Goal: Information Seeking & Learning: Learn about a topic

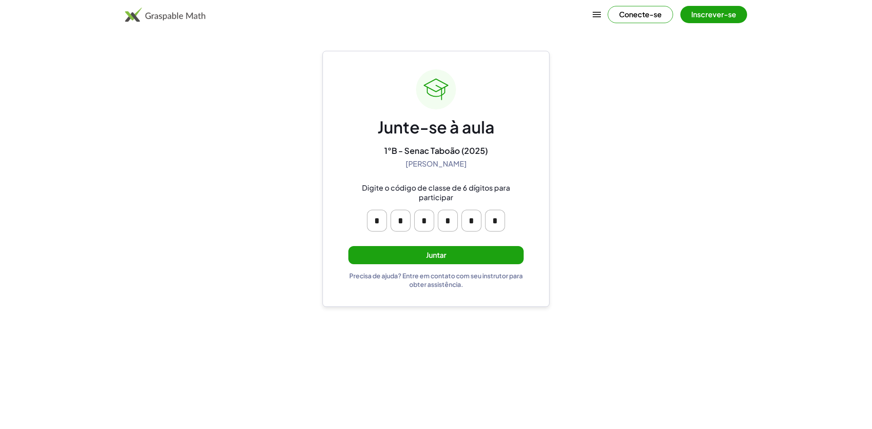
click at [648, 13] on font "Conecte-se" at bounding box center [640, 15] width 43 height 10
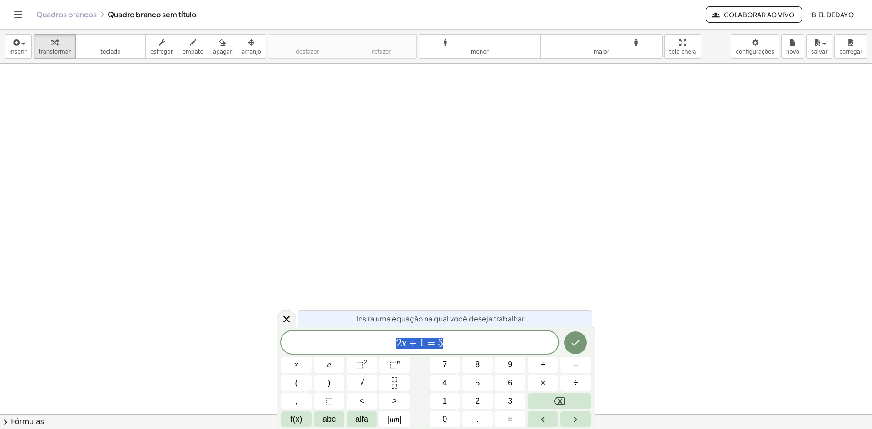
click at [440, 344] on span "2 x + 1 = 5" at bounding box center [419, 343] width 277 height 13
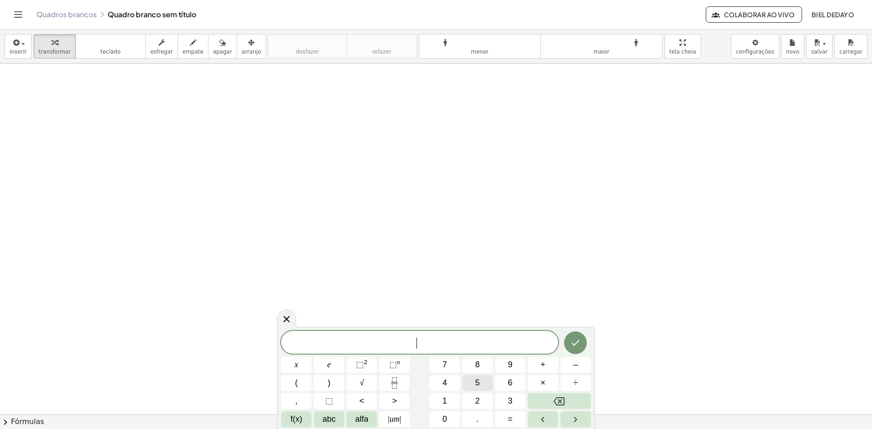
click at [463, 389] on button "5" at bounding box center [478, 383] width 30 height 16
click at [468, 373] on div "****** 5 ​ x e ⬚ 2 ⬚ n 7 8 9 + – ( ) √ 4 5 6 × ÷ , ⬚ < > 1 2 3 f(x) abc alfa | …" at bounding box center [436, 379] width 310 height 96
click at [468, 373] on div "****** 5 x e ⬚ 2 ⬚ n 7 8 9 + – ( ) √ 4 5 6 × ÷ , ⬚ < > 1 2 3 f(x) abc alfa | um…" at bounding box center [436, 379] width 310 height 96
click at [466, 375] on div "****** 5 x e ⬚ 2 ⬚ n 7 8 9 + – ( ) √ 4 5 6 × ÷ , ⬚ < > 1 2 3 f(x) abc alfa | um…" at bounding box center [436, 379] width 310 height 96
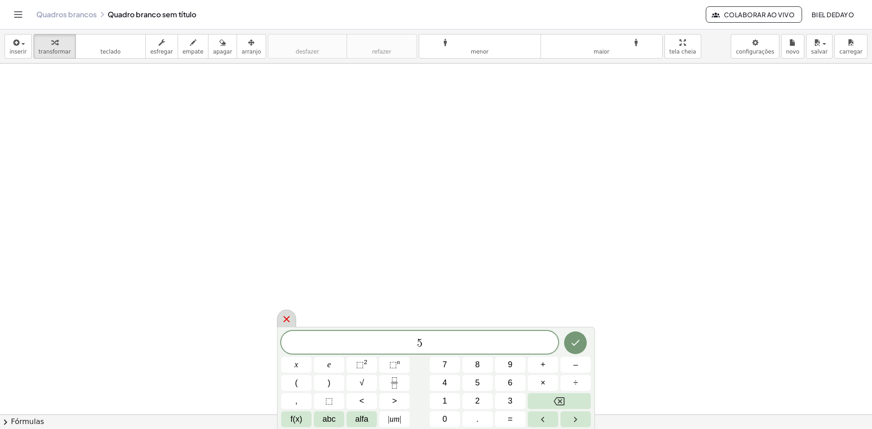
click at [293, 316] on div at bounding box center [286, 319] width 19 height 18
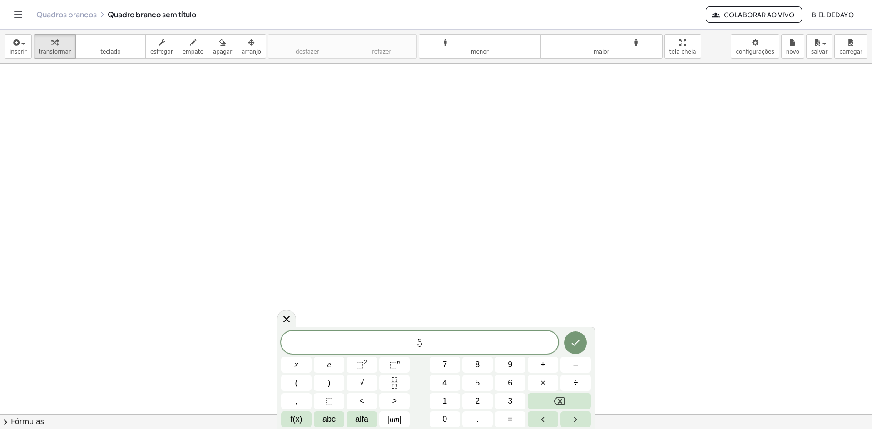
drag, startPoint x: 501, startPoint y: 131, endPoint x: 529, endPoint y: 199, distance: 74.3
click at [289, 321] on icon at bounding box center [286, 319] width 11 height 11
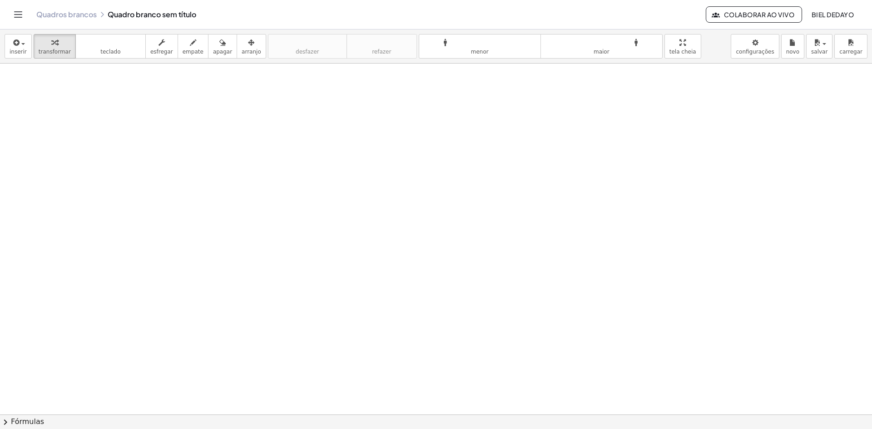
click at [23, 19] on icon "Alternar navegação" at bounding box center [18, 14] width 11 height 11
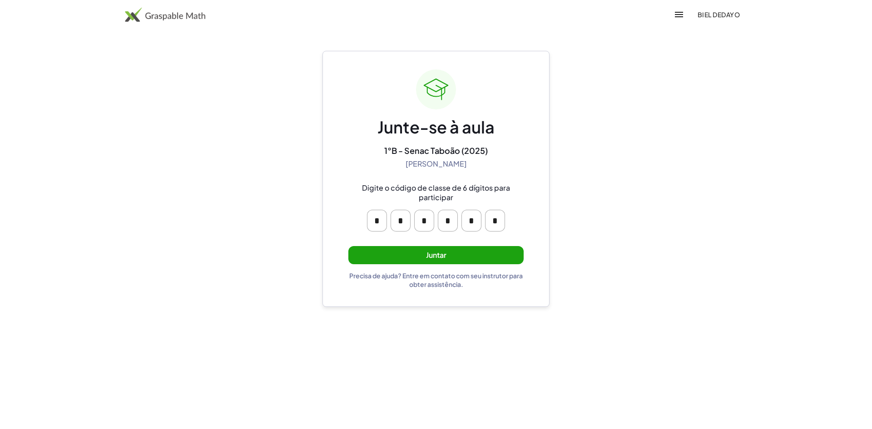
click at [431, 252] on font "Juntar" at bounding box center [436, 255] width 20 height 10
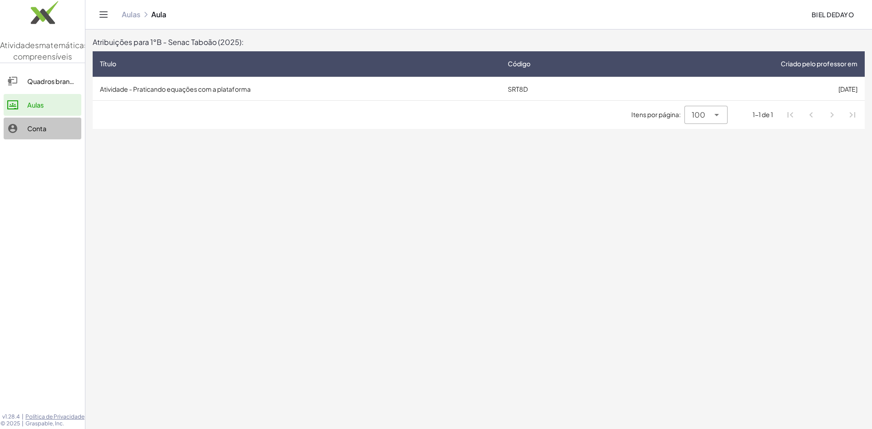
click at [22, 134] on div at bounding box center [17, 128] width 20 height 11
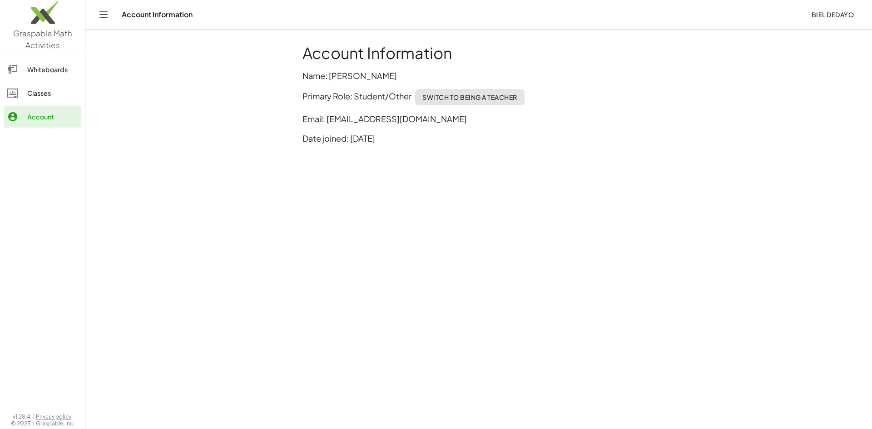
click at [24, 99] on div at bounding box center [17, 93] width 20 height 11
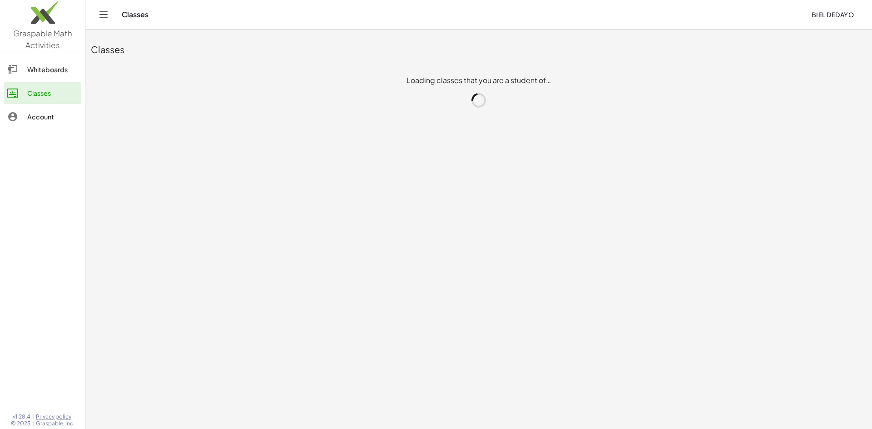
click at [28, 120] on div "Whiteboards Classes Account" at bounding box center [42, 94] width 85 height 78
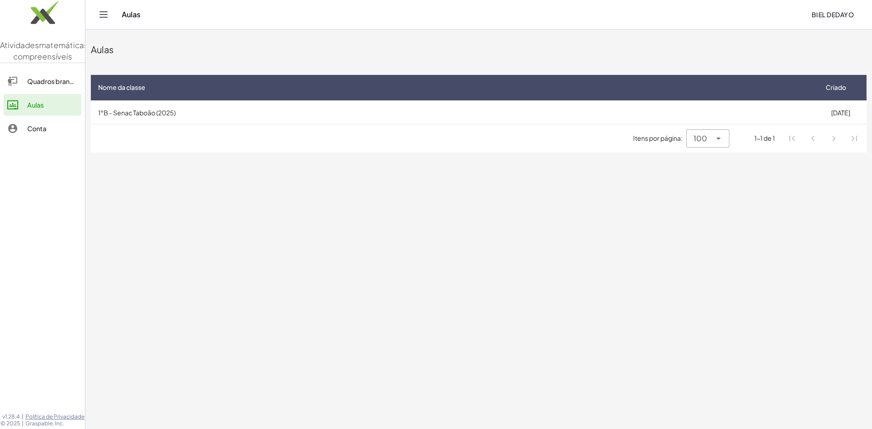
click at [833, 104] on td "08/08/2025" at bounding box center [841, 112] width 52 height 24
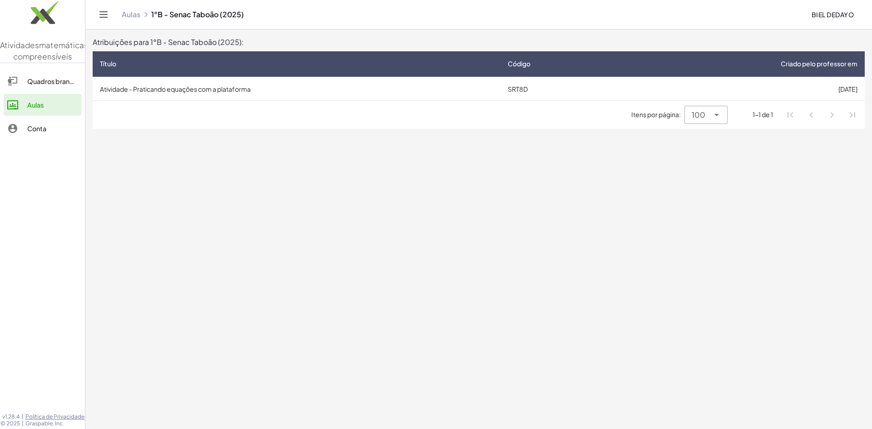
click at [156, 80] on td "Atividade - Praticando equações com a plataforma" at bounding box center [297, 89] width 408 height 24
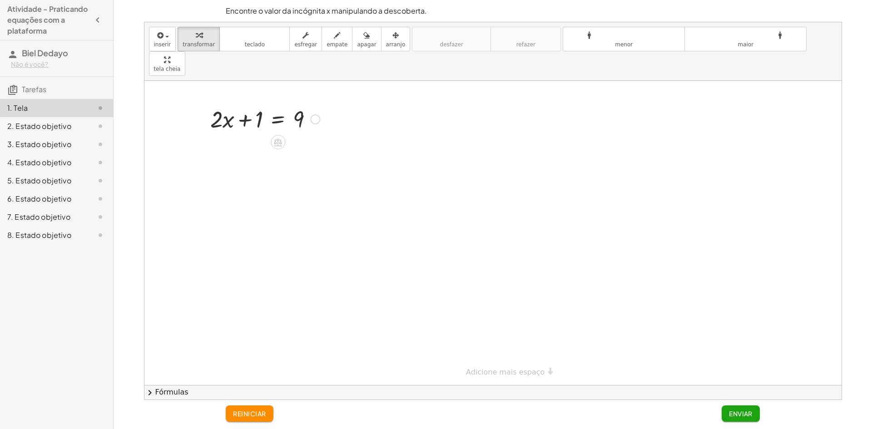
click at [315, 115] on div at bounding box center [315, 120] width 10 height 10
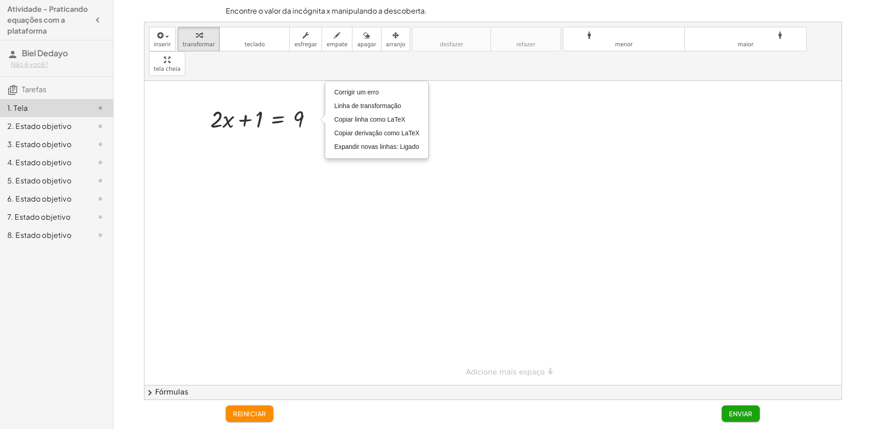
click at [291, 115] on div at bounding box center [492, 233] width 697 height 304
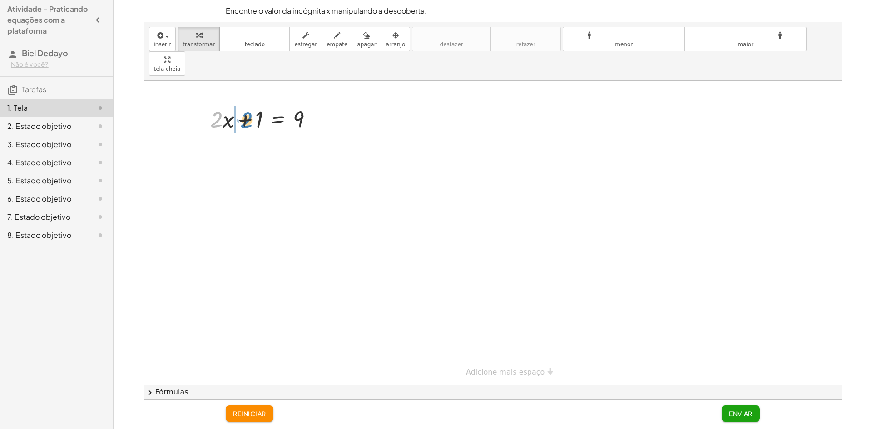
drag, startPoint x: 216, startPoint y: 96, endPoint x: 247, endPoint y: 96, distance: 30.4
click at [247, 103] on div at bounding box center [265, 118] width 119 height 31
drag, startPoint x: 301, startPoint y: 124, endPoint x: 220, endPoint y: 124, distance: 81.3
click at [220, 134] on div at bounding box center [265, 149] width 119 height 31
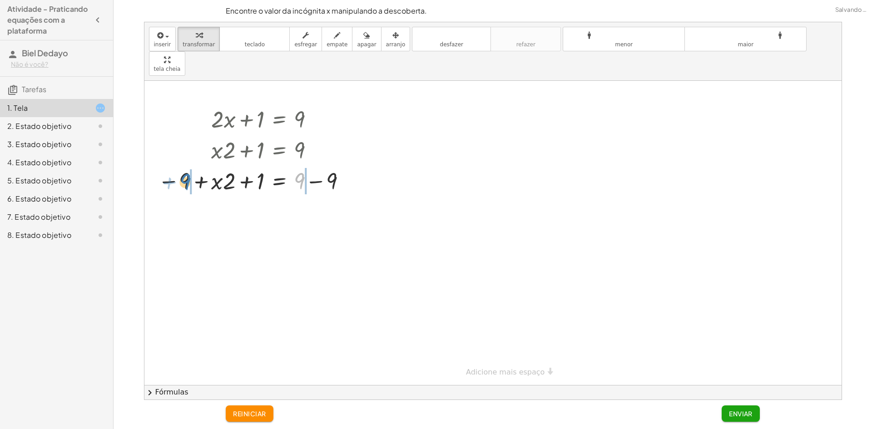
drag, startPoint x: 299, startPoint y: 159, endPoint x: 185, endPoint y: 160, distance: 114.1
click at [185, 165] on div at bounding box center [254, 180] width 201 height 31
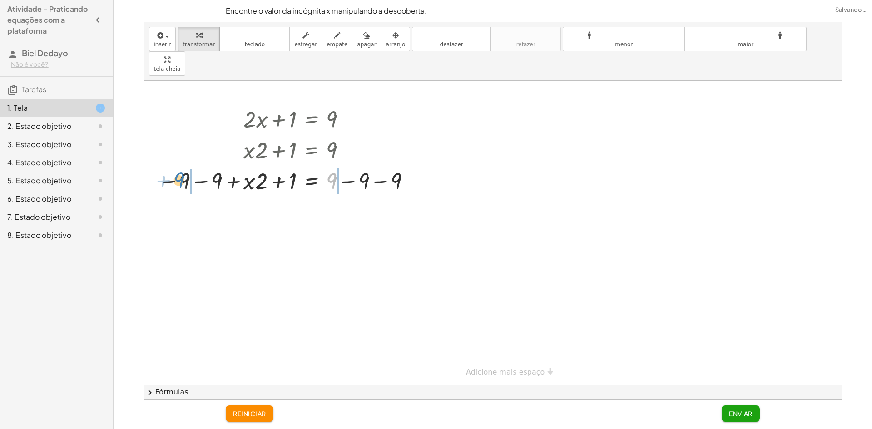
drag, startPoint x: 330, startPoint y: 154, endPoint x: 178, endPoint y: 154, distance: 152.2
click at [178, 165] on div at bounding box center [286, 180] width 265 height 31
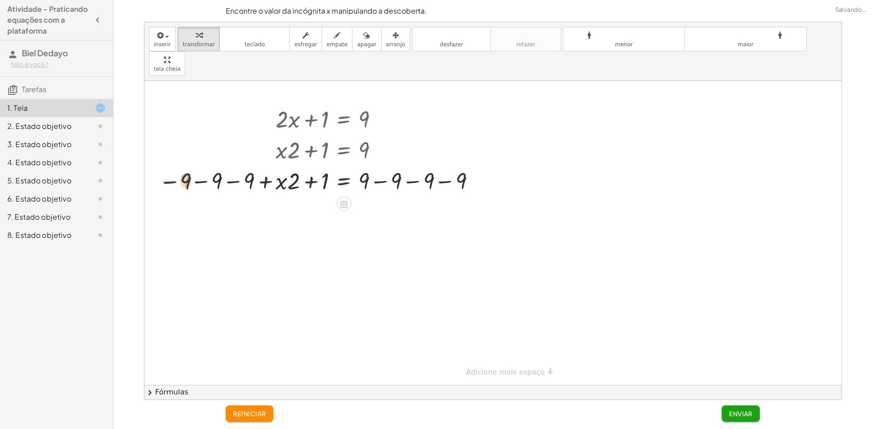
drag, startPoint x: 182, startPoint y: 154, endPoint x: 210, endPoint y: 157, distance: 27.9
click at [210, 165] on div at bounding box center [319, 180] width 330 height 31
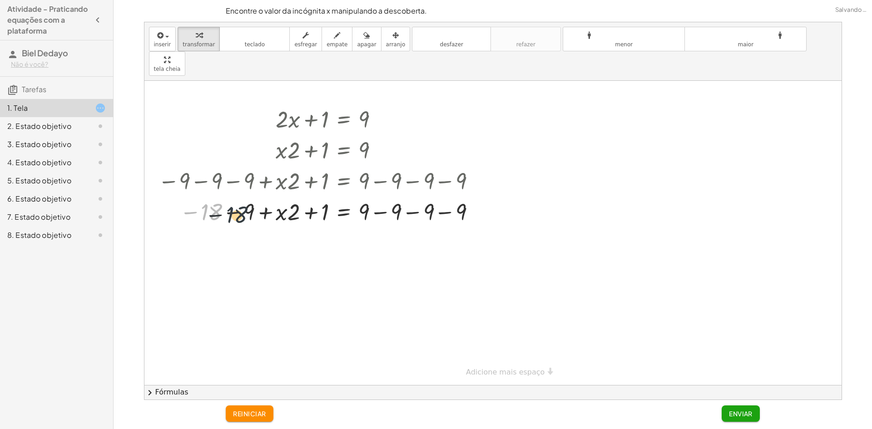
drag, startPoint x: 215, startPoint y: 188, endPoint x: 266, endPoint y: 193, distance: 51.2
click at [266, 196] on div at bounding box center [319, 211] width 330 height 31
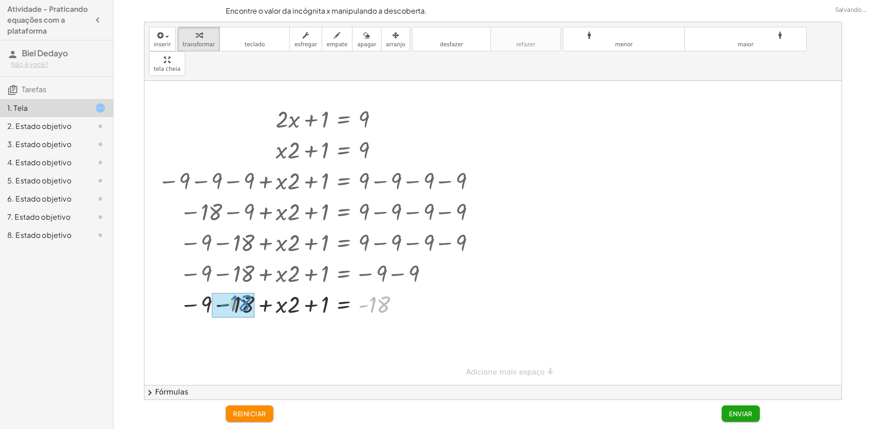
drag, startPoint x: 379, startPoint y: 282, endPoint x: 243, endPoint y: 281, distance: 135.4
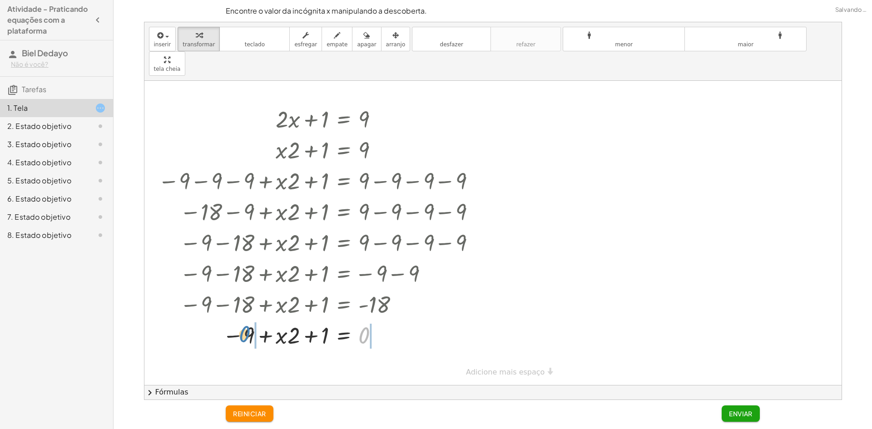
drag, startPoint x: 366, startPoint y: 311, endPoint x: 249, endPoint y: 310, distance: 117.2
click at [249, 319] on div at bounding box center [319, 334] width 330 height 31
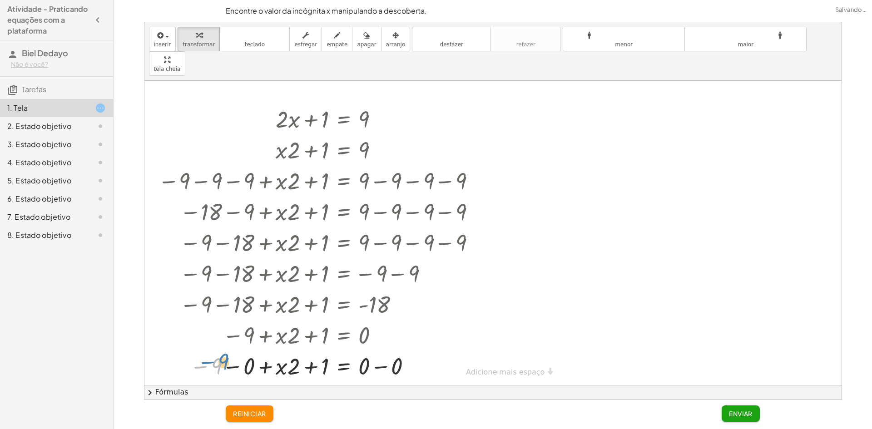
drag, startPoint x: 219, startPoint y: 340, endPoint x: 207, endPoint y: 334, distance: 14.2
click at [207, 350] on div at bounding box center [319, 365] width 330 height 31
drag, startPoint x: 249, startPoint y: 349, endPoint x: 394, endPoint y: 349, distance: 144.5
drag, startPoint x: 324, startPoint y: 347, endPoint x: 291, endPoint y: 346, distance: 32.7
click at [291, 350] on div at bounding box center [319, 365] width 330 height 31
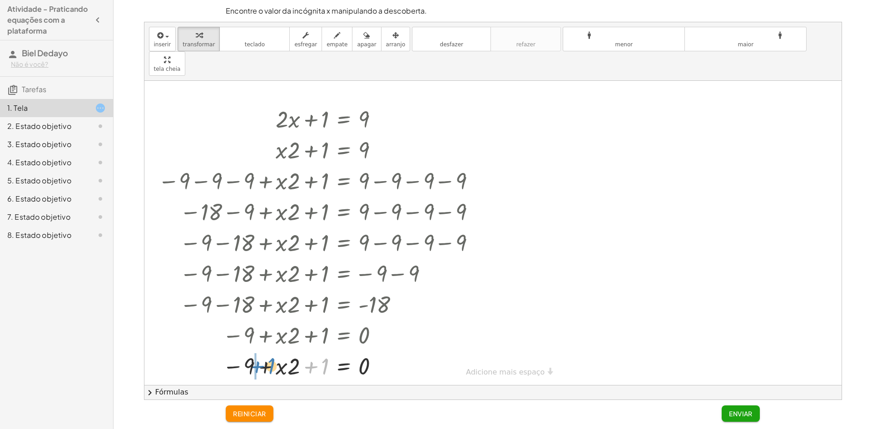
drag, startPoint x: 323, startPoint y: 344, endPoint x: 269, endPoint y: 343, distance: 53.6
click at [269, 350] on div at bounding box center [319, 365] width 330 height 31
click at [267, 350] on div at bounding box center [319, 365] width 330 height 31
click at [292, 350] on div at bounding box center [319, 365] width 330 height 31
drag, startPoint x: 306, startPoint y: 340, endPoint x: 377, endPoint y: 339, distance: 70.9
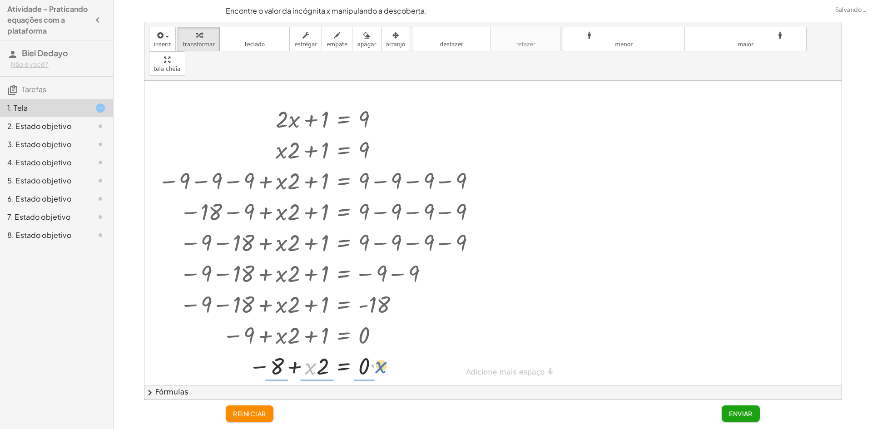
click at [377, 350] on div at bounding box center [319, 365] width 330 height 31
drag, startPoint x: 274, startPoint y: 333, endPoint x: 315, endPoint y: 337, distance: 41.5
click at [315, 343] on div at bounding box center [319, 365] width 330 height 45
drag, startPoint x: 321, startPoint y: 341, endPoint x: 254, endPoint y: 334, distance: 67.6
click at [254, 341] on div at bounding box center [319, 365] width 330 height 49
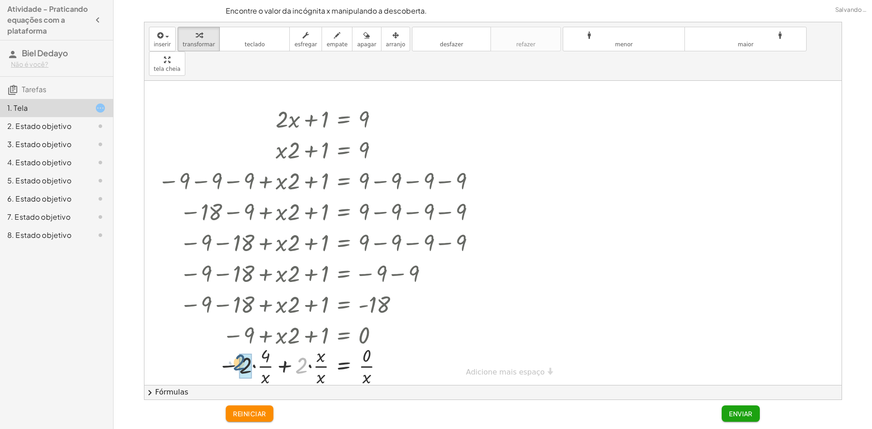
drag, startPoint x: 306, startPoint y: 343, endPoint x: 253, endPoint y: 342, distance: 53.2
click at [231, 343] on div at bounding box center [319, 365] width 330 height 49
drag, startPoint x: 366, startPoint y: 359, endPoint x: 364, endPoint y: 339, distance: 20.6
click at [364, 341] on div at bounding box center [319, 365] width 330 height 49
click at [359, 345] on div at bounding box center [319, 365] width 330 height 49
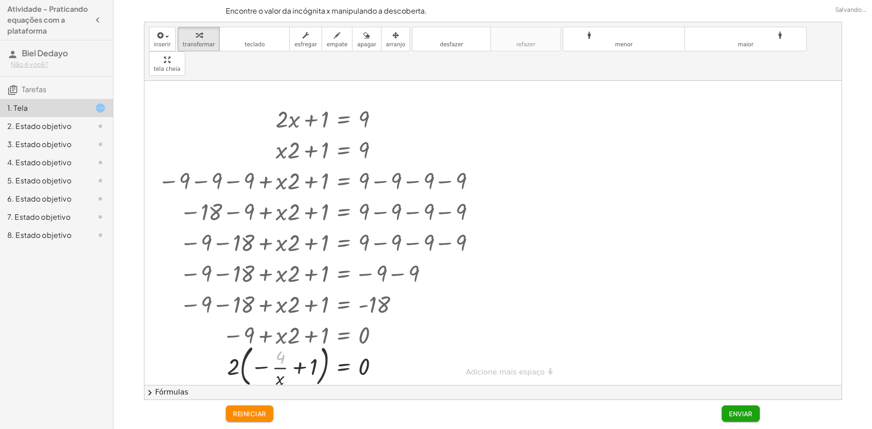
drag, startPoint x: 280, startPoint y: 336, endPoint x: 280, endPoint y: 359, distance: 22.3
click at [279, 374] on div "+ · 2 · x + 1 = 9 + · x · 2 + 1 = 9 − 9 + · x · 2 + 1 = + 9 − 9 − 9 − 9 + · x ·…" at bounding box center [492, 233] width 697 height 304
drag, startPoint x: 279, startPoint y: 342, endPoint x: 276, endPoint y: 358, distance: 16.1
click at [276, 362] on div at bounding box center [319, 365] width 330 height 49
drag, startPoint x: 266, startPoint y: 342, endPoint x: 311, endPoint y: 343, distance: 45.0
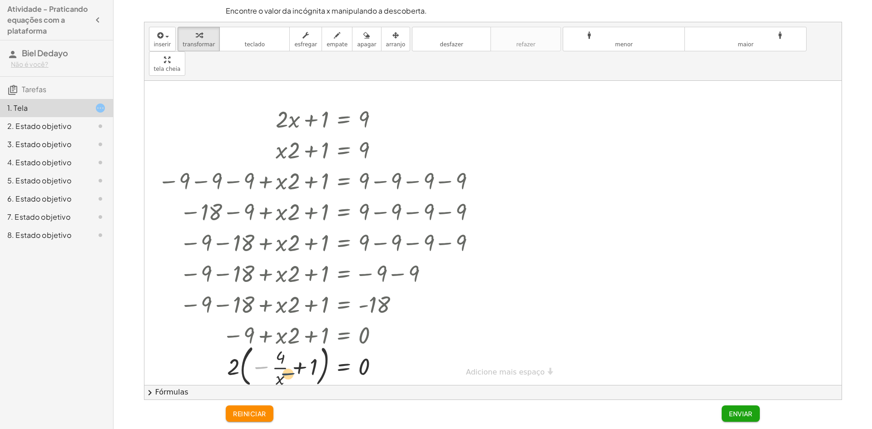
click at [313, 348] on div at bounding box center [319, 365] width 330 height 49
drag, startPoint x: 267, startPoint y: 340, endPoint x: 222, endPoint y: 349, distance: 45.8
click at [222, 349] on div at bounding box center [319, 365] width 330 height 49
drag, startPoint x: 308, startPoint y: 349, endPoint x: 312, endPoint y: 344, distance: 5.8
click at [312, 344] on div at bounding box center [319, 365] width 330 height 49
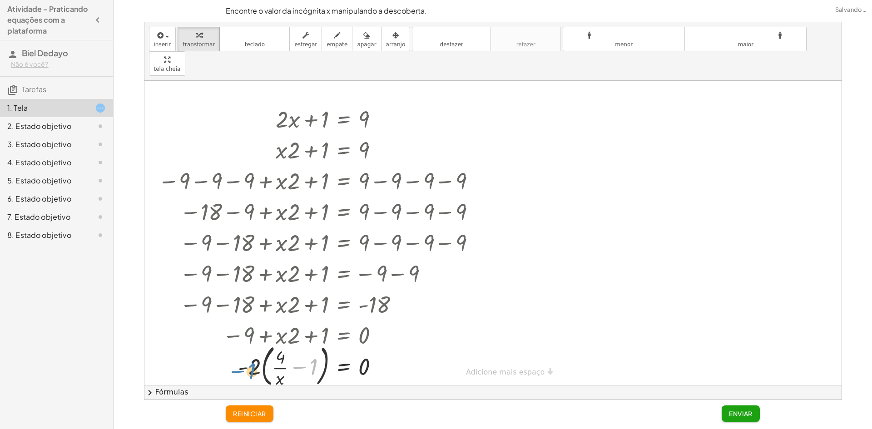
drag, startPoint x: 313, startPoint y: 343, endPoint x: 251, endPoint y: 347, distance: 61.9
click at [251, 347] on div at bounding box center [319, 365] width 330 height 49
drag, startPoint x: 289, startPoint y: 343, endPoint x: 360, endPoint y: 344, distance: 71.4
click at [360, 344] on div at bounding box center [319, 365] width 330 height 49
click at [388, 350] on div at bounding box center [319, 366] width 330 height 70
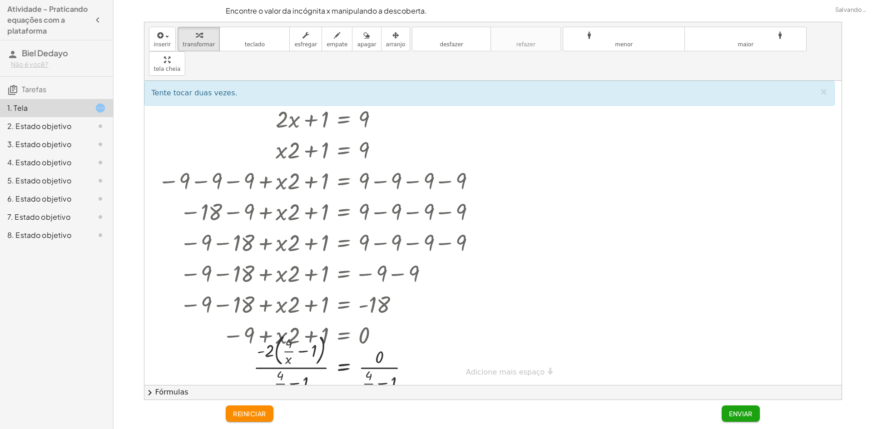
drag, startPoint x: 389, startPoint y: 360, endPoint x: 402, endPoint y: 369, distance: 15.1
click at [401, 370] on div at bounding box center [319, 366] width 330 height 70
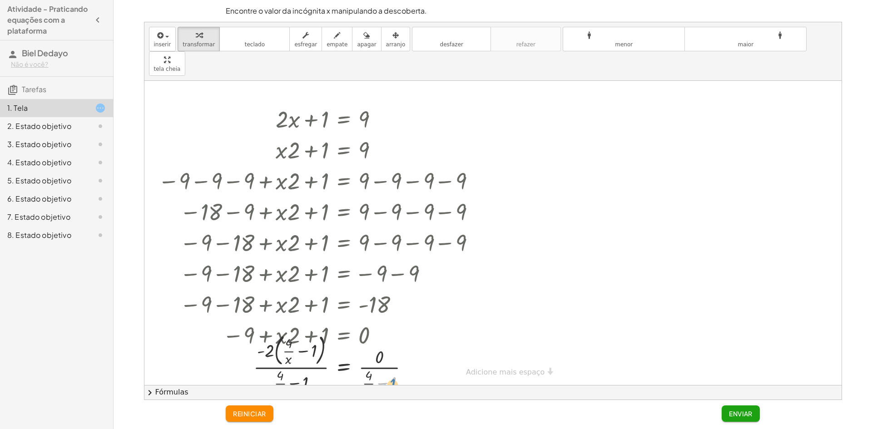
click at [393, 359] on div at bounding box center [319, 366] width 330 height 70
drag, startPoint x: 393, startPoint y: 359, endPoint x: 371, endPoint y: 353, distance: 23.2
click at [371, 353] on div at bounding box center [319, 366] width 330 height 70
drag, startPoint x: 364, startPoint y: 367, endPoint x: 385, endPoint y: 361, distance: 21.2
click at [385, 361] on div at bounding box center [319, 366] width 330 height 70
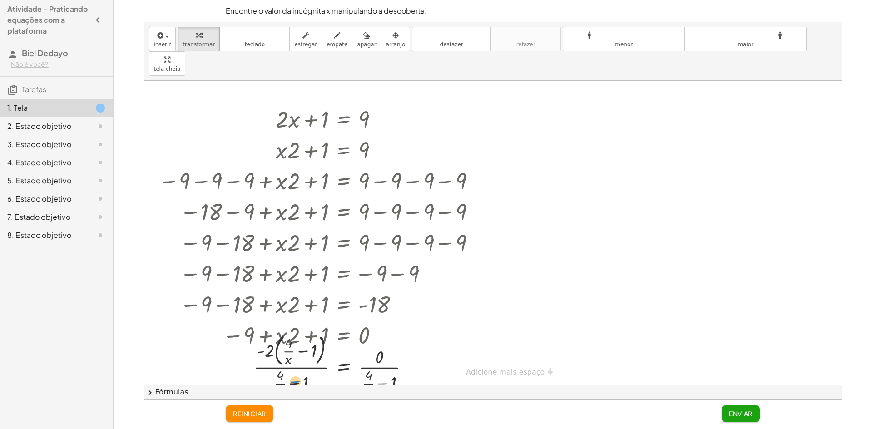
drag, startPoint x: 384, startPoint y: 352, endPoint x: 296, endPoint y: 355, distance: 87.8
click at [296, 355] on div at bounding box center [319, 366] width 330 height 70
drag, startPoint x: 383, startPoint y: 332, endPoint x: 382, endPoint y: 363, distance: 30.4
click at [381, 362] on div at bounding box center [319, 366] width 330 height 70
drag, startPoint x: 390, startPoint y: 360, endPoint x: 391, endPoint y: 331, distance: 29.1
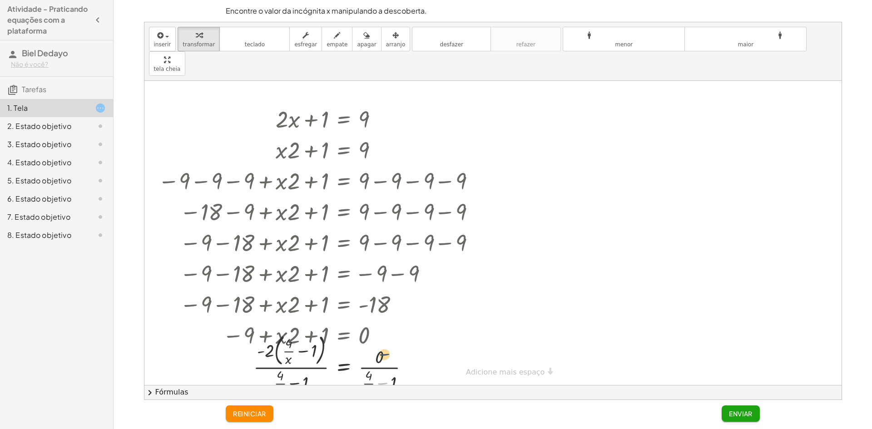
click at [391, 331] on div at bounding box center [319, 366] width 330 height 70
drag, startPoint x: 394, startPoint y: 358, endPoint x: 388, endPoint y: 333, distance: 25.7
click at [388, 333] on div at bounding box center [319, 366] width 330 height 70
drag, startPoint x: 368, startPoint y: 351, endPoint x: 381, endPoint y: 333, distance: 22.8
click at [381, 333] on div at bounding box center [319, 366] width 330 height 70
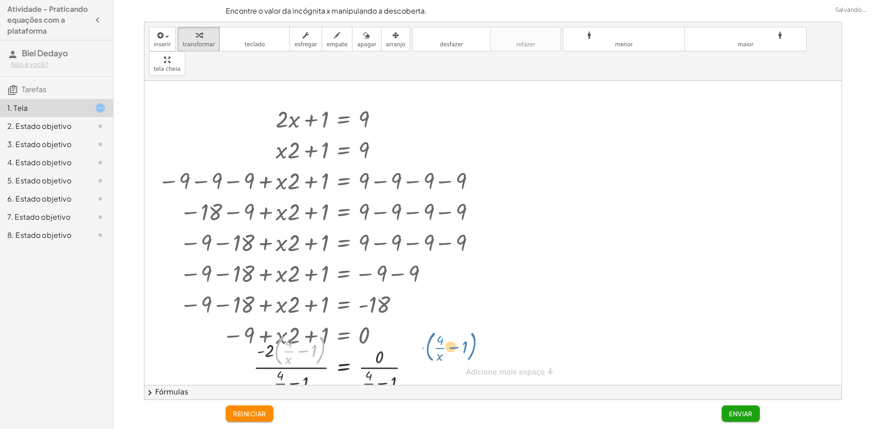
drag, startPoint x: 318, startPoint y: 329, endPoint x: 473, endPoint y: 323, distance: 154.6
click at [472, 331] on div at bounding box center [319, 366] width 330 height 70
drag, startPoint x: 268, startPoint y: 328, endPoint x: 313, endPoint y: 330, distance: 45.0
click at [313, 331] on div at bounding box center [319, 366] width 330 height 70
drag, startPoint x: 317, startPoint y: 325, endPoint x: 283, endPoint y: 326, distance: 34.5
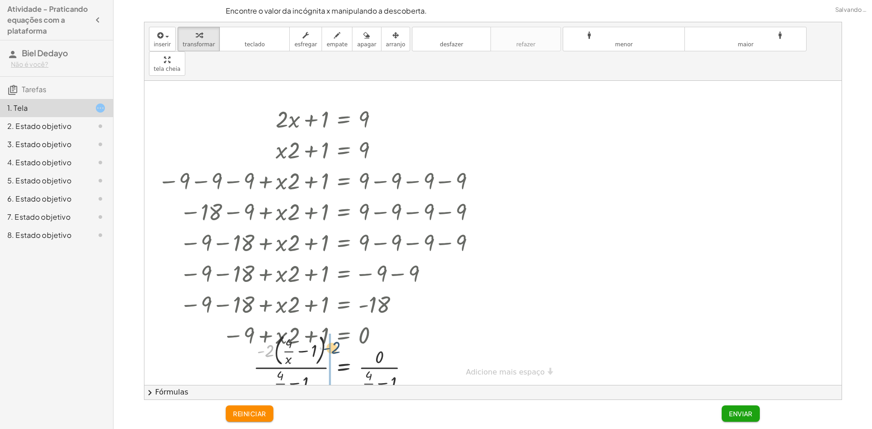
drag, startPoint x: 265, startPoint y: 331, endPoint x: 333, endPoint y: 328, distance: 67.8
click at [333, 331] on div at bounding box center [319, 366] width 330 height 70
drag, startPoint x: 323, startPoint y: 339, endPoint x: 289, endPoint y: 357, distance: 37.8
click at [289, 357] on div at bounding box center [319, 365] width 330 height 67
drag, startPoint x: 321, startPoint y: 338, endPoint x: 389, endPoint y: 353, distance: 69.9
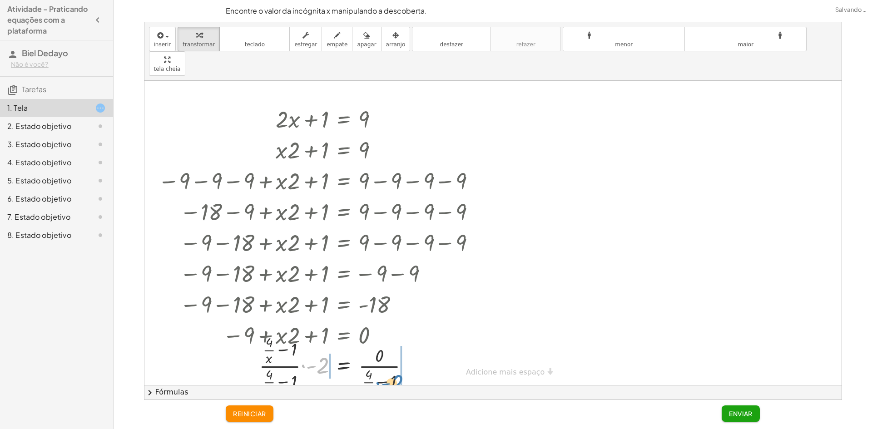
click at [390, 353] on div at bounding box center [319, 365] width 330 height 67
drag, startPoint x: 415, startPoint y: 353, endPoint x: 419, endPoint y: 340, distance: 13.4
click at [419, 340] on div at bounding box center [319, 365] width 330 height 67
drag, startPoint x: 426, startPoint y: 350, endPoint x: 410, endPoint y: 339, distance: 20.2
click at [410, 339] on div at bounding box center [319, 365] width 330 height 67
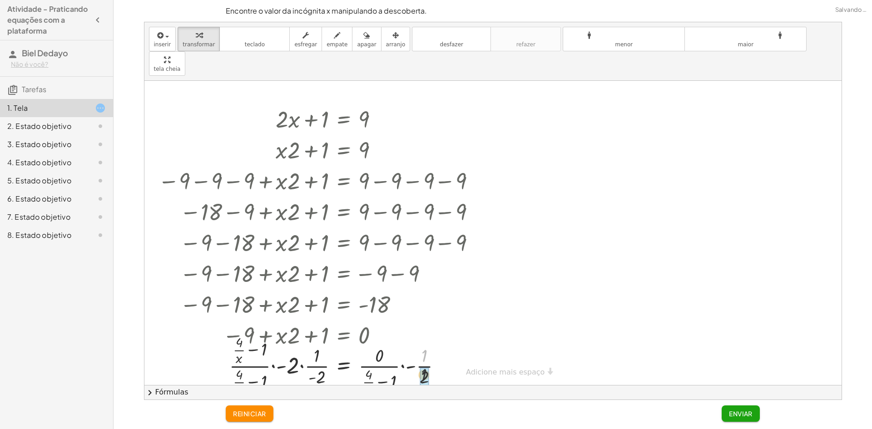
drag, startPoint x: 426, startPoint y: 334, endPoint x: 425, endPoint y: 355, distance: 21.4
drag, startPoint x: 423, startPoint y: 345, endPoint x: 423, endPoint y: 329, distance: 15.9
click at [423, 332] on div at bounding box center [319, 365] width 330 height 67
click at [424, 338] on div at bounding box center [319, 365] width 330 height 67
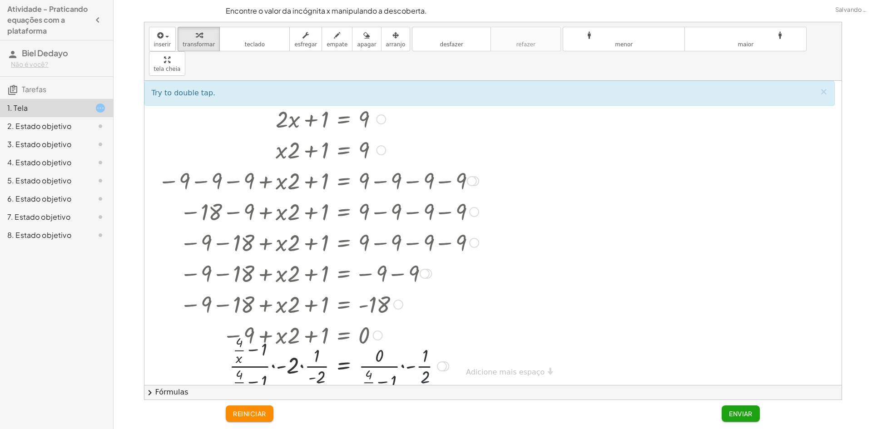
click at [424, 344] on div at bounding box center [319, 365] width 330 height 67
click at [445, 362] on div at bounding box center [442, 367] width 10 height 10
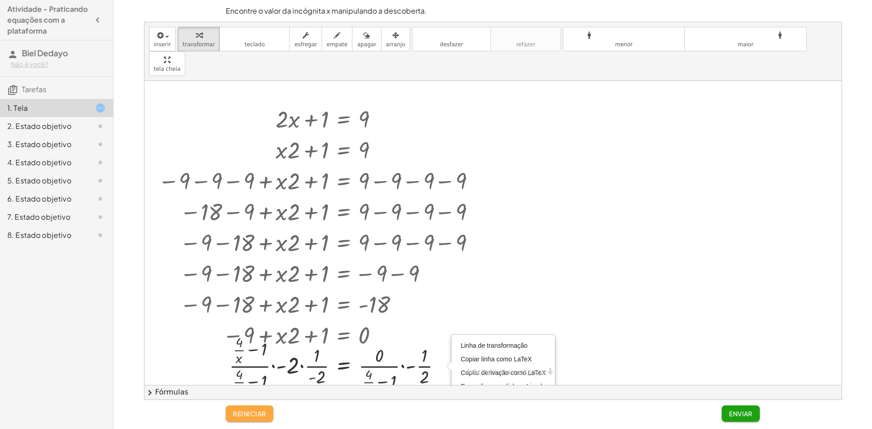
click at [246, 420] on button "reiniciar" at bounding box center [250, 414] width 48 height 16
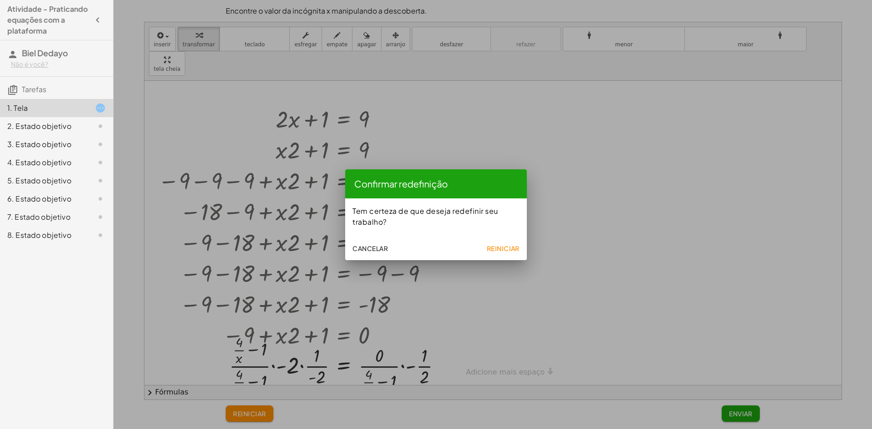
click at [500, 256] on button "Reiniciar" at bounding box center [503, 248] width 40 height 16
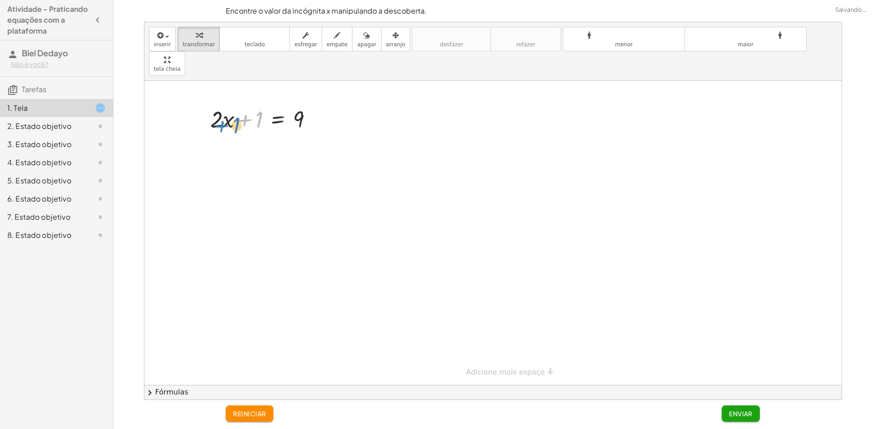
drag, startPoint x: 261, startPoint y: 95, endPoint x: 238, endPoint y: 101, distance: 23.9
click at [238, 103] on div at bounding box center [265, 118] width 119 height 31
drag, startPoint x: 259, startPoint y: 91, endPoint x: 267, endPoint y: 102, distance: 13.6
click at [267, 103] on div at bounding box center [265, 118] width 119 height 31
drag, startPoint x: 252, startPoint y: 98, endPoint x: 238, endPoint y: 97, distance: 14.1
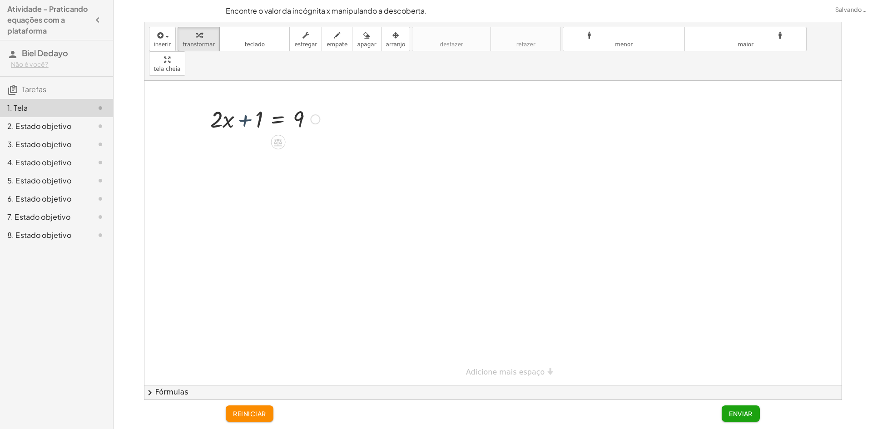
click at [238, 103] on div at bounding box center [265, 118] width 119 height 31
drag, startPoint x: 249, startPoint y: 96, endPoint x: 204, endPoint y: 96, distance: 44.5
click at [204, 101] on div "+ · 2 · x + 1 = 9" at bounding box center [262, 118] width 130 height 35
drag, startPoint x: 244, startPoint y: 127, endPoint x: 208, endPoint y: 125, distance: 36.0
click at [208, 125] on div "+ · 2 · x + 1 = 9 · 2 + · 2 · x + 1 = 9" at bounding box center [262, 134] width 130 height 66
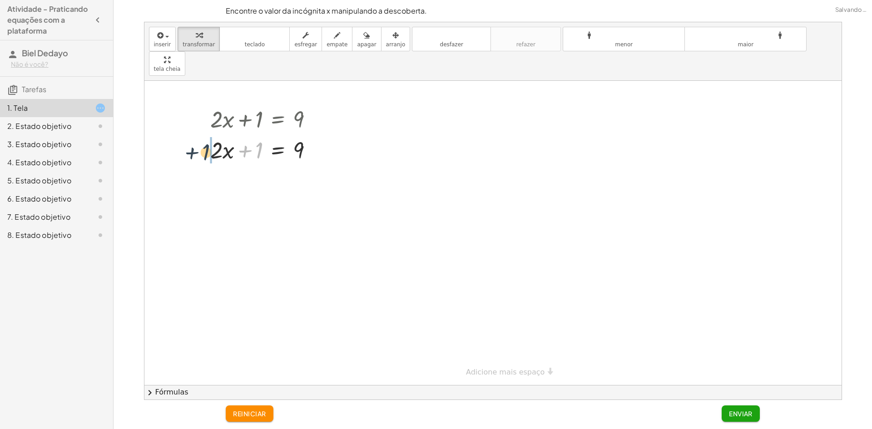
drag, startPoint x: 257, startPoint y: 125, endPoint x: 198, endPoint y: 126, distance: 59.5
click at [199, 126] on div "+ · 2 · x + 1 = 9 + 1 + · 2 · x = 9 + 1 + · 2 · x + 1 = 9" at bounding box center [262, 134] width 130 height 66
drag, startPoint x: 296, startPoint y: 122, endPoint x: 210, endPoint y: 125, distance: 86.4
click at [210, 125] on div "+ · 2 · x + 1 = 9 + 1 + · 2 · x = 9 + · 2 · x + 1 = 9 9 + · 2 · x + 1 = 9" at bounding box center [262, 134] width 130 height 66
drag, startPoint x: 335, startPoint y: 154, endPoint x: 176, endPoint y: 161, distance: 159.2
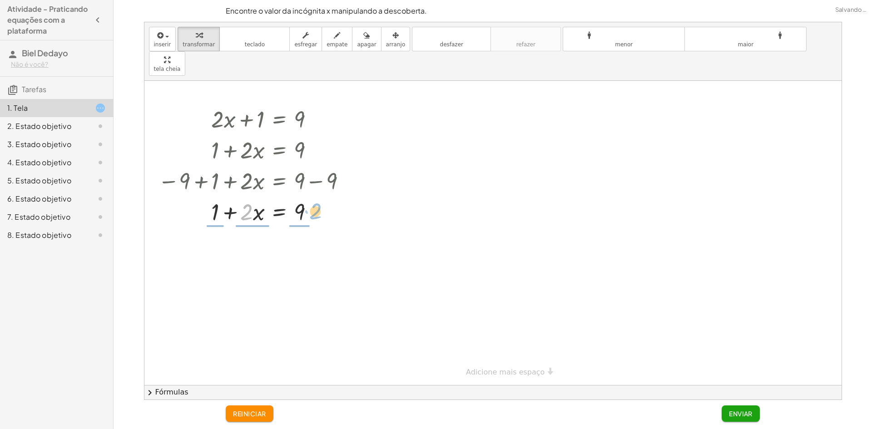
drag, startPoint x: 250, startPoint y: 186, endPoint x: 316, endPoint y: 186, distance: 65.4
click at [316, 196] on div at bounding box center [254, 211] width 201 height 31
drag, startPoint x: 289, startPoint y: 239, endPoint x: 257, endPoint y: 239, distance: 31.8
click at [257, 239] on div at bounding box center [254, 249] width 201 height 45
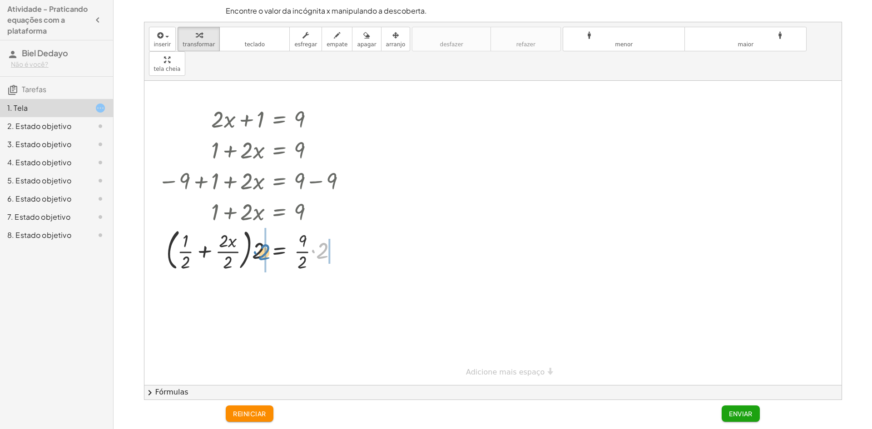
drag, startPoint x: 317, startPoint y: 232, endPoint x: 258, endPoint y: 233, distance: 59.5
click at [258, 233] on div at bounding box center [254, 249] width 201 height 49
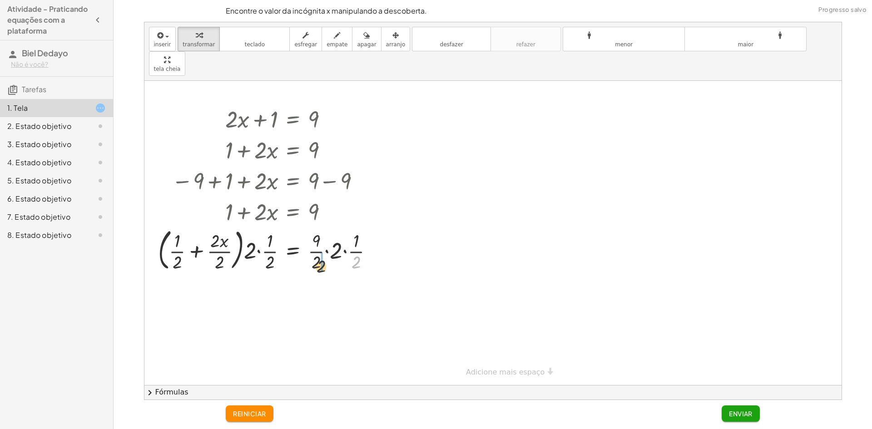
click at [317, 244] on div at bounding box center [270, 249] width 232 height 49
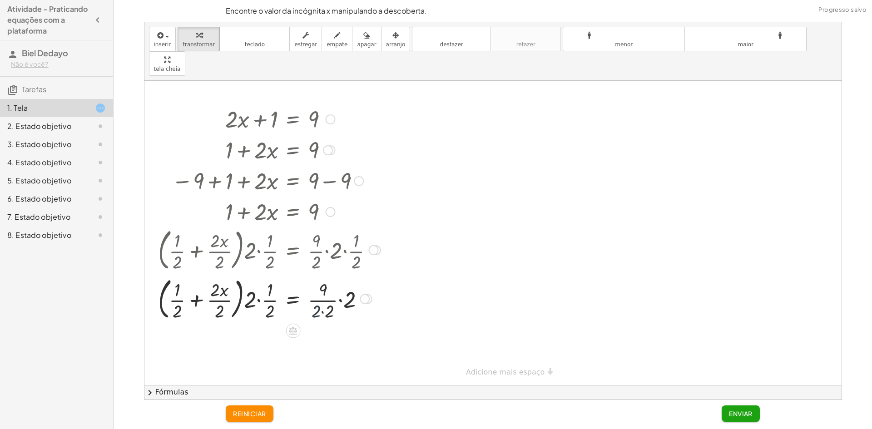
click at [310, 291] on div at bounding box center [270, 298] width 232 height 49
drag, startPoint x: 329, startPoint y: 287, endPoint x: 274, endPoint y: 291, distance: 54.2
click at [274, 291] on div at bounding box center [270, 298] width 232 height 49
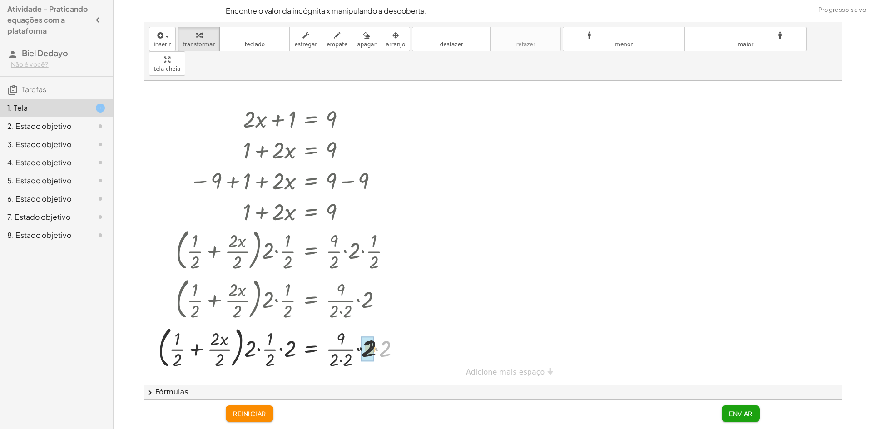
drag, startPoint x: 380, startPoint y: 319, endPoint x: 359, endPoint y: 319, distance: 20.5
click at [359, 323] on div at bounding box center [283, 347] width 259 height 49
drag, startPoint x: 370, startPoint y: 324, endPoint x: 296, endPoint y: 326, distance: 74.1
click at [296, 326] on div at bounding box center [278, 347] width 249 height 49
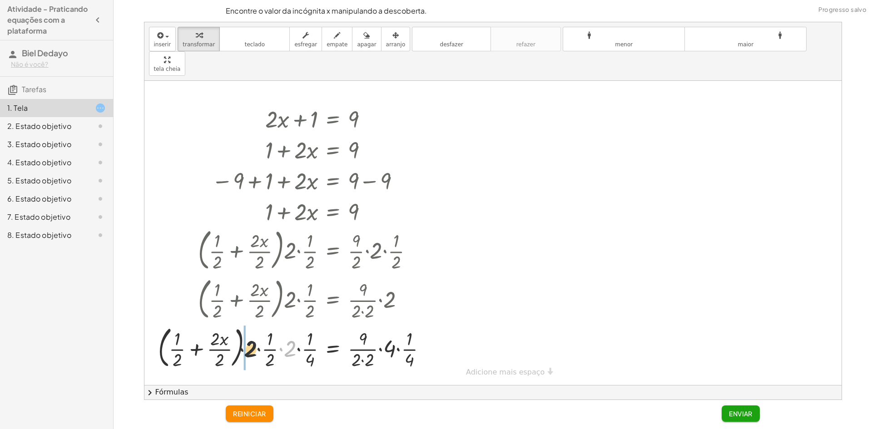
drag, startPoint x: 288, startPoint y: 325, endPoint x: 236, endPoint y: 325, distance: 51.3
click at [236, 325] on div at bounding box center [296, 347] width 285 height 49
drag, startPoint x: 318, startPoint y: 324, endPoint x: 272, endPoint y: 326, distance: 46.0
click at [271, 326] on div at bounding box center [304, 347] width 267 height 49
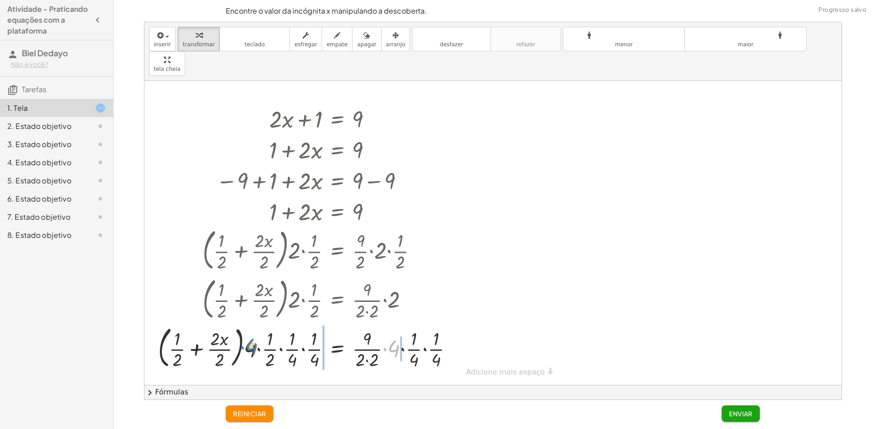
drag, startPoint x: 399, startPoint y: 324, endPoint x: 256, endPoint y: 323, distance: 143.1
click at [256, 323] on div at bounding box center [310, 347] width 312 height 49
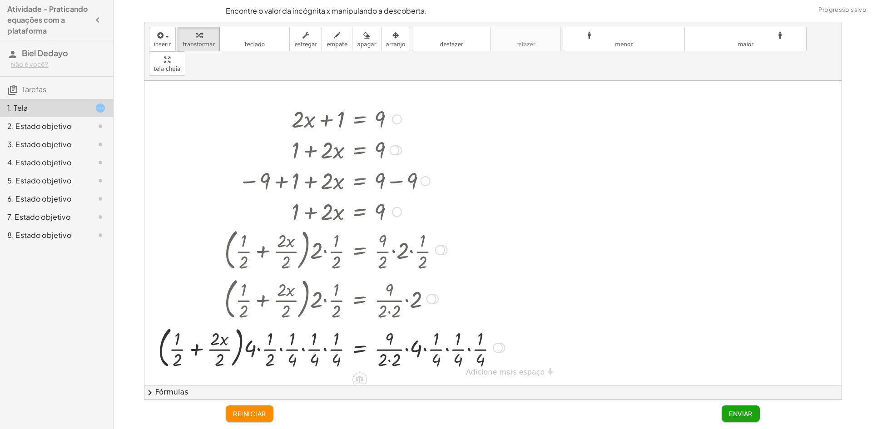
drag, startPoint x: 301, startPoint y: 337, endPoint x: 311, endPoint y: 336, distance: 10.0
click at [311, 336] on div at bounding box center [332, 347] width 356 height 49
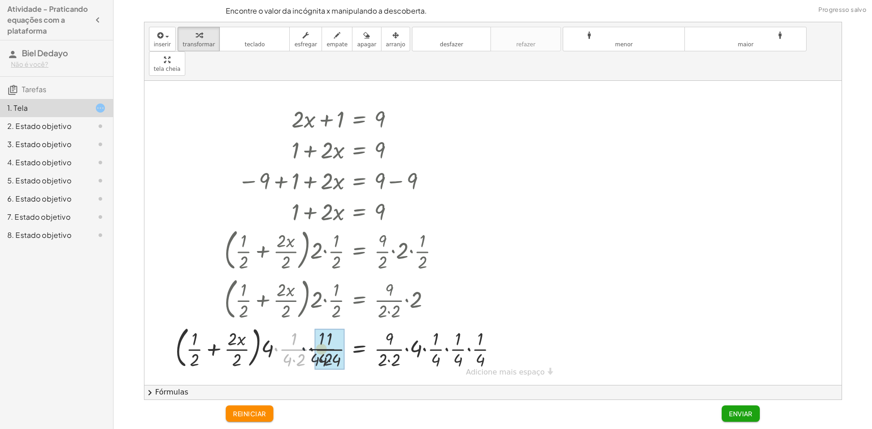
drag, startPoint x: 295, startPoint y: 330, endPoint x: 309, endPoint y: 331, distance: 13.6
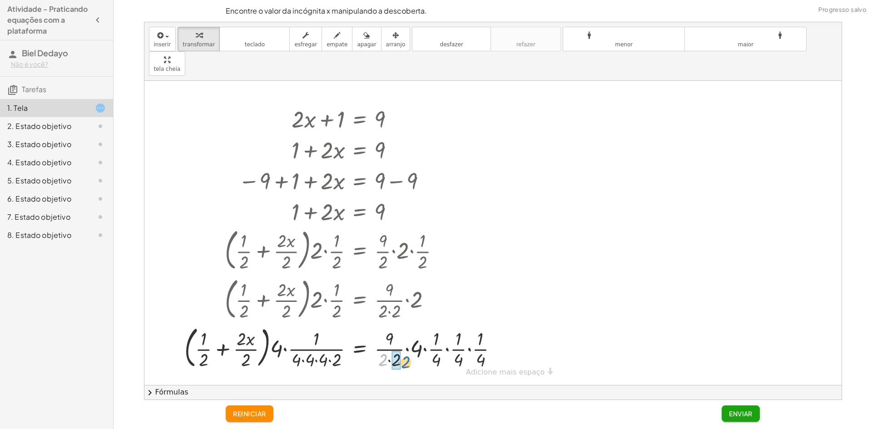
drag, startPoint x: 377, startPoint y: 334, endPoint x: 369, endPoint y: 330, distance: 8.7
click at [369, 330] on div at bounding box center [345, 347] width 330 height 49
drag, startPoint x: 403, startPoint y: 319, endPoint x: 327, endPoint y: 324, distance: 76.0
click at [327, 324] on div at bounding box center [349, 347] width 339 height 49
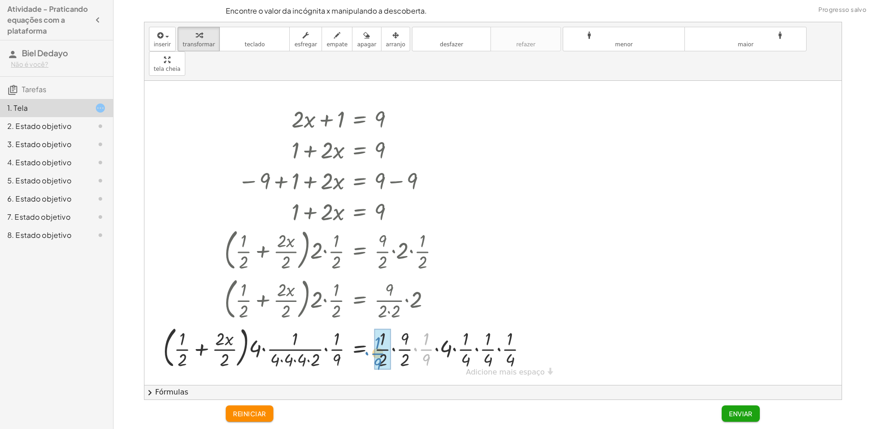
drag, startPoint x: 426, startPoint y: 321, endPoint x: 381, endPoint y: 325, distance: 45.6
drag, startPoint x: 416, startPoint y: 324, endPoint x: 403, endPoint y: 326, distance: 13.3
drag, startPoint x: 448, startPoint y: 322, endPoint x: 403, endPoint y: 322, distance: 45.0
drag, startPoint x: 454, startPoint y: 325, endPoint x: 420, endPoint y: 322, distance: 33.8
drag, startPoint x: 469, startPoint y: 323, endPoint x: 395, endPoint y: 336, distance: 75.6
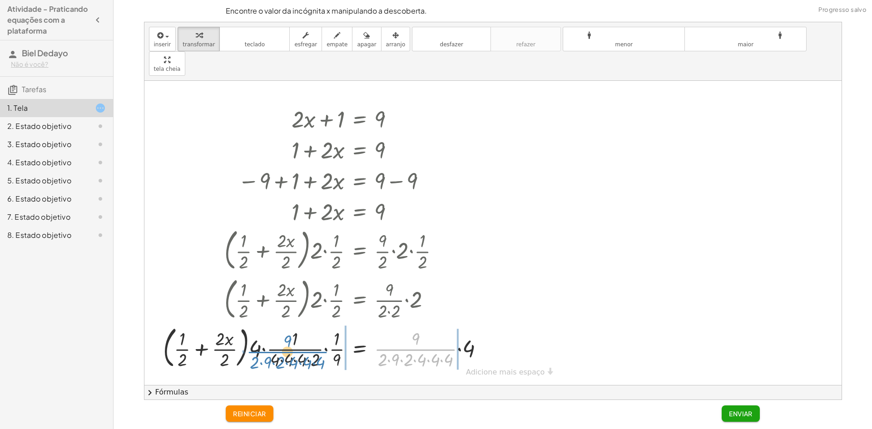
drag, startPoint x: 421, startPoint y: 323, endPoint x: 294, endPoint y: 326, distance: 126.8
click at [294, 326] on div at bounding box center [327, 347] width 337 height 49
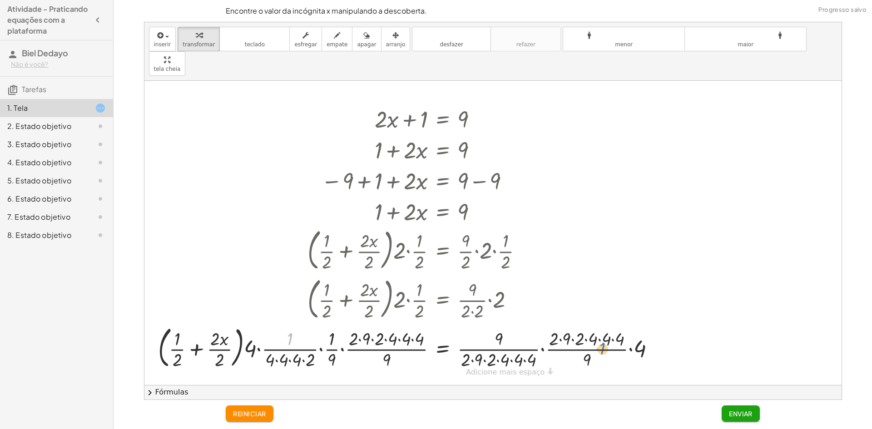
drag, startPoint x: 297, startPoint y: 319, endPoint x: 560, endPoint y: 327, distance: 263.2
click at [597, 332] on div at bounding box center [410, 347] width 513 height 49
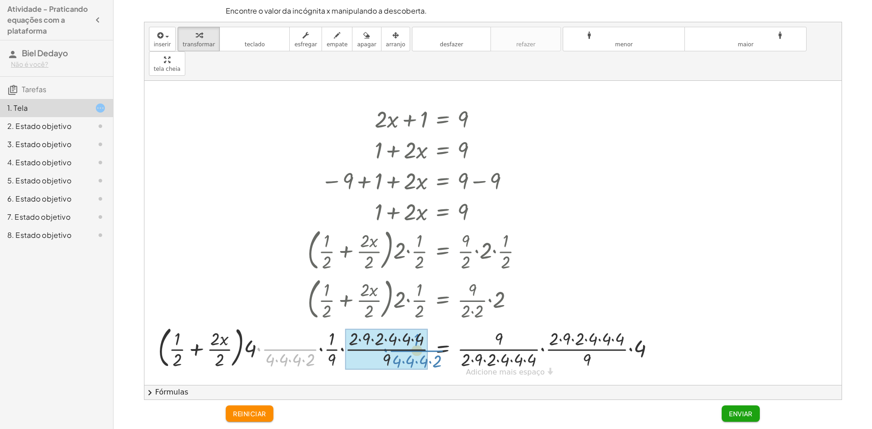
drag, startPoint x: 283, startPoint y: 326, endPoint x: 387, endPoint y: 326, distance: 104.5
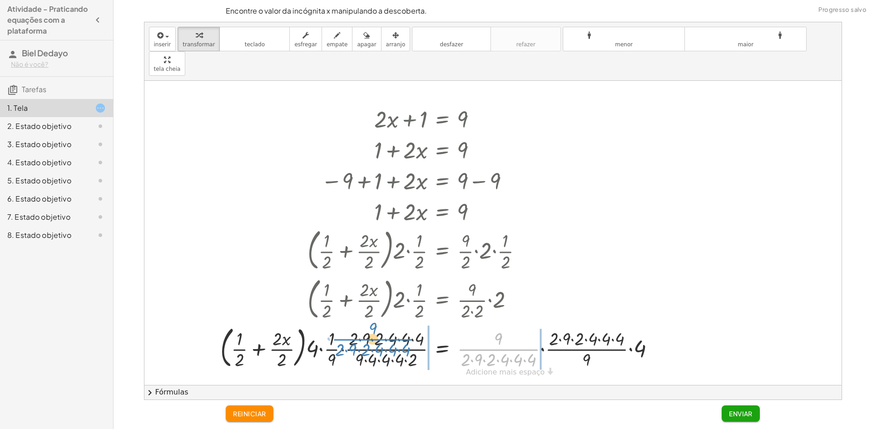
drag, startPoint x: 498, startPoint y: 324, endPoint x: 367, endPoint y: 317, distance: 130.6
click at [366, 323] on div at bounding box center [441, 347] width 451 height 49
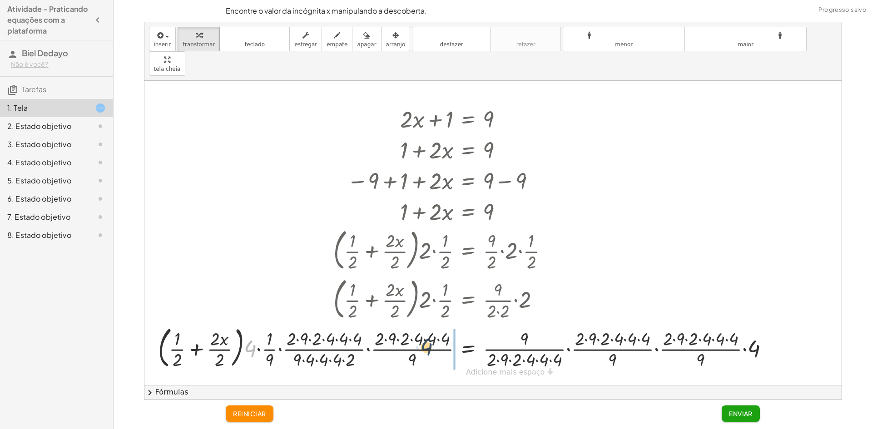
drag, startPoint x: 249, startPoint y: 323, endPoint x: 430, endPoint y: 321, distance: 180.9
click at [430, 323] on div at bounding box center [468, 347] width 628 height 49
drag, startPoint x: 411, startPoint y: 324, endPoint x: 525, endPoint y: 331, distance: 113.8
click at [532, 329] on div at bounding box center [468, 347] width 628 height 49
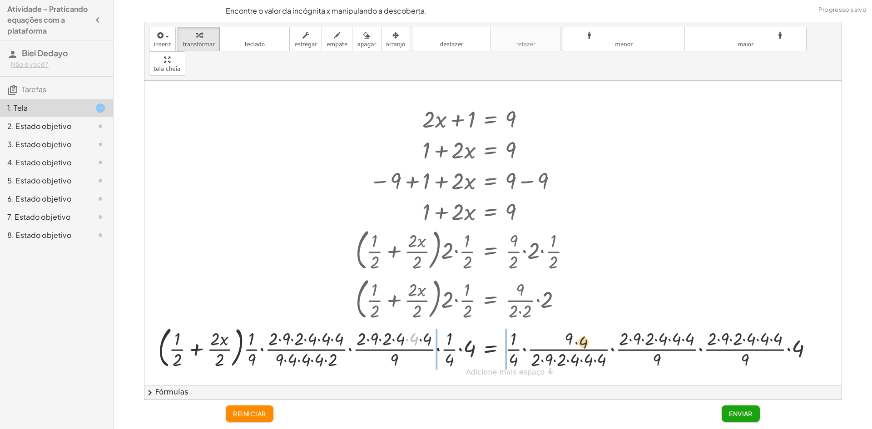
drag, startPoint x: 411, startPoint y: 322, endPoint x: 553, endPoint y: 336, distance: 142.5
click at [560, 332] on div at bounding box center [490, 347] width 672 height 49
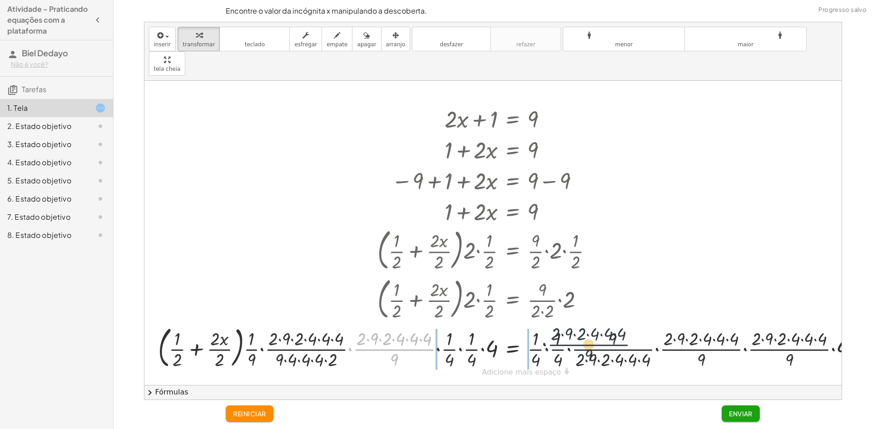
drag, startPoint x: 399, startPoint y: 323, endPoint x: 646, endPoint y: 316, distance: 246.4
click at [646, 323] on div at bounding box center [512, 347] width 716 height 49
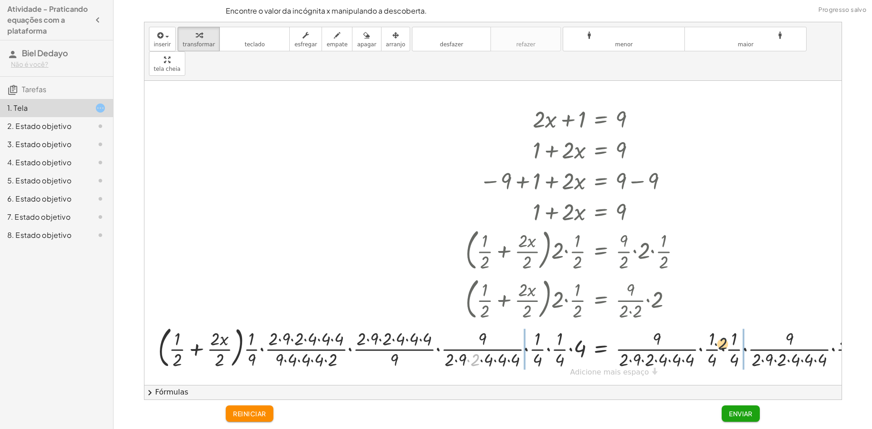
drag, startPoint x: 471, startPoint y: 328, endPoint x: 747, endPoint y: 305, distance: 276.7
click at [746, 323] on div at bounding box center [600, 347] width 892 height 49
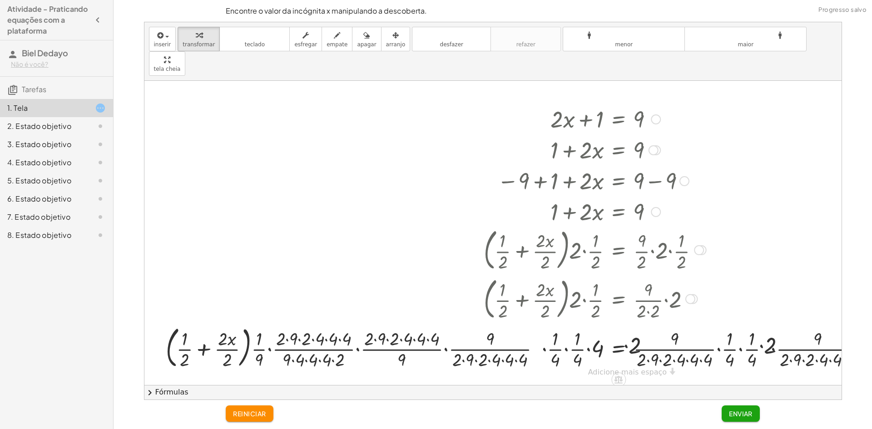
drag, startPoint x: 439, startPoint y: 302, endPoint x: 616, endPoint y: 332, distance: 179.7
click at [869, 318] on div "Encontre o valor da incógnita x manipulando a descoberta. inserir selecione uma…" at bounding box center [493, 211] width 752 height 379
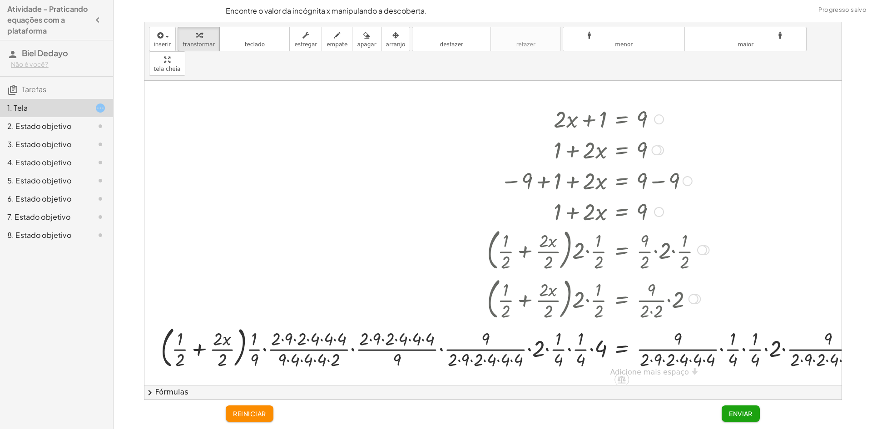
click at [392, 323] on div at bounding box center [620, 347] width 972 height 49
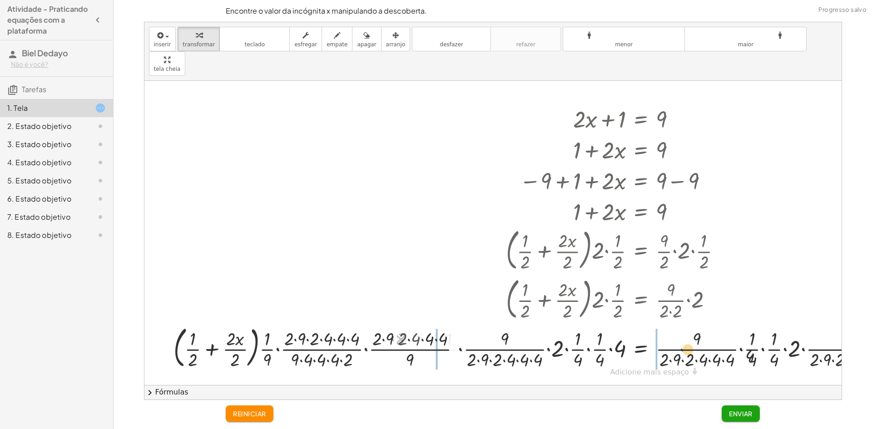
drag, startPoint x: 872, startPoint y: 339, endPoint x: 703, endPoint y: 314, distance: 170.3
click at [869, 341] on div "Encontre o valor da incógnita x manipulando a descoberta. inserir selecione uma…" at bounding box center [493, 211] width 752 height 379
click at [601, 323] on div at bounding box center [647, 347] width 1006 height 49
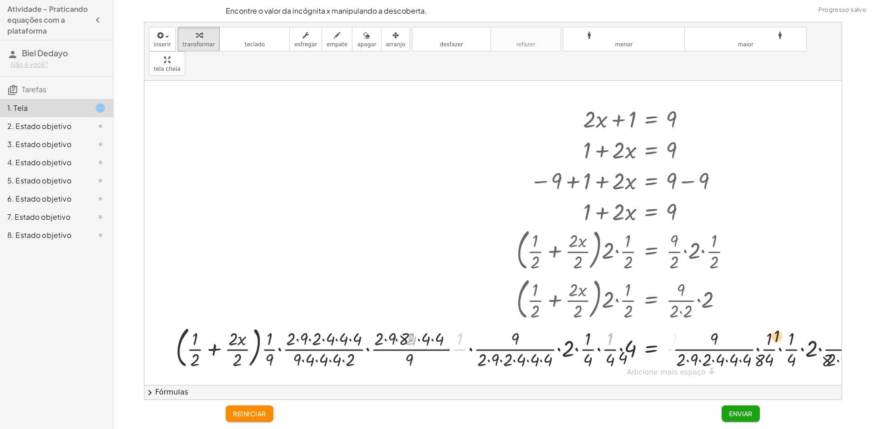
drag, startPoint x: 868, startPoint y: 311, endPoint x: 787, endPoint y: 305, distance: 81.1
click at [869, 298] on div "Encontre o valor da incógnita x manipulando a descoberta. inserir selecione uma…" at bounding box center [493, 211] width 752 height 379
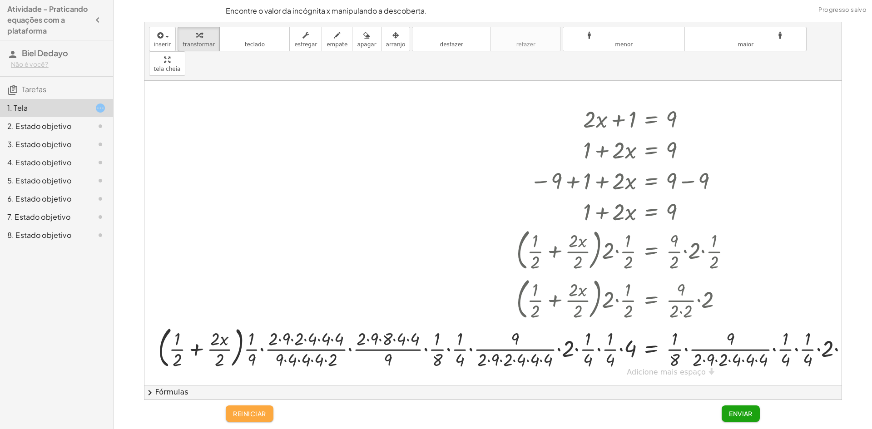
click at [261, 415] on font "reiniciar" at bounding box center [249, 414] width 33 height 8
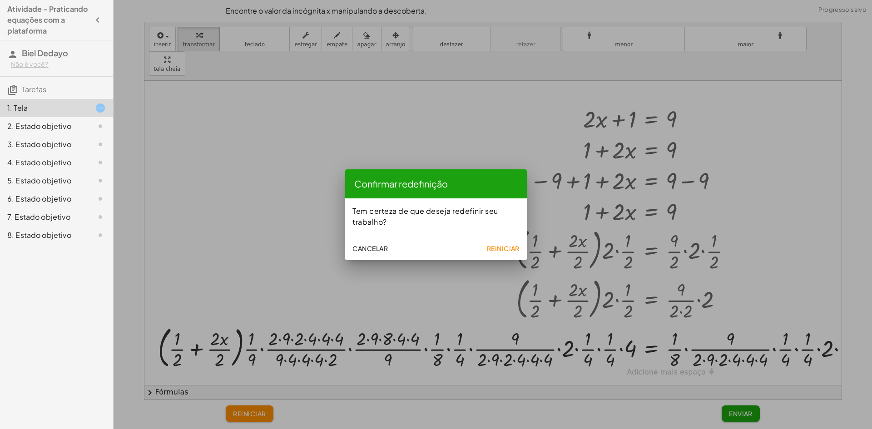
click at [498, 240] on button "Reiniciar" at bounding box center [503, 248] width 40 height 16
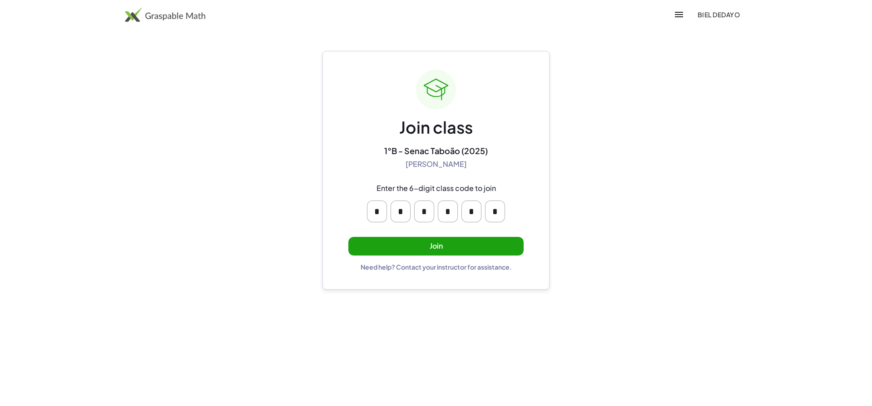
click at [449, 246] on button "Join" at bounding box center [436, 246] width 175 height 19
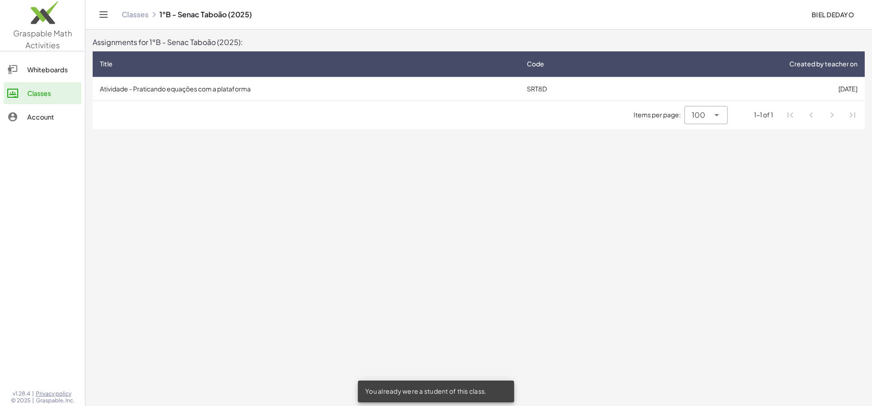
click at [321, 80] on td "Atividade - Praticando equações com a plataforma" at bounding box center [306, 89] width 427 height 24
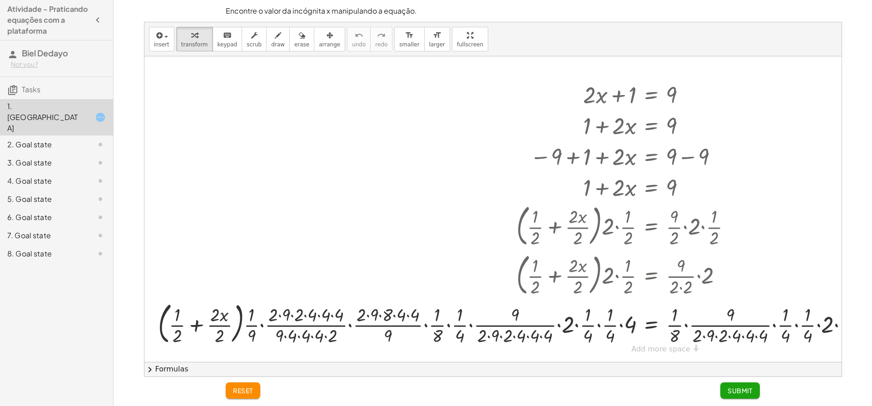
click at [243, 387] on span "reset" at bounding box center [243, 390] width 20 height 8
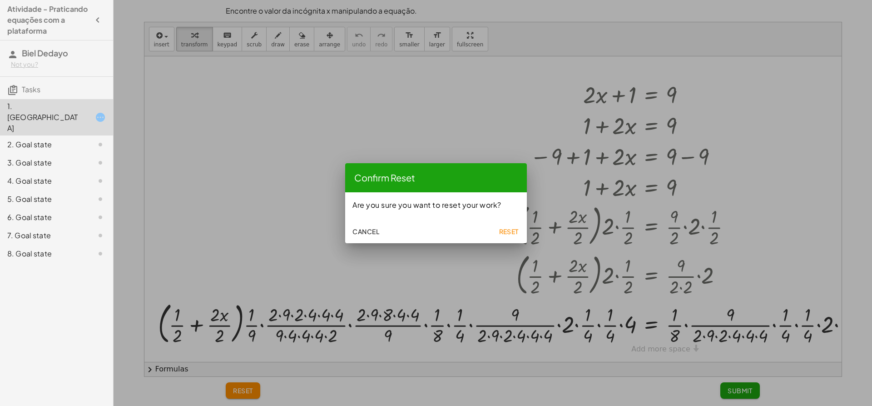
click at [510, 232] on span "Reset" at bounding box center [509, 231] width 20 height 8
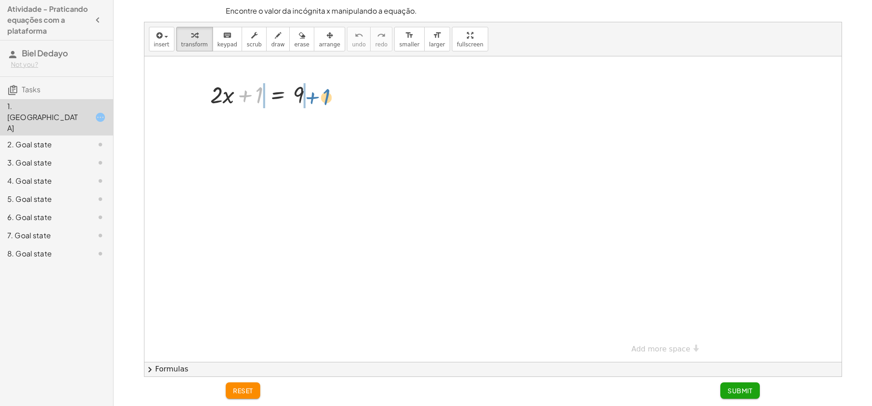
drag, startPoint x: 245, startPoint y: 98, endPoint x: 313, endPoint y: 99, distance: 67.7
click at [313, 99] on div at bounding box center [265, 94] width 119 height 31
click at [300, 97] on div at bounding box center [265, 94] width 177 height 31
click at [236, 125] on div at bounding box center [265, 125] width 177 height 31
click at [299, 121] on div at bounding box center [280, 125] width 148 height 31
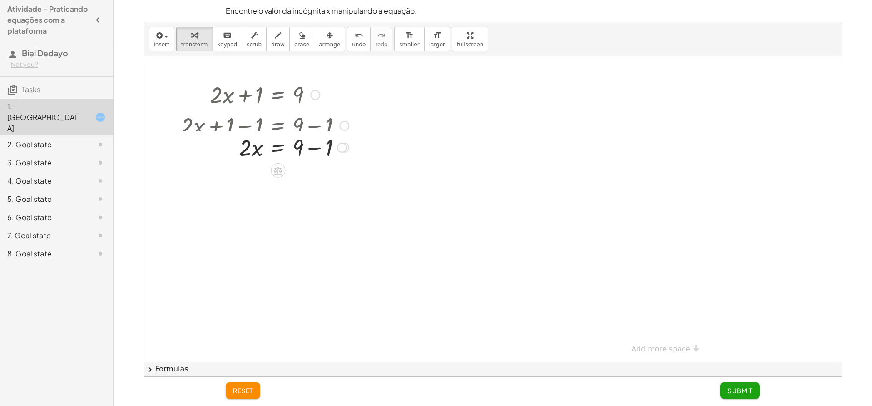
click at [306, 125] on div at bounding box center [265, 125] width 177 height 31
click at [305, 160] on div at bounding box center [265, 155] width 177 height 31
drag, startPoint x: 243, startPoint y: 161, endPoint x: 245, endPoint y: 169, distance: 8.5
click at [246, 169] on div at bounding box center [279, 155] width 204 height 31
drag, startPoint x: 250, startPoint y: 194, endPoint x: 311, endPoint y: 210, distance: 63.2
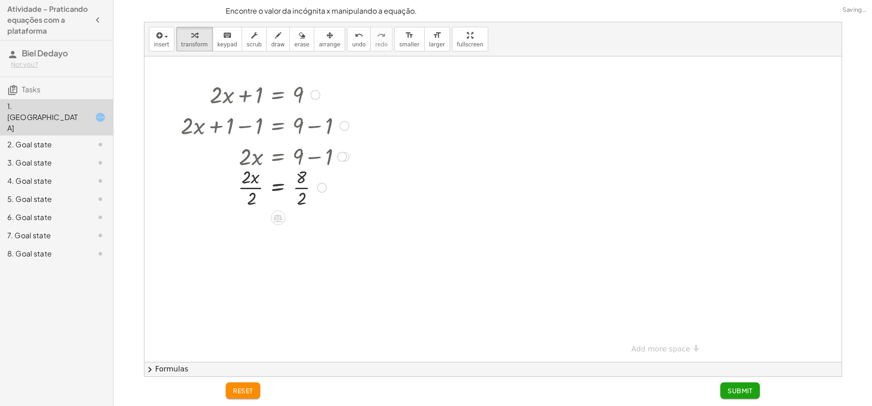
click at [297, 179] on div at bounding box center [265, 186] width 177 height 45
click at [260, 228] on div at bounding box center [265, 224] width 177 height 45
click at [301, 220] on div at bounding box center [265, 224] width 177 height 45
click at [301, 219] on div at bounding box center [265, 224] width 177 height 45
click at [301, 219] on div at bounding box center [265, 227] width 177 height 45
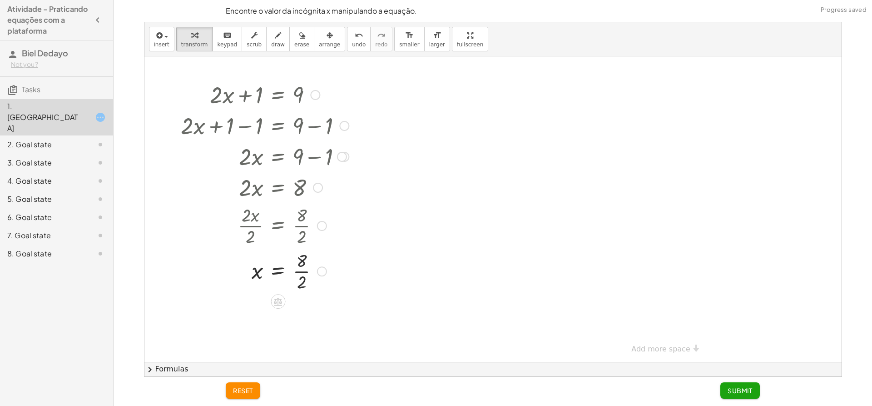
click at [304, 270] on div at bounding box center [265, 270] width 177 height 45
click at [732, 386] on span "Submit" at bounding box center [740, 390] width 25 height 8
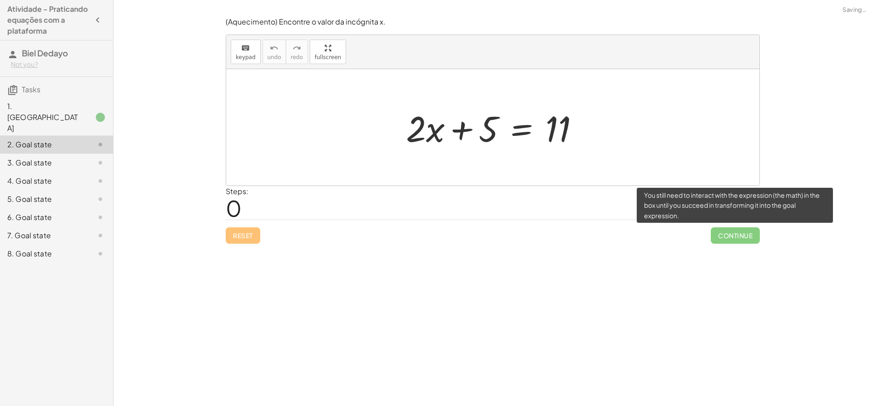
click at [737, 238] on span "Continue" at bounding box center [735, 235] width 49 height 16
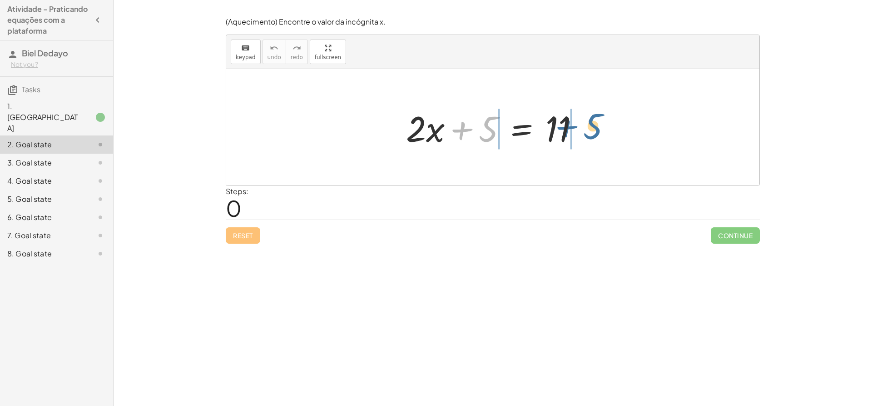
drag, startPoint x: 468, startPoint y: 127, endPoint x: 576, endPoint y: 124, distance: 107.3
click at [576, 124] on div at bounding box center [496, 127] width 189 height 47
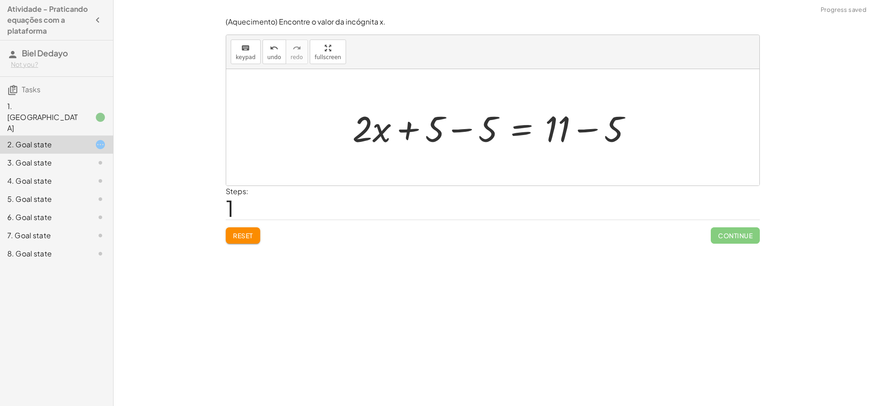
click at [455, 127] on div at bounding box center [496, 127] width 296 height 47
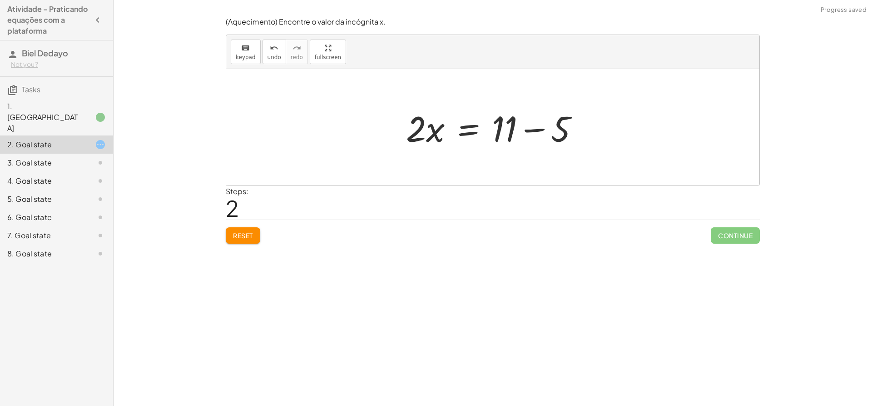
click at [533, 126] on div at bounding box center [496, 127] width 189 height 47
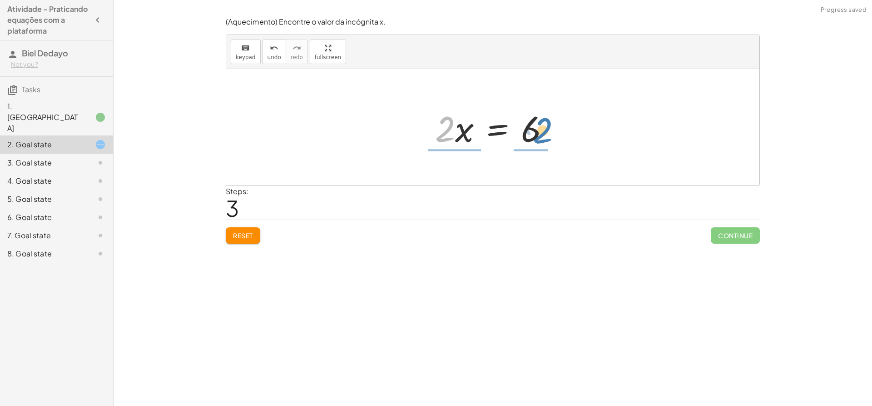
drag, startPoint x: 439, startPoint y: 125, endPoint x: 536, endPoint y: 126, distance: 96.8
click at [538, 127] on div at bounding box center [496, 127] width 131 height 47
click at [529, 137] on div at bounding box center [497, 127] width 140 height 70
click at [453, 130] on div at bounding box center [494, 127] width 134 height 70
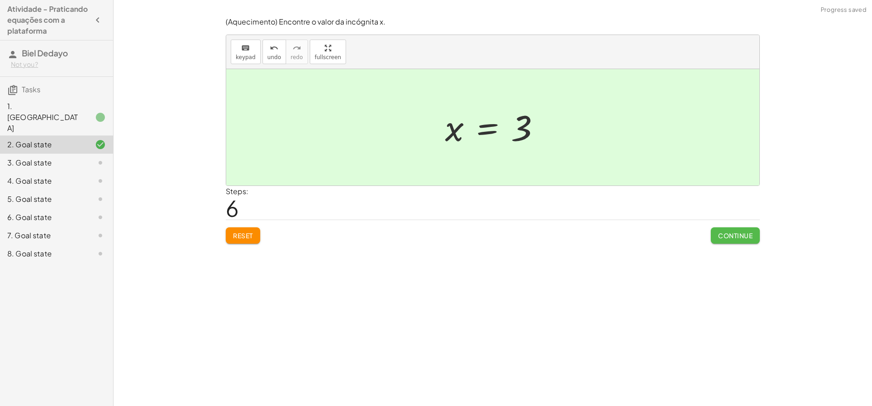
click at [729, 234] on span "Continue" at bounding box center [735, 235] width 35 height 8
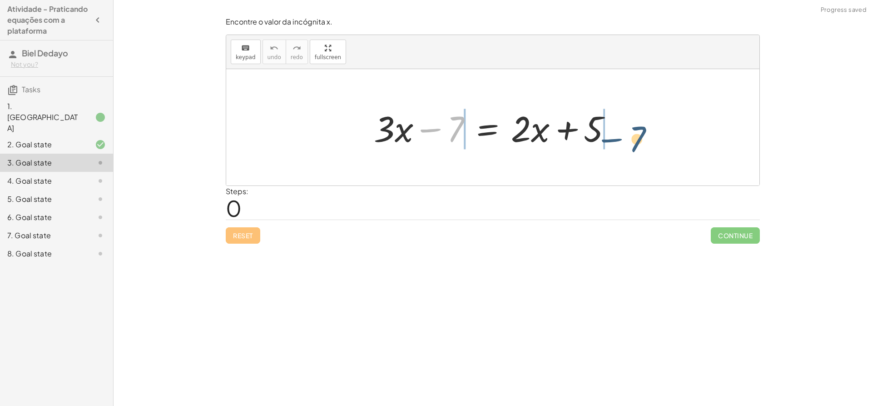
drag, startPoint x: 467, startPoint y: 133, endPoint x: 613, endPoint y: 138, distance: 146.9
click at [614, 139] on div at bounding box center [496, 127] width 254 height 47
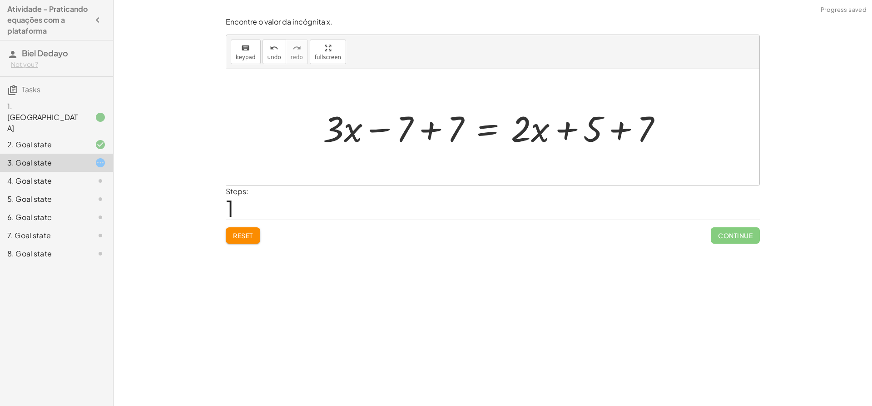
click at [431, 128] on div at bounding box center [497, 127] width 356 height 47
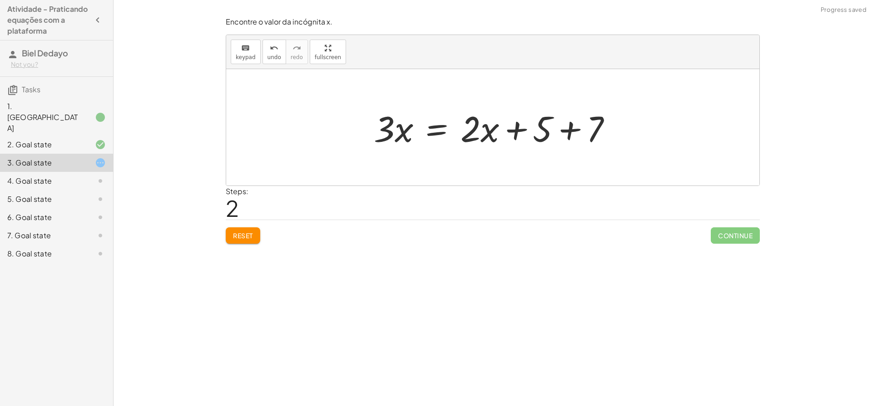
click at [563, 129] on div at bounding box center [496, 127] width 254 height 47
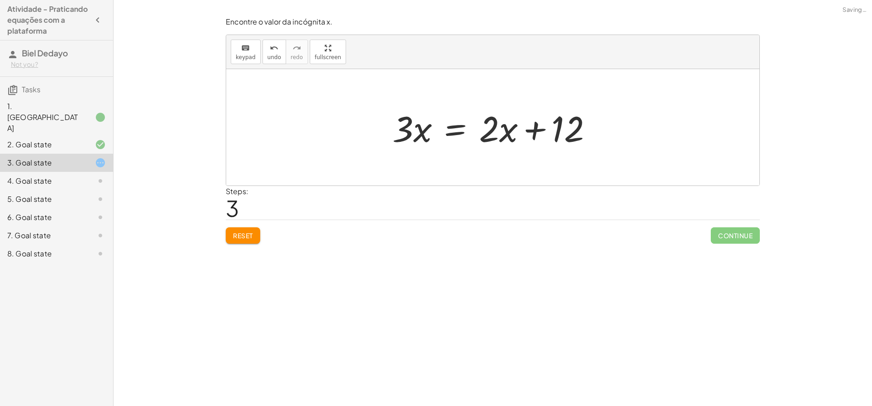
click at [530, 131] on div at bounding box center [496, 127] width 217 height 47
drag, startPoint x: 509, startPoint y: 132, endPoint x: 428, endPoint y: 127, distance: 81.9
click at [428, 128] on div at bounding box center [496, 127] width 217 height 47
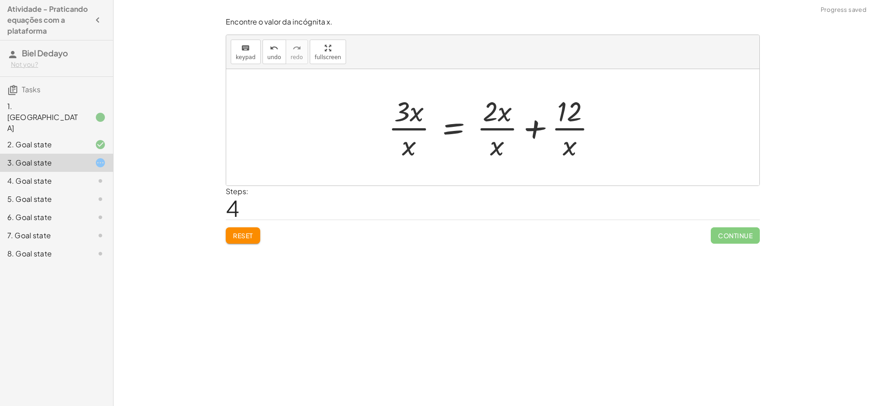
click at [490, 125] on div at bounding box center [496, 127] width 224 height 70
click at [573, 124] on div at bounding box center [496, 127] width 224 height 70
drag, startPoint x: 566, startPoint y: 139, endPoint x: 560, endPoint y: 114, distance: 25.7
click at [560, 114] on div at bounding box center [496, 127] width 224 height 70
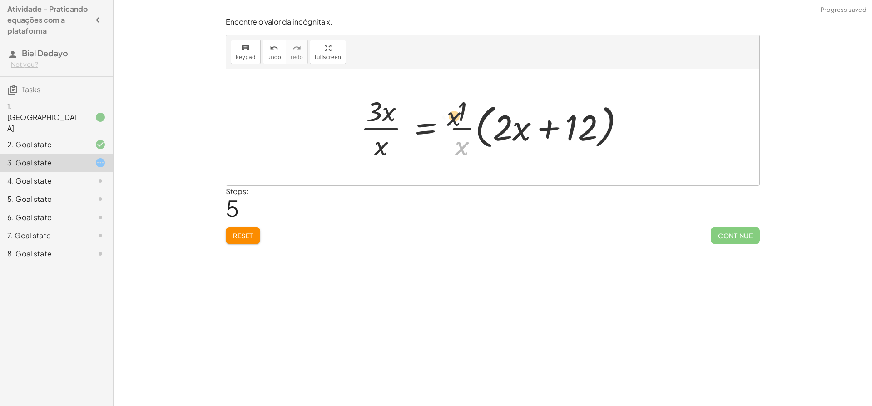
drag, startPoint x: 469, startPoint y: 142, endPoint x: 459, endPoint y: 109, distance: 35.0
click at [459, 109] on div at bounding box center [496, 127] width 280 height 70
drag, startPoint x: 244, startPoint y: 229, endPoint x: 260, endPoint y: 225, distance: 16.4
click at [245, 229] on button "Reset" at bounding box center [243, 235] width 35 height 16
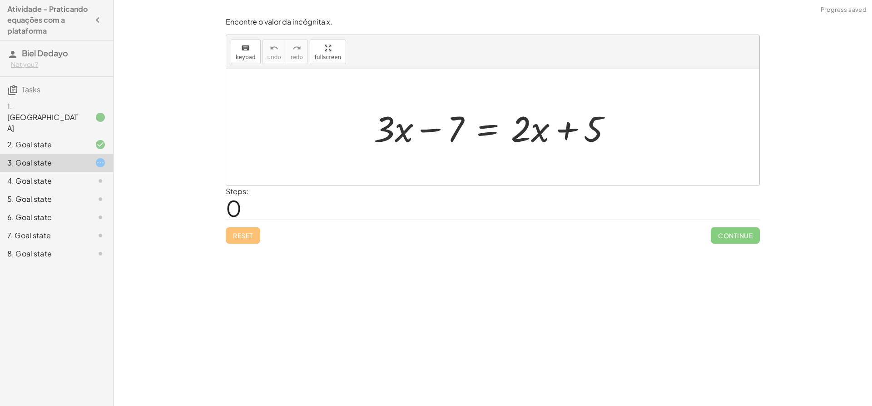
click at [568, 134] on div at bounding box center [496, 127] width 254 height 47
drag, startPoint x: 539, startPoint y: 130, endPoint x: 451, endPoint y: 123, distance: 88.0
click at [451, 123] on div at bounding box center [496, 127] width 254 height 47
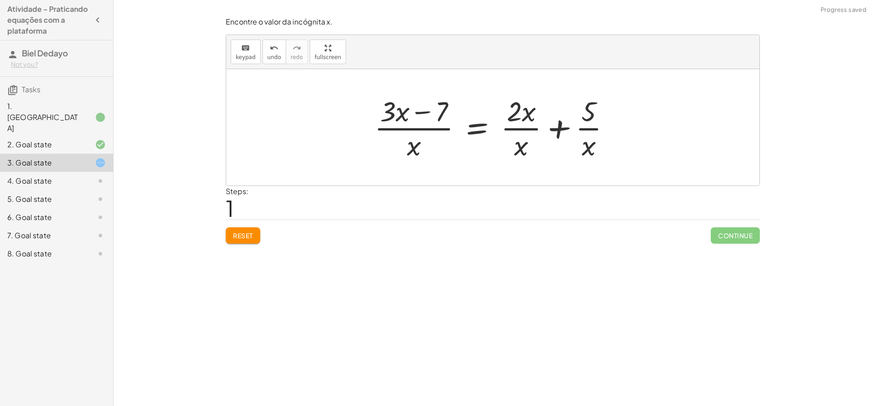
click at [249, 227] on button "Reset" at bounding box center [243, 235] width 35 height 16
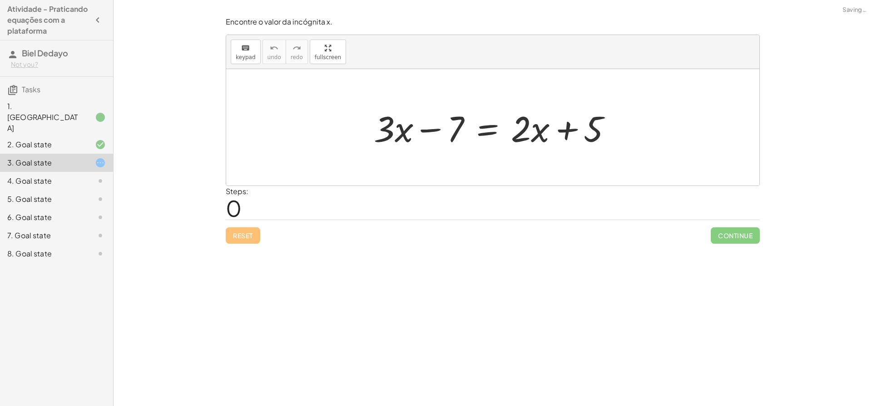
click at [446, 131] on div at bounding box center [496, 127] width 254 height 47
click at [565, 136] on div at bounding box center [496, 127] width 254 height 47
drag, startPoint x: 573, startPoint y: 117, endPoint x: 471, endPoint y: 121, distance: 101.9
click at [471, 121] on div at bounding box center [496, 127] width 254 height 47
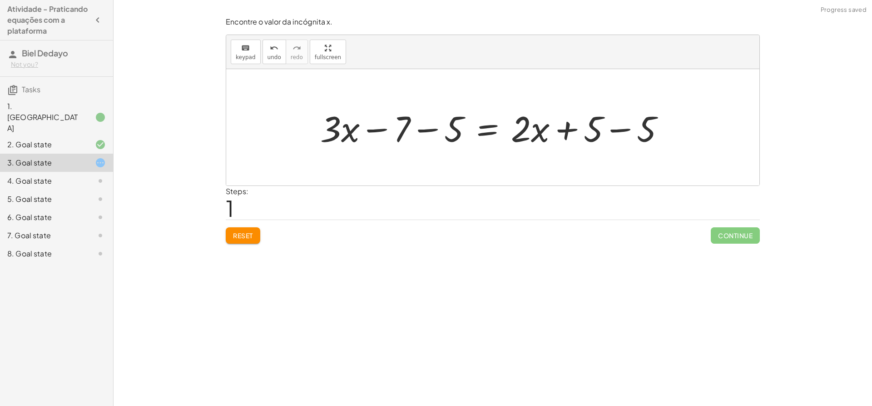
click at [424, 130] on div at bounding box center [496, 127] width 361 height 47
click at [616, 129] on div at bounding box center [516, 127] width 324 height 47
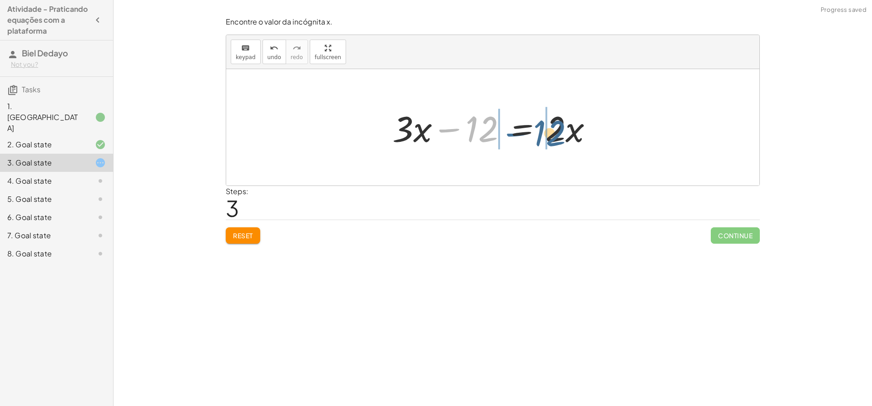
drag, startPoint x: 465, startPoint y: 126, endPoint x: 536, endPoint y: 125, distance: 70.9
click at [538, 128] on div at bounding box center [496, 127] width 217 height 47
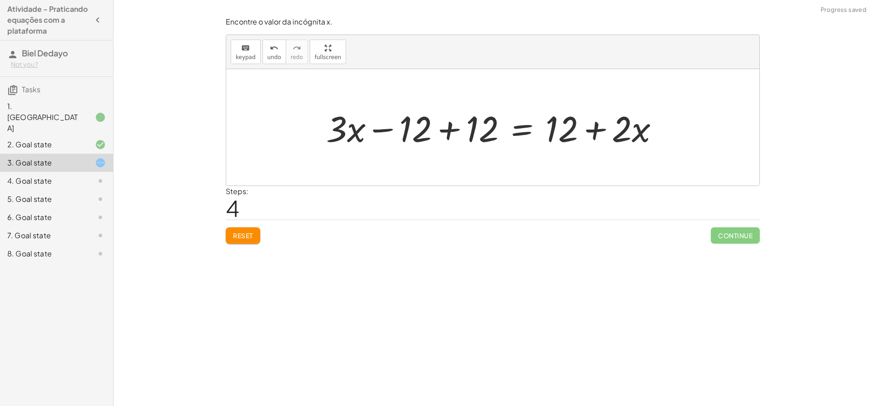
click at [559, 129] on div at bounding box center [497, 127] width 350 height 47
click at [451, 131] on div at bounding box center [497, 127] width 350 height 47
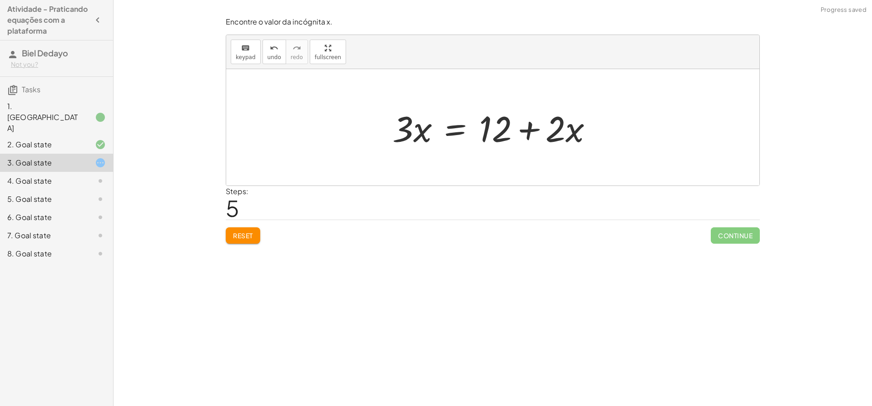
click at [534, 133] on div at bounding box center [496, 127] width 217 height 47
drag, startPoint x: 514, startPoint y: 135, endPoint x: 586, endPoint y: 129, distance: 71.6
click at [590, 133] on div at bounding box center [496, 127] width 217 height 47
drag, startPoint x: 556, startPoint y: 133, endPoint x: 478, endPoint y: 131, distance: 77.3
click at [478, 131] on div at bounding box center [496, 127] width 217 height 47
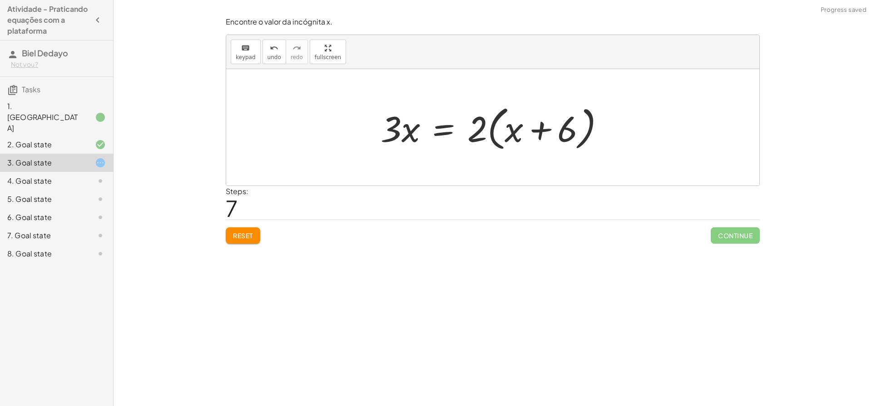
click at [524, 128] on div at bounding box center [496, 127] width 240 height 52
drag, startPoint x: 493, startPoint y: 122, endPoint x: 566, endPoint y: 129, distance: 73.5
click at [566, 129] on div at bounding box center [496, 127] width 240 height 52
click at [572, 129] on div at bounding box center [493, 127] width 233 height 47
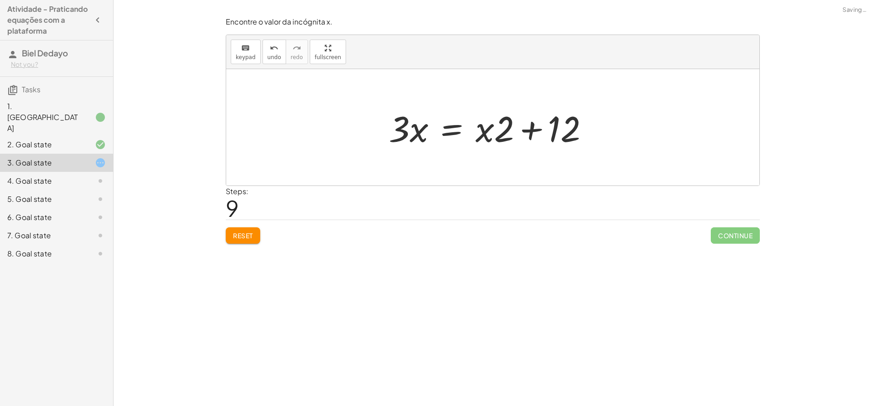
click at [561, 132] on div at bounding box center [492, 127] width 217 height 47
click at [513, 128] on div at bounding box center [496, 127] width 217 height 47
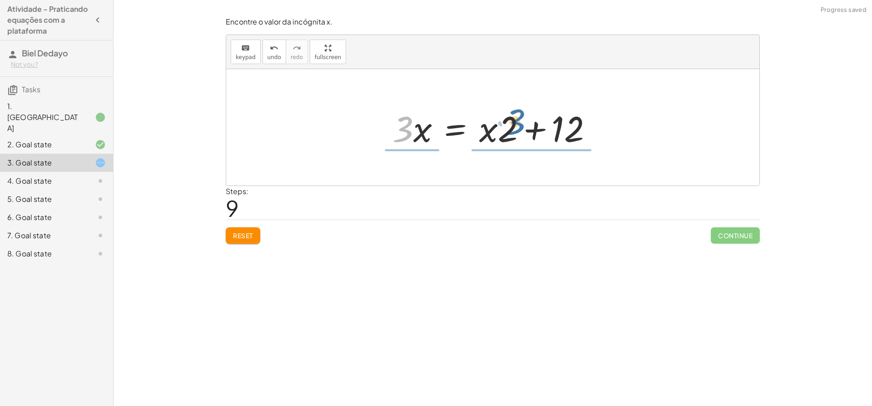
drag, startPoint x: 405, startPoint y: 126, endPoint x: 513, endPoint y: 124, distance: 108.2
click at [513, 124] on div at bounding box center [496, 127] width 217 height 47
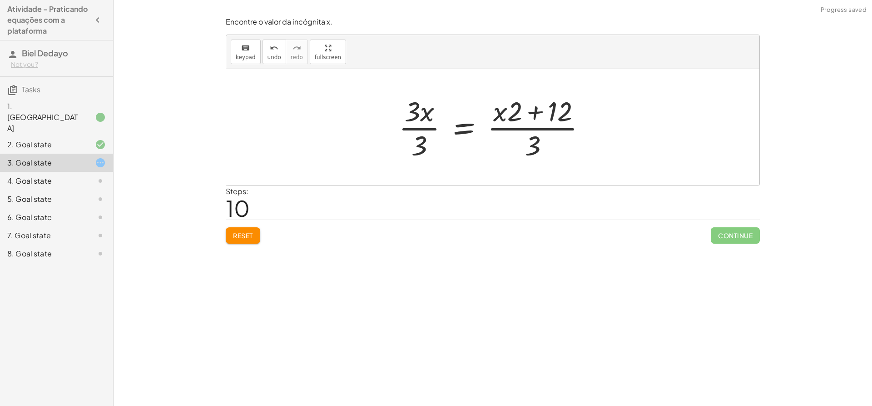
click at [526, 145] on div at bounding box center [496, 127] width 204 height 70
drag, startPoint x: 421, startPoint y: 132, endPoint x: 421, endPoint y: 124, distance: 8.6
click at [421, 131] on div at bounding box center [496, 127] width 204 height 70
click at [419, 121] on div at bounding box center [507, 127] width 181 height 70
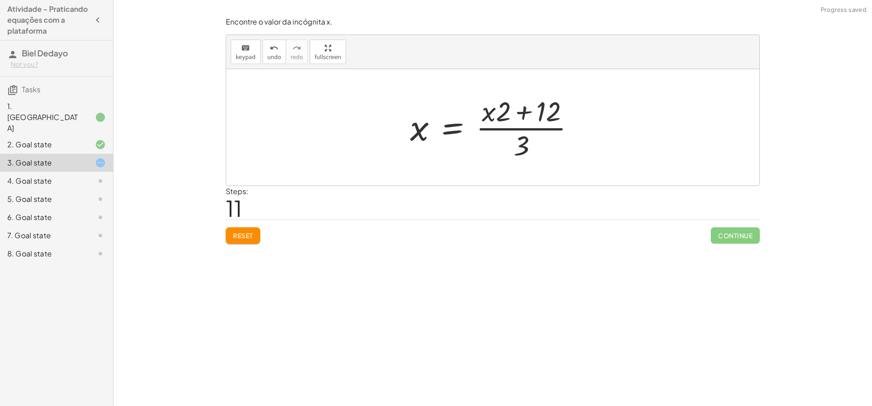
click at [516, 127] on div at bounding box center [496, 127] width 181 height 70
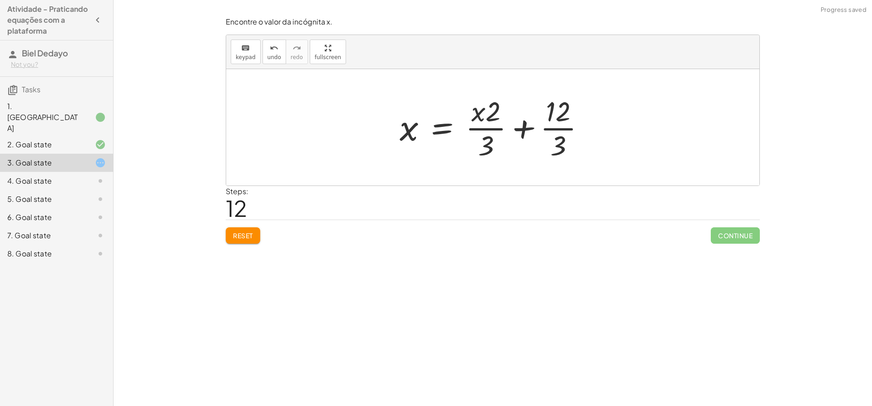
click at [555, 145] on div at bounding box center [496, 127] width 202 height 70
click at [492, 118] on div at bounding box center [487, 127] width 185 height 70
click at [489, 115] on div at bounding box center [487, 127] width 185 height 70
click at [491, 133] on div at bounding box center [487, 127] width 185 height 70
drag, startPoint x: 494, startPoint y: 120, endPoint x: 479, endPoint y: 144, distance: 27.7
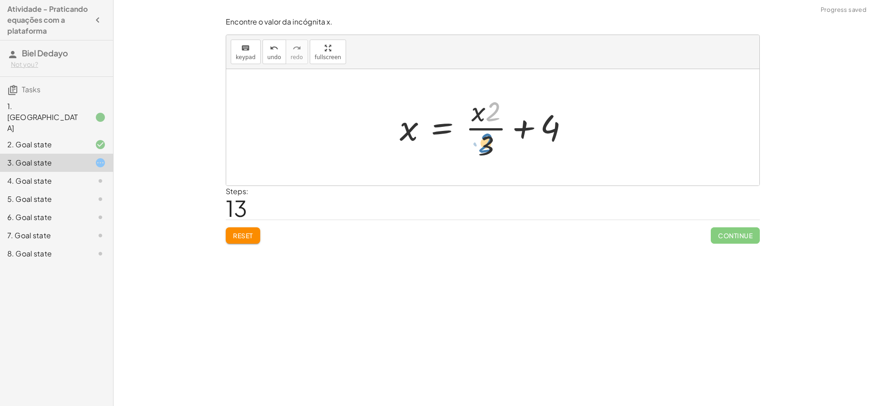
click at [479, 144] on div at bounding box center [487, 127] width 185 height 70
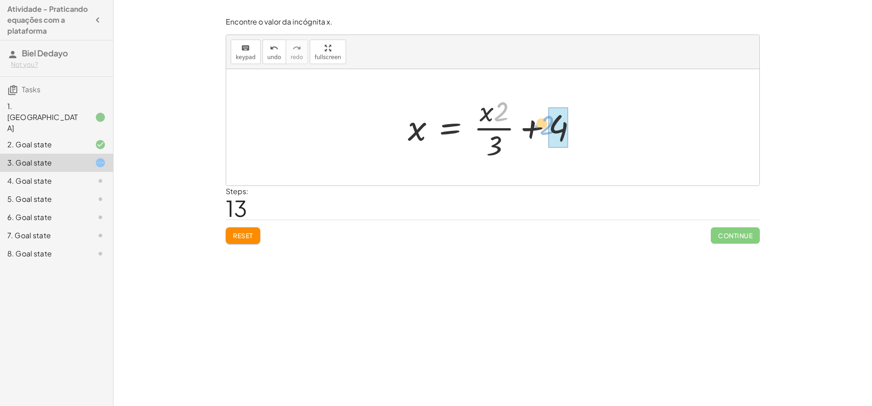
drag, startPoint x: 500, startPoint y: 109, endPoint x: 572, endPoint y: 124, distance: 73.3
click at [572, 124] on div at bounding box center [495, 127] width 185 height 70
drag, startPoint x: 503, startPoint y: 105, endPoint x: 558, endPoint y: 118, distance: 56.3
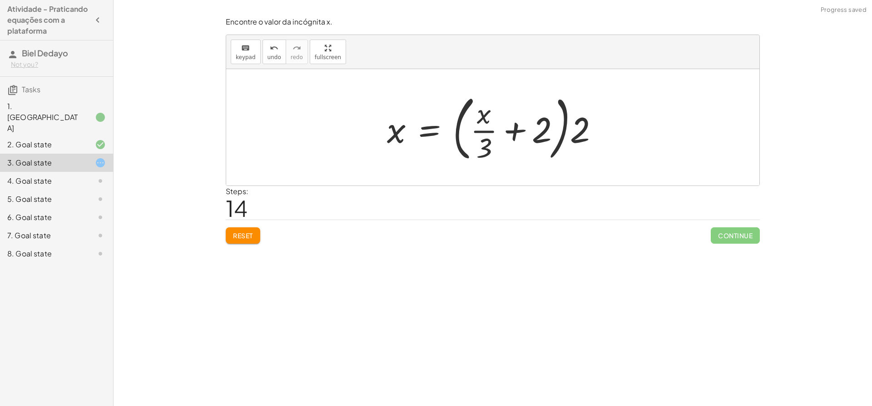
click at [578, 134] on div at bounding box center [497, 127] width 228 height 75
click at [546, 126] on div at bounding box center [497, 127] width 228 height 75
drag, startPoint x: 478, startPoint y: 144, endPoint x: 485, endPoint y: 137, distance: 9.3
click at [479, 144] on div at bounding box center [497, 127] width 228 height 75
drag, startPoint x: 489, startPoint y: 145, endPoint x: 544, endPoint y: 141, distance: 55.6
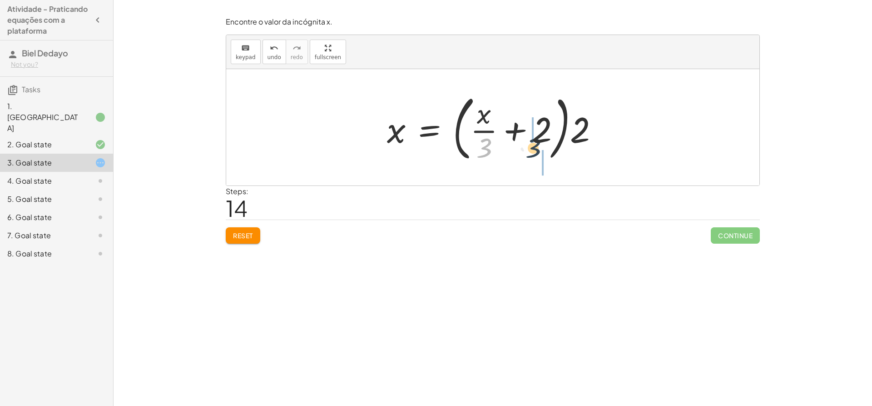
click at [544, 141] on div at bounding box center [497, 127] width 228 height 75
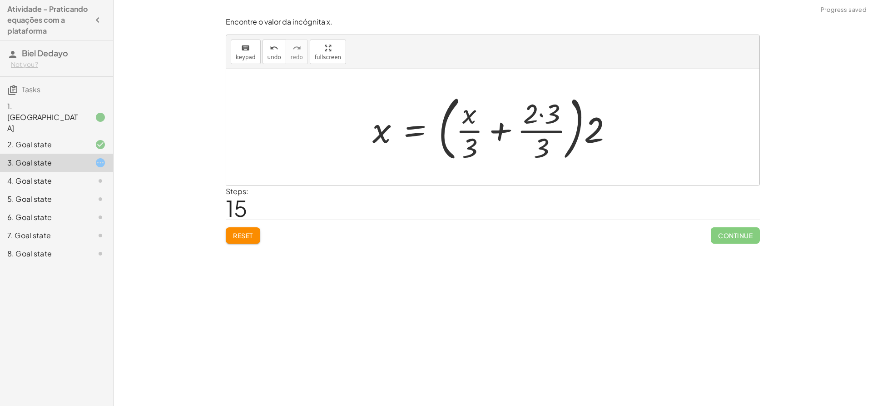
click at [543, 130] on div at bounding box center [496, 127] width 257 height 75
click at [539, 112] on div at bounding box center [496, 127] width 257 height 75
click at [533, 140] on div at bounding box center [485, 127] width 235 height 75
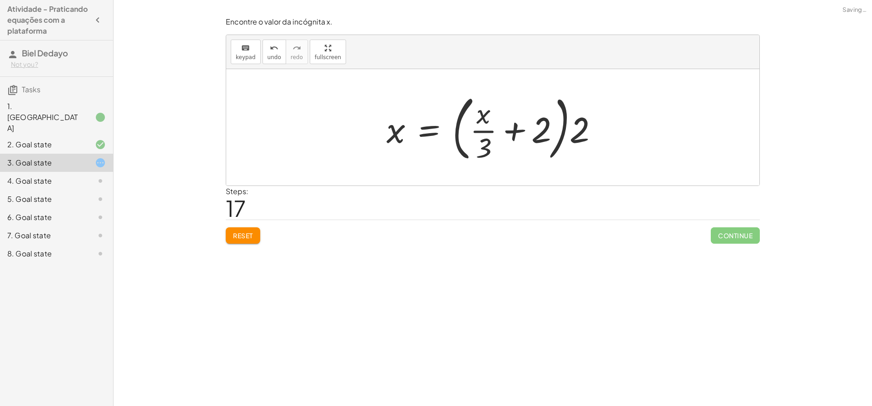
click at [488, 137] on div at bounding box center [496, 127] width 228 height 75
drag, startPoint x: 486, startPoint y: 144, endPoint x: 545, endPoint y: 125, distance: 62.6
click at [546, 127] on div at bounding box center [497, 127] width 228 height 75
click at [560, 121] on div at bounding box center [508, 127] width 257 height 75
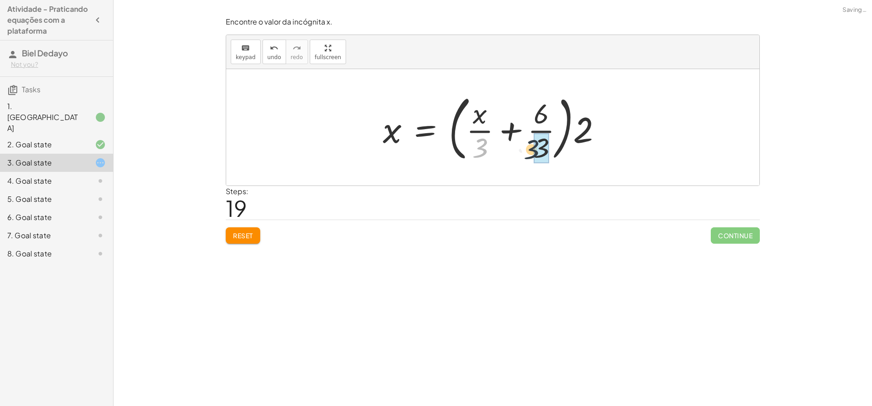
drag, startPoint x: 497, startPoint y: 148, endPoint x: 538, endPoint y: 145, distance: 41.4
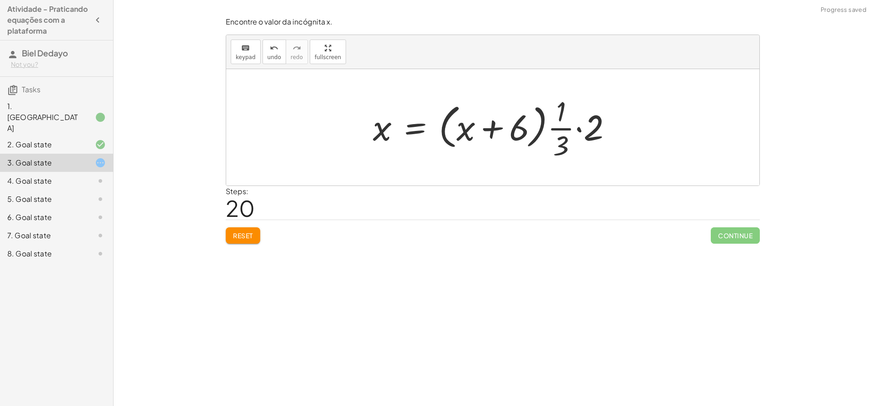
click at [559, 144] on div at bounding box center [496, 127] width 255 height 70
click at [564, 118] on div at bounding box center [496, 127] width 255 height 70
click at [563, 115] on div at bounding box center [496, 127] width 255 height 70
click at [593, 130] on div at bounding box center [496, 127] width 255 height 70
drag, startPoint x: 563, startPoint y: 145, endPoint x: 570, endPoint y: 143, distance: 6.8
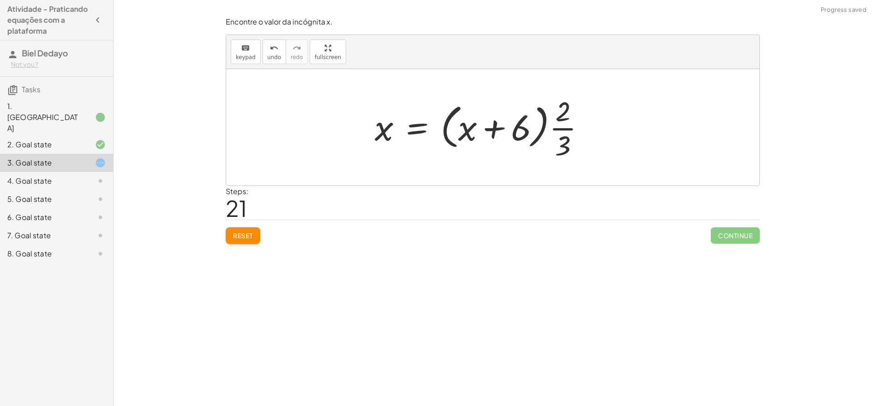
click at [563, 146] on div at bounding box center [483, 127] width 227 height 70
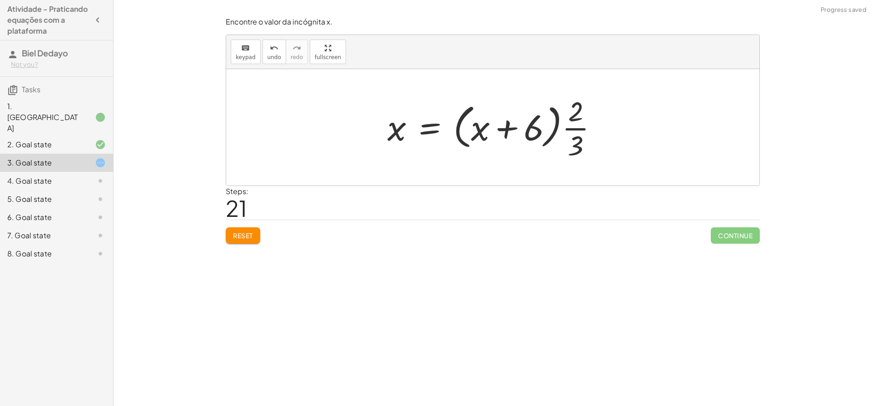
click at [573, 128] on div at bounding box center [496, 127] width 227 height 70
click at [573, 115] on div at bounding box center [496, 127] width 227 height 70
drag, startPoint x: 575, startPoint y: 134, endPoint x: 556, endPoint y: 126, distance: 20.4
click at [573, 134] on div at bounding box center [496, 127] width 227 height 70
click at [538, 126] on div at bounding box center [496, 127] width 227 height 70
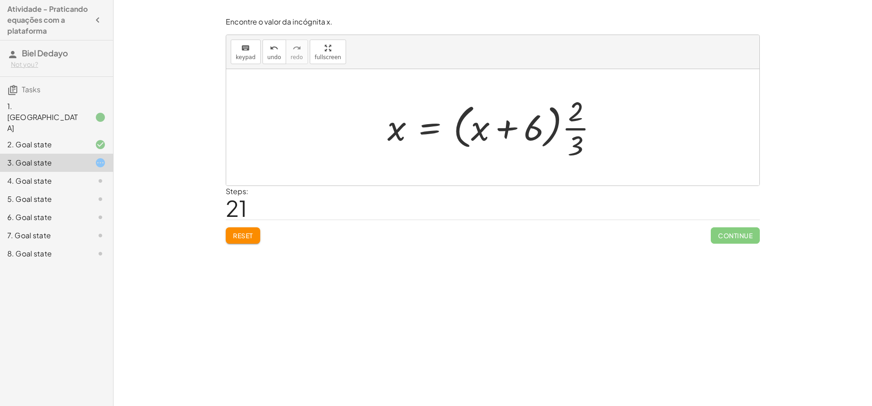
click at [502, 127] on div at bounding box center [496, 127] width 227 height 70
drag, startPoint x: 460, startPoint y: 128, endPoint x: 476, endPoint y: 119, distance: 18.5
click at [476, 119] on div at bounding box center [496, 127] width 227 height 70
drag, startPoint x: 400, startPoint y: 128, endPoint x: 443, endPoint y: 131, distance: 42.8
click at [444, 132] on div at bounding box center [496, 127] width 227 height 70
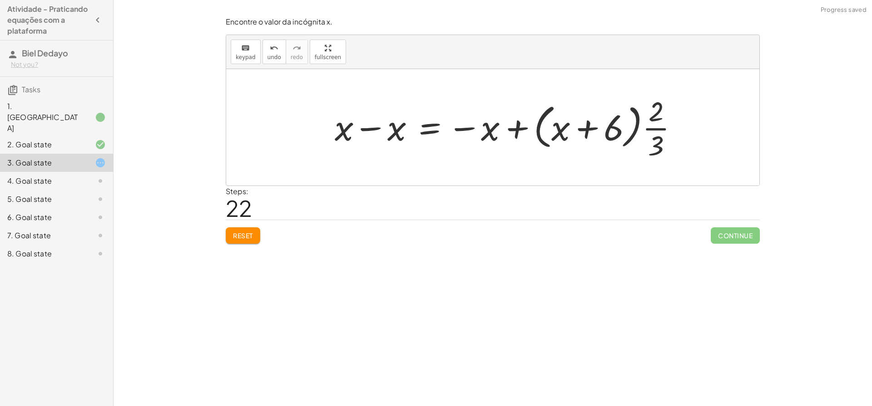
click at [491, 127] on div at bounding box center [510, 127] width 360 height 70
click at [385, 127] on div at bounding box center [510, 127] width 360 height 70
click at [398, 130] on div at bounding box center [537, 127] width 307 height 70
click at [433, 133] on div at bounding box center [537, 127] width 307 height 70
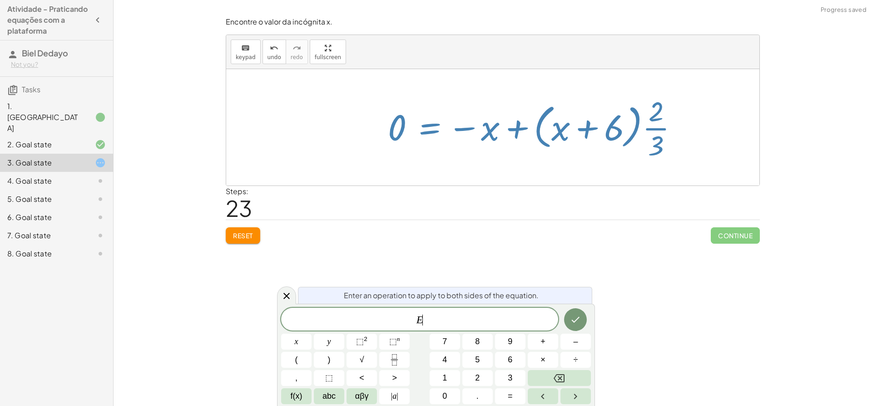
drag, startPoint x: 405, startPoint y: 127, endPoint x: 514, endPoint y: 139, distance: 109.2
click at [514, 140] on div at bounding box center [537, 127] width 307 height 70
click at [491, 150] on div at bounding box center [537, 127] width 307 height 70
click at [578, 321] on icon "Done" at bounding box center [575, 319] width 11 height 11
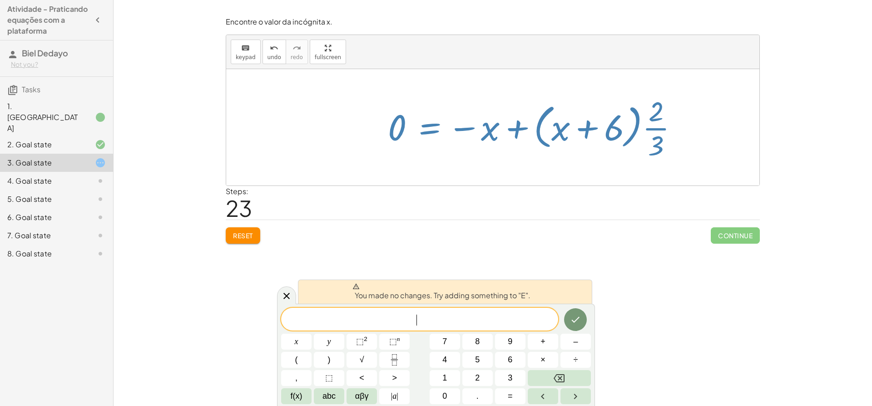
drag, startPoint x: 230, startPoint y: 241, endPoint x: 244, endPoint y: 242, distance: 14.6
click at [230, 237] on button "Reset" at bounding box center [243, 235] width 35 height 16
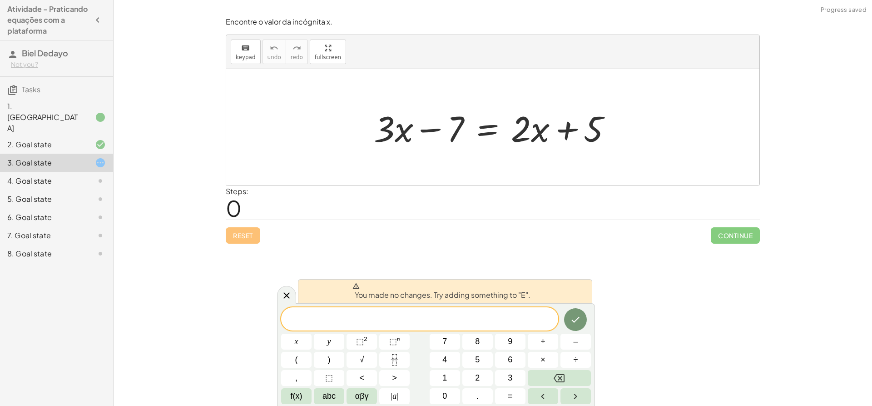
drag, startPoint x: 284, startPoint y: 295, endPoint x: 289, endPoint y: 290, distance: 7.4
click at [286, 292] on icon at bounding box center [286, 295] width 11 height 11
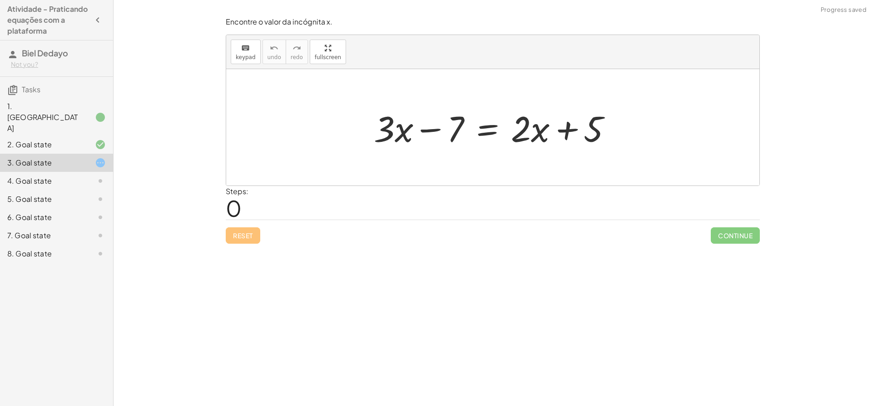
click at [239, 235] on div "Reset Continue" at bounding box center [493, 231] width 534 height 24
click at [244, 234] on div "Reset Continue" at bounding box center [493, 231] width 534 height 24
drag, startPoint x: 442, startPoint y: 133, endPoint x: 629, endPoint y: 159, distance: 188.7
click at [629, 159] on div "− 7 + · 3 · x − 7 = + · 2 · x + 5" at bounding box center [492, 127] width 533 height 116
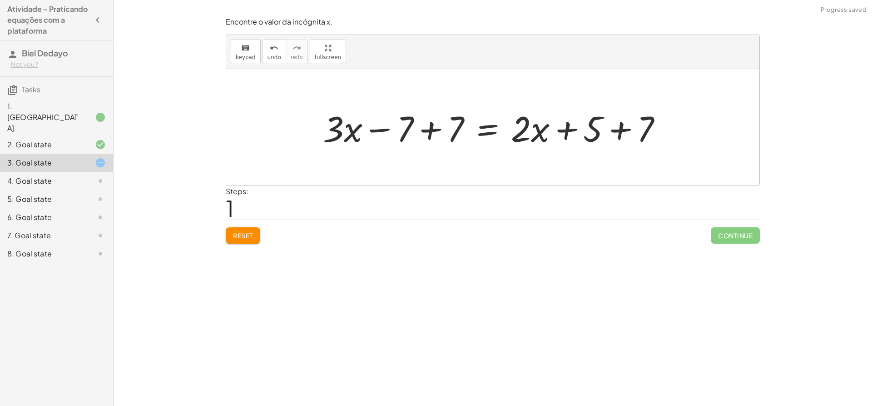
click at [598, 126] on div at bounding box center [497, 127] width 356 height 47
click at [441, 132] on div at bounding box center [497, 127] width 356 height 47
click at [636, 139] on div at bounding box center [547, 127] width 254 height 47
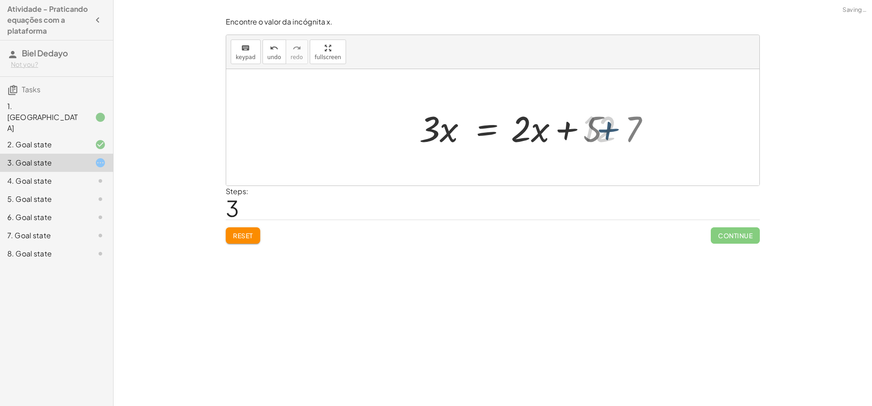
click at [625, 139] on div at bounding box center [528, 127] width 217 height 47
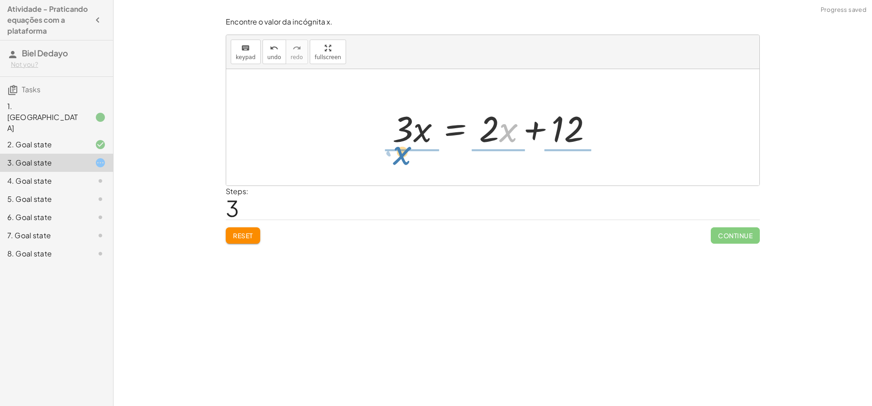
drag, startPoint x: 508, startPoint y: 137, endPoint x: 405, endPoint y: 162, distance: 105.7
click at [405, 162] on div "+ · 3 · x − 7 = + · 2 · x + 5 + · 3 · x − 7 + 7 = + · 2 · x + 5 + 7 + · 3 · x +…" at bounding box center [492, 127] width 533 height 116
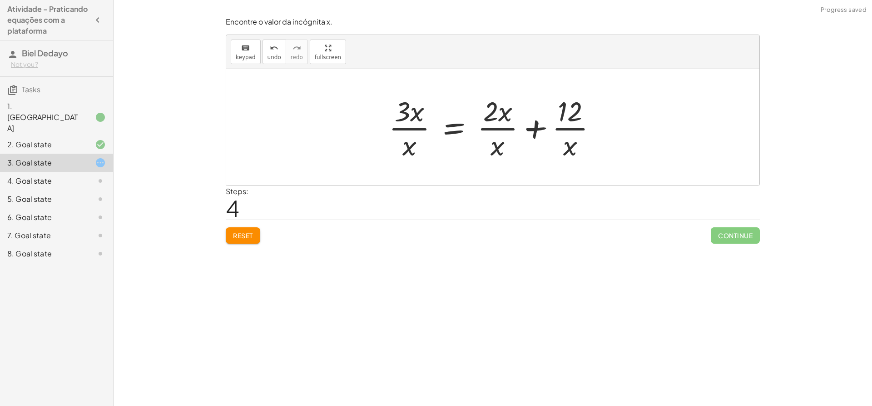
click at [422, 151] on div at bounding box center [496, 127] width 224 height 70
click at [400, 147] on div at bounding box center [496, 127] width 224 height 70
click at [496, 152] on div at bounding box center [496, 127] width 224 height 70
click at [246, 234] on span "Reset" at bounding box center [243, 235] width 20 height 8
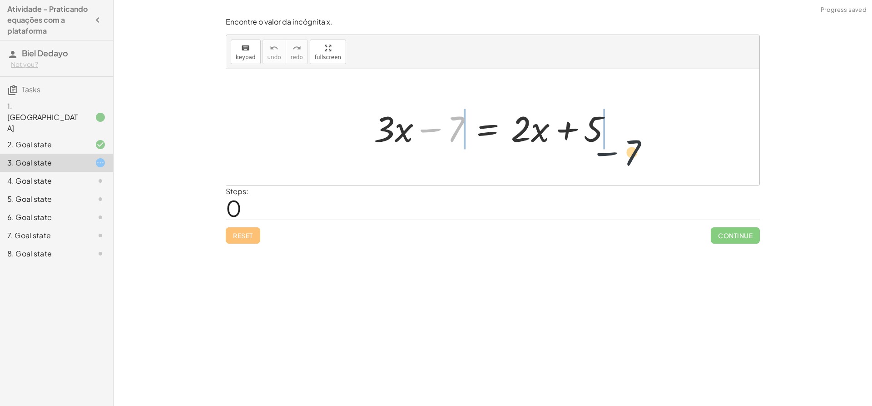
drag, startPoint x: 451, startPoint y: 144, endPoint x: 617, endPoint y: 156, distance: 166.8
click at [623, 159] on div "− 7 + · 3 · x − 7 = + · 2 · x + 5" at bounding box center [492, 127] width 533 height 116
click at [610, 137] on div at bounding box center [497, 127] width 356 height 47
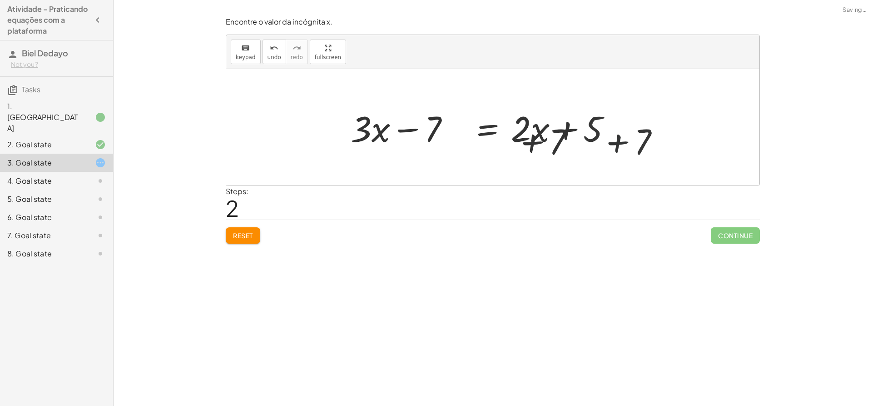
click at [610, 138] on div at bounding box center [478, 127] width 318 height 47
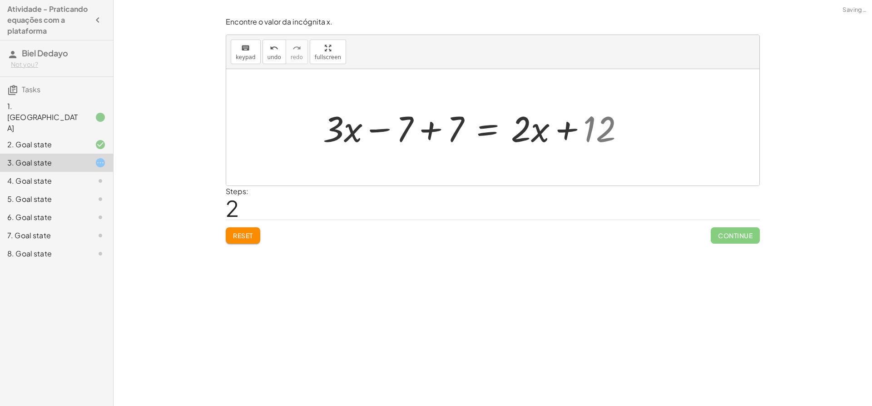
click at [428, 145] on div at bounding box center [478, 127] width 318 height 47
click at [433, 140] on div at bounding box center [528, 127] width 217 height 47
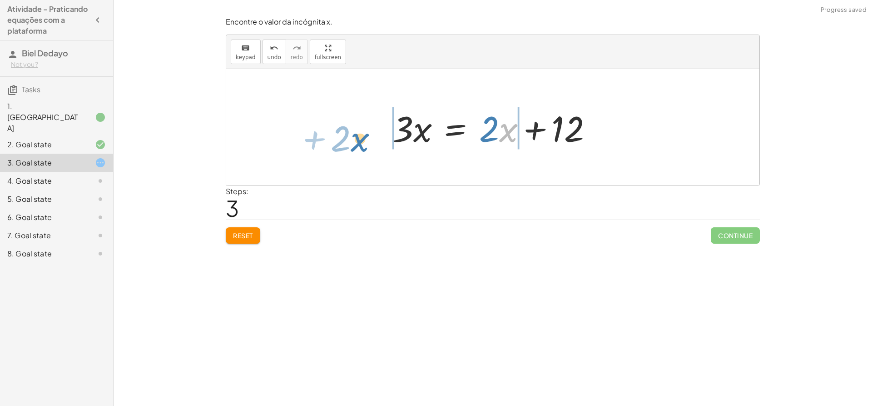
drag, startPoint x: 509, startPoint y: 132, endPoint x: 362, endPoint y: 137, distance: 147.3
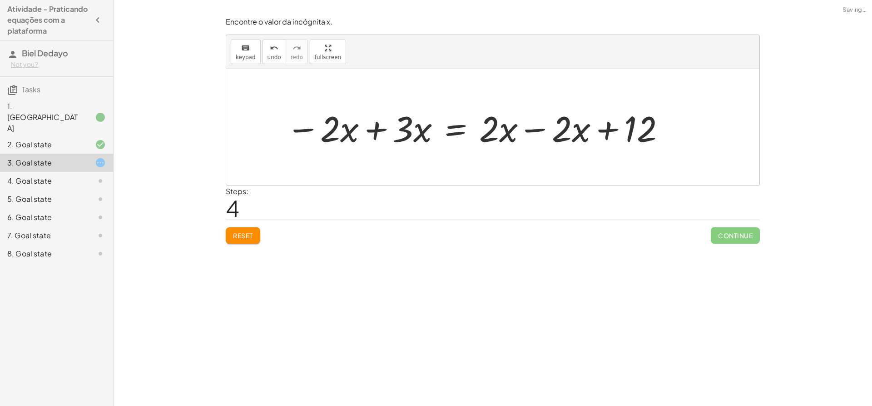
click at [408, 129] on div at bounding box center [477, 127] width 390 height 47
click at [362, 129] on div at bounding box center [477, 127] width 390 height 47
click at [347, 133] on div at bounding box center [492, 127] width 533 height 116
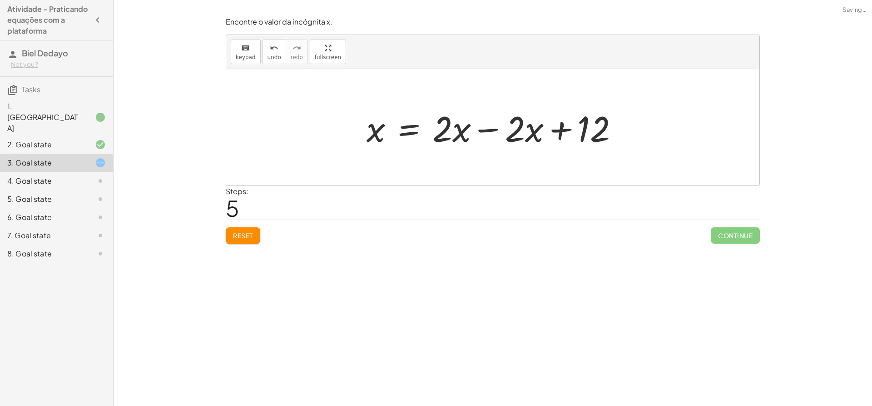
click at [461, 133] on div at bounding box center [496, 127] width 269 height 47
drag, startPoint x: 499, startPoint y: 127, endPoint x: 504, endPoint y: 128, distance: 5.5
click at [504, 128] on div at bounding box center [496, 127] width 269 height 47
click at [505, 132] on div at bounding box center [496, 127] width 269 height 47
click at [518, 135] on div at bounding box center [496, 127] width 269 height 47
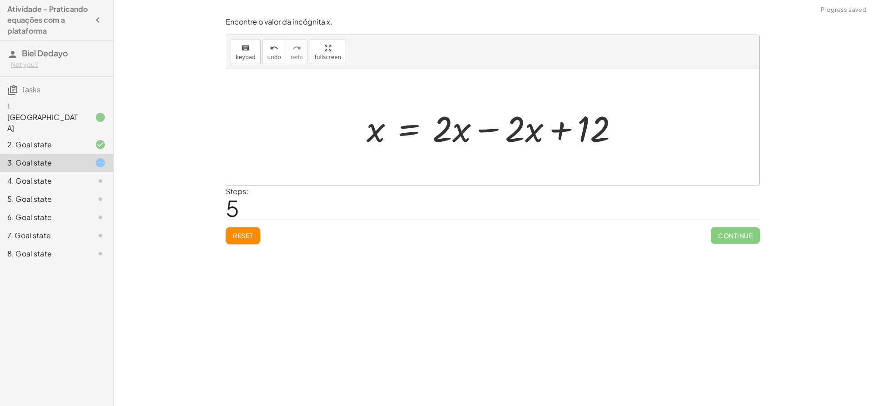
click at [519, 135] on div at bounding box center [496, 127] width 269 height 47
drag, startPoint x: 476, startPoint y: 140, endPoint x: 465, endPoint y: 139, distance: 11.1
click at [473, 140] on div at bounding box center [496, 127] width 269 height 47
click at [460, 137] on div at bounding box center [496, 127] width 269 height 47
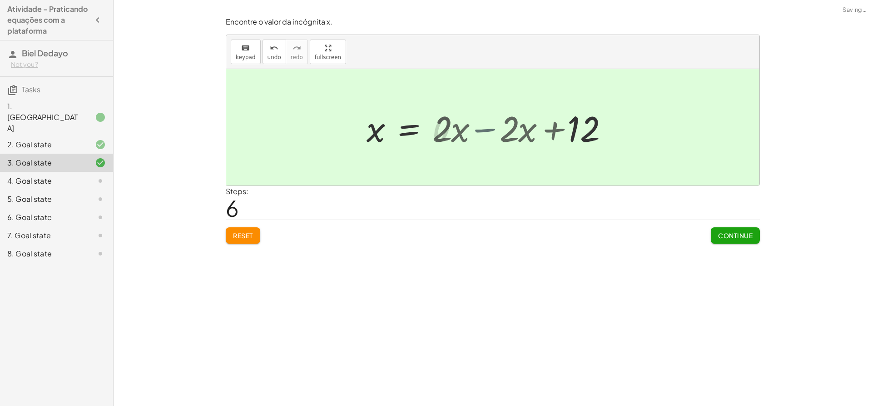
click at [460, 135] on div at bounding box center [424, 127] width 124 height 45
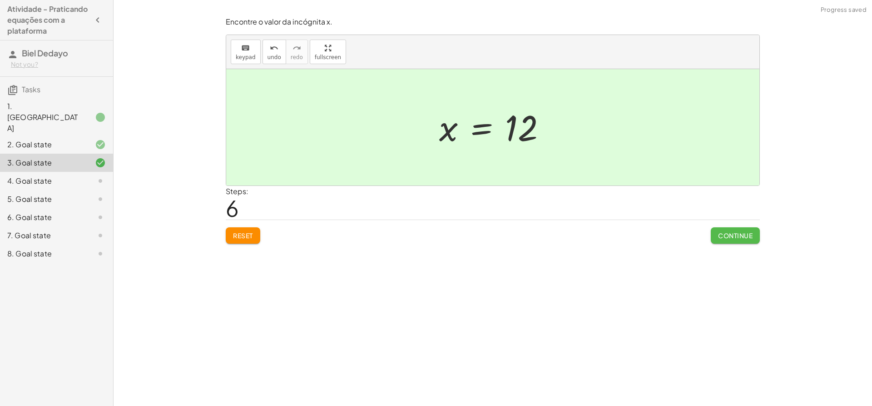
click at [727, 235] on span "Continue" at bounding box center [735, 235] width 35 height 8
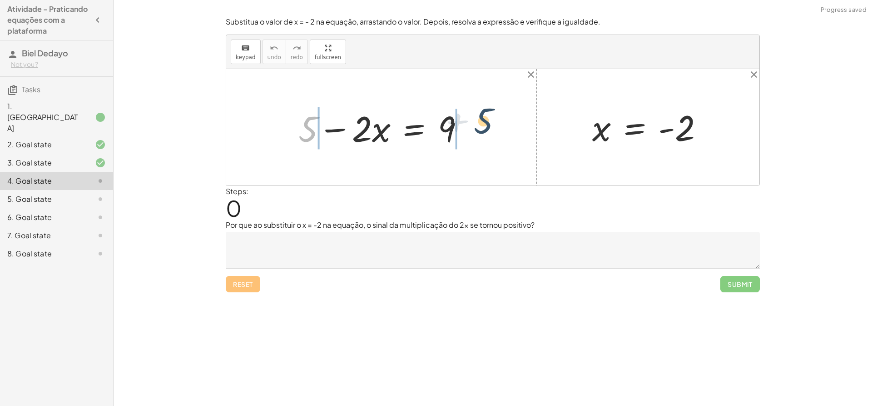
drag, startPoint x: 308, startPoint y: 130, endPoint x: 486, endPoint y: 121, distance: 178.8
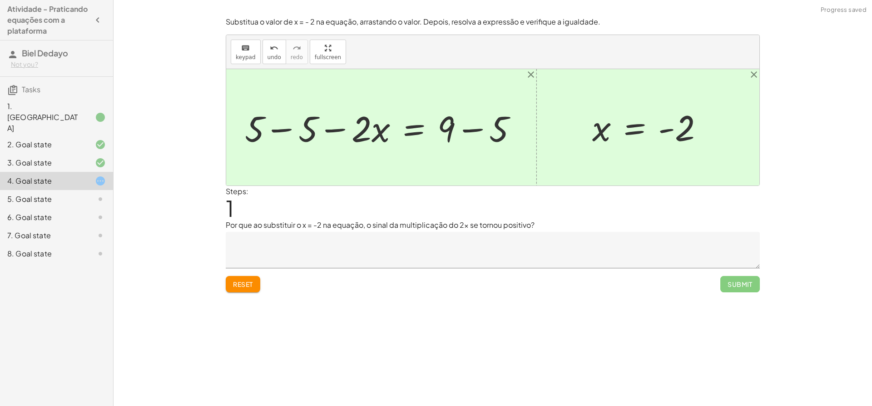
click at [497, 129] on div at bounding box center [384, 127] width 289 height 47
click at [307, 131] on div at bounding box center [359, 127] width 238 height 47
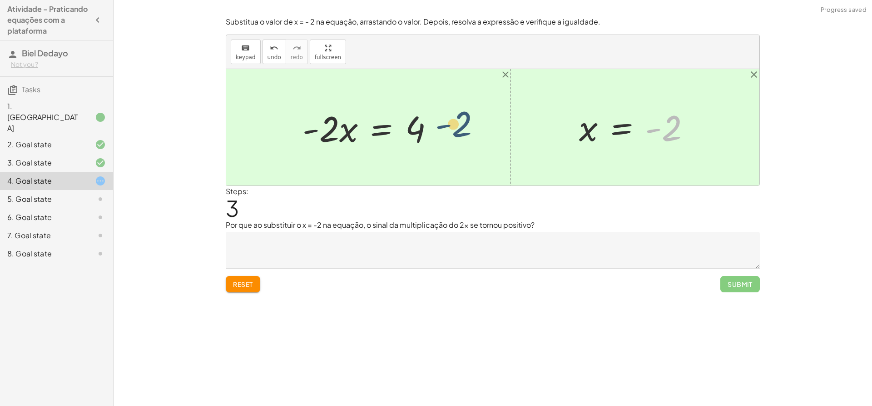
drag, startPoint x: 670, startPoint y: 131, endPoint x: 411, endPoint y: 128, distance: 259.0
click at [411, 128] on div "+ 5 − · 2 · x = 9 + 5 − 5 − · 2 · x = + 9 − 5 + 5 − 5 − · 2 · x = 4 + 0 − · 2 ·…" at bounding box center [492, 127] width 533 height 116
drag, startPoint x: 604, startPoint y: 128, endPoint x: 340, endPoint y: 122, distance: 263.6
click at [340, 122] on div "+ 5 − · 2 · x = 9 + 5 − 5 − · 2 · x = + 9 − 5 + 5 − 5 − · 2 · x = 4 + 0 − · 2 ·…" at bounding box center [492, 127] width 533 height 116
drag, startPoint x: 588, startPoint y: 129, endPoint x: 344, endPoint y: 134, distance: 243.2
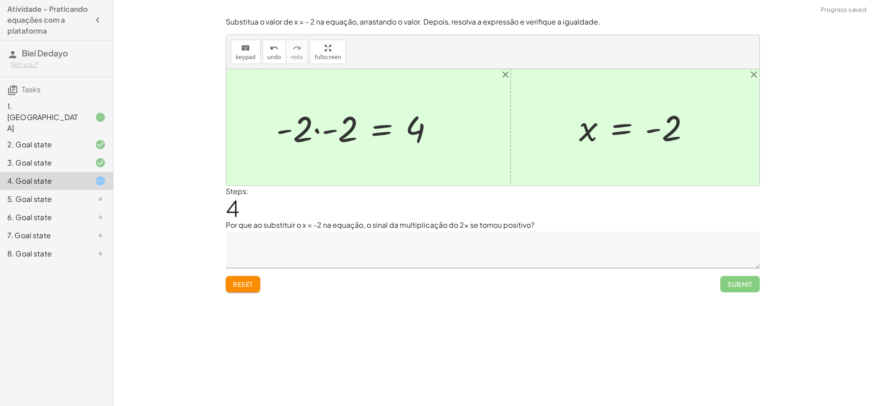
click at [338, 132] on div at bounding box center [359, 127] width 174 height 47
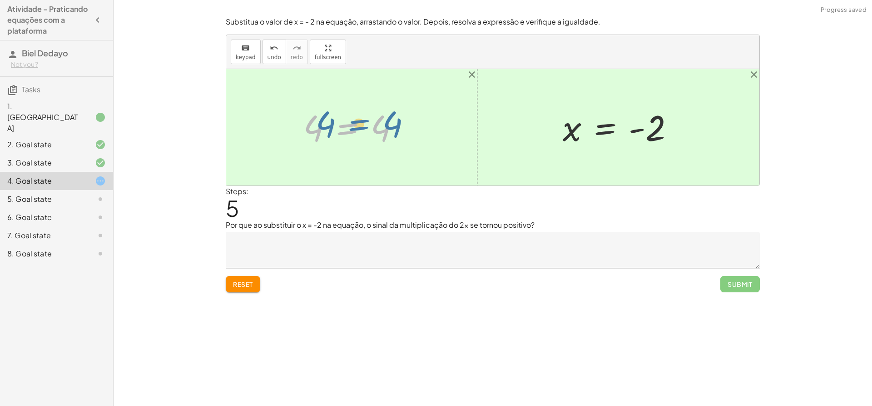
drag, startPoint x: 325, startPoint y: 129, endPoint x: 331, endPoint y: 125, distance: 7.8
click at [332, 125] on div at bounding box center [355, 127] width 112 height 45
drag, startPoint x: 317, startPoint y: 124, endPoint x: 384, endPoint y: 130, distance: 67.5
click at [374, 129] on div at bounding box center [353, 127] width 109 height 45
drag, startPoint x: 310, startPoint y: 122, endPoint x: 387, endPoint y: 128, distance: 76.6
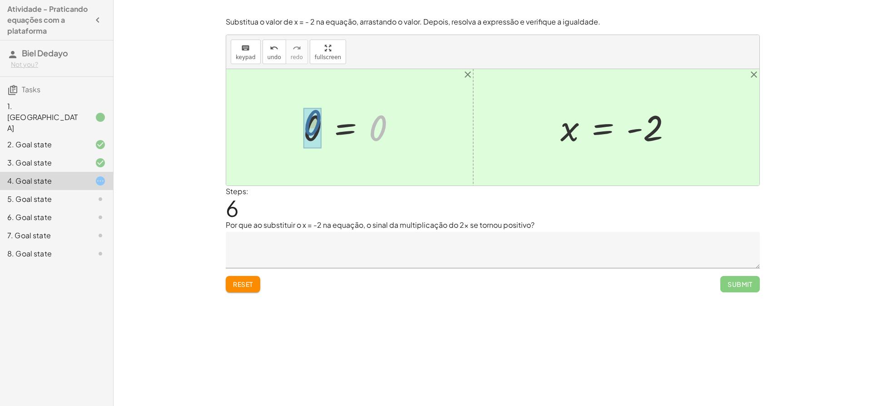
drag, startPoint x: 375, startPoint y: 129, endPoint x: 307, endPoint y: 124, distance: 67.9
drag, startPoint x: 636, startPoint y: 121, endPoint x: 552, endPoint y: 126, distance: 83.7
click at [350, 124] on div "+ 5 − · 2 · x = 9 + 5 − 5 − · 2 · x = + 9 − 5 + 5 − 5 − · 2 · x = 4 + 0 − · 2 ·…" at bounding box center [492, 127] width 533 height 116
drag, startPoint x: 379, startPoint y: 125, endPoint x: 313, endPoint y: 128, distance: 65.9
drag, startPoint x: 648, startPoint y: 137, endPoint x: 554, endPoint y: 135, distance: 93.6
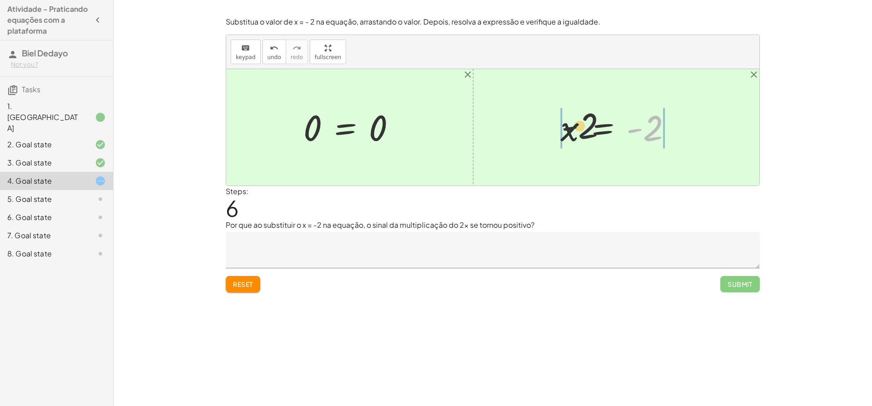
click at [554, 135] on div "- 2 x = - 2" at bounding box center [616, 128] width 139 height 50
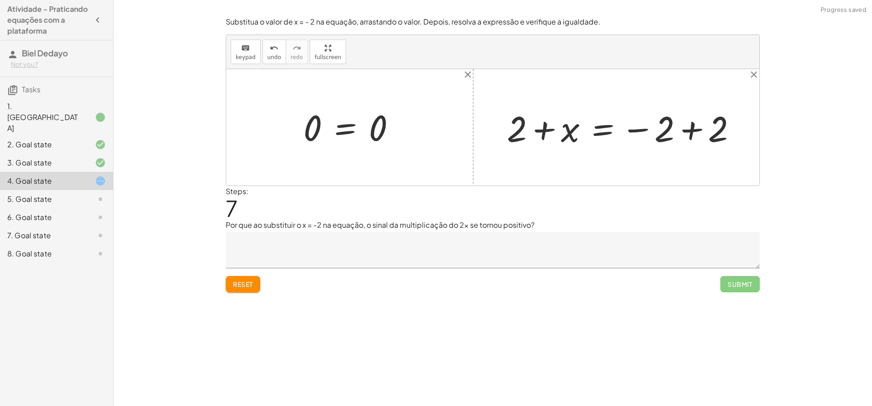
click at [538, 128] on div at bounding box center [626, 127] width 246 height 47
click at [695, 132] on div at bounding box center [626, 127] width 246 height 47
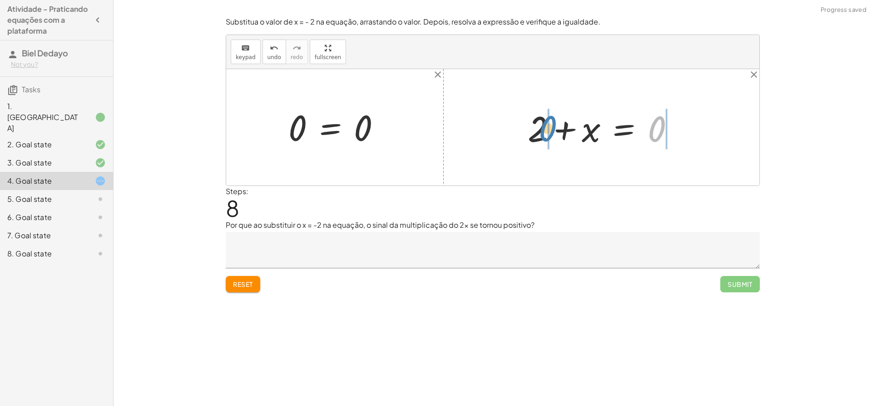
drag, startPoint x: 637, startPoint y: 129, endPoint x: 543, endPoint y: 131, distance: 93.6
click at [543, 131] on div at bounding box center [604, 127] width 163 height 47
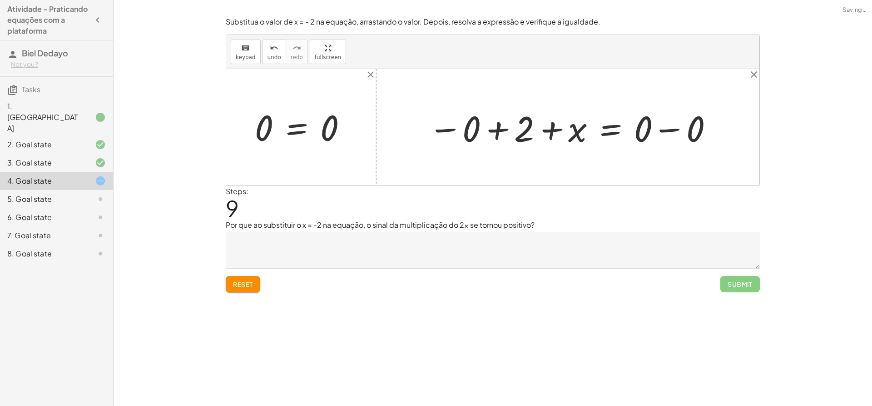
click at [474, 129] on div at bounding box center [571, 127] width 295 height 47
click at [682, 127] on div at bounding box center [617, 127] width 215 height 47
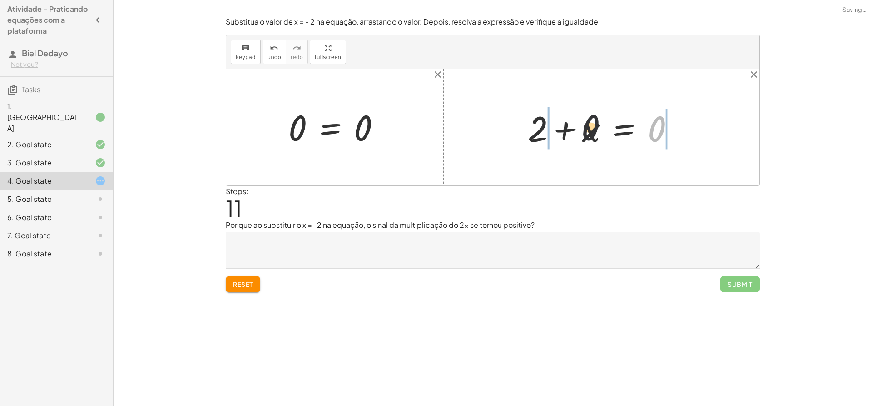
drag, startPoint x: 568, startPoint y: 126, endPoint x: 554, endPoint y: 126, distance: 14.1
click at [554, 126] on div at bounding box center [604, 127] width 163 height 47
drag, startPoint x: 477, startPoint y: 132, endPoint x: 517, endPoint y: 129, distance: 40.1
click at [517, 129] on div at bounding box center [605, 127] width 267 height 47
drag, startPoint x: 671, startPoint y: 129, endPoint x: 699, endPoint y: 129, distance: 28.2
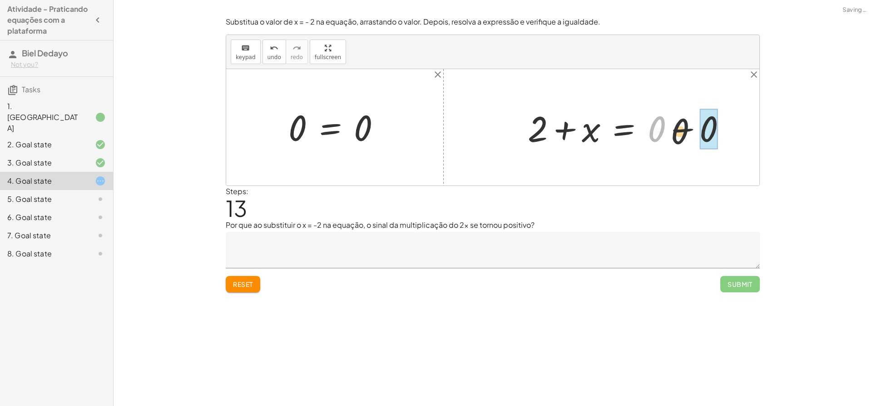
click at [699, 129] on div at bounding box center [630, 127] width 215 height 47
drag, startPoint x: 648, startPoint y: 134, endPoint x: 593, endPoint y: 136, distance: 55.5
click at [588, 135] on div at bounding box center [604, 127] width 163 height 47
click at [537, 141] on div at bounding box center [605, 127] width 267 height 47
click at [575, 134] on div at bounding box center [605, 127] width 267 height 47
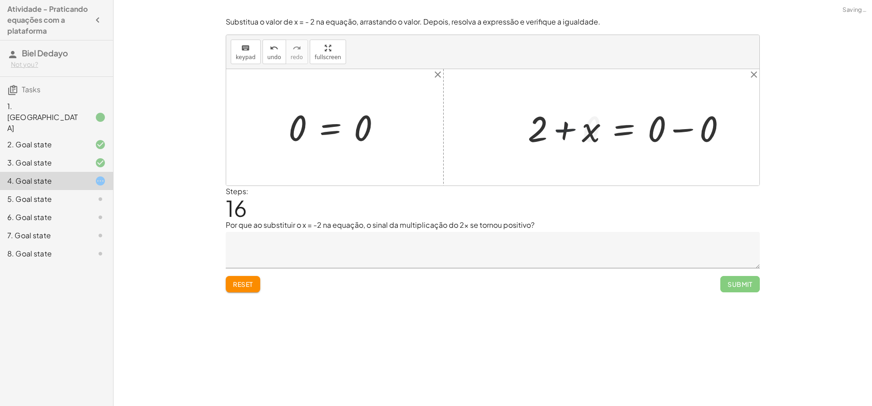
click at [682, 126] on div at bounding box center [630, 127] width 215 height 47
drag, startPoint x: 545, startPoint y: 125, endPoint x: 592, endPoint y: 127, distance: 46.8
click at [592, 127] on div at bounding box center [604, 127] width 163 height 47
drag, startPoint x: 351, startPoint y: 126, endPoint x: 303, endPoint y: 128, distance: 48.7
click at [306, 128] on div at bounding box center [338, 127] width 109 height 45
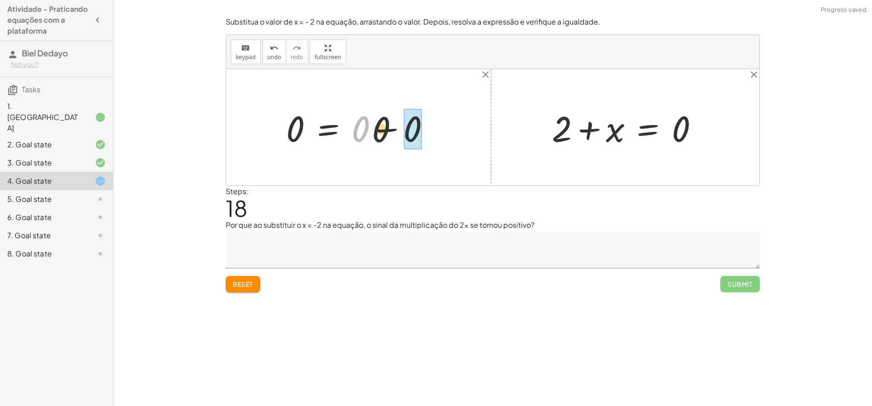
drag, startPoint x: 388, startPoint y: 130, endPoint x: 412, endPoint y: 128, distance: 24.6
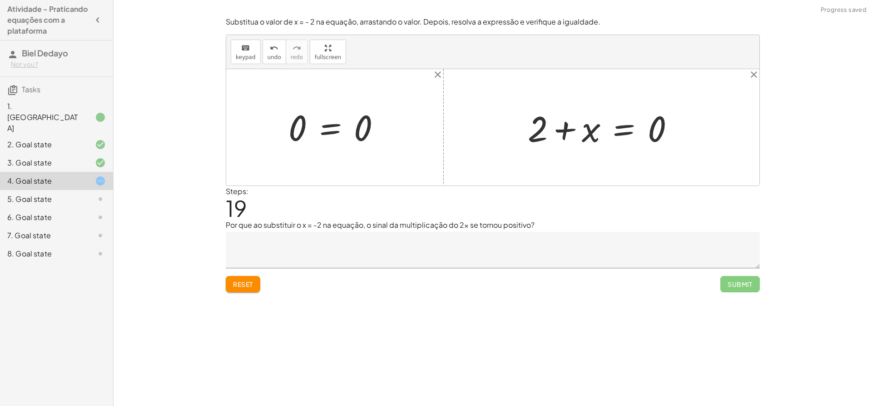
drag, startPoint x: 377, startPoint y: 127, endPoint x: 383, endPoint y: 128, distance: 6.0
click at [383, 128] on div at bounding box center [338, 127] width 109 height 45
drag, startPoint x: 551, startPoint y: 128, endPoint x: 522, endPoint y: 134, distance: 29.2
click at [522, 134] on div "x = - 2 + 2 + x = − 2 + 2 + 2 + x = 0 − 0 + 2 + x = + 0 − 0 + 2 + x = + 0 − 0 +…" at bounding box center [601, 127] width 174 height 51
drag, startPoint x: 531, startPoint y: 125, endPoint x: 584, endPoint y: 131, distance: 53.0
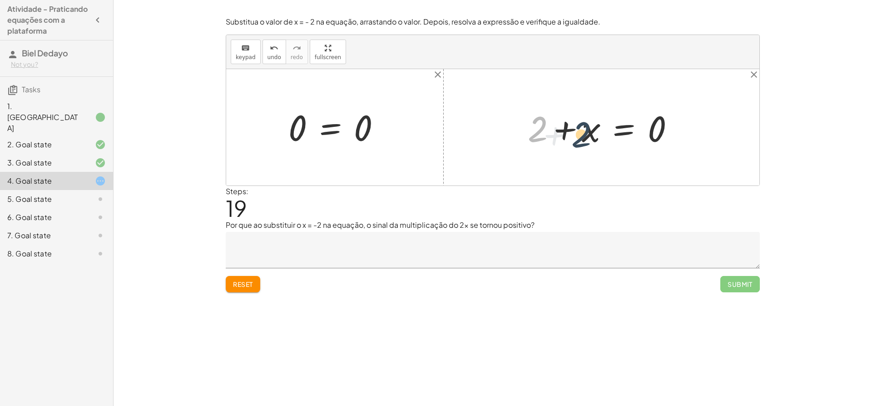
click at [584, 131] on div at bounding box center [604, 127] width 163 height 47
drag, startPoint x: 537, startPoint y: 116, endPoint x: 596, endPoint y: 123, distance: 59.0
click at [596, 123] on div at bounding box center [604, 127] width 163 height 47
drag, startPoint x: 590, startPoint y: 128, endPoint x: 573, endPoint y: 132, distance: 17.6
click at [568, 130] on div at bounding box center [604, 127] width 163 height 47
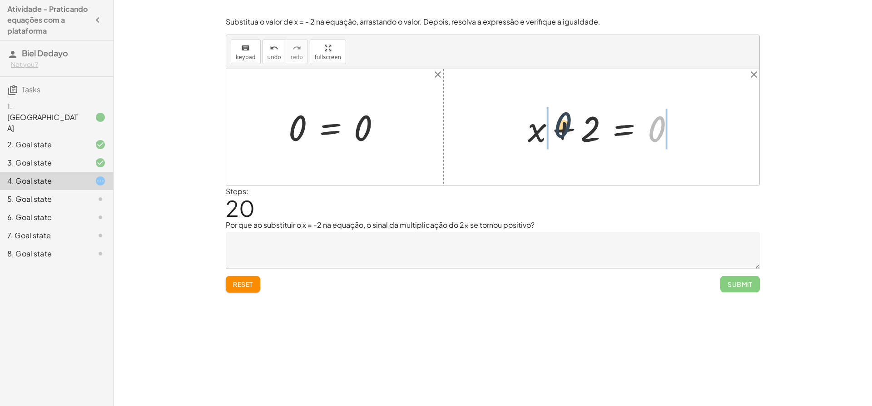
drag, startPoint x: 654, startPoint y: 127, endPoint x: 566, endPoint y: 126, distance: 87.7
click at [561, 125] on div at bounding box center [604, 127] width 163 height 47
click at [534, 128] on div at bounding box center [605, 127] width 267 height 47
click at [671, 129] on div at bounding box center [630, 127] width 215 height 47
click at [262, 280] on div "Reset Submit" at bounding box center [493, 280] width 534 height 24
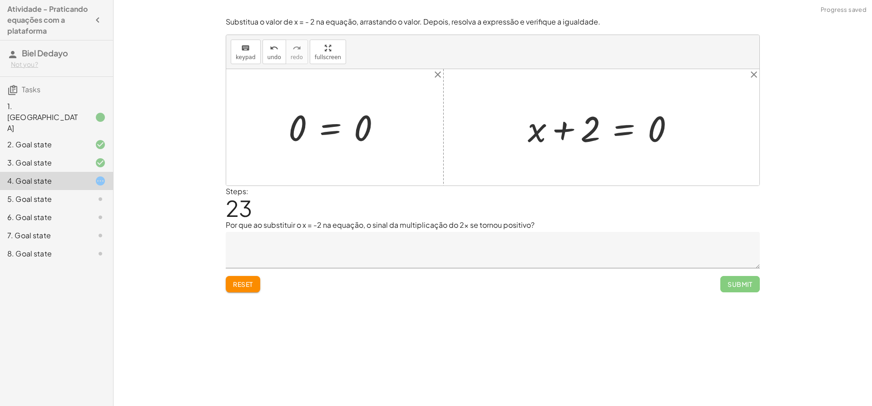
click at [258, 277] on button "Reset" at bounding box center [243, 284] width 35 height 16
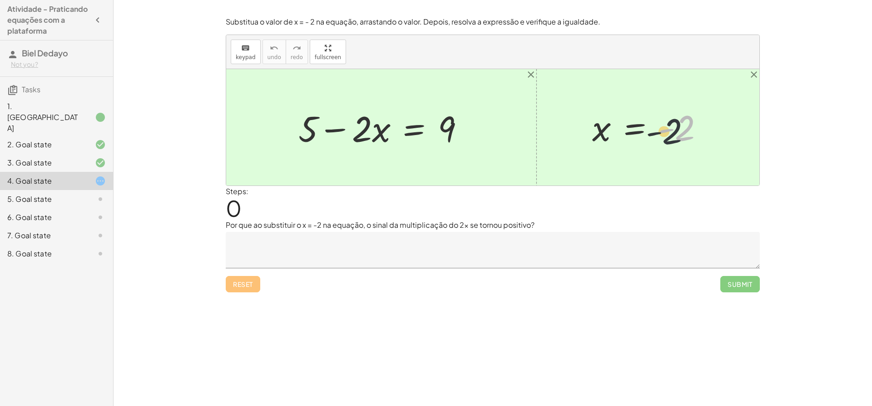
drag, startPoint x: 677, startPoint y: 128, endPoint x: 671, endPoint y: 138, distance: 11.6
click at [668, 139] on div at bounding box center [652, 127] width 128 height 45
drag, startPoint x: 694, startPoint y: 132, endPoint x: 690, endPoint y: 130, distance: 4.7
click at [693, 132] on div at bounding box center [652, 127] width 128 height 45
click at [678, 133] on div at bounding box center [652, 127] width 128 height 45
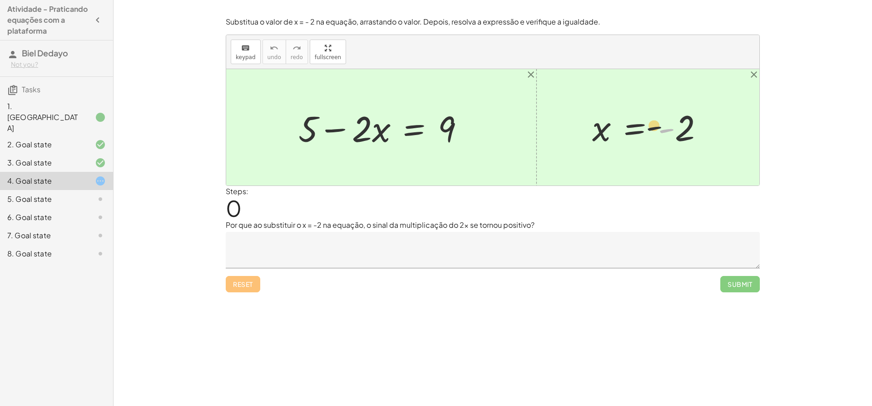
drag, startPoint x: 664, startPoint y: 135, endPoint x: 587, endPoint y: 127, distance: 77.7
click at [587, 127] on div "- x = - 2" at bounding box center [648, 128] width 139 height 50
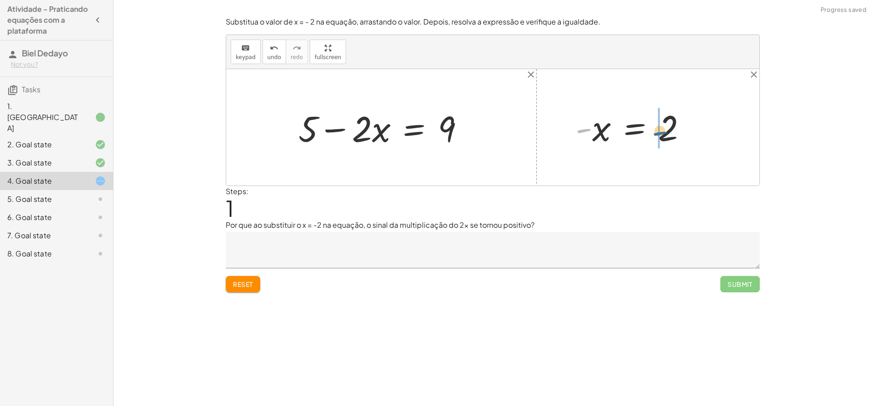
drag, startPoint x: 587, startPoint y: 131, endPoint x: 668, endPoint y: 135, distance: 81.4
click at [668, 135] on div at bounding box center [635, 127] width 128 height 45
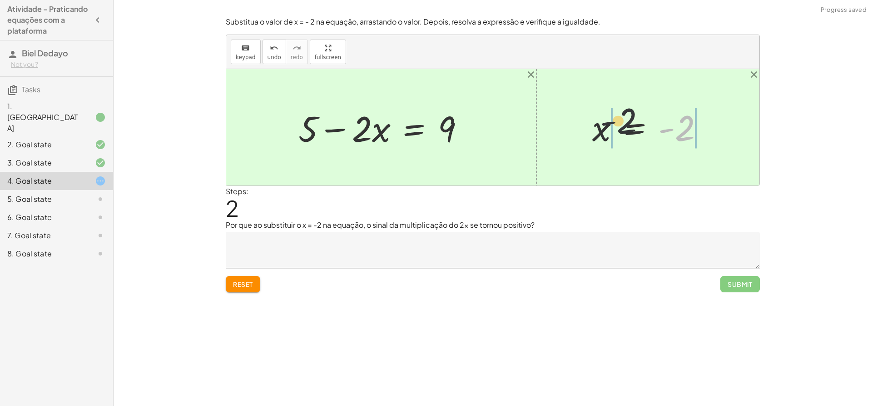
drag, startPoint x: 686, startPoint y: 133, endPoint x: 594, endPoint y: 134, distance: 92.3
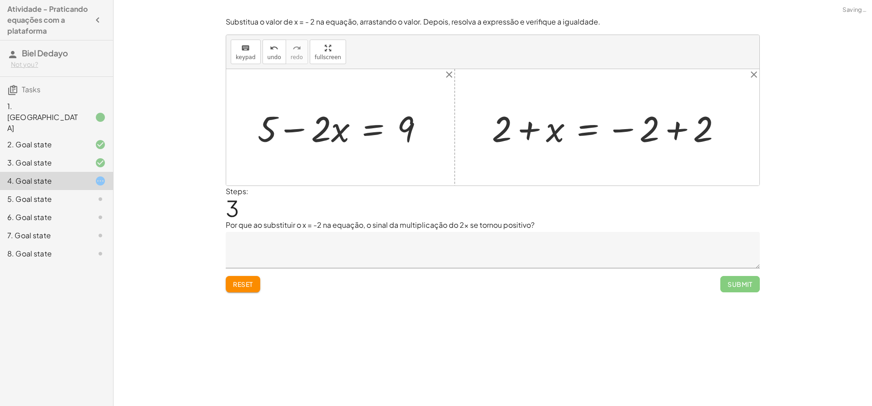
drag, startPoint x: 682, startPoint y: 129, endPoint x: 675, endPoint y: 127, distance: 6.5
click at [680, 129] on div at bounding box center [611, 127] width 246 height 47
drag, startPoint x: 503, startPoint y: 125, endPoint x: 498, endPoint y: 125, distance: 5.5
click at [492, 124] on div at bounding box center [611, 127] width 246 height 47
drag, startPoint x: 532, startPoint y: 131, endPoint x: 528, endPoint y: 127, distance: 5.8
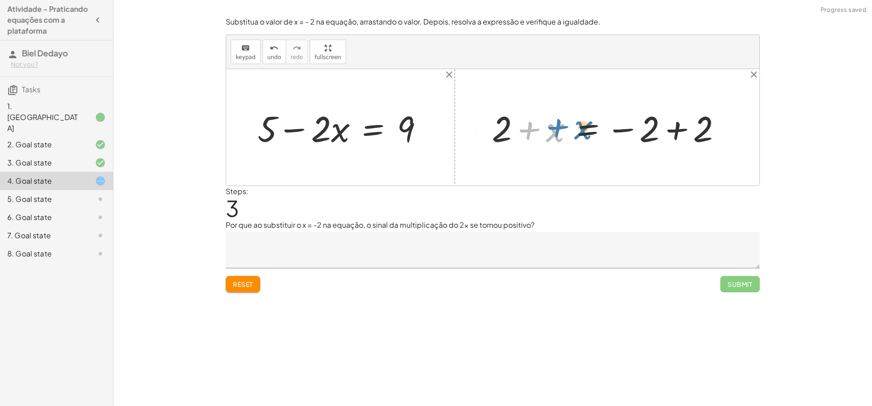
click at [528, 127] on div at bounding box center [611, 127] width 246 height 47
drag, startPoint x: 537, startPoint y: 125, endPoint x: 717, endPoint y: 119, distance: 180.1
click at [717, 119] on div at bounding box center [611, 127] width 246 height 47
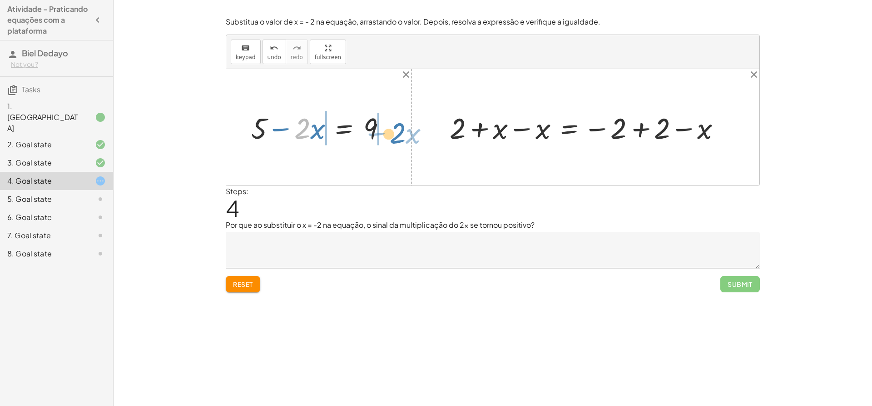
drag, startPoint x: 295, startPoint y: 132, endPoint x: 395, endPoint y: 129, distance: 99.5
click at [395, 129] on div at bounding box center [322, 127] width 151 height 39
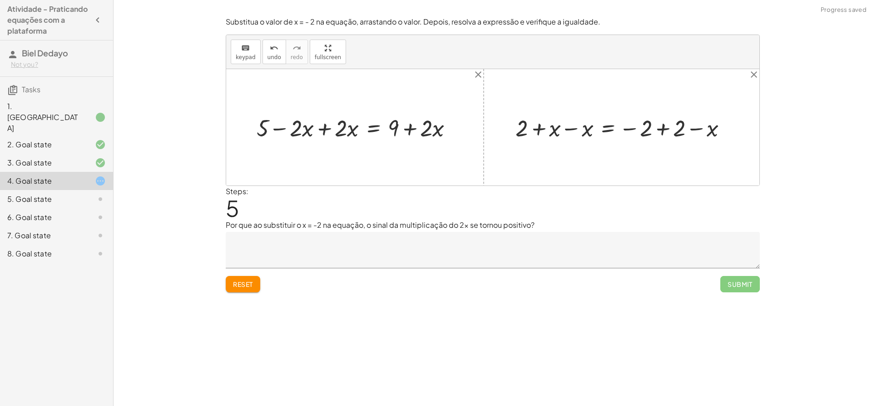
drag, startPoint x: 427, startPoint y: 126, endPoint x: 421, endPoint y: 122, distance: 6.9
click at [427, 125] on div at bounding box center [358, 127] width 213 height 31
click at [408, 127] on div at bounding box center [358, 127] width 213 height 31
click at [346, 131] on div at bounding box center [358, 127] width 213 height 31
click at [326, 129] on div at bounding box center [358, 127] width 213 height 31
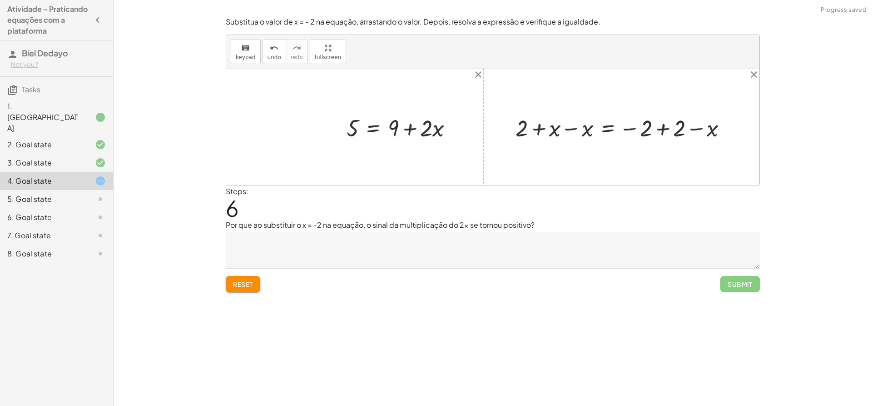
click at [410, 133] on div at bounding box center [403, 127] width 123 height 31
click at [662, 127] on div at bounding box center [625, 127] width 228 height 31
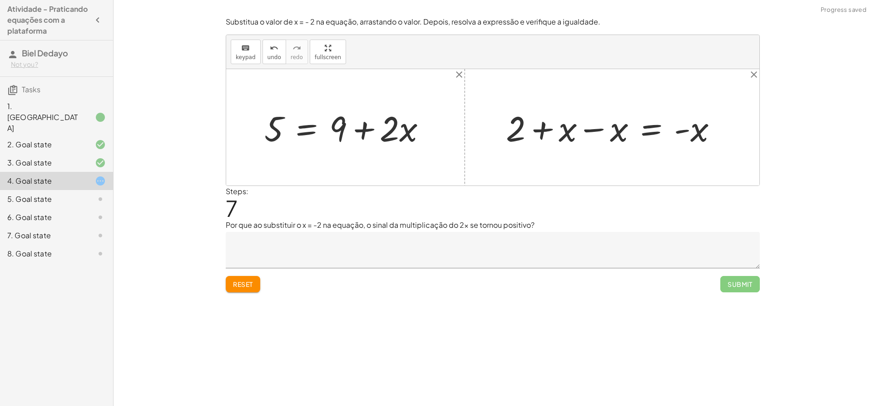
click at [602, 128] on div at bounding box center [616, 128] width 228 height 46
click at [368, 137] on div at bounding box center [349, 128] width 179 height 46
drag, startPoint x: 388, startPoint y: 132, endPoint x: 334, endPoint y: 126, distance: 54.4
click at [334, 126] on div at bounding box center [349, 128] width 179 height 46
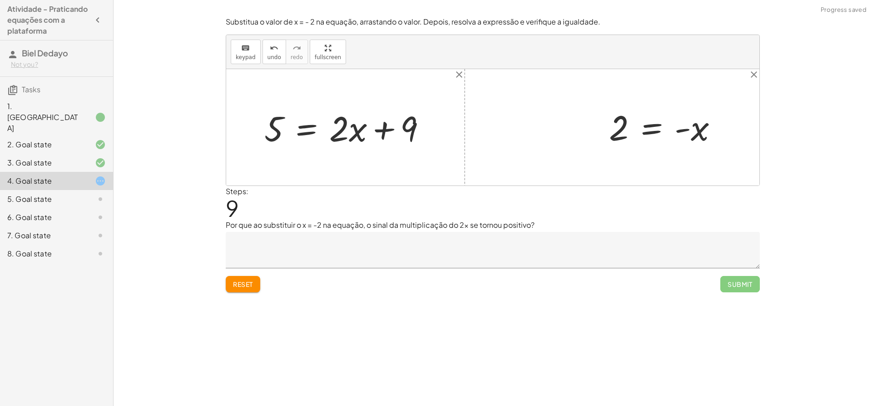
click at [389, 129] on div at bounding box center [349, 128] width 179 height 46
drag, startPoint x: 365, startPoint y: 130, endPoint x: 271, endPoint y: 118, distance: 95.2
click at [271, 118] on div at bounding box center [349, 128] width 179 height 46
click at [419, 129] on div at bounding box center [350, 127] width 195 height 69
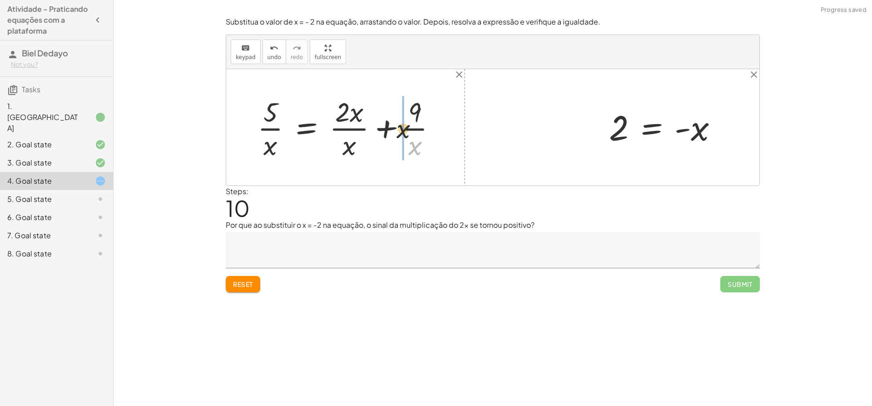
drag, startPoint x: 404, startPoint y: 134, endPoint x: 401, endPoint y: 119, distance: 15.9
click at [401, 119] on div at bounding box center [350, 127] width 195 height 69
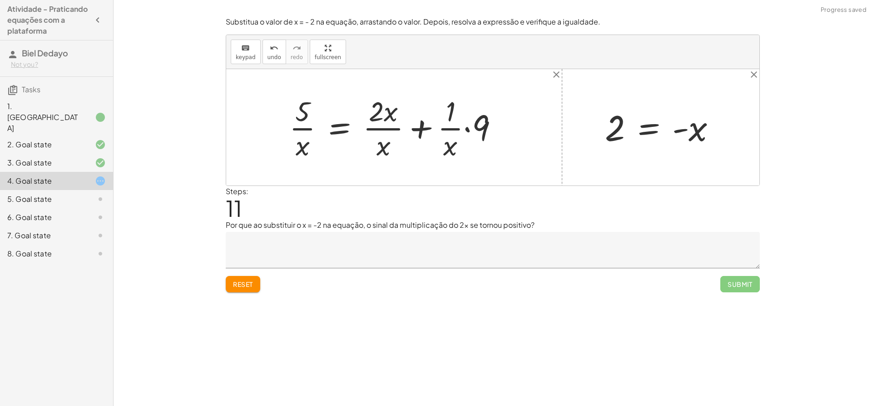
drag, startPoint x: 480, startPoint y: 119, endPoint x: 464, endPoint y: 115, distance: 16.3
click at [478, 118] on div at bounding box center [397, 127] width 225 height 70
drag, startPoint x: 446, startPoint y: 115, endPoint x: 452, endPoint y: 143, distance: 28.4
click at [446, 116] on div at bounding box center [384, 127] width 199 height 70
click at [448, 153] on div at bounding box center [384, 127] width 199 height 70
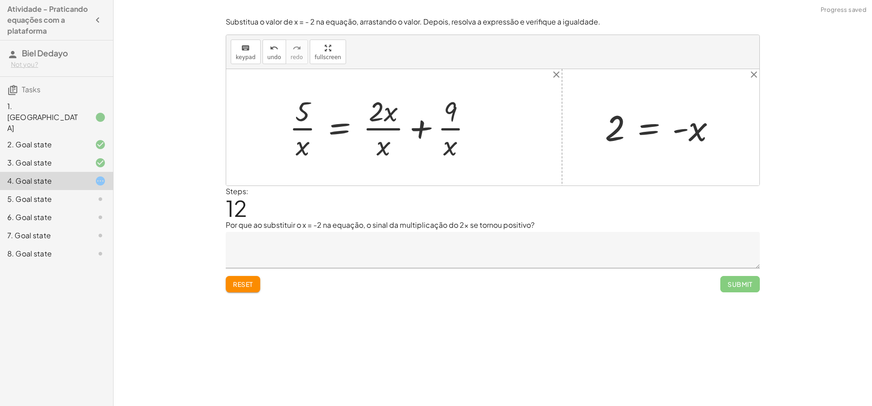
click at [423, 125] on div at bounding box center [384, 127] width 199 height 70
click at [411, 108] on div at bounding box center [374, 127] width 178 height 70
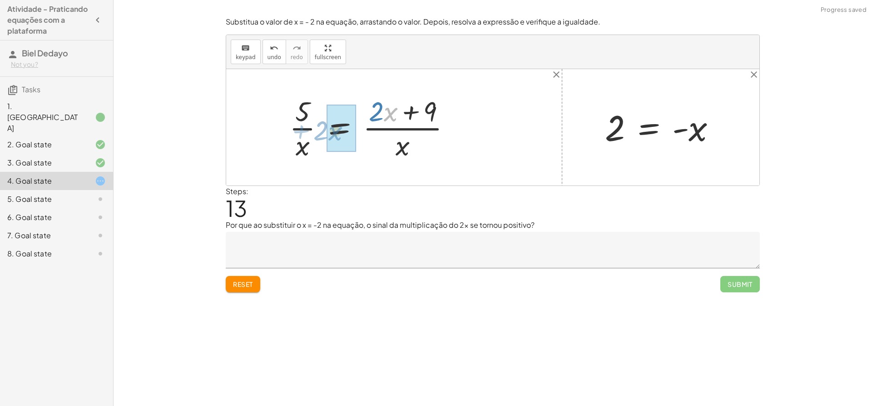
drag, startPoint x: 391, startPoint y: 110, endPoint x: 338, endPoint y: 126, distance: 55.3
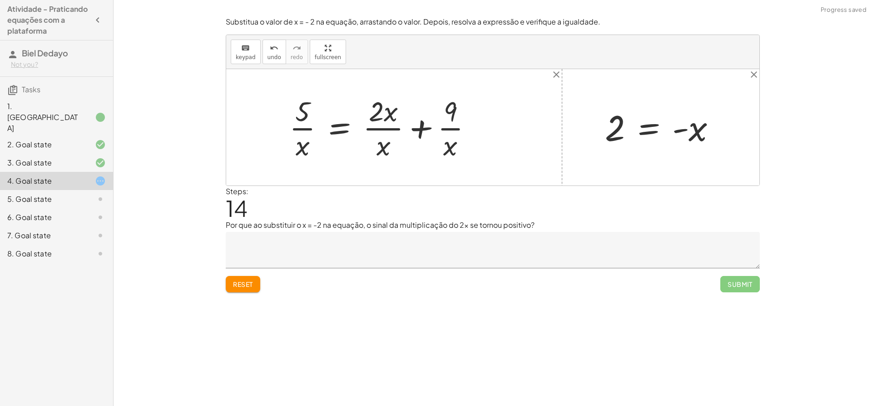
click at [387, 142] on div at bounding box center [384, 127] width 199 height 70
click at [294, 141] on div at bounding box center [384, 127] width 199 height 70
click at [302, 122] on div at bounding box center [384, 127] width 199 height 70
click at [299, 171] on div "+ 5 − · 2 · x = 9 + 5 − · 2 · x + · 2 · x = + 9 + · 2 · x + 5 + 0 = + 9 + · 2 ·…" at bounding box center [492, 127] width 533 height 116
click at [255, 268] on textarea at bounding box center [493, 250] width 534 height 36
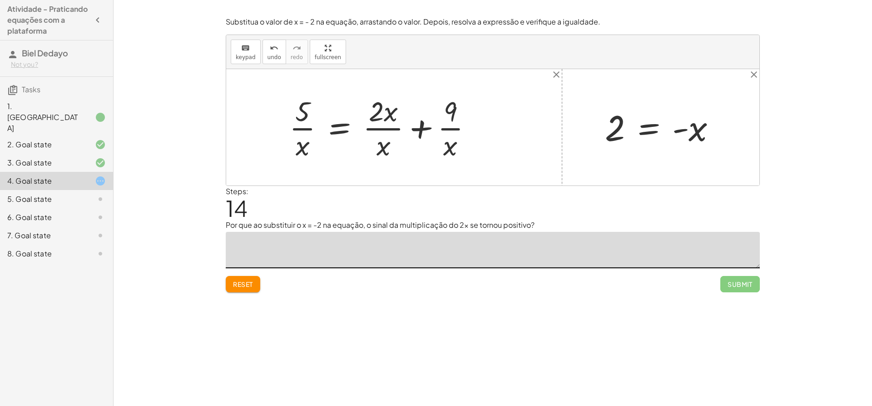
drag, startPoint x: 254, startPoint y: 281, endPoint x: 266, endPoint y: 275, distance: 13.6
click at [254, 280] on button "Reset" at bounding box center [243, 284] width 35 height 16
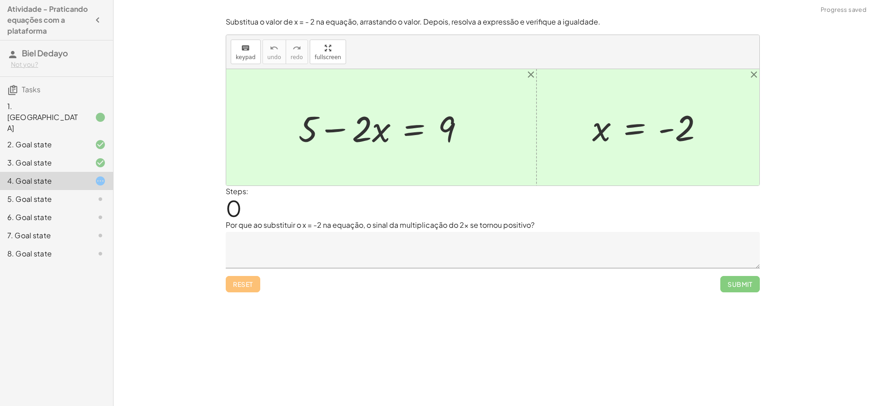
click at [362, 128] on div at bounding box center [385, 127] width 182 height 47
drag, startPoint x: 403, startPoint y: 142, endPoint x: 462, endPoint y: 123, distance: 61.8
click at [464, 120] on div at bounding box center [385, 127] width 182 height 47
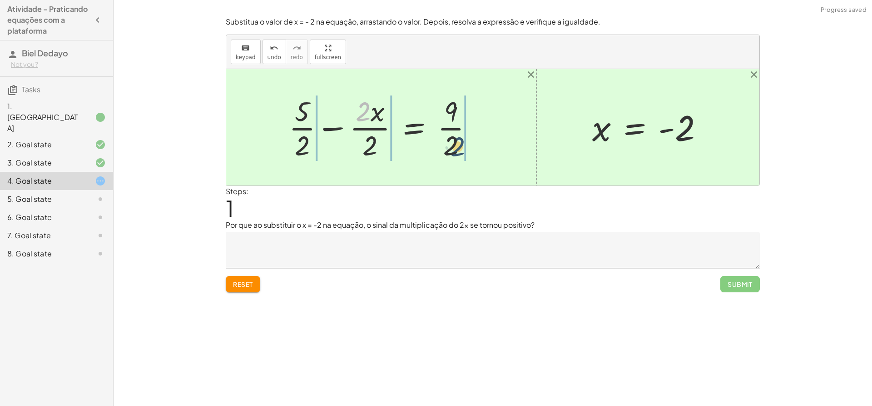
drag, startPoint x: 364, startPoint y: 112, endPoint x: 464, endPoint y: 147, distance: 105.9
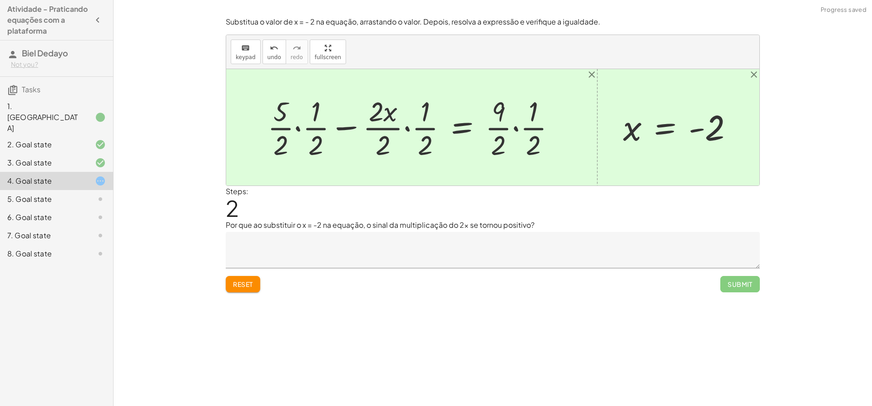
drag, startPoint x: 530, startPoint y: 135, endPoint x: 525, endPoint y: 133, distance: 5.3
click at [528, 134] on div at bounding box center [415, 127] width 304 height 70
click at [517, 129] on div at bounding box center [415, 127] width 304 height 70
drag, startPoint x: 513, startPoint y: 149, endPoint x: 509, endPoint y: 146, distance: 5.2
click at [513, 149] on div at bounding box center [408, 127] width 290 height 70
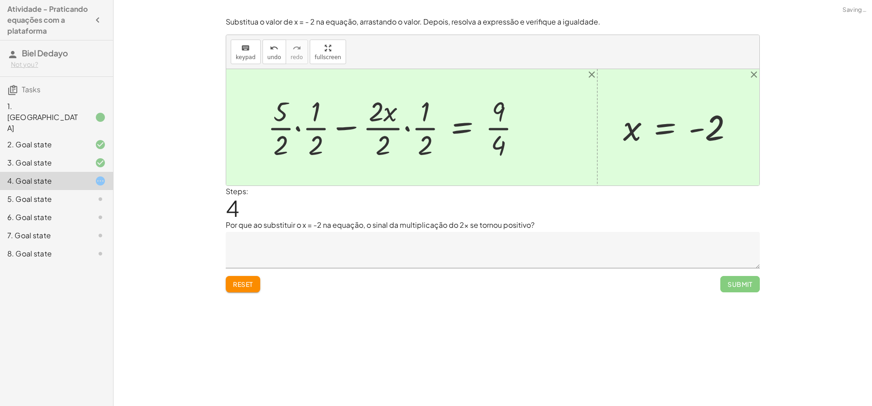
click at [497, 140] on div at bounding box center [397, 127] width 269 height 70
click at [500, 120] on div at bounding box center [397, 127] width 269 height 70
click at [423, 120] on div at bounding box center [397, 127] width 269 height 70
click at [432, 146] on div at bounding box center [397, 127] width 269 height 70
click at [427, 146] on div at bounding box center [397, 127] width 269 height 70
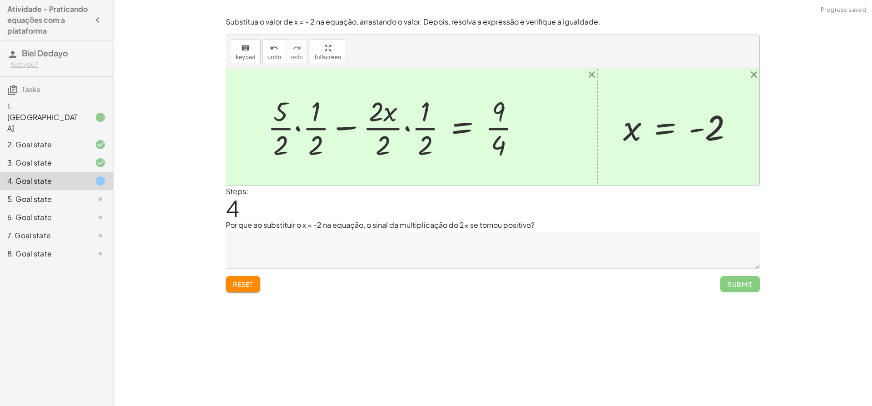
click at [426, 146] on div at bounding box center [397, 127] width 269 height 70
click at [384, 139] on div at bounding box center [397, 127] width 269 height 70
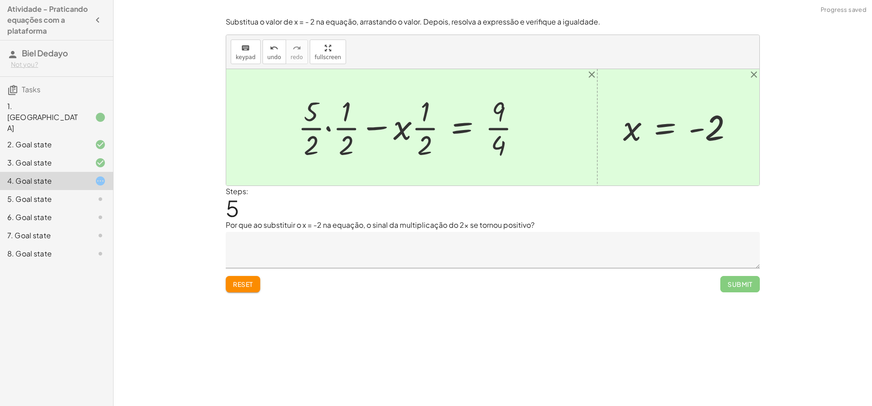
click at [423, 139] on div at bounding box center [413, 127] width 239 height 70
drag, startPoint x: 380, startPoint y: 127, endPoint x: 389, endPoint y: 125, distance: 9.3
click at [390, 126] on div at bounding box center [413, 127] width 239 height 70
click at [347, 113] on div at bounding box center [413, 127] width 239 height 70
drag, startPoint x: 344, startPoint y: 157, endPoint x: 347, endPoint y: 141, distance: 16.3
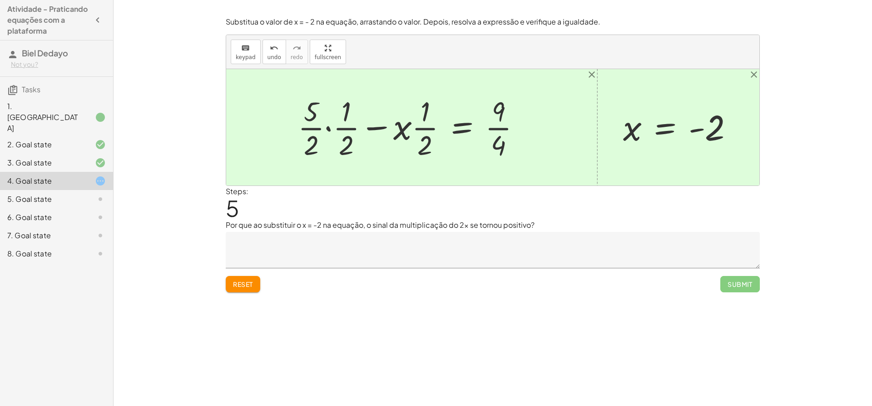
click at [344, 155] on div at bounding box center [413, 127] width 239 height 70
click at [344, 134] on div at bounding box center [413, 127] width 239 height 70
click at [328, 129] on div at bounding box center [413, 127] width 239 height 70
click at [344, 143] on div at bounding box center [420, 127] width 225 height 70
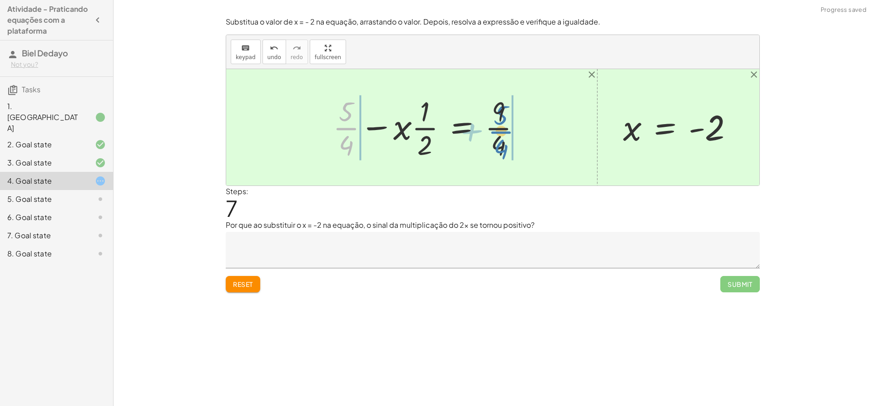
drag, startPoint x: 364, startPoint y: 138, endPoint x: 502, endPoint y: 126, distance: 137.7
click at [502, 126] on div at bounding box center [431, 127] width 204 height 70
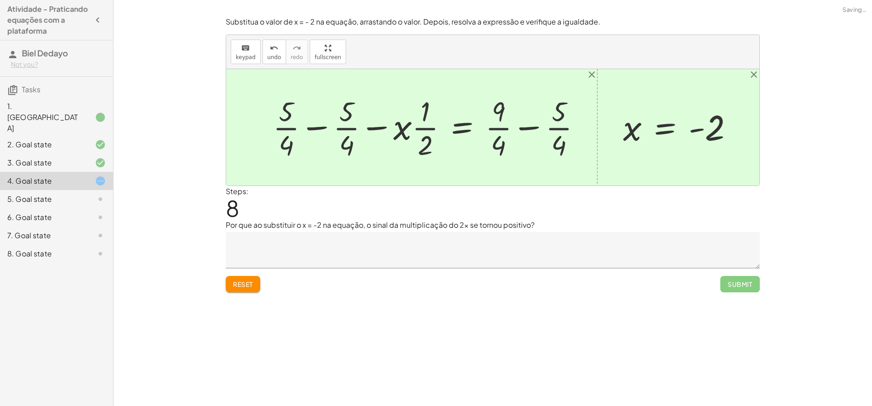
click at [324, 128] on div at bounding box center [431, 127] width 324 height 70
click at [514, 130] on div at bounding box center [483, 127] width 220 height 70
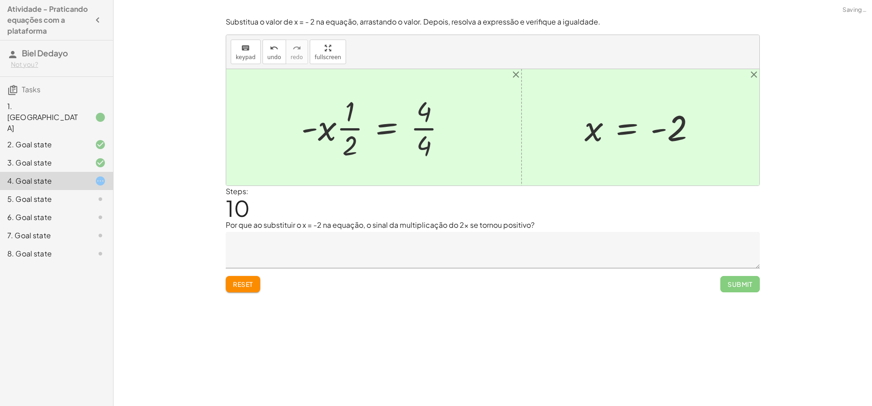
click at [348, 134] on div at bounding box center [377, 127] width 161 height 70
drag, startPoint x: 406, startPoint y: 138, endPoint x: 448, endPoint y: 123, distance: 44.8
click at [448, 123] on div at bounding box center [377, 127] width 161 height 70
click at [442, 131] on div at bounding box center [377, 127] width 218 height 70
click at [439, 114] on div at bounding box center [373, 127] width 211 height 70
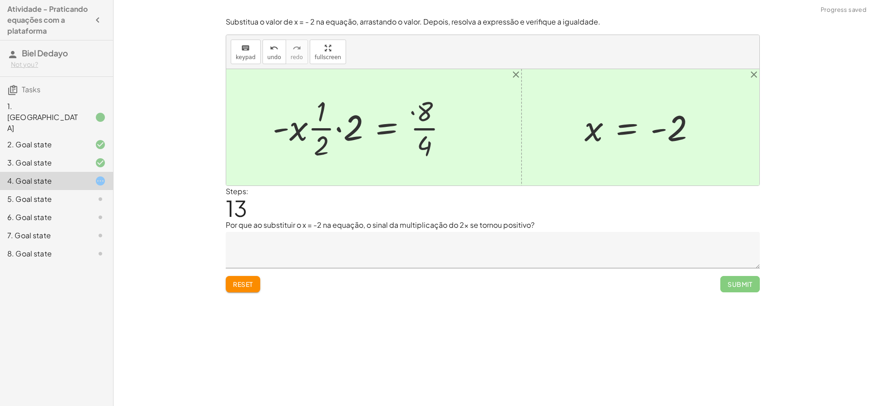
click at [429, 137] on div at bounding box center [363, 127] width 191 height 70
drag, startPoint x: 347, startPoint y: 128, endPoint x: 430, endPoint y: 129, distance: 83.2
click at [436, 131] on div at bounding box center [359, 127] width 183 height 70
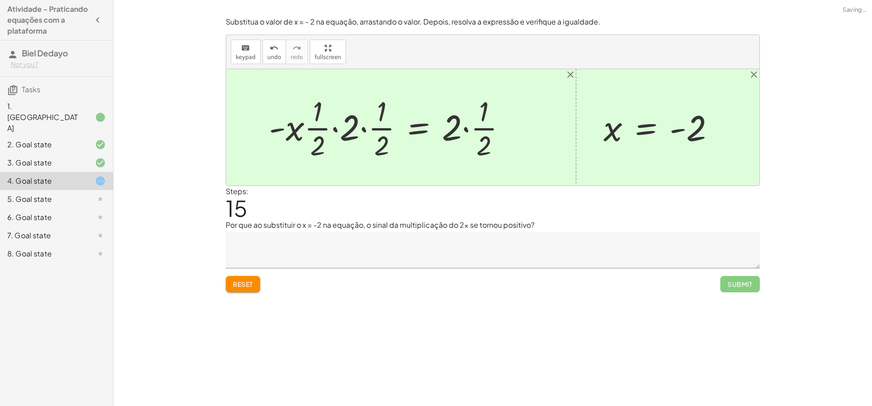
drag, startPoint x: 436, startPoint y: 125, endPoint x: 440, endPoint y: 128, distance: 5.1
click at [437, 127] on div at bounding box center [391, 127] width 254 height 70
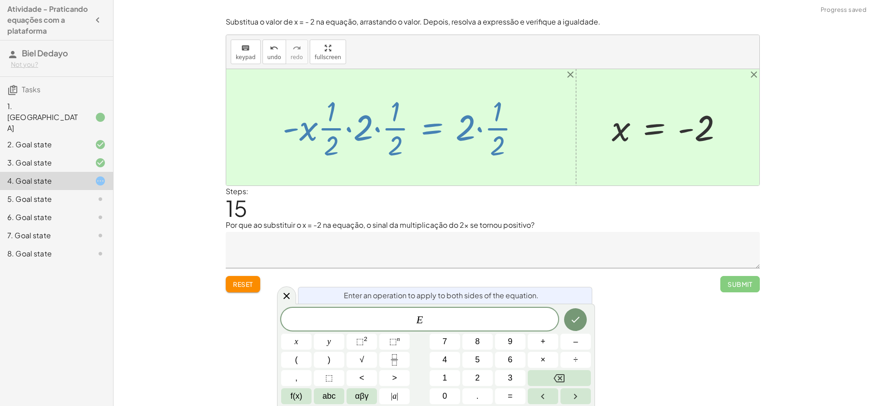
click at [483, 129] on div at bounding box center [405, 127] width 254 height 70
click at [538, 152] on div at bounding box center [492, 127] width 533 height 116
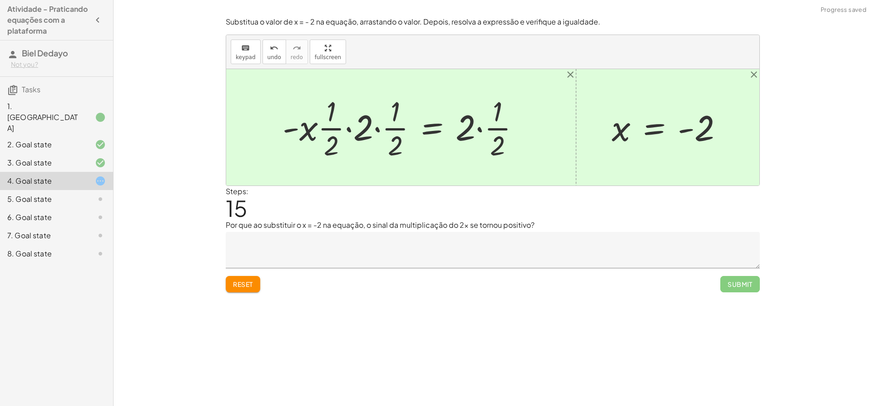
click at [478, 127] on div at bounding box center [405, 127] width 254 height 70
drag, startPoint x: 470, startPoint y: 122, endPoint x: 460, endPoint y: 130, distance: 12.6
click at [462, 136] on div at bounding box center [390, 127] width 225 height 70
click at [378, 127] on div at bounding box center [390, 127] width 225 height 70
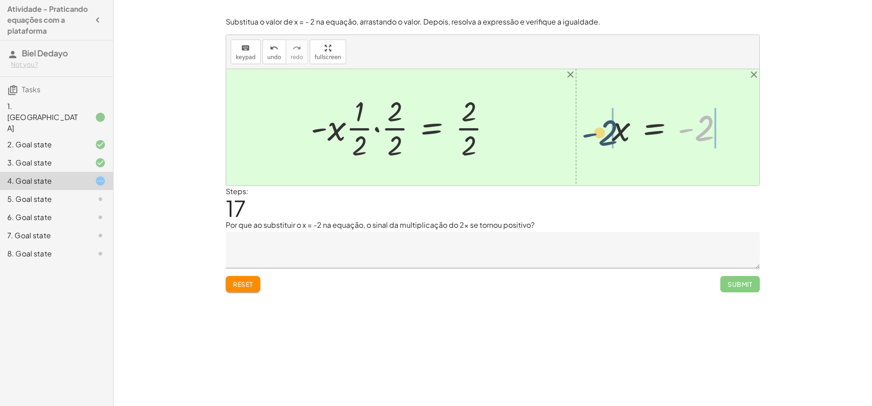
drag, startPoint x: 703, startPoint y: 128, endPoint x: 603, endPoint y: 131, distance: 99.6
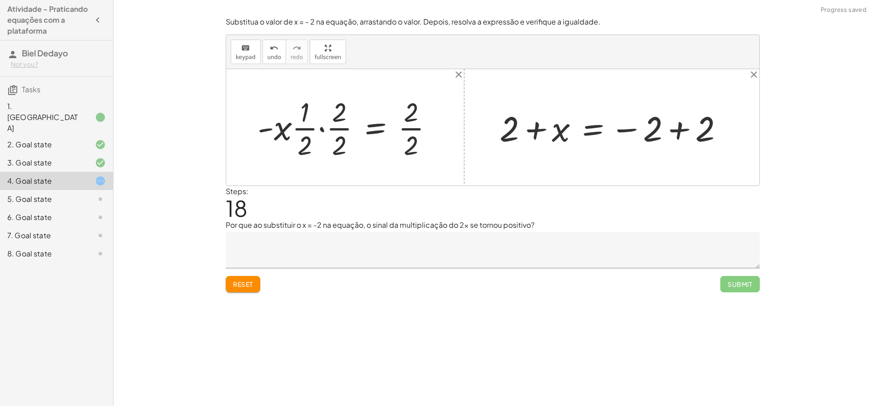
click at [685, 132] on div at bounding box center [615, 127] width 240 height 45
click at [531, 131] on div at bounding box center [574, 127] width 159 height 45
click at [543, 128] on div at bounding box center [574, 127] width 159 height 45
drag, startPoint x: 514, startPoint y: 124, endPoint x: 658, endPoint y: 127, distance: 144.5
click at [631, 128] on div at bounding box center [574, 127] width 159 height 45
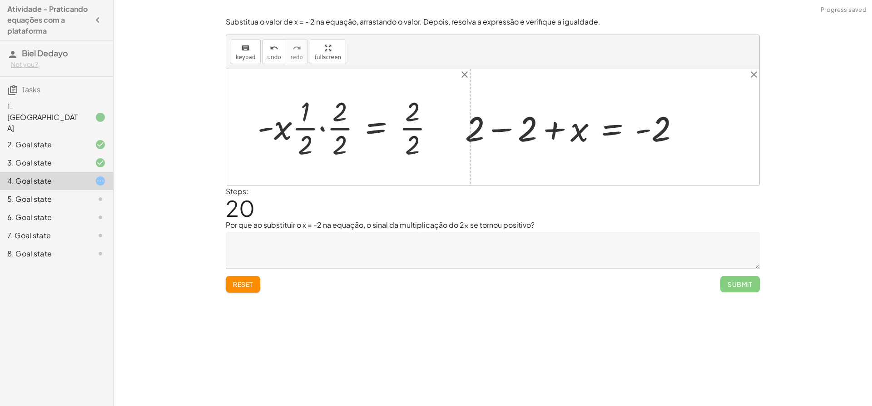
drag, startPoint x: 629, startPoint y: 131, endPoint x: 625, endPoint y: 127, distance: 6.1
click at [629, 131] on div at bounding box center [575, 127] width 234 height 46
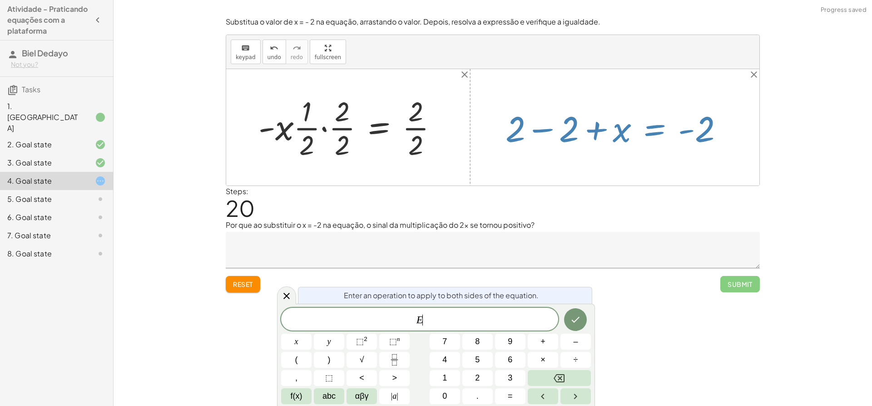
click at [553, 121] on div at bounding box center [618, 127] width 234 height 46
drag, startPoint x: 535, startPoint y: 129, endPoint x: 540, endPoint y: 131, distance: 5.9
click at [535, 129] on div at bounding box center [618, 127] width 234 height 46
drag, startPoint x: 467, startPoint y: 262, endPoint x: 316, endPoint y: 254, distance: 151.5
click at [342, 259] on textarea at bounding box center [493, 250] width 534 height 36
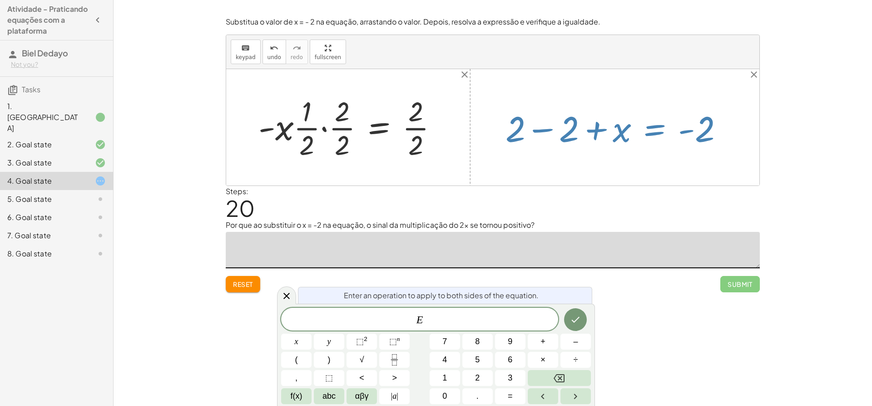
click at [243, 280] on button "Reset" at bounding box center [243, 284] width 35 height 16
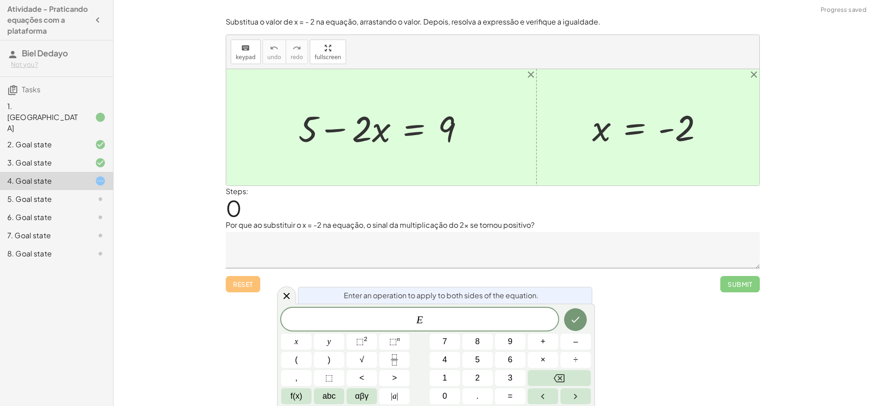
drag, startPoint x: 283, startPoint y: 297, endPoint x: 297, endPoint y: 286, distance: 18.5
click at [285, 295] on icon at bounding box center [286, 295] width 11 height 11
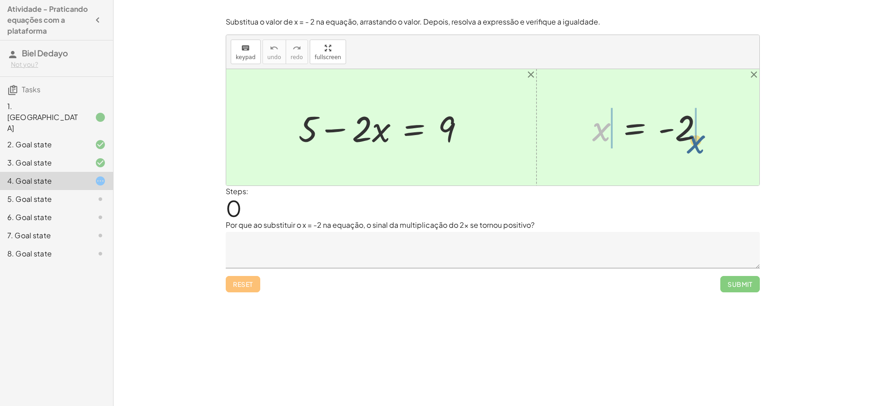
drag, startPoint x: 605, startPoint y: 127, endPoint x: 692, endPoint y: 135, distance: 86.7
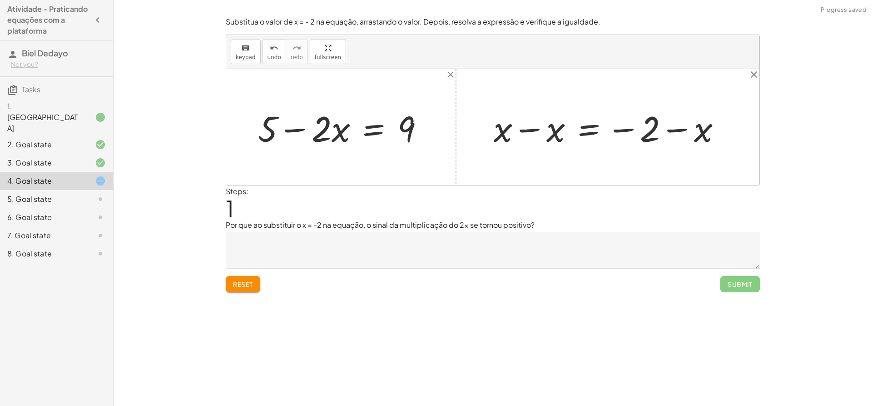
click at [671, 130] on div at bounding box center [611, 127] width 244 height 47
click at [625, 128] on div at bounding box center [611, 127] width 244 height 47
drag, startPoint x: 536, startPoint y: 135, endPoint x: 600, endPoint y: 128, distance: 64.4
click at [600, 128] on div at bounding box center [611, 127] width 244 height 47
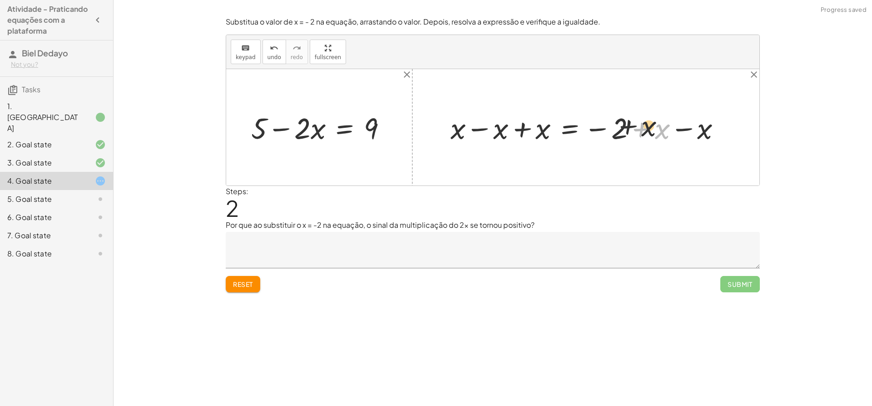
drag, startPoint x: 611, startPoint y: 122, endPoint x: 599, endPoint y: 121, distance: 11.4
click at [599, 121] on div at bounding box center [589, 127] width 287 height 39
click at [640, 130] on div at bounding box center [578, 127] width 264 height 39
drag, startPoint x: 679, startPoint y: 130, endPoint x: 622, endPoint y: 123, distance: 57.2
click at [627, 122] on div at bounding box center [578, 127] width 264 height 39
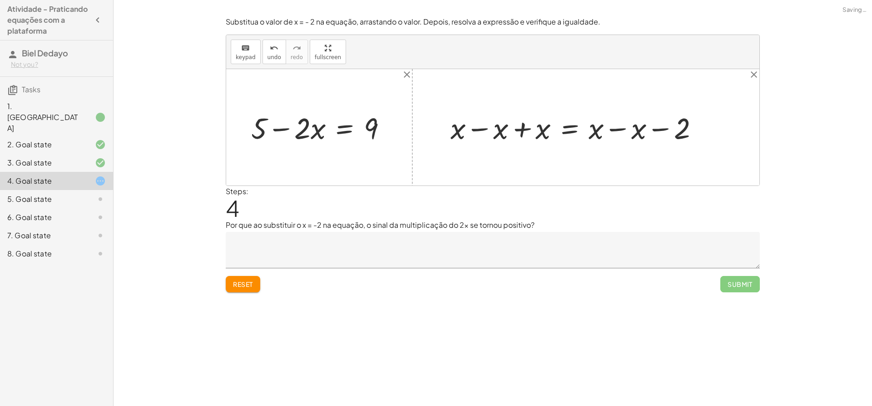
click at [670, 134] on div at bounding box center [578, 127] width 264 height 39
click at [617, 128] on div at bounding box center [578, 127] width 264 height 39
click at [601, 125] on div at bounding box center [542, 127] width 193 height 39
drag, startPoint x: 473, startPoint y: 128, endPoint x: 491, endPoint y: 128, distance: 17.3
click at [493, 133] on div at bounding box center [542, 127] width 193 height 39
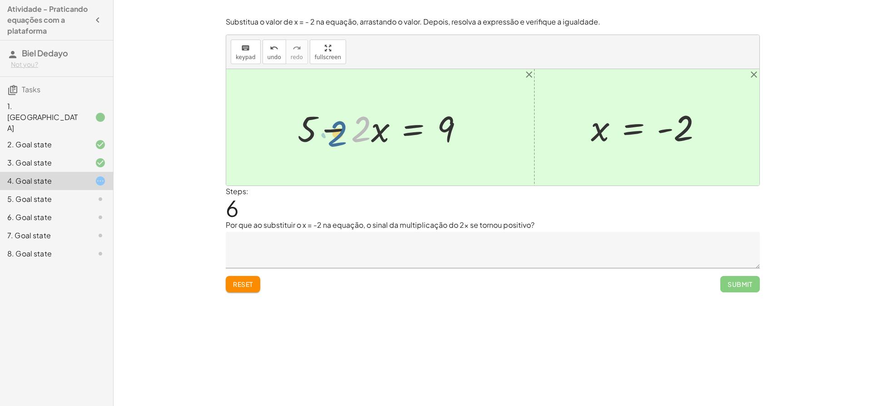
drag, startPoint x: 363, startPoint y: 133, endPoint x: 412, endPoint y: 139, distance: 49.5
click at [374, 139] on div at bounding box center [384, 127] width 182 height 47
drag, startPoint x: 677, startPoint y: 133, endPoint x: 618, endPoint y: 135, distance: 59.1
click at [619, 134] on div at bounding box center [651, 127] width 128 height 45
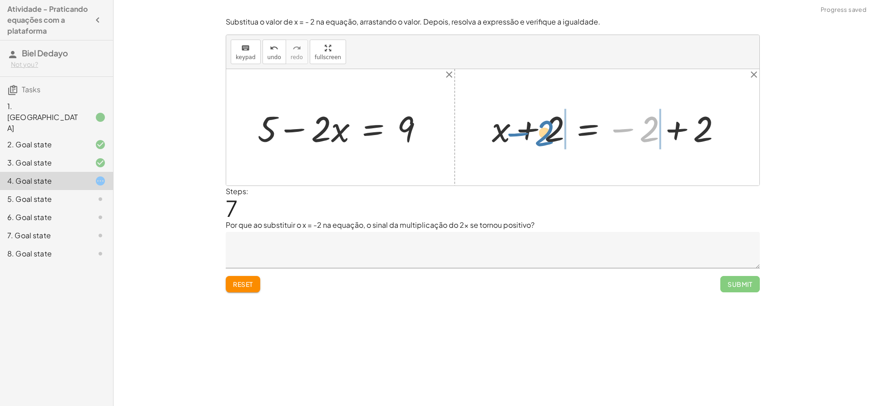
drag, startPoint x: 631, startPoint y: 134, endPoint x: 528, endPoint y: 135, distance: 103.6
click at [528, 136] on div at bounding box center [611, 127] width 246 height 47
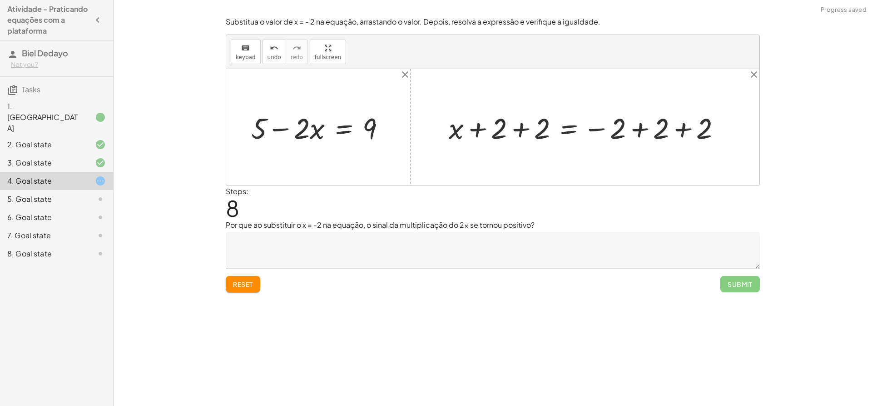
drag, startPoint x: 551, startPoint y: 130, endPoint x: 542, endPoint y: 132, distance: 9.2
click at [550, 130] on div at bounding box center [588, 127] width 289 height 38
drag, startPoint x: 627, startPoint y: 133, endPoint x: 623, endPoint y: 130, distance: 4.7
click at [626, 133] on div at bounding box center [610, 127] width 245 height 38
click at [691, 130] on div at bounding box center [610, 127] width 245 height 38
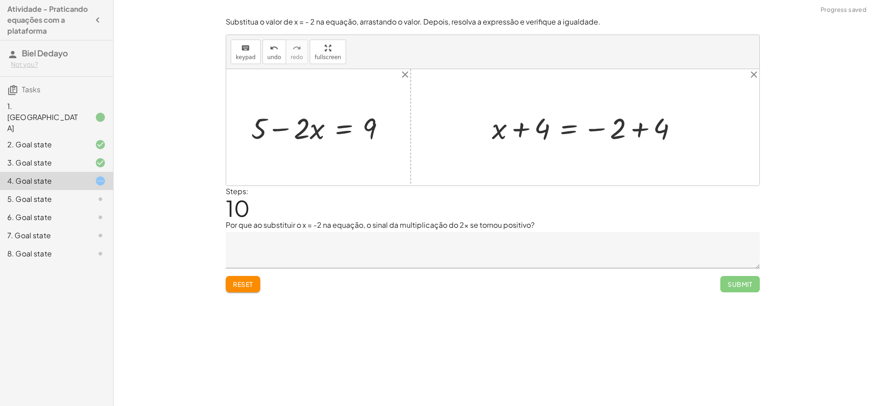
click at [640, 130] on div at bounding box center [589, 127] width 202 height 38
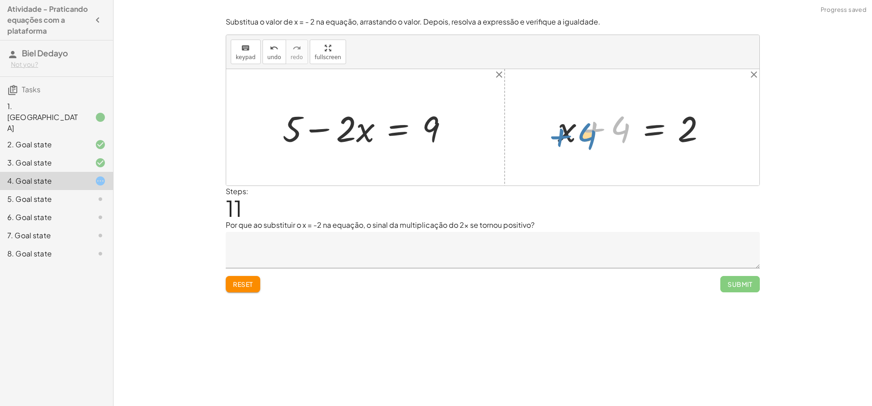
drag, startPoint x: 611, startPoint y: 130, endPoint x: 588, endPoint y: 132, distance: 23.3
click at [588, 133] on div at bounding box center [635, 127] width 165 height 47
click at [589, 128] on div at bounding box center [635, 127] width 165 height 47
drag, startPoint x: 574, startPoint y: 129, endPoint x: 630, endPoint y: 131, distance: 56.0
click at [630, 131] on div at bounding box center [635, 127] width 165 height 47
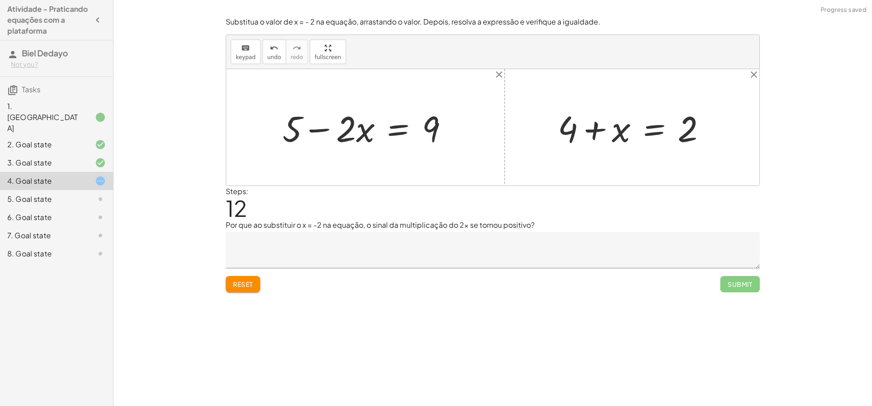
click at [593, 126] on div at bounding box center [635, 127] width 165 height 47
drag, startPoint x: 564, startPoint y: 126, endPoint x: 686, endPoint y: 122, distance: 121.4
click at [686, 122] on div at bounding box center [635, 127] width 165 height 47
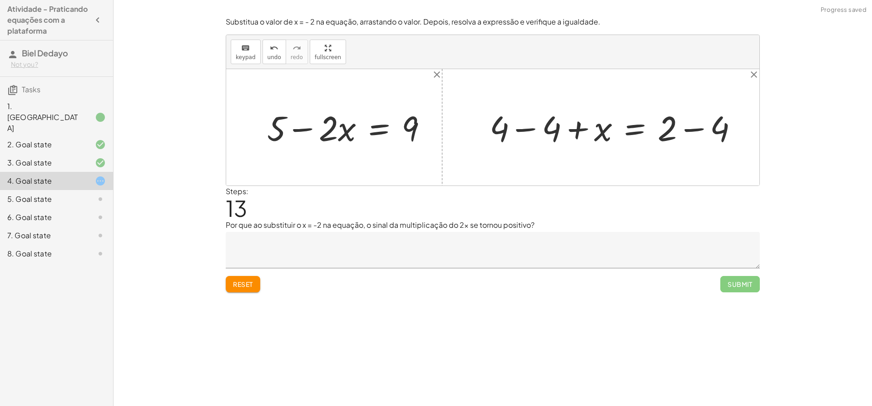
click at [716, 130] on div at bounding box center [617, 127] width 259 height 45
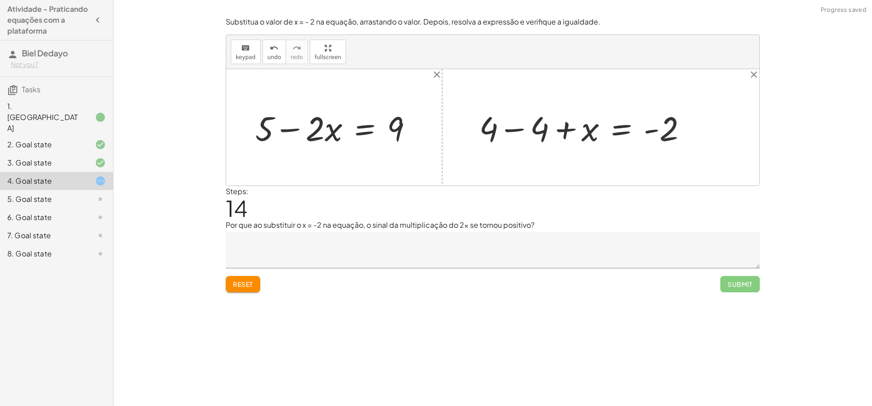
click at [661, 124] on div at bounding box center [587, 127] width 224 height 45
click at [524, 129] on div at bounding box center [587, 127] width 224 height 45
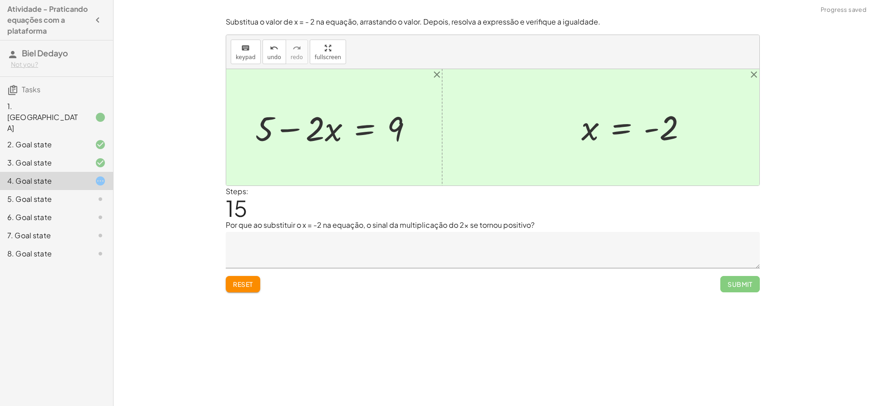
click at [649, 131] on div at bounding box center [638, 127] width 122 height 43
drag, startPoint x: 648, startPoint y: 129, endPoint x: 620, endPoint y: 129, distance: 27.7
click at [619, 129] on div at bounding box center [638, 127] width 122 height 43
drag, startPoint x: 667, startPoint y: 131, endPoint x: 602, endPoint y: 130, distance: 65.9
click at [602, 130] on div at bounding box center [638, 127] width 122 height 43
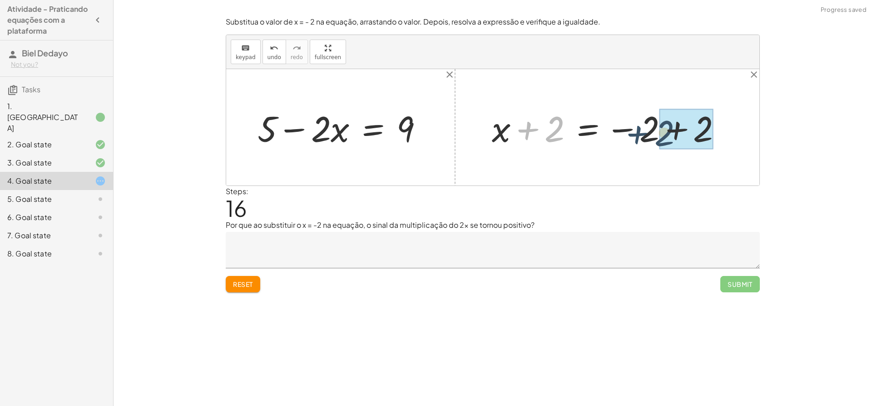
drag, startPoint x: 528, startPoint y: 126, endPoint x: 656, endPoint y: 125, distance: 127.2
click at [657, 126] on div at bounding box center [611, 127] width 246 height 47
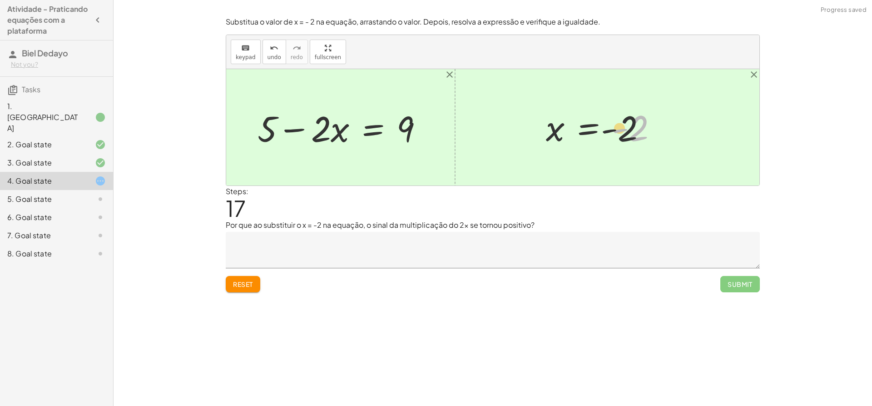
drag, startPoint x: 632, startPoint y: 126, endPoint x: 534, endPoint y: 124, distance: 97.7
click at [534, 124] on div "x = - 2 + x − x = − 2 − x + x − x + x = − 2 + x − x + x − x + x = + x − 2 − x +…" at bounding box center [602, 128] width 139 height 50
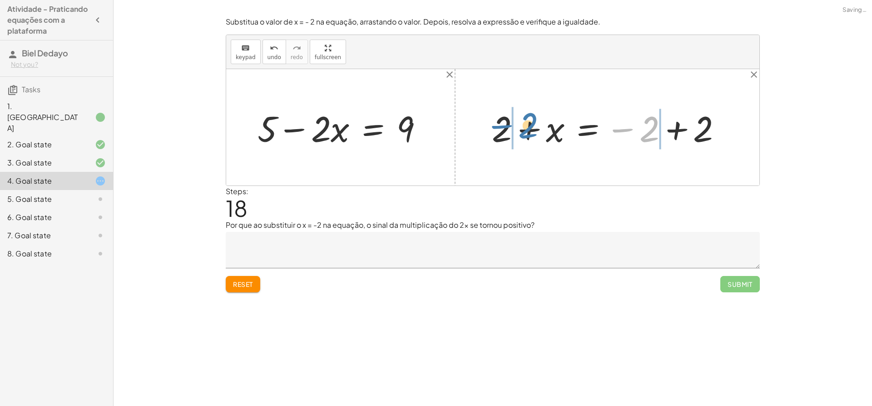
drag, startPoint x: 606, startPoint y: 126, endPoint x: 525, endPoint y: 125, distance: 80.9
click at [525, 125] on div at bounding box center [611, 127] width 246 height 47
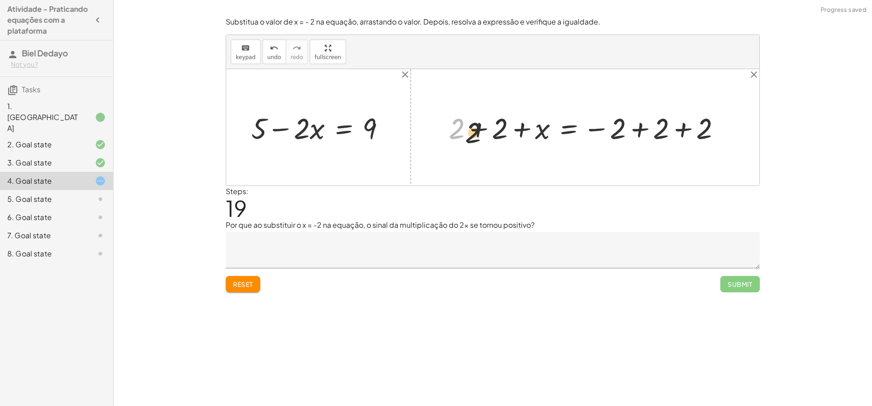
click at [489, 129] on div at bounding box center [588, 127] width 289 height 38
click at [480, 125] on div at bounding box center [588, 127] width 289 height 38
click at [518, 128] on div at bounding box center [610, 127] width 245 height 38
click at [636, 127] on div at bounding box center [610, 127] width 245 height 38
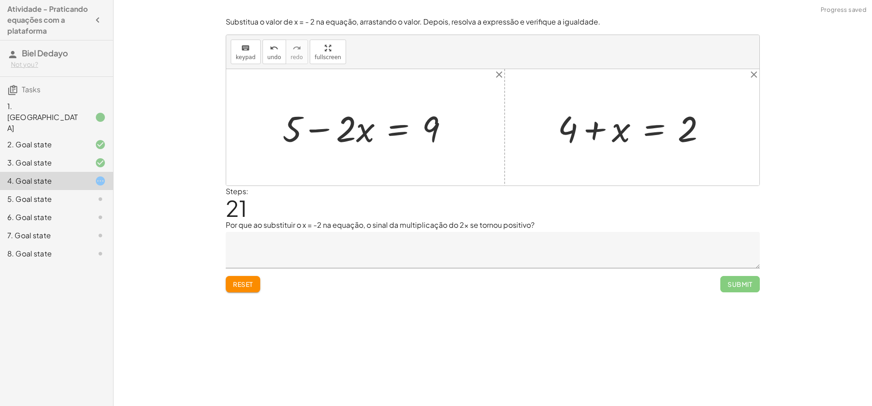
click at [594, 131] on div at bounding box center [635, 127] width 165 height 47
click at [353, 127] on div at bounding box center [369, 127] width 182 height 47
click at [325, 122] on div at bounding box center [369, 127] width 182 height 47
drag, startPoint x: 353, startPoint y: 123, endPoint x: 297, endPoint y: 121, distance: 55.5
click at [303, 121] on div at bounding box center [369, 127] width 182 height 47
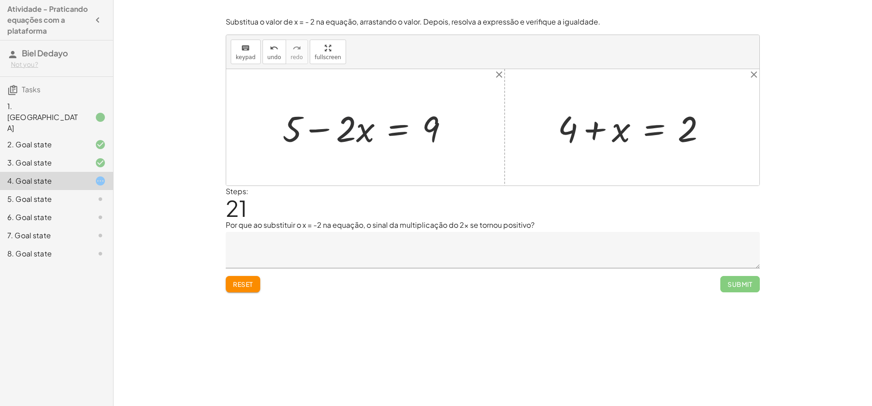
drag, startPoint x: 349, startPoint y: 126, endPoint x: 316, endPoint y: 126, distance: 32.3
click at [317, 126] on div at bounding box center [369, 127] width 182 height 47
drag, startPoint x: 349, startPoint y: 129, endPoint x: 293, endPoint y: 129, distance: 56.3
click at [293, 129] on div at bounding box center [369, 127] width 182 height 47
drag, startPoint x: 433, startPoint y: 125, endPoint x: 339, endPoint y: 125, distance: 93.6
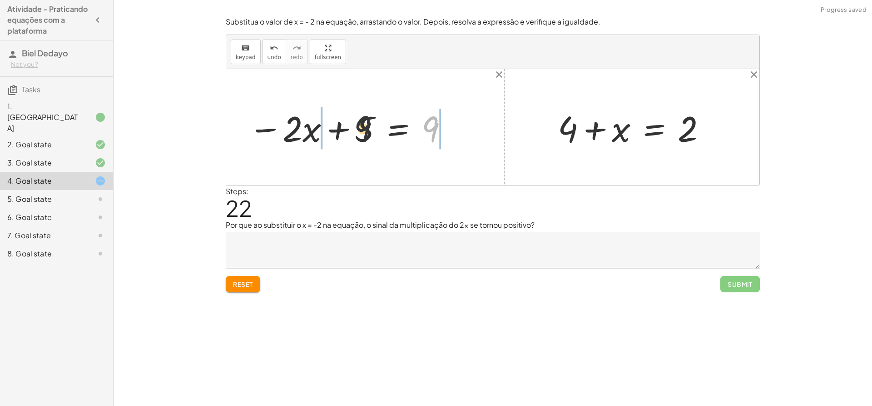
click at [339, 125] on div at bounding box center [349, 127] width 210 height 47
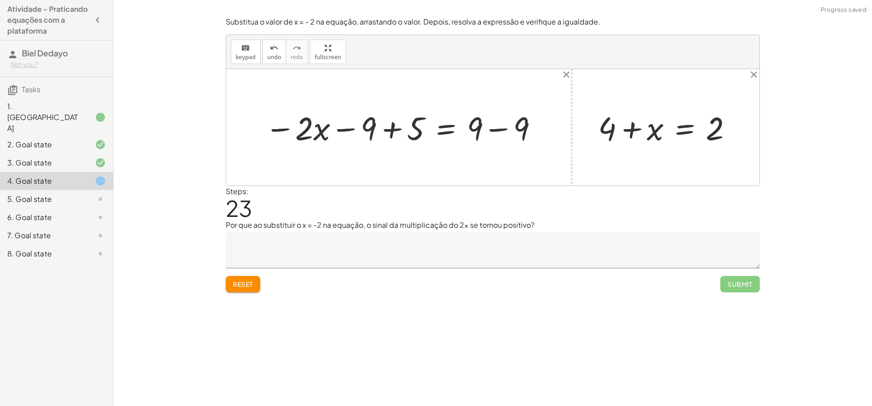
click at [493, 126] on div at bounding box center [402, 127] width 284 height 42
click at [387, 122] on div at bounding box center [379, 127] width 238 height 42
click at [391, 123] on div at bounding box center [402, 127] width 192 height 42
drag, startPoint x: 361, startPoint y: 133, endPoint x: 629, endPoint y: 133, distance: 268.5
click at [629, 133] on div "+ 5 − · 2 · x = 9 − · 2 · x + 5 = 9 − · 2 · x − 9 + 5 = + 9 − 9 − · 2 · x − 9 +…" at bounding box center [492, 127] width 533 height 116
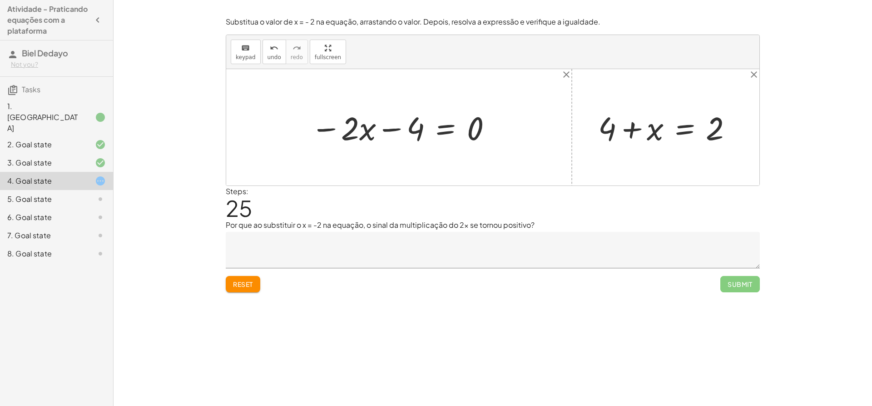
drag, startPoint x: 571, startPoint y: 76, endPoint x: 570, endPoint y: 84, distance: 7.8
click at [571, 76] on icon "close" at bounding box center [566, 74] width 11 height 11
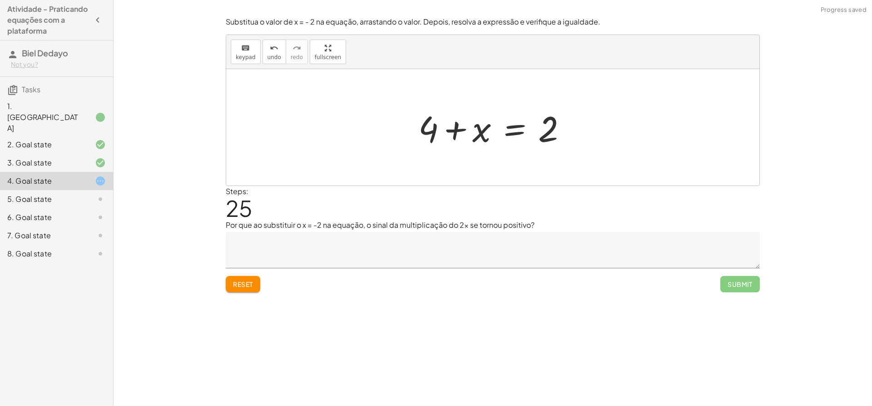
click at [514, 130] on div at bounding box center [496, 127] width 165 height 47
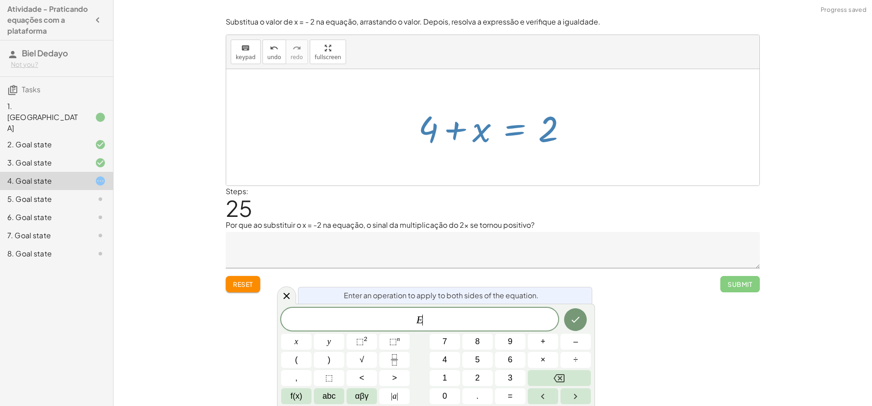
click at [582, 136] on div at bounding box center [492, 127] width 533 height 116
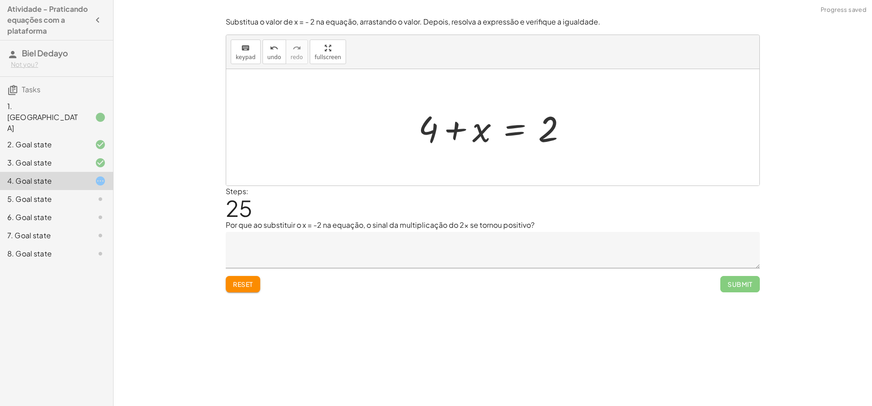
click at [232, 281] on button "Reset" at bounding box center [243, 284] width 35 height 16
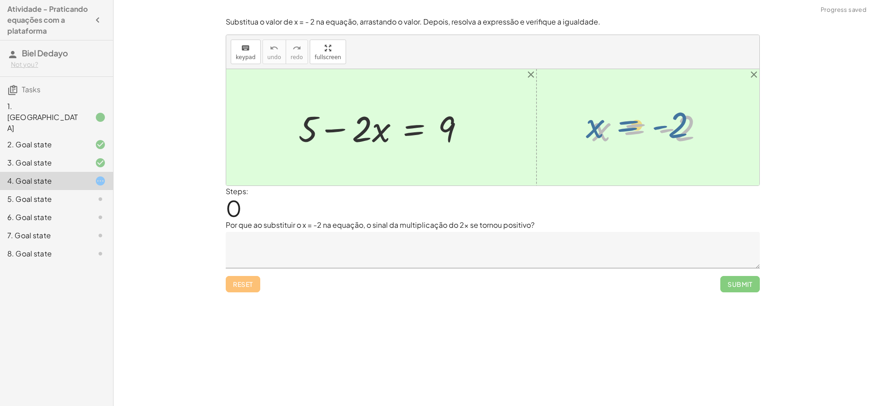
drag, startPoint x: 634, startPoint y: 120, endPoint x: 622, endPoint y: 115, distance: 13.7
click at [622, 115] on div at bounding box center [652, 127] width 128 height 45
drag, startPoint x: 636, startPoint y: 128, endPoint x: 647, endPoint y: 137, distance: 14.2
click at [623, 130] on div at bounding box center [652, 127] width 128 height 45
drag, startPoint x: 661, startPoint y: 132, endPoint x: 574, endPoint y: 137, distance: 86.5
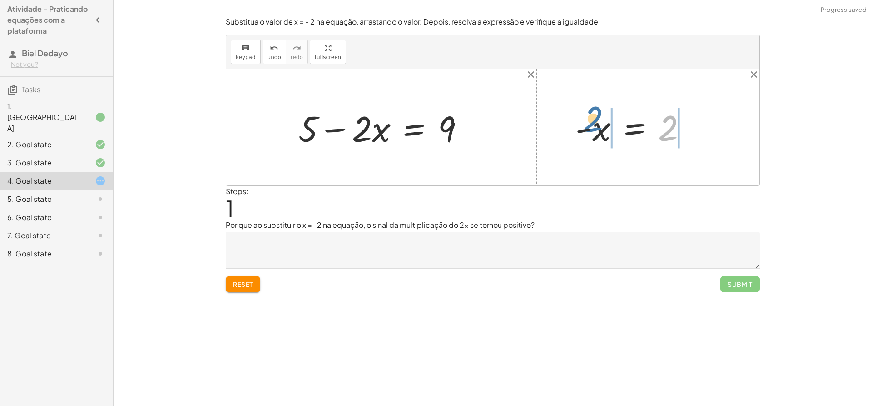
drag, startPoint x: 666, startPoint y: 133, endPoint x: 593, endPoint y: 125, distance: 74.1
click at [593, 125] on div at bounding box center [635, 127] width 128 height 45
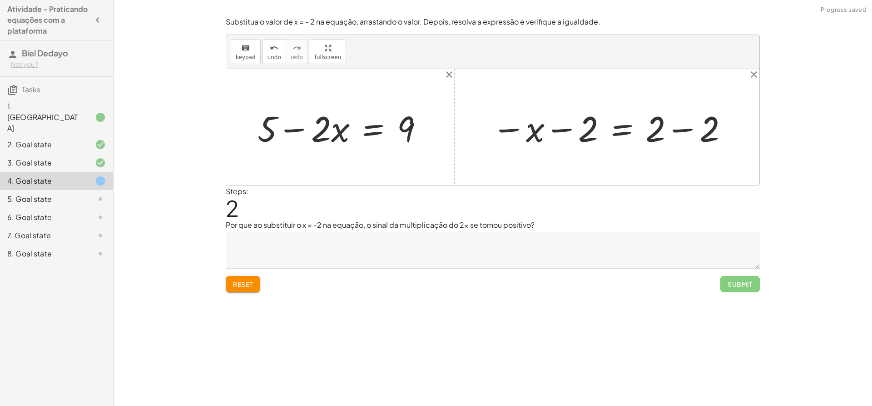
click at [677, 129] on div at bounding box center [611, 127] width 246 height 47
drag, startPoint x: 561, startPoint y: 126, endPoint x: 653, endPoint y: 127, distance: 91.8
click at [656, 129] on div at bounding box center [583, 127] width 191 height 45
click at [647, 127] on div at bounding box center [607, 127] width 246 height 45
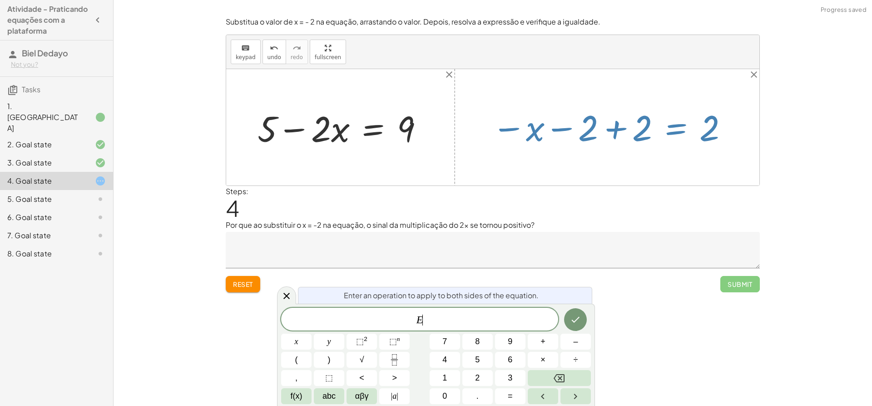
click at [615, 125] on div at bounding box center [611, 127] width 246 height 45
drag, startPoint x: 602, startPoint y: 188, endPoint x: 595, endPoint y: 197, distance: 11.7
click at [602, 188] on div "Steps: 4" at bounding box center [493, 203] width 534 height 34
drag, startPoint x: 288, startPoint y: 292, endPoint x: 470, endPoint y: 217, distance: 196.9
click at [293, 293] on div at bounding box center [286, 295] width 19 height 18
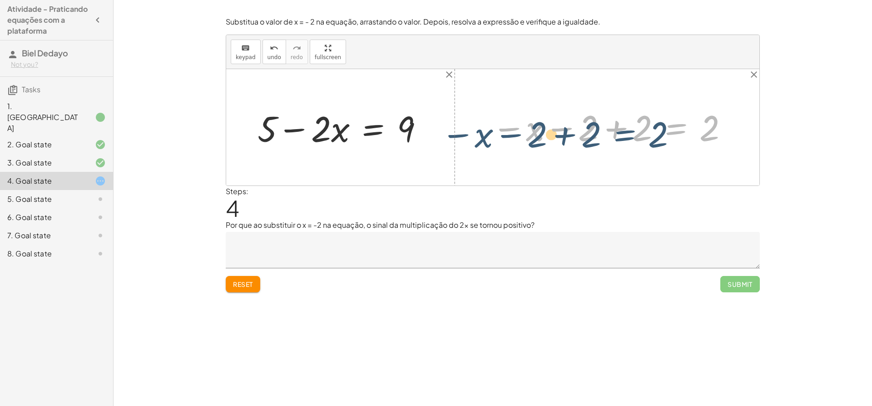
drag, startPoint x: 672, startPoint y: 132, endPoint x: 648, endPoint y: 134, distance: 24.7
click at [638, 139] on div at bounding box center [611, 127] width 246 height 45
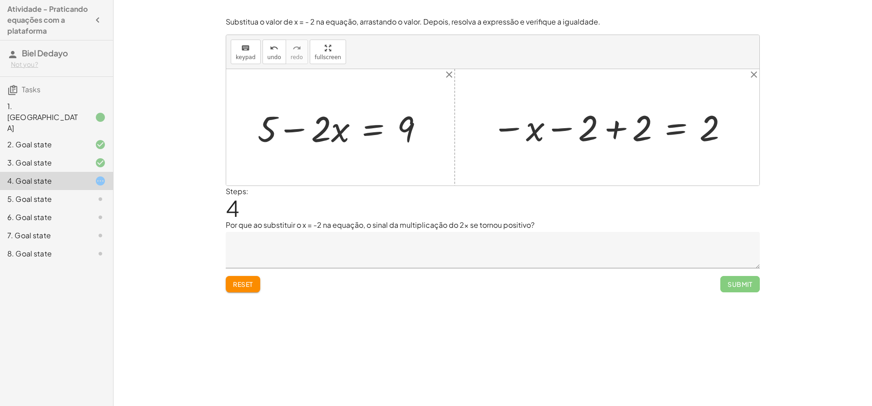
click at [593, 126] on div at bounding box center [611, 127] width 246 height 45
click at [622, 130] on div at bounding box center [611, 127] width 246 height 45
click at [628, 128] on div at bounding box center [677, 127] width 128 height 45
drag, startPoint x: 628, startPoint y: 128, endPoint x: 621, endPoint y: 127, distance: 7.3
click at [623, 128] on div at bounding box center [677, 127] width 128 height 45
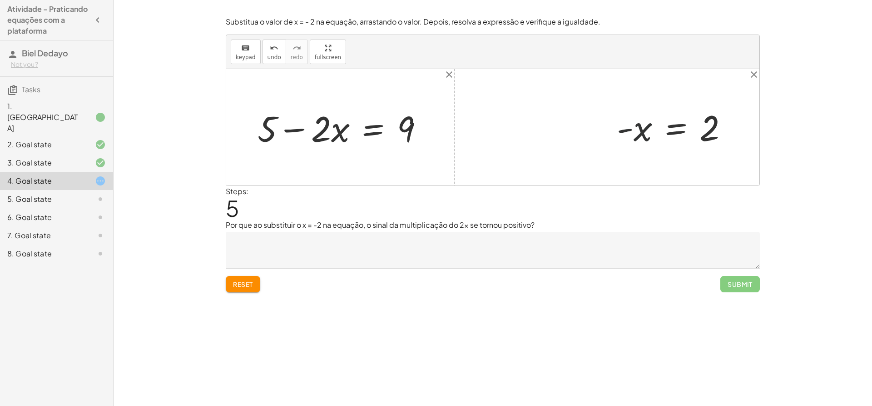
drag, startPoint x: 505, startPoint y: 135, endPoint x: 334, endPoint y: 124, distance: 171.7
click at [503, 136] on div at bounding box center [492, 127] width 533 height 116
click at [334, 128] on div at bounding box center [344, 127] width 182 height 47
click at [372, 127] on div at bounding box center [344, 127] width 182 height 47
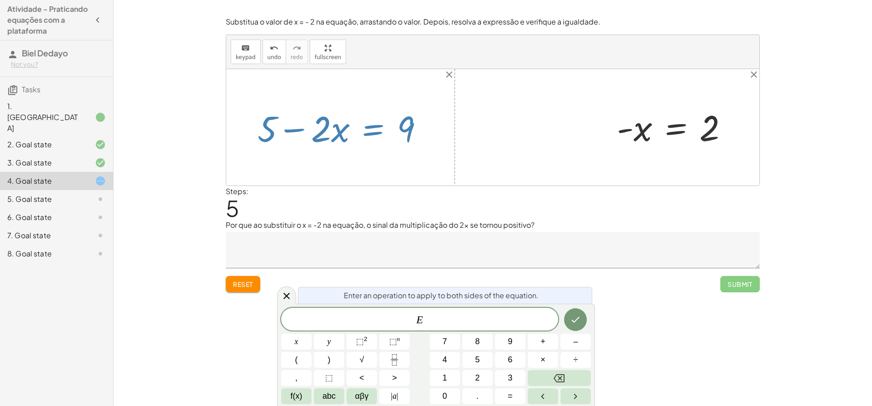
click at [393, 120] on div at bounding box center [344, 127] width 182 height 47
click at [418, 131] on div at bounding box center [344, 127] width 182 height 47
click at [289, 285] on div "Reset Submit" at bounding box center [493, 280] width 534 height 24
click at [286, 292] on icon at bounding box center [286, 295] width 11 height 11
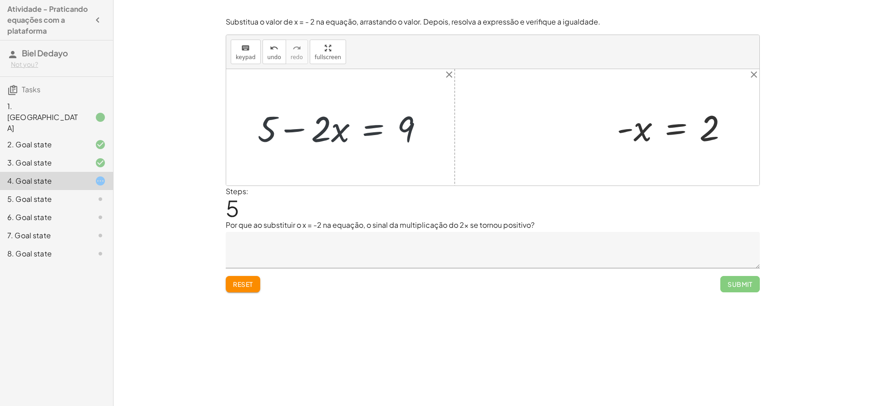
click at [287, 131] on div at bounding box center [344, 127] width 182 height 47
drag, startPoint x: 265, startPoint y: 123, endPoint x: 344, endPoint y: 128, distance: 79.2
click at [290, 108] on div at bounding box center [344, 127] width 182 height 47
drag, startPoint x: 405, startPoint y: 127, endPoint x: 304, endPoint y: 124, distance: 100.5
click at [308, 123] on div at bounding box center [344, 127] width 182 height 47
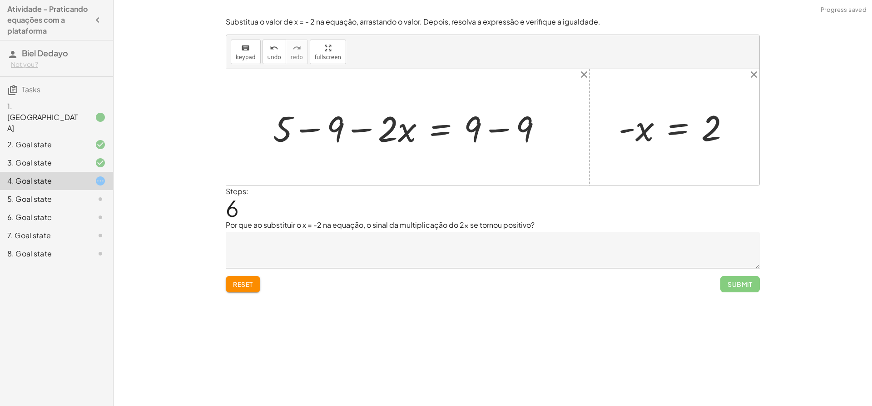
click at [313, 130] on div at bounding box center [411, 127] width 285 height 47
drag, startPoint x: 334, startPoint y: 135, endPoint x: 540, endPoint y: 142, distance: 206.0
click at [540, 142] on div at bounding box center [417, 127] width 262 height 47
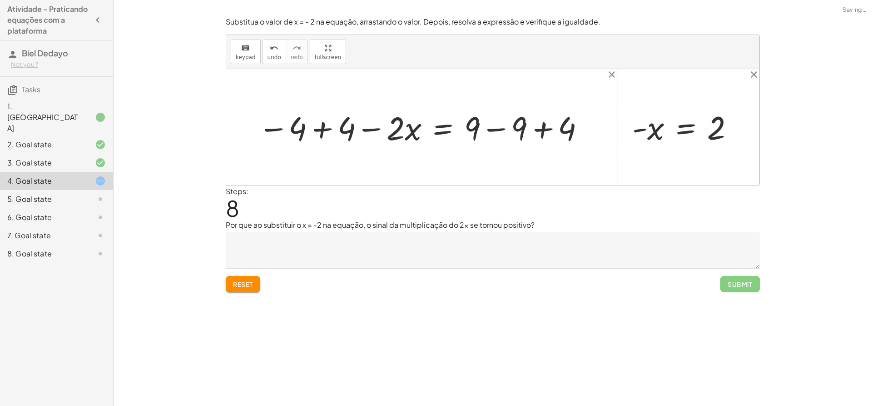
click at [552, 130] on div at bounding box center [423, 127] width 323 height 41
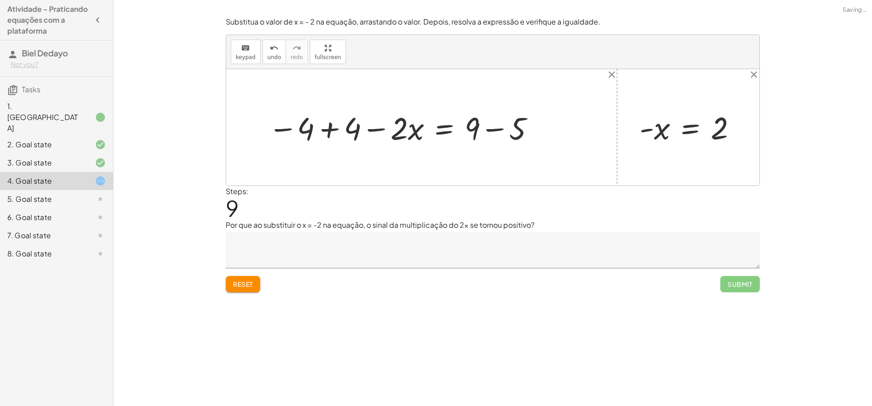
click at [487, 134] on div at bounding box center [403, 127] width 278 height 41
click at [374, 127] on div at bounding box center [381, 127] width 234 height 41
click at [319, 128] on div at bounding box center [381, 127] width 234 height 41
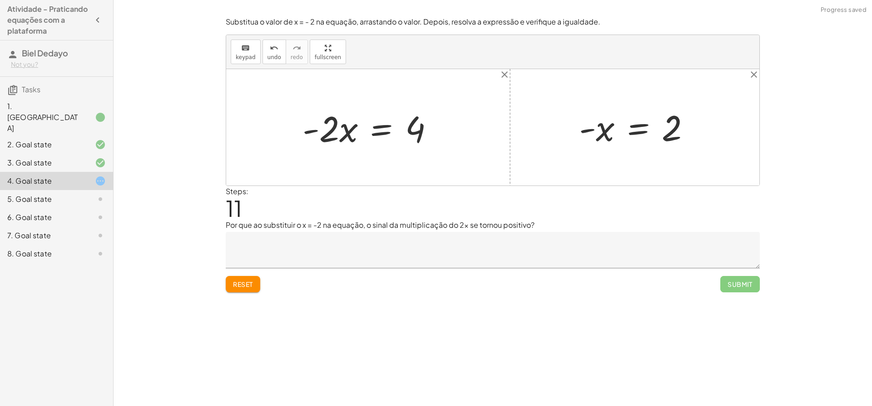
click at [314, 127] on div at bounding box center [372, 127] width 148 height 47
drag, startPoint x: 330, startPoint y: 134, endPoint x: 448, endPoint y: 134, distance: 118.1
click at [448, 132] on div "+ 5 − · 2 · x = 9 + 5 − 9 − · 2 · x = + 9 − 9 − 4 − · 2 · x = + 9 − 9 − 4 + 4 −…" at bounding box center [368, 127] width 159 height 51
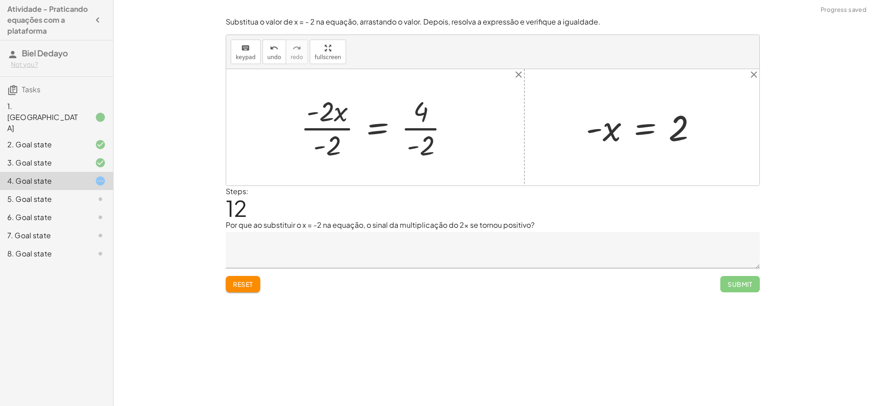
click at [428, 148] on div at bounding box center [378, 127] width 165 height 70
click at [330, 139] on div at bounding box center [378, 127] width 162 height 70
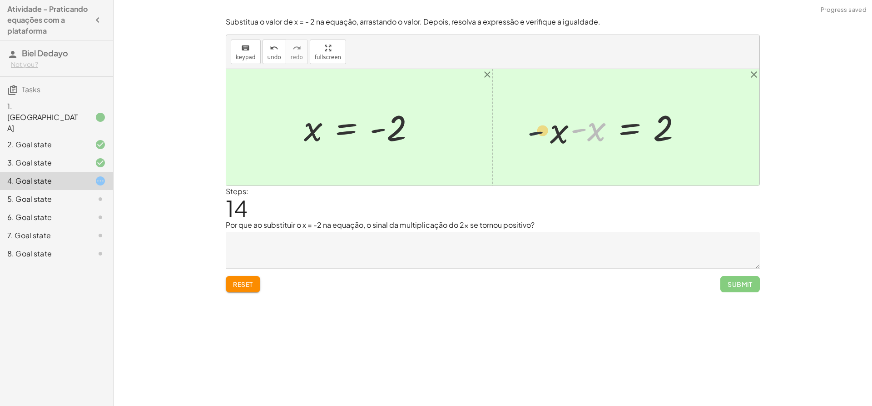
drag, startPoint x: 571, startPoint y: 130, endPoint x: 443, endPoint y: 139, distance: 128.9
click at [443, 139] on div "+ 5 − · 2 · x = 9 + 5 − 9 − · 2 · x = + 9 − 9 − 4 − · 2 · x = + 9 − 9 − 4 + 4 −…" at bounding box center [492, 127] width 533 height 116
drag, startPoint x: 582, startPoint y: 129, endPoint x: 575, endPoint y: 140, distance: 13.9
click at [575, 140] on div at bounding box center [630, 127] width 128 height 45
drag, startPoint x: 661, startPoint y: 122, endPoint x: 586, endPoint y: 125, distance: 74.6
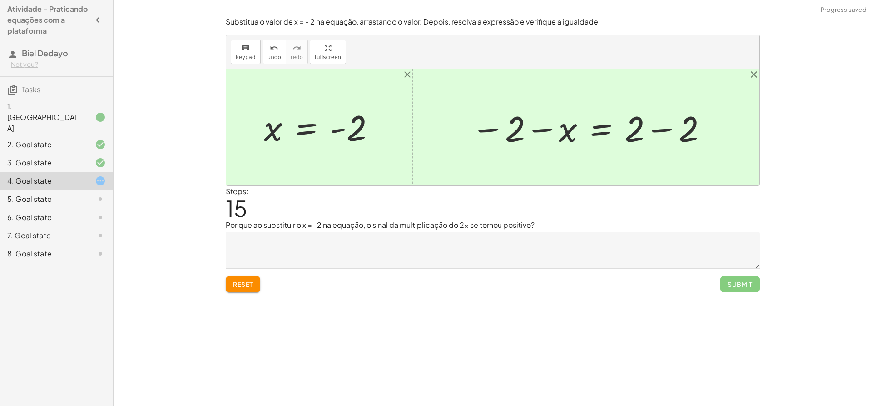
click at [524, 130] on div at bounding box center [590, 127] width 246 height 47
drag, startPoint x: 528, startPoint y: 127, endPoint x: 536, endPoint y: 130, distance: 8.6
click at [529, 128] on div at bounding box center [590, 127] width 246 height 47
drag, startPoint x: 544, startPoint y: 132, endPoint x: 497, endPoint y: 128, distance: 47.9
click at [497, 128] on div at bounding box center [590, 127] width 246 height 47
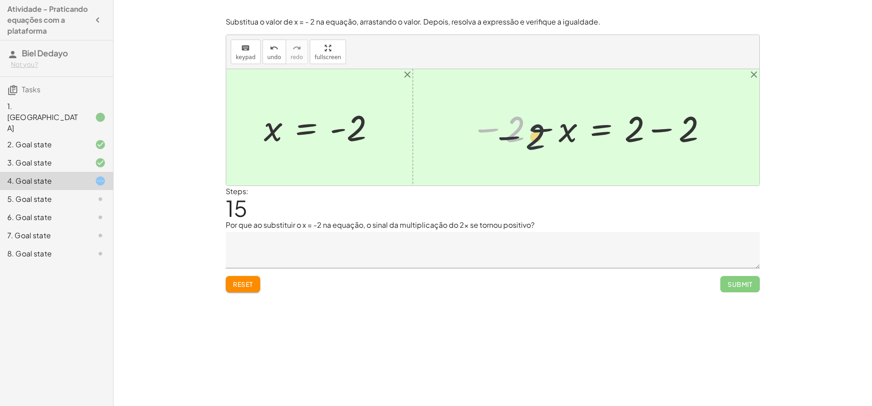
drag, startPoint x: 511, startPoint y: 126, endPoint x: 536, endPoint y: 134, distance: 26.7
click at [536, 134] on div at bounding box center [590, 127] width 246 height 47
drag, startPoint x: 540, startPoint y: 127, endPoint x: 529, endPoint y: 134, distance: 12.9
click at [529, 134] on div at bounding box center [590, 127] width 246 height 47
drag, startPoint x: 542, startPoint y: 128, endPoint x: 550, endPoint y: 133, distance: 9.6
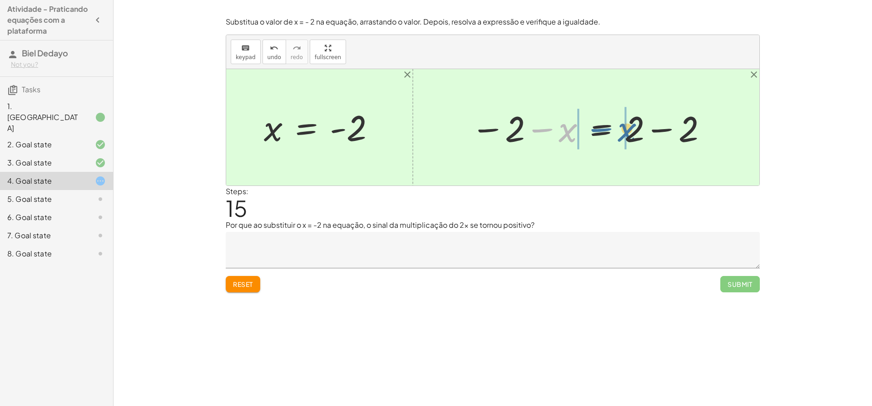
click at [553, 133] on div at bounding box center [590, 127] width 246 height 47
drag, startPoint x: 543, startPoint y: 129, endPoint x: 603, endPoint y: 125, distance: 61.0
click at [603, 125] on div at bounding box center [590, 127] width 246 height 47
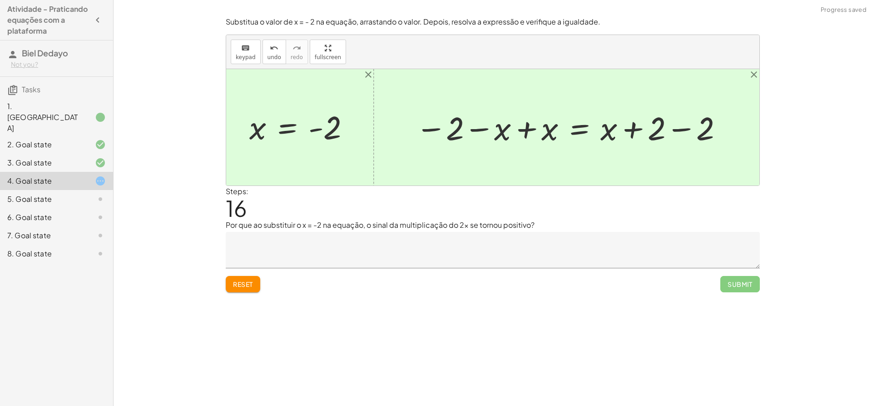
click at [645, 137] on div at bounding box center [570, 127] width 318 height 42
click at [628, 127] on div at bounding box center [570, 127] width 318 height 42
drag, startPoint x: 562, startPoint y: 132, endPoint x: 533, endPoint y: 132, distance: 28.6
click at [637, 129] on div at bounding box center [570, 127] width 224 height 42
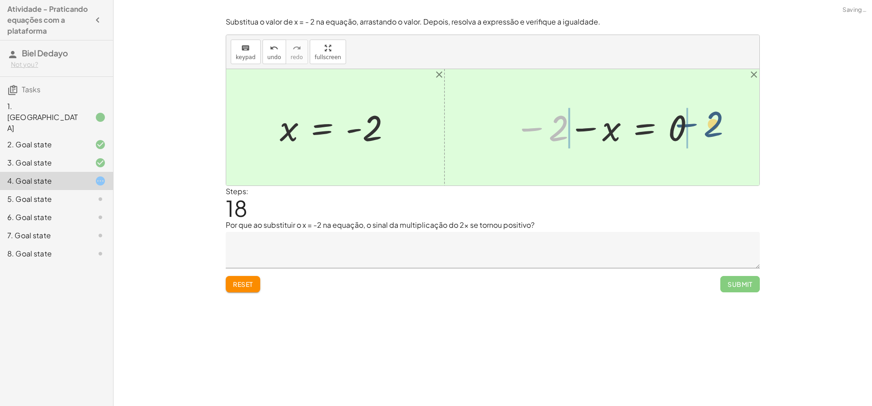
drag, startPoint x: 534, startPoint y: 127, endPoint x: 685, endPoint y: 118, distance: 151.6
click at [696, 121] on div at bounding box center [605, 127] width 191 height 45
click at [540, 129] on div at bounding box center [579, 127] width 246 height 45
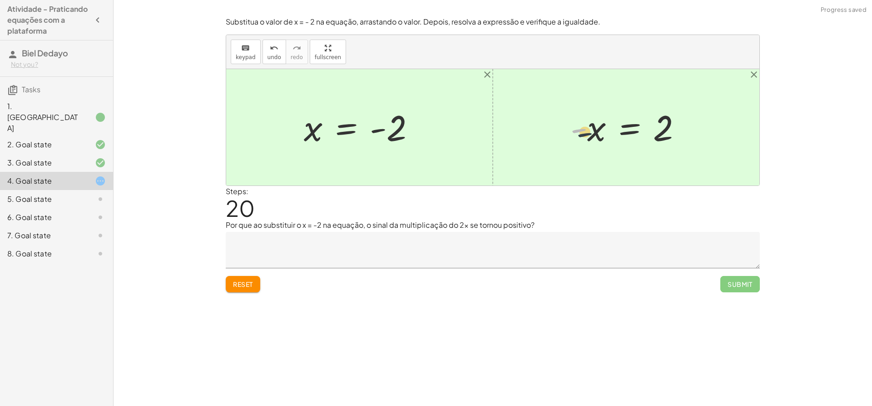
drag, startPoint x: 578, startPoint y: 126, endPoint x: 629, endPoint y: 133, distance: 51.7
click at [624, 133] on div at bounding box center [630, 127] width 128 height 45
drag, startPoint x: 570, startPoint y: 125, endPoint x: 647, endPoint y: 126, distance: 76.8
click at [647, 127] on div at bounding box center [630, 127] width 128 height 45
click at [673, 128] on div at bounding box center [647, 127] width 128 height 45
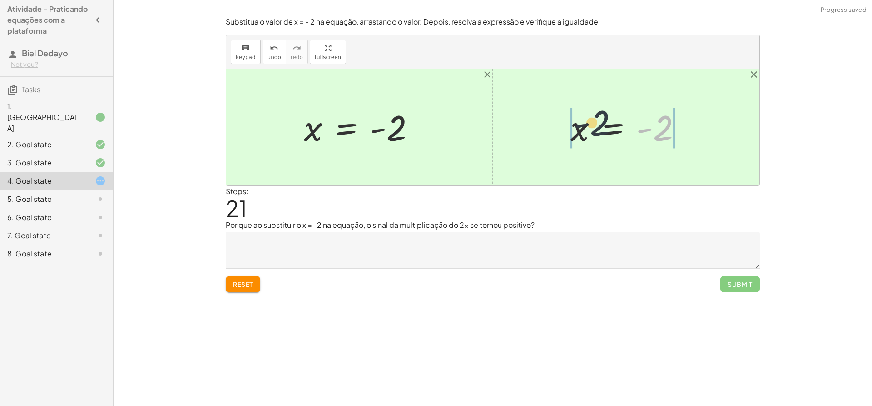
drag, startPoint x: 648, startPoint y: 131, endPoint x: 555, endPoint y: 126, distance: 92.4
click at [556, 126] on div "+ 5 − · 2 · x = 9 + 5 − 9 − · 2 · x = + 9 − 9 − 4 − · 2 · x = + 9 − 9 − 4 + 4 −…" at bounding box center [492, 127] width 533 height 116
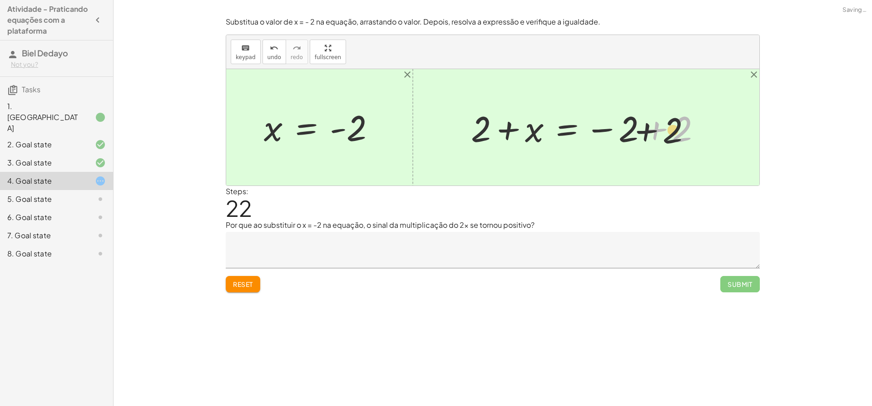
drag, startPoint x: 631, startPoint y: 127, endPoint x: 624, endPoint y: 128, distance: 7.3
click at [624, 127] on div at bounding box center [590, 127] width 246 height 47
click at [654, 132] on div at bounding box center [590, 127] width 246 height 47
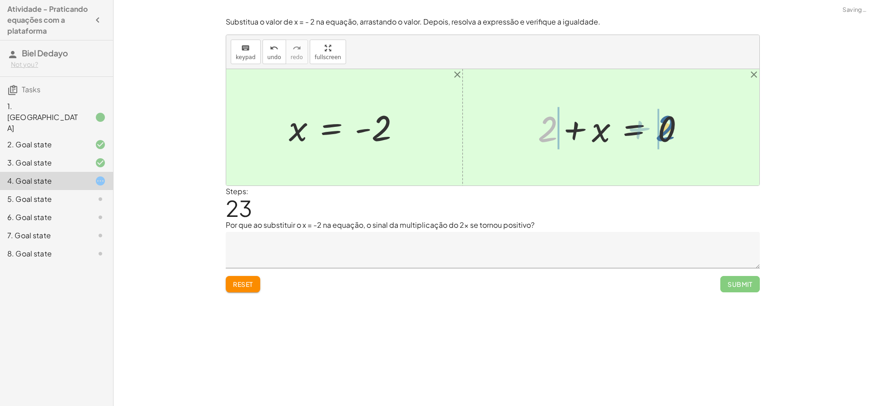
drag, startPoint x: 546, startPoint y: 130, endPoint x: 664, endPoint y: 129, distance: 118.6
click at [664, 129] on div at bounding box center [614, 127] width 163 height 47
click at [568, 132] on div at bounding box center [596, 127] width 235 height 47
click at [520, 129] on div at bounding box center [596, 127] width 235 height 47
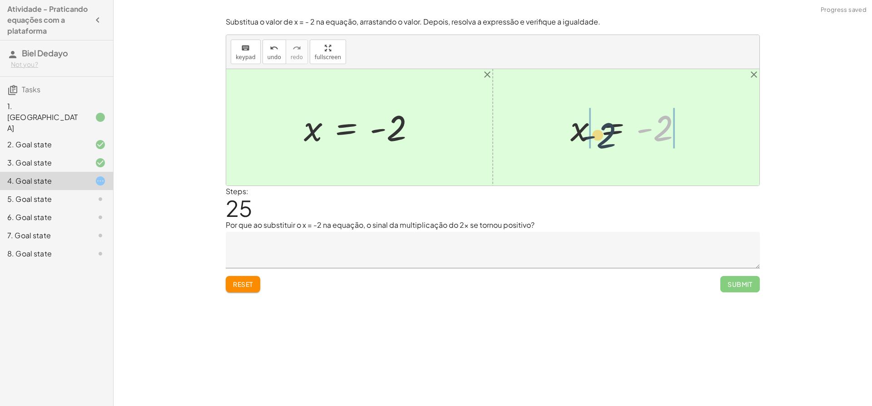
drag, startPoint x: 672, startPoint y: 124, endPoint x: 571, endPoint y: 128, distance: 100.9
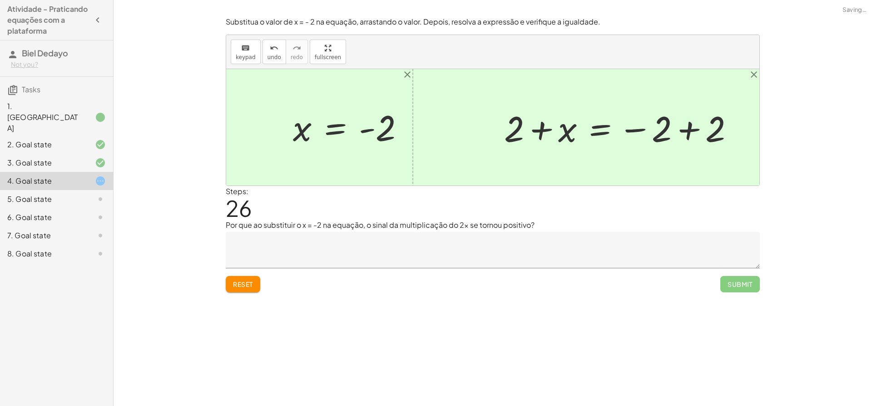
click at [700, 121] on div at bounding box center [623, 127] width 246 height 47
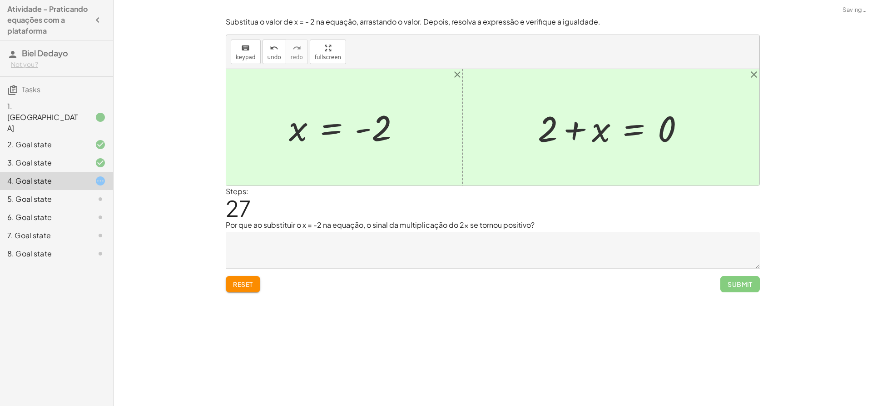
click at [565, 127] on div at bounding box center [614, 127] width 163 height 47
drag, startPoint x: 540, startPoint y: 129, endPoint x: 679, endPoint y: 125, distance: 139.1
click at [679, 125] on div at bounding box center [614, 127] width 163 height 47
drag, startPoint x: 539, startPoint y: 131, endPoint x: 669, endPoint y: 126, distance: 129.6
drag, startPoint x: 548, startPoint y: 131, endPoint x: 678, endPoint y: 125, distance: 129.6
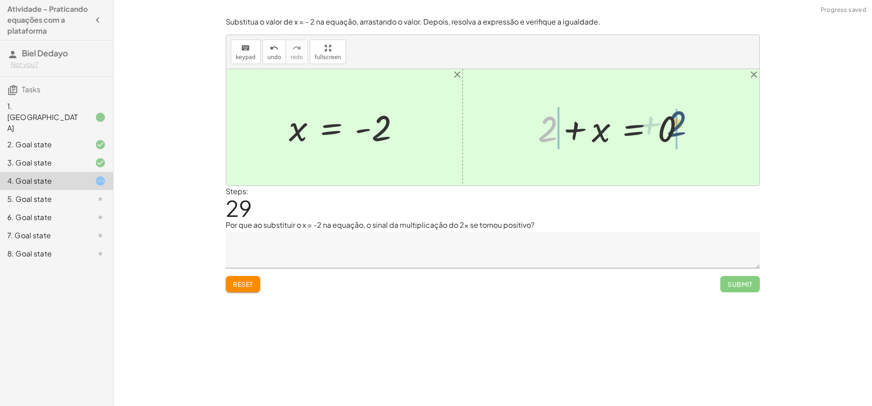
click at [678, 125] on div at bounding box center [614, 127] width 163 height 47
drag, startPoint x: 548, startPoint y: 130, endPoint x: 672, endPoint y: 122, distance: 124.3
drag, startPoint x: 552, startPoint y: 124, endPoint x: 676, endPoint y: 121, distance: 124.1
drag, startPoint x: 666, startPoint y: 125, endPoint x: 541, endPoint y: 122, distance: 125.0
click at [541, 122] on div at bounding box center [596, 127] width 235 height 47
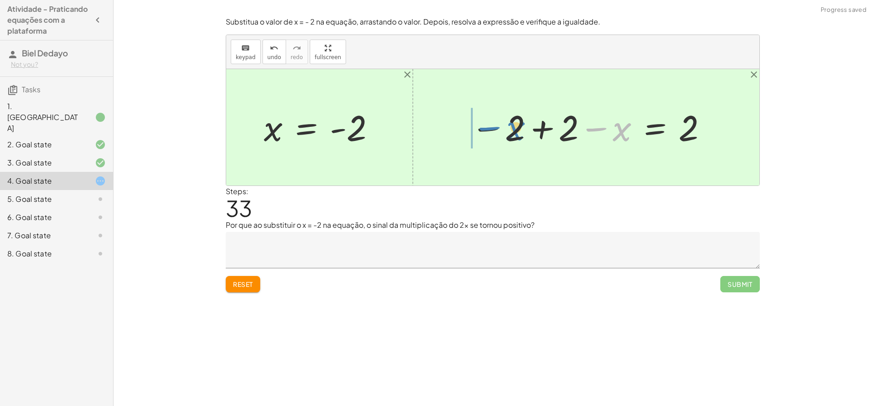
drag, startPoint x: 594, startPoint y: 125, endPoint x: 473, endPoint y: 122, distance: 121.8
click at [605, 125] on div at bounding box center [590, 127] width 246 height 45
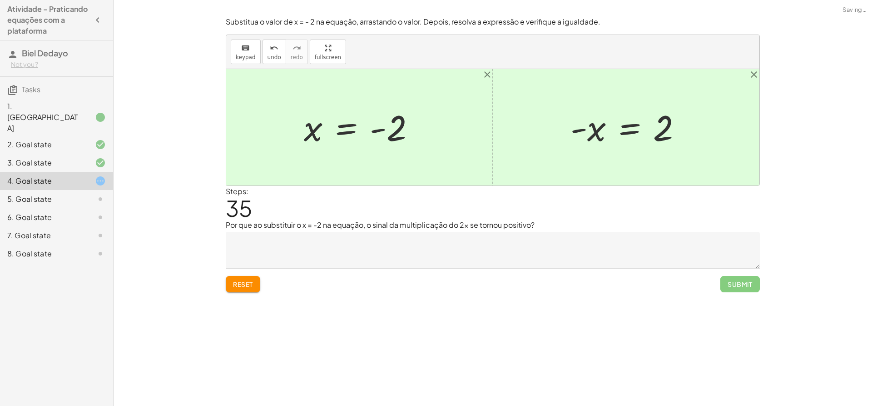
click at [593, 132] on div at bounding box center [630, 127] width 128 height 45
click at [579, 131] on div at bounding box center [630, 127] width 128 height 45
click at [362, 120] on div at bounding box center [363, 127] width 128 height 45
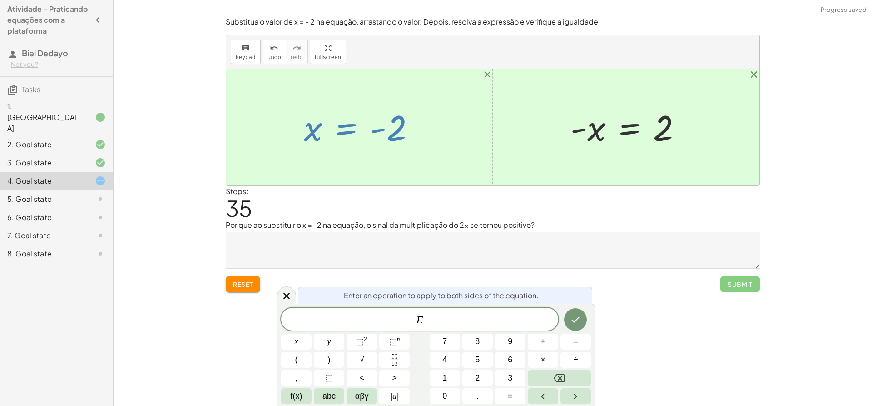
click at [455, 153] on div at bounding box center [492, 127] width 533 height 116
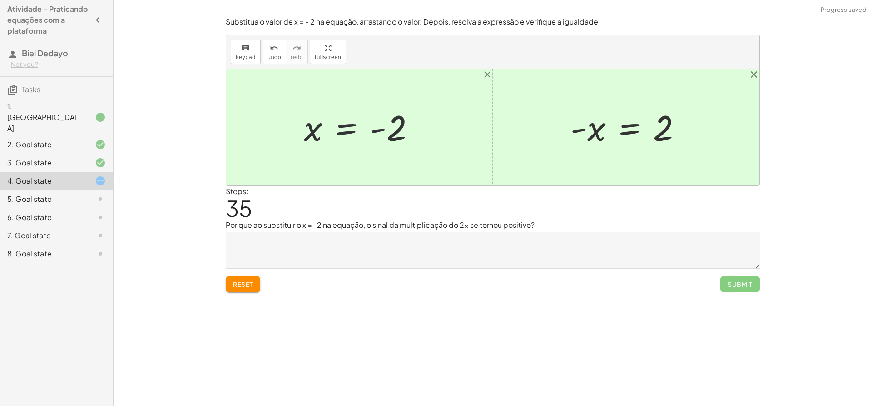
click at [380, 134] on div at bounding box center [363, 127] width 128 height 45
drag, startPoint x: 234, startPoint y: 283, endPoint x: 244, endPoint y: 283, distance: 9.6
click at [235, 283] on span "Reset" at bounding box center [243, 284] width 20 height 8
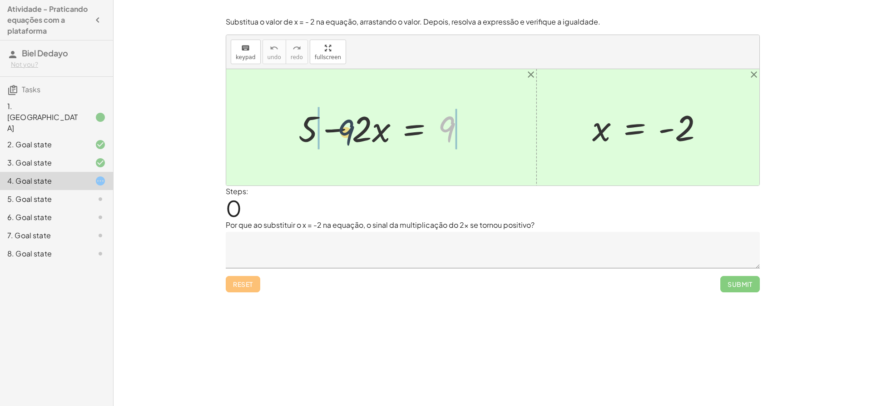
drag, startPoint x: 458, startPoint y: 127, endPoint x: 354, endPoint y: 131, distance: 103.7
click at [354, 131] on div at bounding box center [385, 127] width 182 height 47
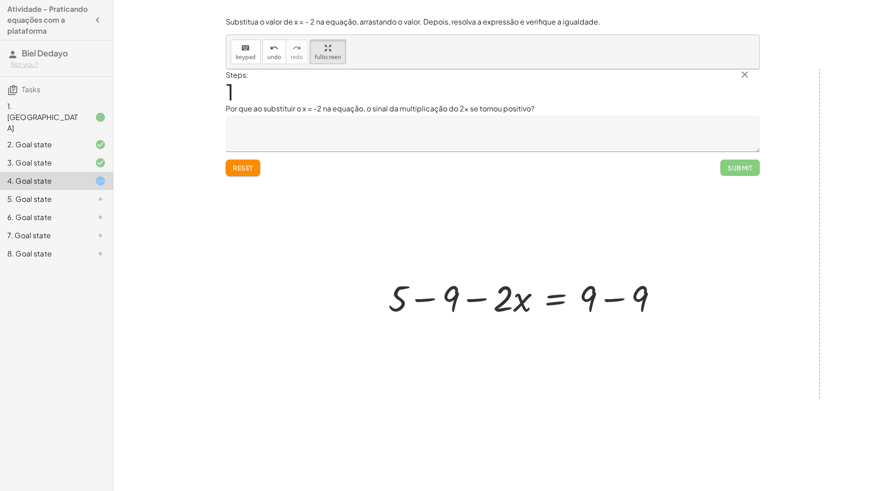
drag, startPoint x: 307, startPoint y: 50, endPoint x: 303, endPoint y: 113, distance: 63.3
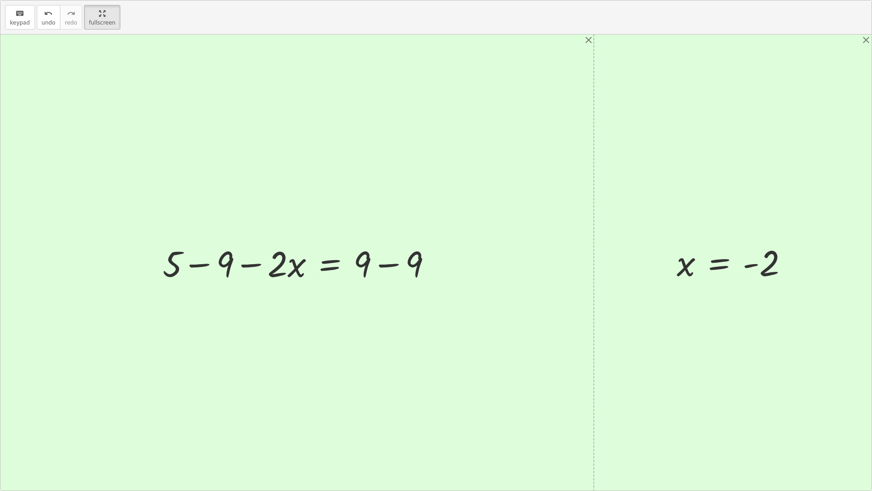
click at [304, 113] on div "keyboard keypad undo undo redo redo fullscreen + 5 − · 2 · x = 9 + 5 − · 2 · x …" at bounding box center [436, 245] width 872 height 490
drag, startPoint x: 118, startPoint y: 15, endPoint x: 107, endPoint y: 12, distance: 10.9
click at [113, 16] on div "keyboard keypad undo undo redo redo fullscreen" at bounding box center [436, 17] width 872 height 34
click at [105, 0] on html "Atividade - Praticando equações com a plataforma Biel Dedayo Not you? Tasks 1. …" at bounding box center [436, 245] width 872 height 491
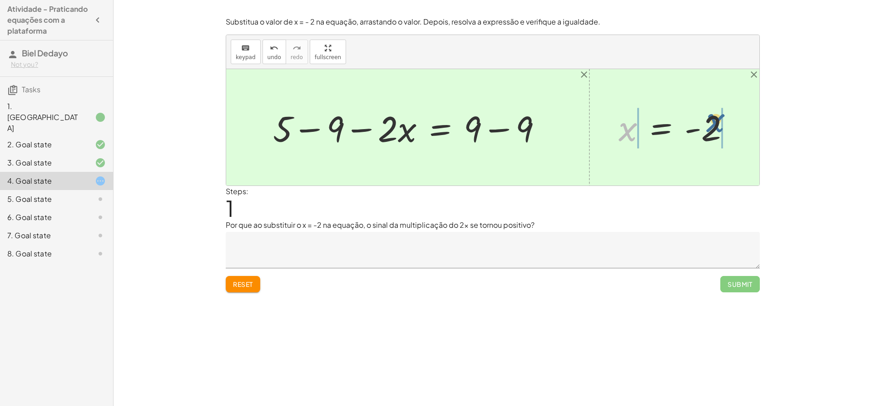
drag, startPoint x: 636, startPoint y: 134, endPoint x: 705, endPoint y: 120, distance: 70.9
click at [705, 120] on div at bounding box center [678, 127] width 128 height 45
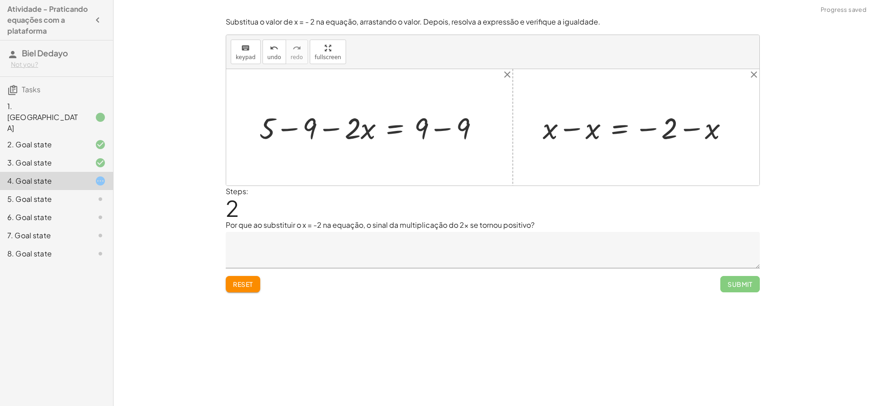
click at [565, 121] on div at bounding box center [639, 127] width 203 height 39
click at [699, 127] on div at bounding box center [661, 127] width 159 height 37
drag, startPoint x: 652, startPoint y: 128, endPoint x: 657, endPoint y: 130, distance: 5.9
click at [657, 130] on div at bounding box center [661, 127] width 159 height 37
drag, startPoint x: 655, startPoint y: 127, endPoint x: 699, endPoint y: 122, distance: 44.8
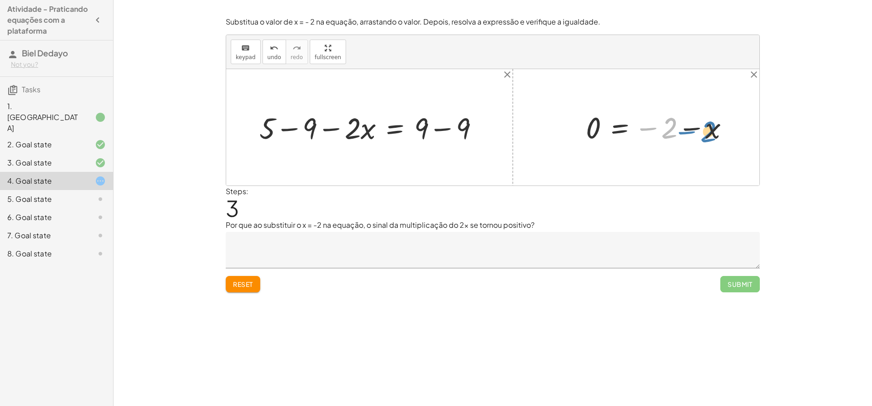
click at [699, 122] on div at bounding box center [661, 127] width 159 height 37
click at [657, 129] on div at bounding box center [661, 127] width 159 height 37
drag, startPoint x: 666, startPoint y: 128, endPoint x: 703, endPoint y: 128, distance: 37.3
click at [703, 133] on div at bounding box center [661, 127] width 159 height 37
drag, startPoint x: 697, startPoint y: 130, endPoint x: 717, endPoint y: 121, distance: 21.4
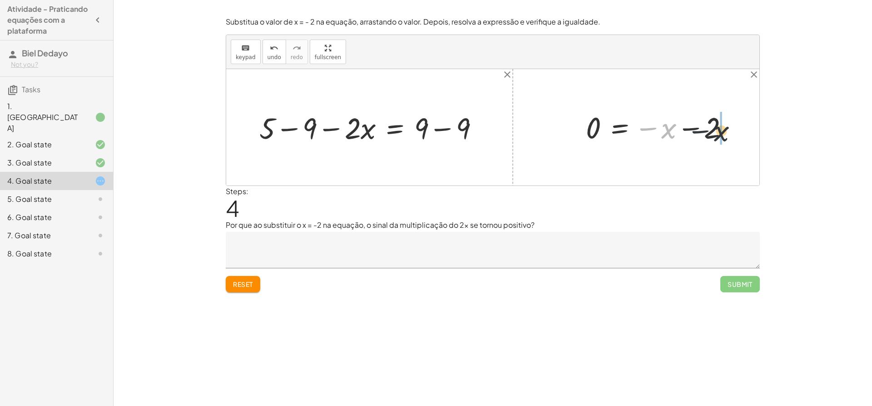
click at [717, 123] on div at bounding box center [661, 127] width 159 height 37
click at [681, 128] on div at bounding box center [661, 127] width 159 height 37
click at [648, 125] on div at bounding box center [661, 127] width 159 height 37
drag, startPoint x: 592, startPoint y: 122, endPoint x: 661, endPoint y: 109, distance: 70.4
click at [661, 109] on div at bounding box center [661, 127] width 159 height 37
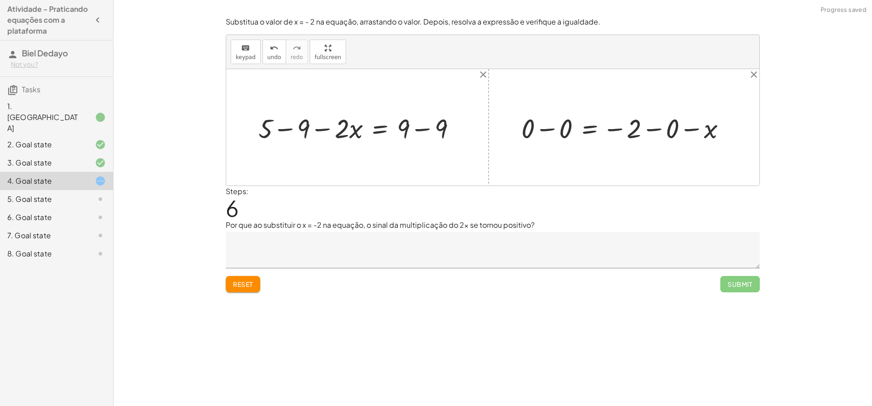
click at [717, 121] on div at bounding box center [627, 127] width 221 height 35
drag, startPoint x: 574, startPoint y: 117, endPoint x: 619, endPoint y: 126, distance: 45.4
click at [619, 126] on div at bounding box center [608, 127] width 183 height 35
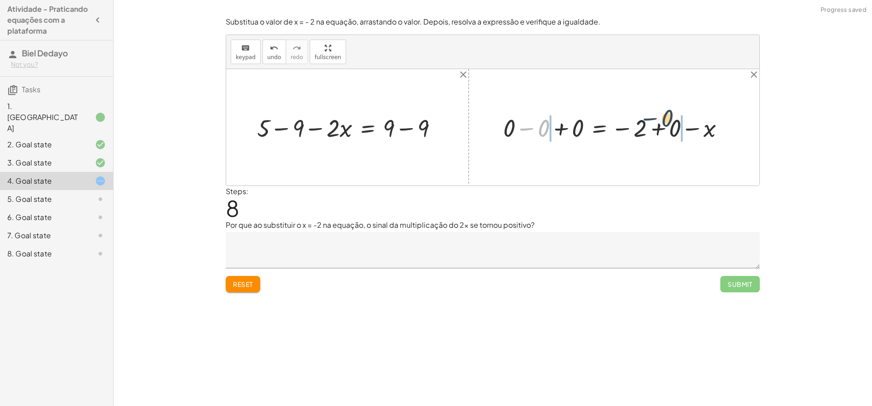
drag, startPoint x: 523, startPoint y: 121, endPoint x: 657, endPoint y: 123, distance: 133.6
click at [657, 123] on div at bounding box center [618, 127] width 238 height 32
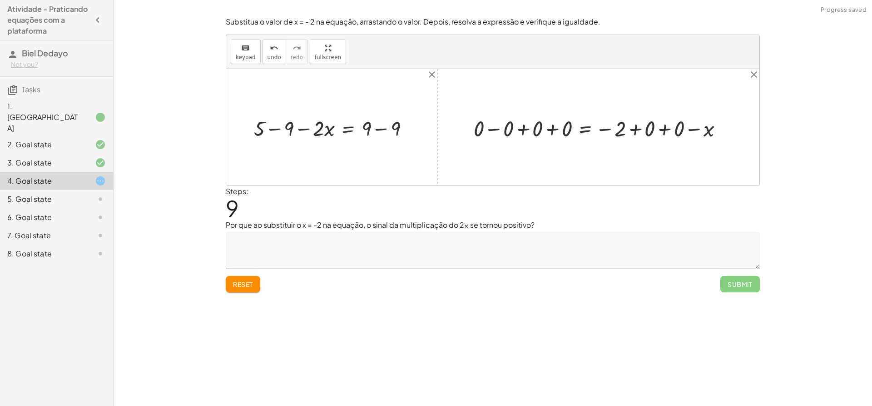
drag, startPoint x: 698, startPoint y: 127, endPoint x: 682, endPoint y: 126, distance: 15.5
click at [699, 127] on div at bounding box center [601, 127] width 265 height 28
click at [672, 126] on div at bounding box center [587, 127] width 236 height 28
click at [604, 131] on div at bounding box center [572, 127] width 207 height 28
drag, startPoint x: 573, startPoint y: 132, endPoint x: 635, endPoint y: 130, distance: 61.8
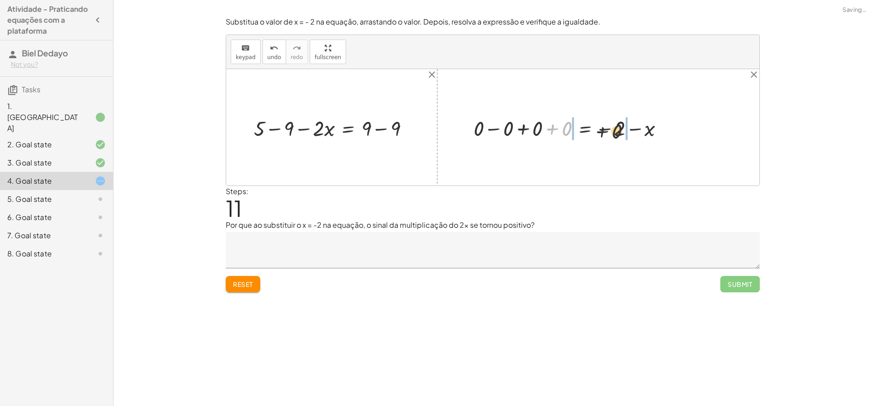
click at [638, 131] on div at bounding box center [572, 127] width 207 height 28
click at [701, 128] on div at bounding box center [603, 127] width 262 height 28
drag, startPoint x: 590, startPoint y: 128, endPoint x: 643, endPoint y: 131, distance: 53.7
click at [643, 131] on div at bounding box center [588, 127] width 233 height 28
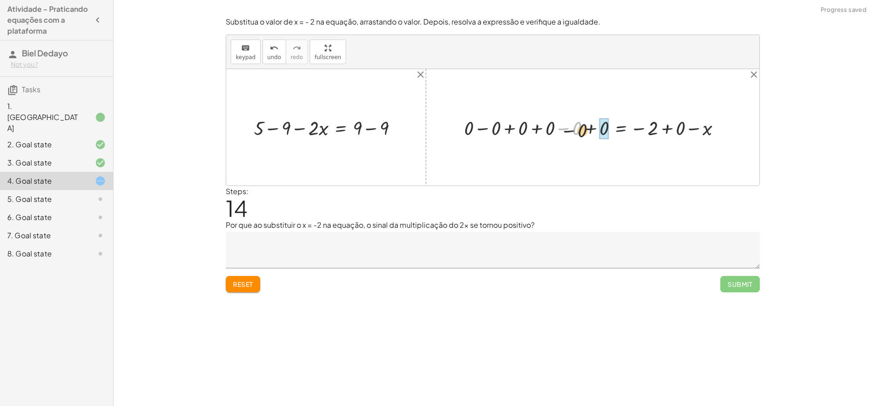
drag, startPoint x: 578, startPoint y: 123, endPoint x: 659, endPoint y: 124, distance: 80.9
click at [652, 126] on div at bounding box center [597, 127] width 274 height 26
drag, startPoint x: 593, startPoint y: 129, endPoint x: 623, endPoint y: 130, distance: 29.1
click at [623, 130] on div at bounding box center [591, 127] width 282 height 25
click at [655, 127] on div at bounding box center [582, 127] width 299 height 23
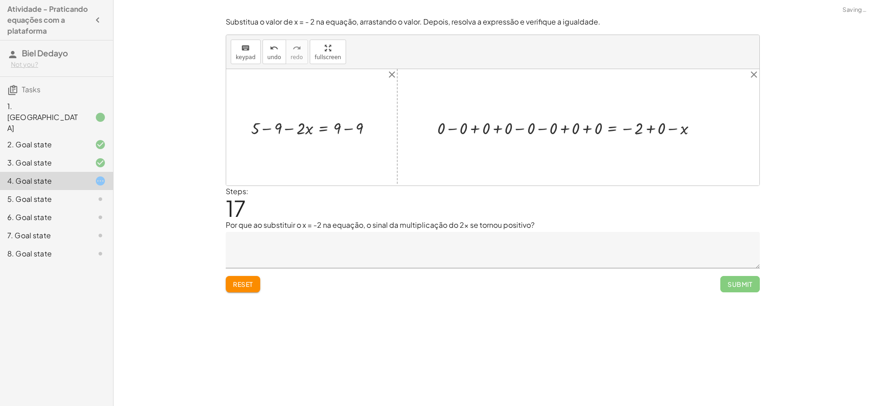
click at [655, 131] on div at bounding box center [571, 127] width 276 height 23
drag, startPoint x: 590, startPoint y: 127, endPoint x: 568, endPoint y: 127, distance: 22.3
click at [575, 133] on div at bounding box center [560, 127] width 254 height 23
drag, startPoint x: 533, startPoint y: 123, endPoint x: 623, endPoint y: 120, distance: 90.0
click at [623, 120] on div at bounding box center [560, 127] width 254 height 23
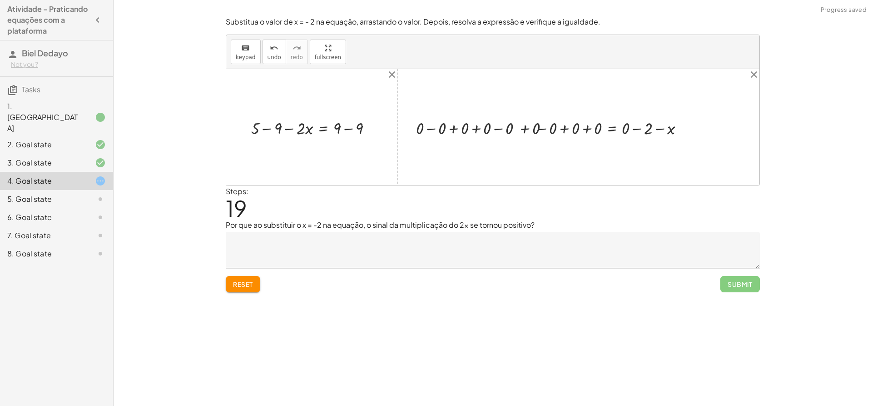
click at [625, 125] on div at bounding box center [553, 127] width 286 height 23
drag, startPoint x: 476, startPoint y: 123, endPoint x: 626, endPoint y: 138, distance: 151.1
click at [629, 136] on div at bounding box center [548, 127] width 276 height 23
click at [623, 135] on div at bounding box center [548, 127] width 321 height 23
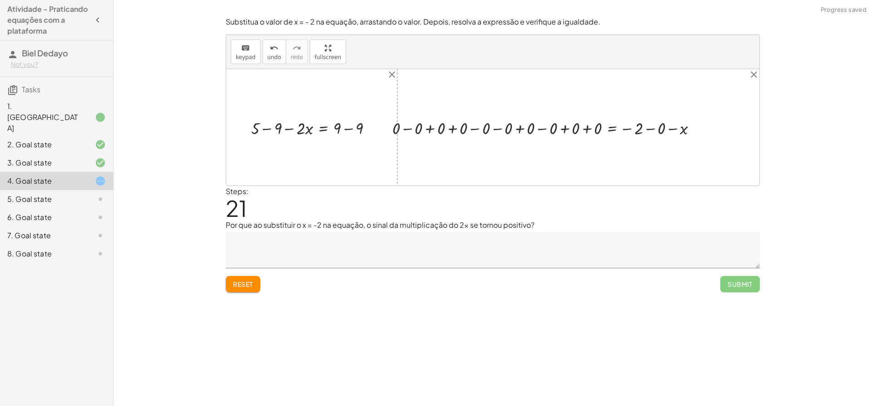
click at [623, 134] on div at bounding box center [548, 127] width 321 height 23
drag, startPoint x: 594, startPoint y: 105, endPoint x: 449, endPoint y: 169, distance: 158.5
click at [553, 114] on div "+ 5 − · 2 · x = 9 + 5 − · 2 · x = − 9 + 9 − 9 x = - 2 + x − x = − 2 − x 0 = − 2…" at bounding box center [492, 127] width 533 height 116
drag, startPoint x: 223, startPoint y: 281, endPoint x: 230, endPoint y: 276, distance: 9.2
click at [0, 0] on div "Substitua o valor de x = - 2 na equação, arrastando o valor. Depois, resolva a …" at bounding box center [0, 0] width 0 height 0
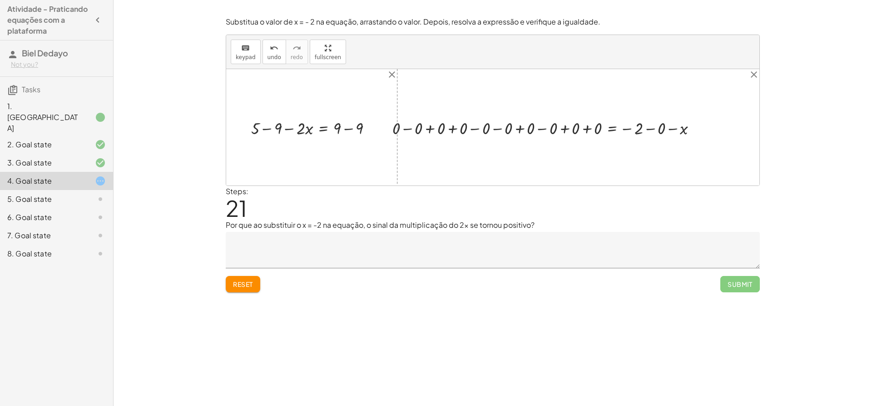
click at [237, 281] on button "Reset" at bounding box center [243, 284] width 35 height 16
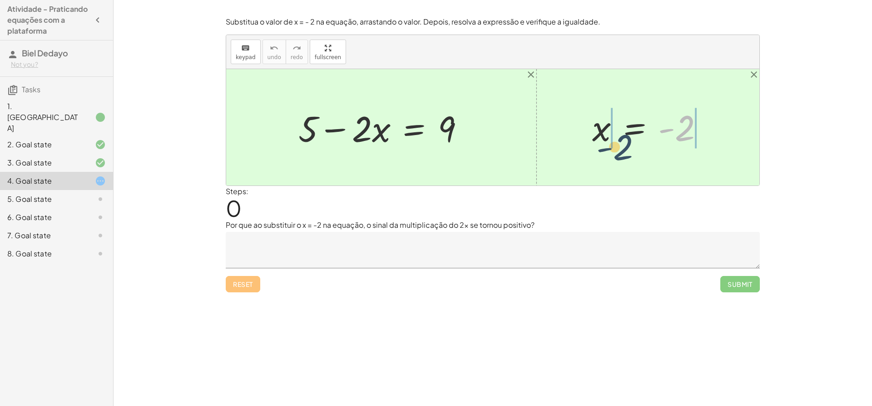
drag, startPoint x: 684, startPoint y: 130, endPoint x: 649, endPoint y: 142, distance: 37.5
click at [648, 143] on div at bounding box center [652, 127] width 128 height 45
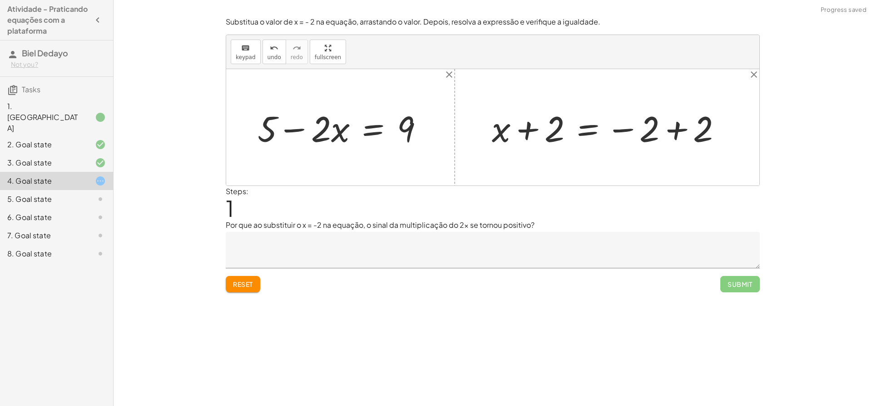
click at [686, 132] on div at bounding box center [611, 127] width 246 height 47
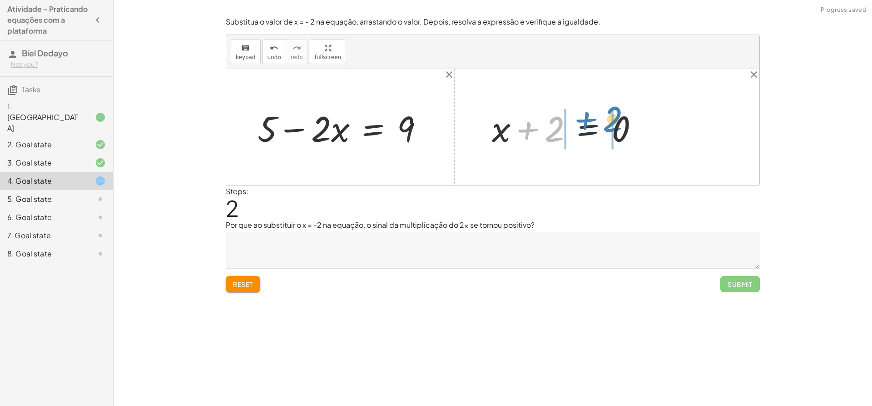
drag, startPoint x: 554, startPoint y: 129, endPoint x: 611, endPoint y: 119, distance: 58.0
click at [611, 119] on div at bounding box center [569, 127] width 163 height 47
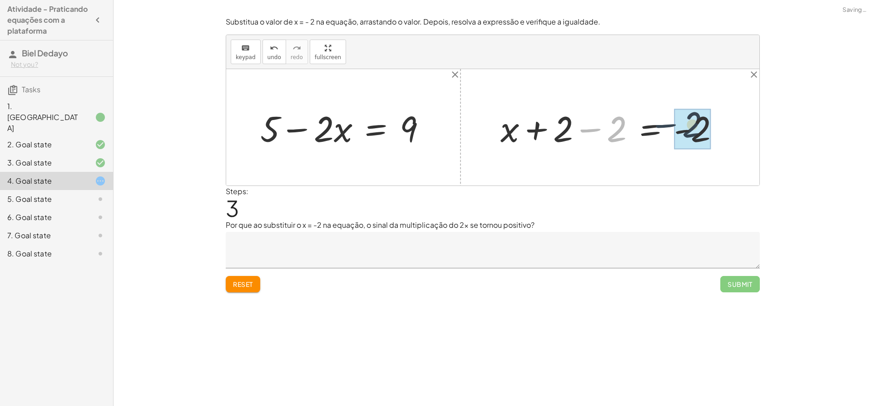
drag, startPoint x: 607, startPoint y: 130, endPoint x: 682, endPoint y: 124, distance: 75.2
drag, startPoint x: 615, startPoint y: 132, endPoint x: 687, endPoint y: 127, distance: 72.8
click at [687, 127] on div at bounding box center [631, 127] width 163 height 47
drag, startPoint x: 604, startPoint y: 131, endPoint x: 564, endPoint y: 130, distance: 40.0
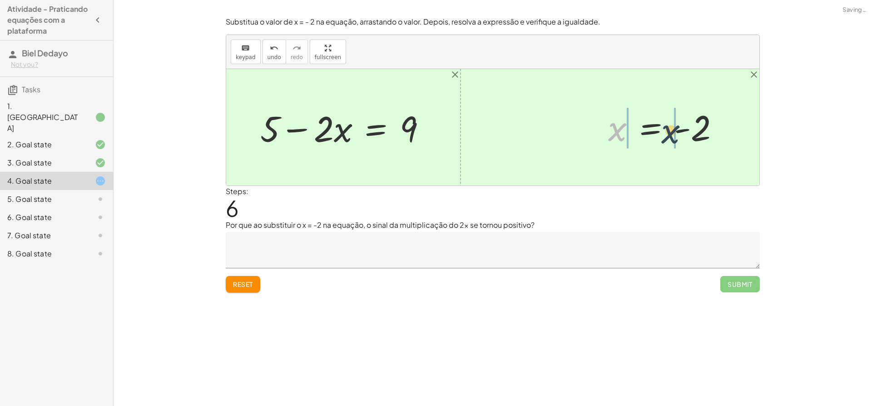
drag, startPoint x: 618, startPoint y: 125, endPoint x: 694, endPoint y: 126, distance: 76.3
click at [694, 126] on div at bounding box center [668, 127] width 128 height 45
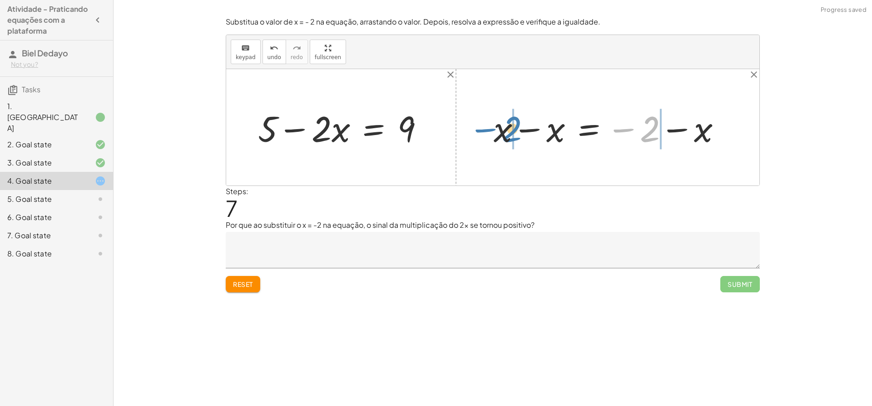
drag, startPoint x: 648, startPoint y: 126, endPoint x: 509, endPoint y: 126, distance: 139.0
click at [509, 126] on div at bounding box center [611, 127] width 244 height 47
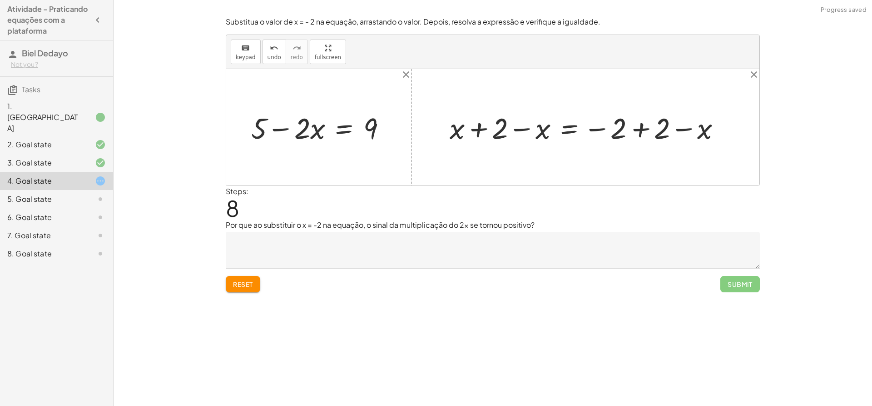
click at [682, 126] on div at bounding box center [589, 127] width 288 height 39
drag, startPoint x: 451, startPoint y: 126, endPoint x: 538, endPoint y: 125, distance: 86.8
drag, startPoint x: 699, startPoint y: 127, endPoint x: 631, endPoint y: 129, distance: 68.2
click at [631, 129] on div at bounding box center [631, 127] width 203 height 37
drag, startPoint x: 678, startPoint y: 134, endPoint x: 677, endPoint y: 129, distance: 4.6
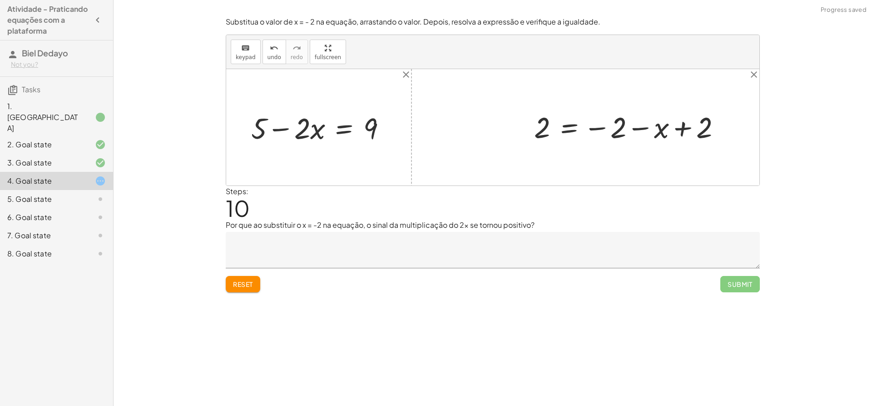
click at [677, 134] on div at bounding box center [631, 127] width 203 height 37
click at [641, 129] on div at bounding box center [631, 127] width 203 height 37
drag, startPoint x: 692, startPoint y: 128, endPoint x: 635, endPoint y: 130, distance: 57.3
click at [621, 131] on div at bounding box center [631, 127] width 203 height 37
click at [655, 128] on div at bounding box center [631, 127] width 203 height 37
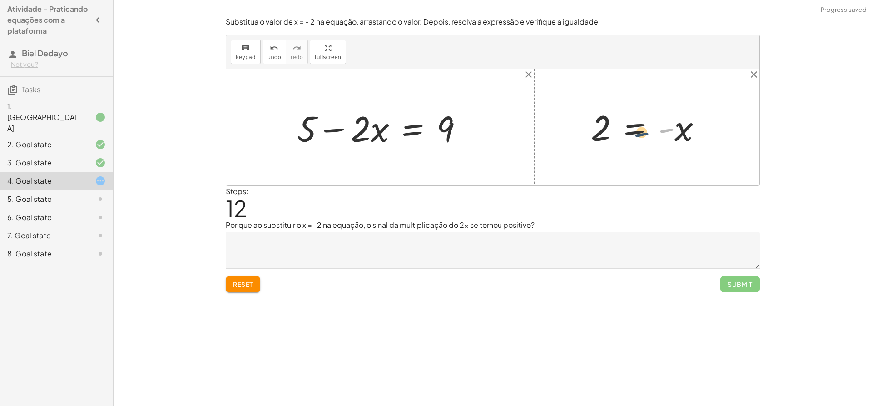
drag, startPoint x: 654, startPoint y: 130, endPoint x: 632, endPoint y: 132, distance: 22.3
click at [635, 132] on div at bounding box center [651, 127] width 128 height 45
drag, startPoint x: 664, startPoint y: 130, endPoint x: 581, endPoint y: 130, distance: 83.6
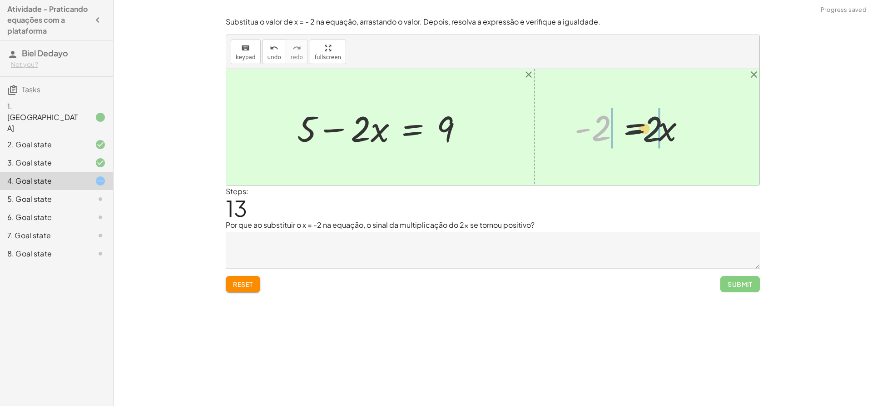
drag, startPoint x: 592, startPoint y: 126, endPoint x: 672, endPoint y: 121, distance: 80.1
click at [671, 123] on div at bounding box center [634, 127] width 128 height 45
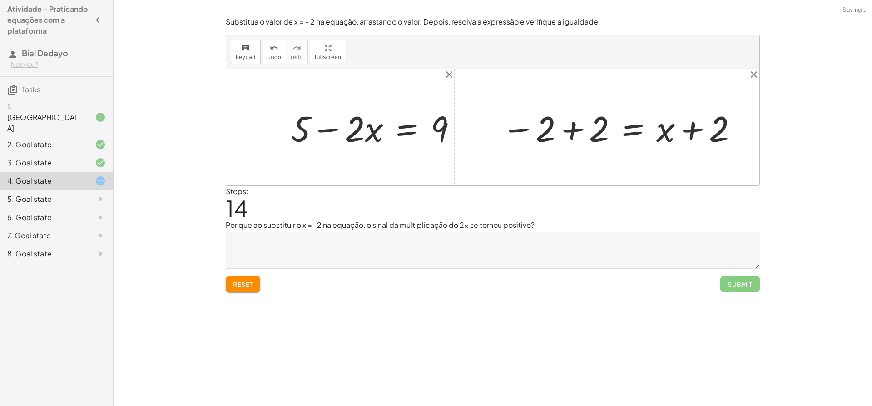
click at [706, 125] on div at bounding box center [620, 127] width 246 height 47
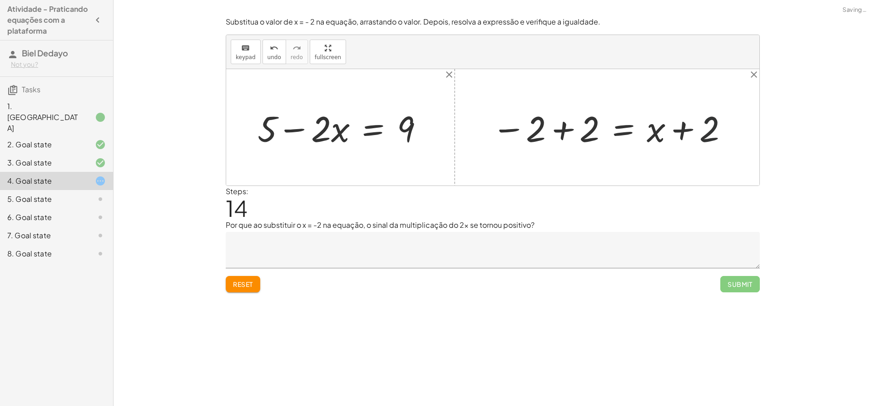
drag, startPoint x: 646, startPoint y: 145, endPoint x: 657, endPoint y: 148, distance: 10.7
click at [647, 149] on div at bounding box center [611, 127] width 246 height 47
click at [582, 131] on div at bounding box center [611, 127] width 246 height 47
click at [249, 283] on span "Reset" at bounding box center [243, 284] width 20 height 8
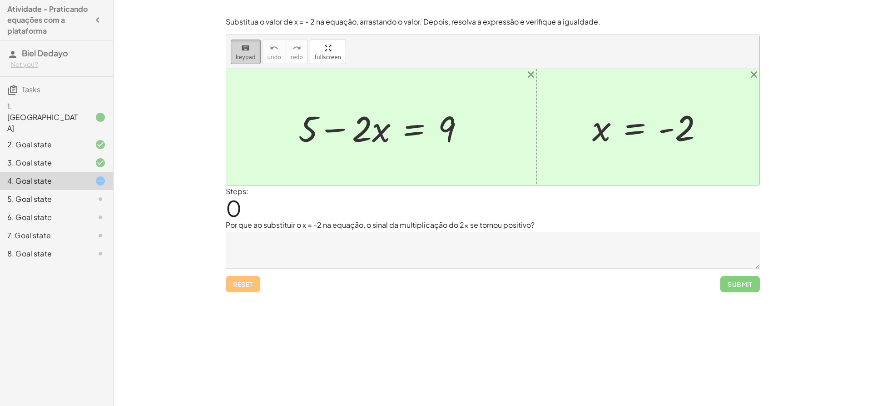
click at [252, 54] on span "keypad" at bounding box center [246, 57] width 20 height 6
drag, startPoint x: 312, startPoint y: 140, endPoint x: 353, endPoint y: 132, distance: 41.8
click at [330, 130] on div at bounding box center [385, 127] width 182 height 47
drag, startPoint x: 266, startPoint y: 284, endPoint x: 250, endPoint y: 286, distance: 16.0
click at [254, 285] on div "Reset Submit" at bounding box center [493, 280] width 534 height 24
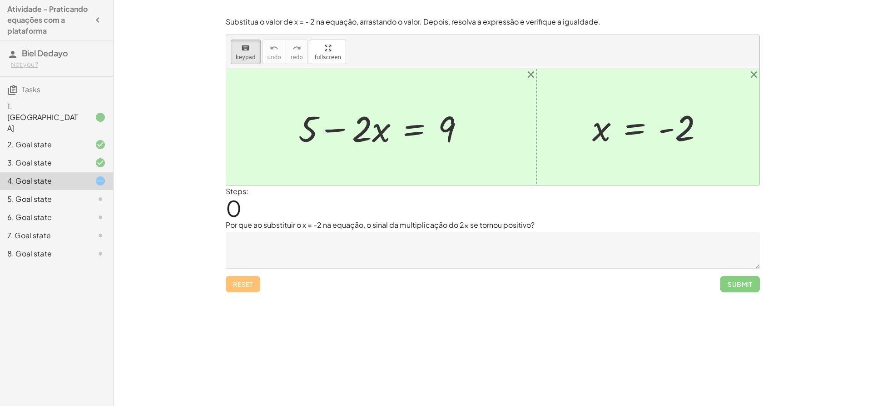
click at [250, 286] on div "Reset Submit" at bounding box center [493, 280] width 534 height 24
click at [257, 282] on div "Reset Submit" at bounding box center [493, 280] width 534 height 24
drag, startPoint x: 223, startPoint y: 209, endPoint x: 234, endPoint y: 208, distance: 10.9
click at [0, 0] on div "Substitua o valor de x = - 2 na equação, arrastando o valor. Depois, resolva a …" at bounding box center [0, 0] width 0 height 0
drag, startPoint x: 234, startPoint y: 208, endPoint x: 248, endPoint y: 195, distance: 19.0
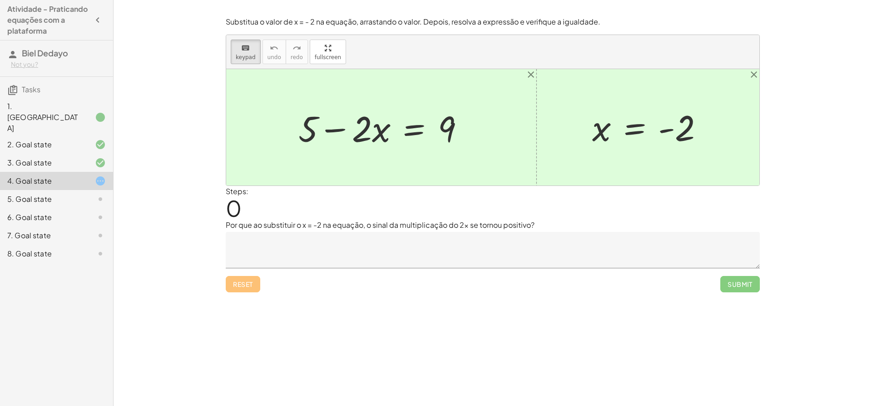
click at [235, 208] on span "0" at bounding box center [234, 208] width 16 height 28
drag, startPoint x: 312, startPoint y: 86, endPoint x: 354, endPoint y: 121, distance: 55.5
click at [348, 115] on div "+ 5 − · 2 · x = 9 x = - 2" at bounding box center [492, 127] width 533 height 116
click at [322, 135] on div at bounding box center [385, 127] width 182 height 47
click at [414, 128] on div "+ 5 − · 2 · x = 9" at bounding box center [414, 128] width 0 height 0
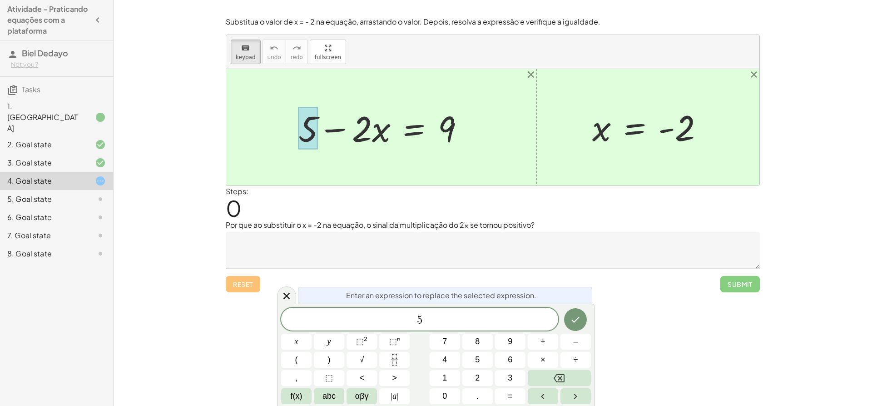
drag, startPoint x: 318, startPoint y: 134, endPoint x: 315, endPoint y: 130, distance: 5.2
click at [315, 130] on div at bounding box center [309, 128] width 20 height 42
click at [302, 142] on div at bounding box center [309, 128] width 20 height 42
drag, startPoint x: 308, startPoint y: 173, endPoint x: 316, endPoint y: 194, distance: 22.9
click at [310, 177] on div at bounding box center [492, 127] width 533 height 116
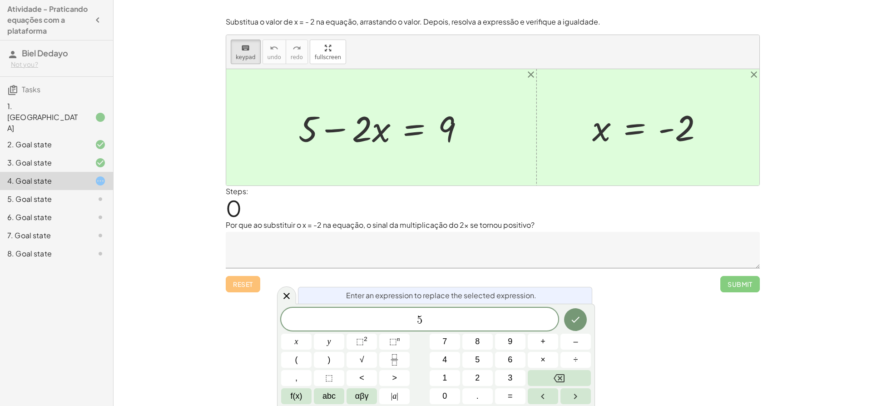
drag, startPoint x: 306, startPoint y: 122, endPoint x: 315, endPoint y: 138, distance: 18.5
click at [331, 131] on div at bounding box center [385, 127] width 182 height 47
drag, startPoint x: 309, startPoint y: 139, endPoint x: 333, endPoint y: 130, distance: 24.9
click at [333, 130] on div at bounding box center [385, 127] width 182 height 47
drag, startPoint x: 302, startPoint y: 136, endPoint x: 338, endPoint y: 182, distance: 58.5
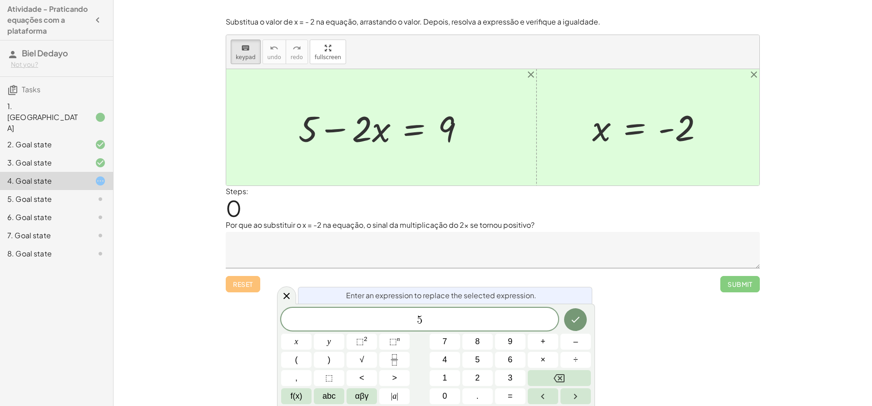
click at [329, 135] on div at bounding box center [385, 127] width 182 height 47
click at [577, 320] on icon "Done" at bounding box center [575, 319] width 11 height 11
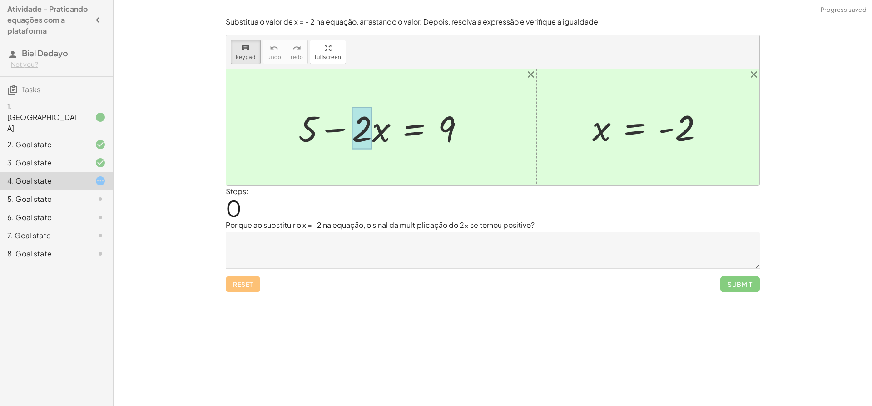
drag, startPoint x: 309, startPoint y: 146, endPoint x: 328, endPoint y: 144, distance: 18.7
click at [242, 283] on div "Reset Submit" at bounding box center [493, 280] width 534 height 24
drag, startPoint x: 242, startPoint y: 283, endPoint x: 349, endPoint y: 274, distance: 107.6
click at [244, 283] on div "Reset Submit" at bounding box center [493, 280] width 534 height 24
click at [244, 48] on icon "keyboard" at bounding box center [245, 48] width 9 height 11
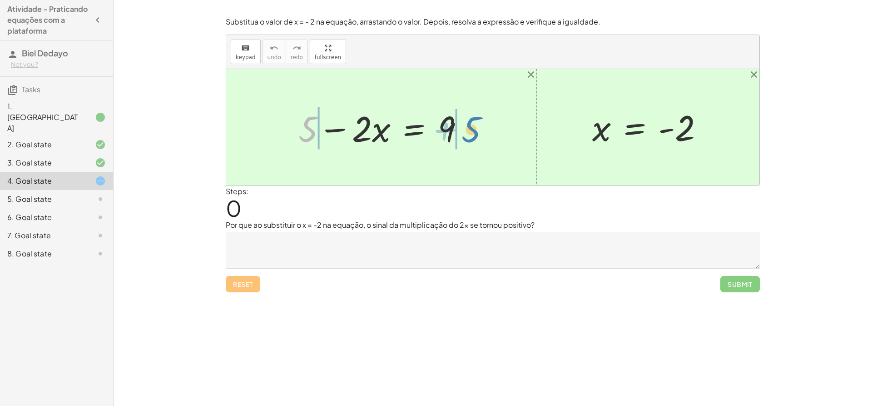
drag, startPoint x: 304, startPoint y: 137, endPoint x: 466, endPoint y: 138, distance: 161.3
click at [466, 138] on div at bounding box center [385, 127] width 182 height 47
drag, startPoint x: 480, startPoint y: 128, endPoint x: 473, endPoint y: 130, distance: 7.8
click at [480, 128] on div at bounding box center [384, 127] width 289 height 47
drag, startPoint x: 270, startPoint y: 129, endPoint x: 283, endPoint y: 131, distance: 13.0
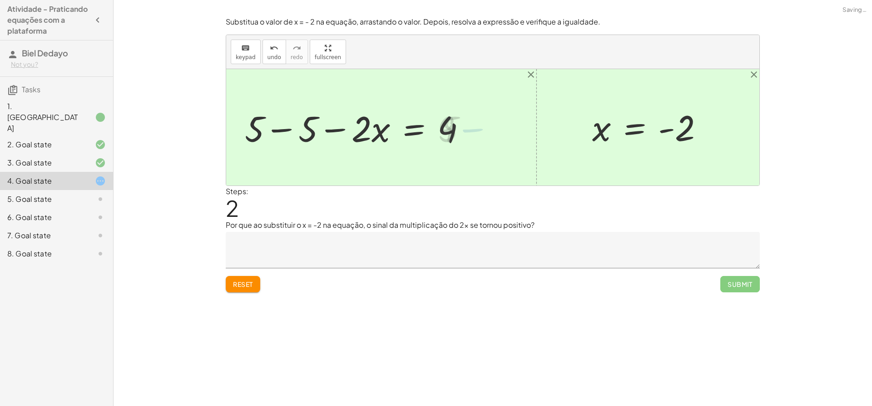
click at [273, 129] on div at bounding box center [359, 127] width 238 height 47
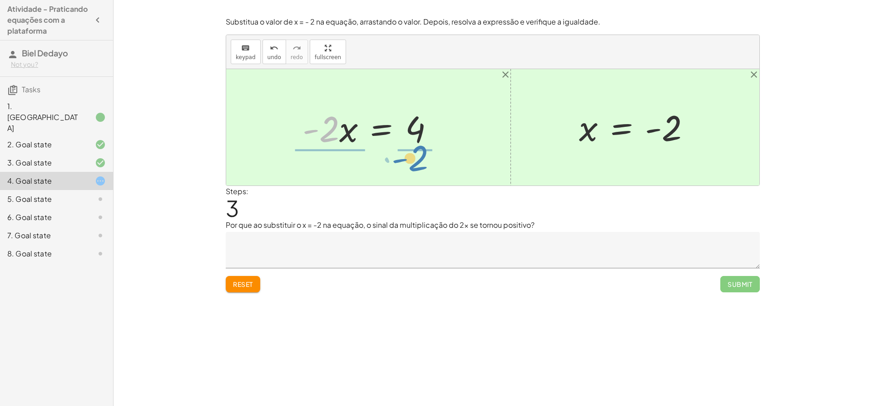
drag, startPoint x: 329, startPoint y: 133, endPoint x: 418, endPoint y: 162, distance: 93.7
click at [418, 162] on div "+ 5 − · 2 · x = 9 + 5 − 5 − · 2 · x = + 9 − 5 + 5 − 5 − · 2 · x = 4 + 0 − · 2 ·…" at bounding box center [492, 127] width 533 height 116
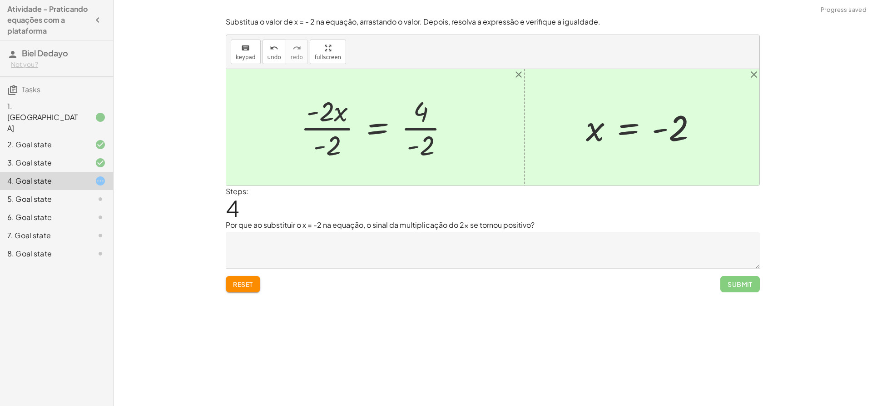
click at [325, 152] on div at bounding box center [378, 127] width 165 height 70
click at [325, 130] on div at bounding box center [378, 127] width 165 height 70
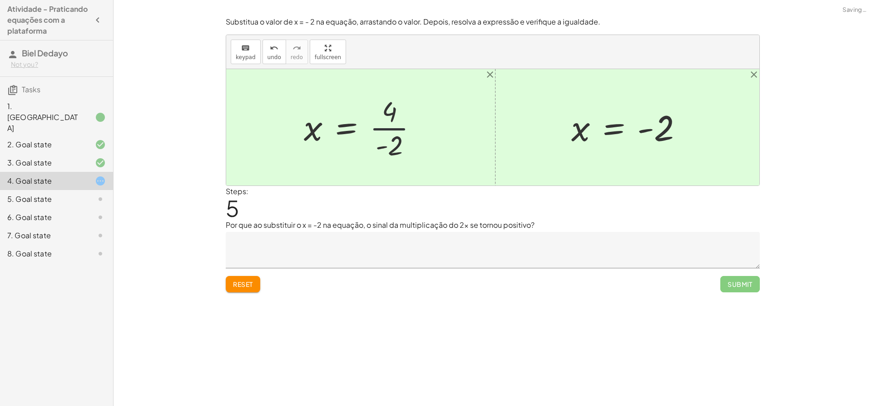
click at [394, 128] on div at bounding box center [364, 127] width 130 height 70
click at [348, 244] on textarea at bounding box center [493, 250] width 534 height 36
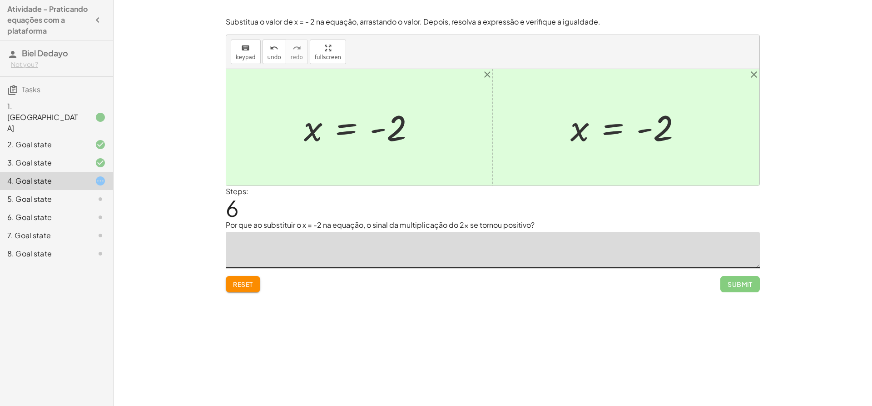
click at [395, 129] on div at bounding box center [363, 127] width 128 height 45
click at [358, 158] on div at bounding box center [492, 127] width 533 height 116
click at [416, 248] on textarea at bounding box center [493, 250] width 534 height 36
drag, startPoint x: 394, startPoint y: 124, endPoint x: 664, endPoint y: 140, distance: 270.4
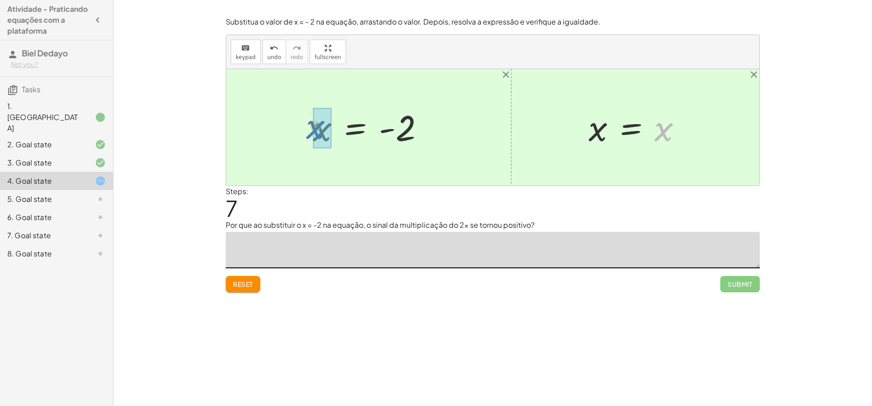
drag, startPoint x: 659, startPoint y: 131, endPoint x: 311, endPoint y: 129, distance: 348.5
click at [510, 257] on textarea at bounding box center [493, 250] width 534 height 36
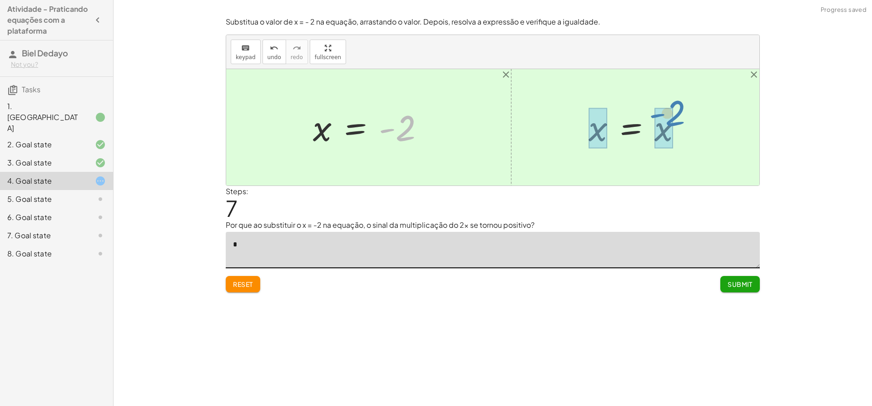
drag, startPoint x: 409, startPoint y: 120, endPoint x: 678, endPoint y: 109, distance: 269.2
click at [678, 109] on div "+ 5 − · 2 · x = 9 + 5 − 5 − · 2 · x = + 9 − 5 + 5 − 5 − · 2 · x = 4 + 0 − · 2 ·…" at bounding box center [492, 127] width 533 height 116
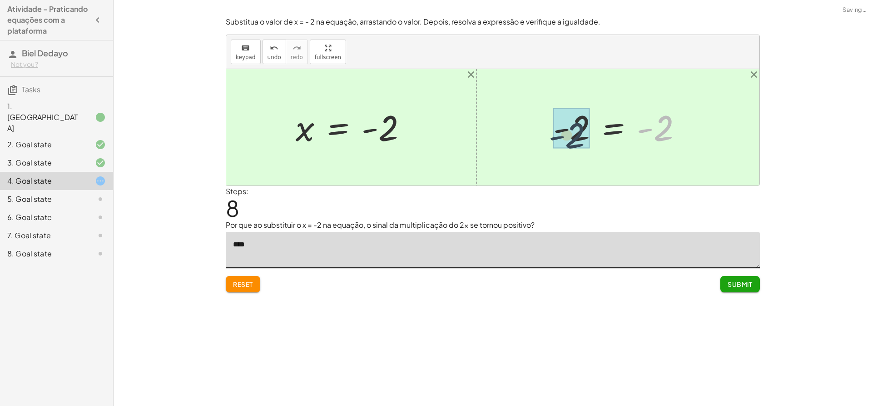
drag, startPoint x: 652, startPoint y: 130, endPoint x: 578, endPoint y: 138, distance: 74.5
type textarea "*"
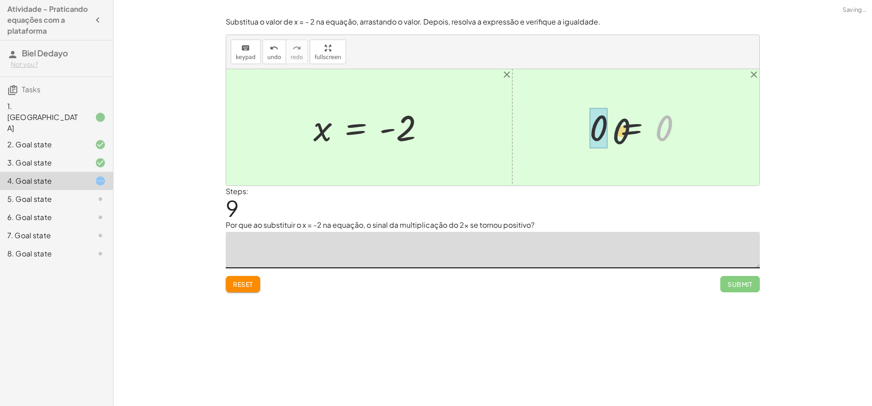
drag, startPoint x: 620, startPoint y: 130, endPoint x: 611, endPoint y: 130, distance: 8.7
click at [604, 126] on div at bounding box center [639, 127] width 109 height 45
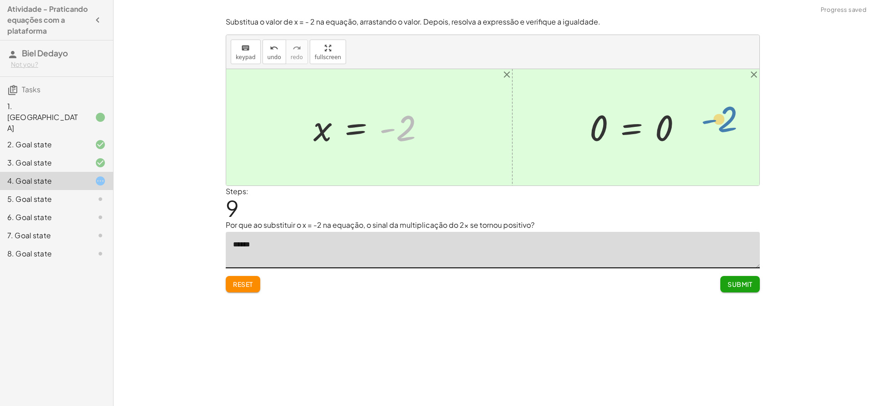
drag, startPoint x: 396, startPoint y: 131, endPoint x: 705, endPoint y: 120, distance: 308.7
drag, startPoint x: 402, startPoint y: 134, endPoint x: 599, endPoint y: 129, distance: 197.7
click at [599, 129] on div "+ 5 − · 2 · x = 9 + 5 − 5 − · 2 · x = + 9 − 5 + 5 − 5 − · 2 · x = 4 + 0 − · 2 ·…" at bounding box center [492, 127] width 533 height 116
drag, startPoint x: 357, startPoint y: 140, endPoint x: 417, endPoint y: 126, distance: 61.7
click at [420, 128] on div at bounding box center [373, 127] width 128 height 45
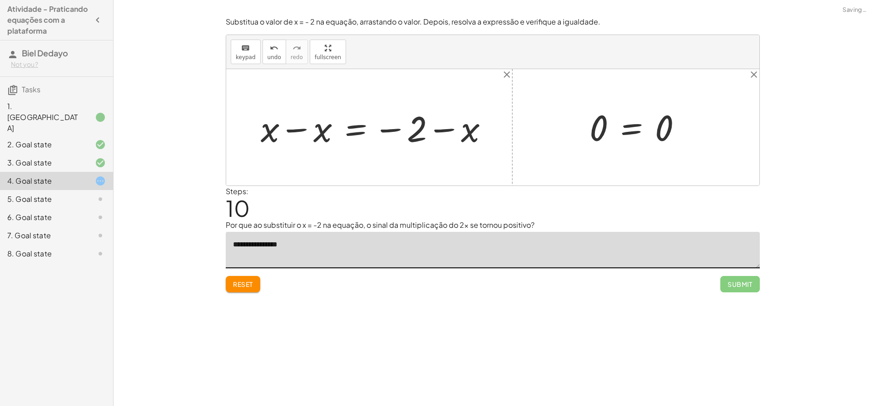
drag, startPoint x: 453, startPoint y: 129, endPoint x: 444, endPoint y: 127, distance: 9.3
click at [450, 131] on div at bounding box center [378, 127] width 244 height 47
click at [392, 130] on div at bounding box center [378, 127] width 244 height 47
click at [302, 133] on div at bounding box center [378, 127] width 244 height 47
drag, startPoint x: 453, startPoint y: 123, endPoint x: 446, endPoint y: 123, distance: 6.8
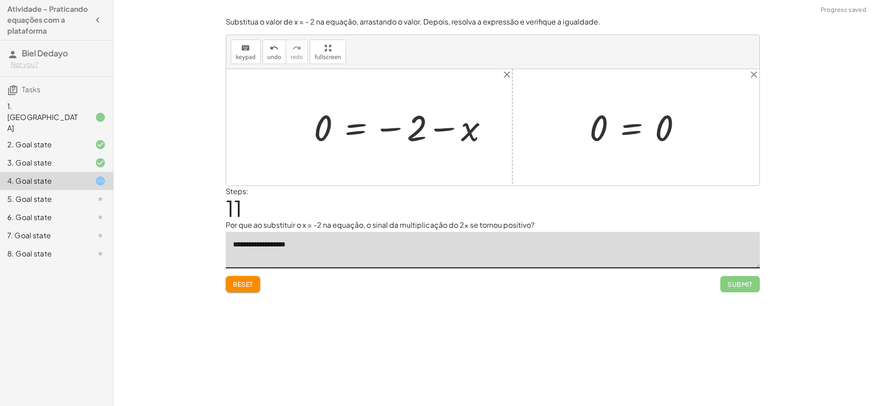
click at [453, 125] on div at bounding box center [404, 127] width 191 height 45
drag, startPoint x: 389, startPoint y: 128, endPoint x: 438, endPoint y: 129, distance: 49.1
click at [439, 131] on div at bounding box center [404, 127] width 191 height 45
drag, startPoint x: 454, startPoint y: 127, endPoint x: 398, endPoint y: 129, distance: 55.9
click at [398, 129] on div at bounding box center [404, 127] width 191 height 45
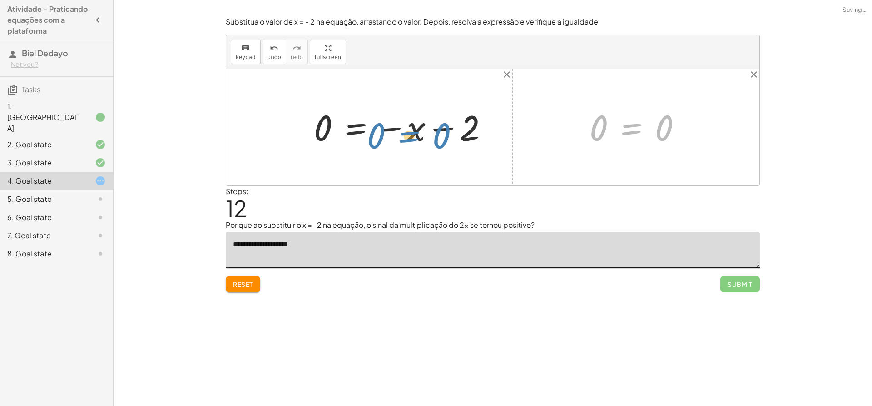
drag, startPoint x: 632, startPoint y: 130, endPoint x: 418, endPoint y: 130, distance: 213.6
click at [414, 133] on div "+ 5 − · 2 · x = 9 + 5 − 5 − · 2 · x = + 9 − 5 + 5 − 5 − · 2 · x = 4 + 0 − · 2 ·…" at bounding box center [492, 127] width 533 height 116
drag, startPoint x: 596, startPoint y: 125, endPoint x: 406, endPoint y: 130, distance: 189.5
drag, startPoint x: 654, startPoint y: 123, endPoint x: 468, endPoint y: 124, distance: 186.3
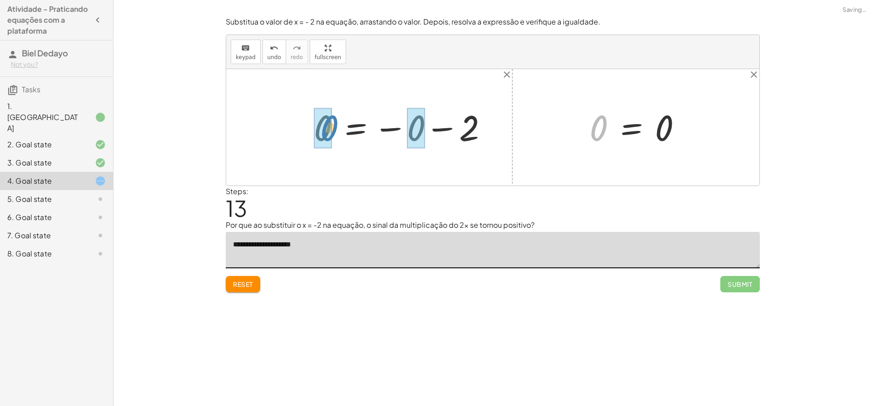
drag, startPoint x: 601, startPoint y: 119, endPoint x: 334, endPoint y: 116, distance: 267.2
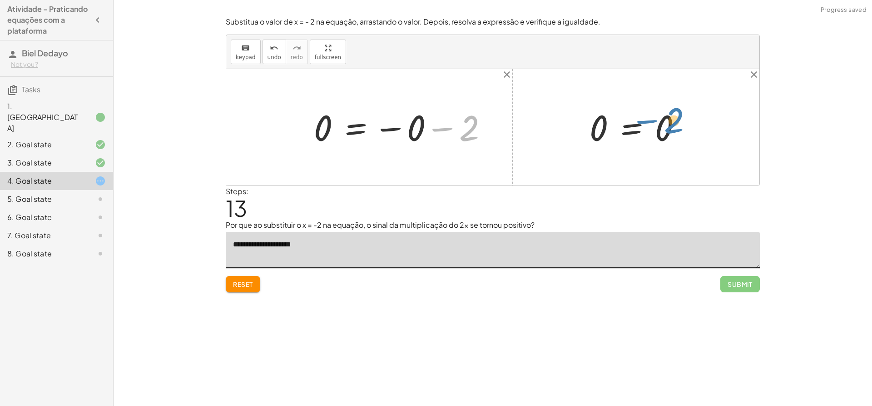
drag, startPoint x: 471, startPoint y: 125, endPoint x: 675, endPoint y: 112, distance: 204.5
type textarea "**********"
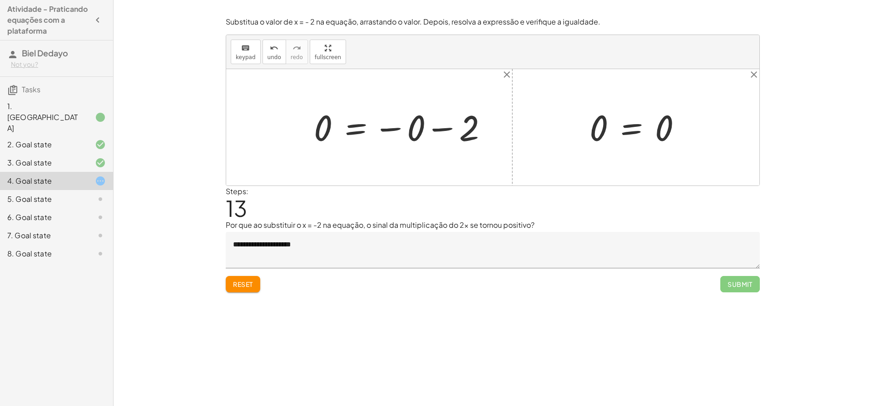
click at [230, 290] on button "Reset" at bounding box center [243, 284] width 35 height 16
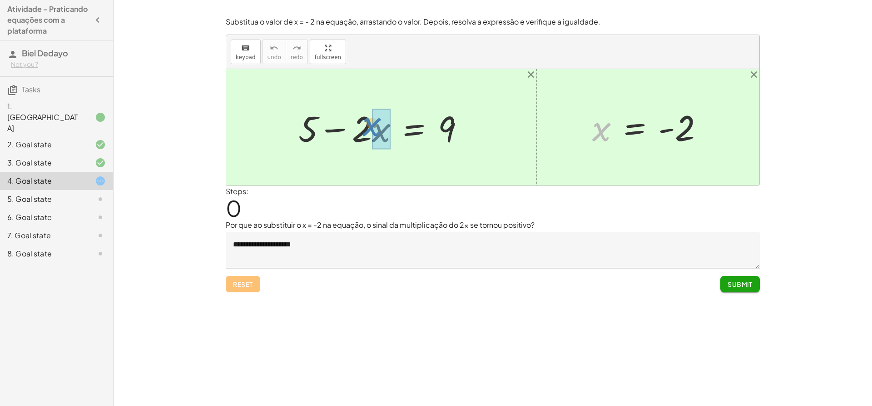
drag, startPoint x: 609, startPoint y: 121, endPoint x: 376, endPoint y: 117, distance: 233.6
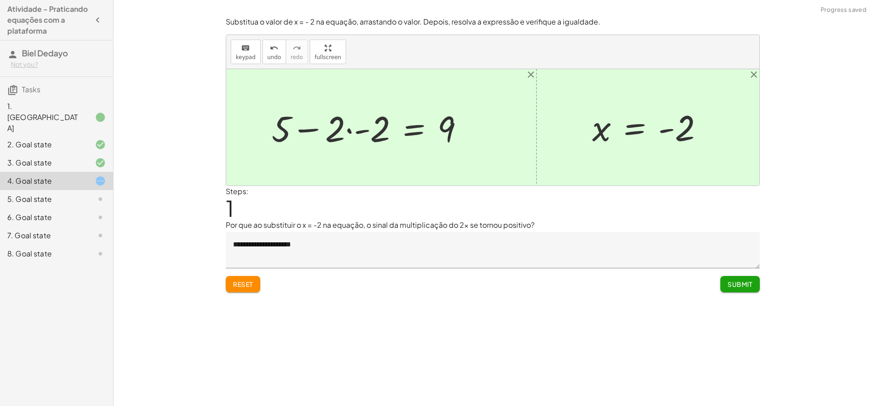
click at [343, 130] on div at bounding box center [371, 127] width 209 height 47
click at [346, 130] on div at bounding box center [371, 127] width 209 height 47
click at [355, 133] on div at bounding box center [386, 127] width 180 height 47
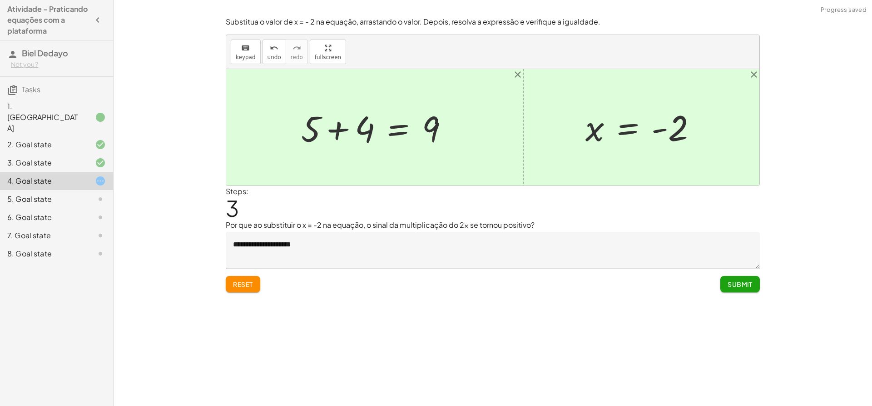
click at [347, 135] on div at bounding box center [379, 127] width 164 height 47
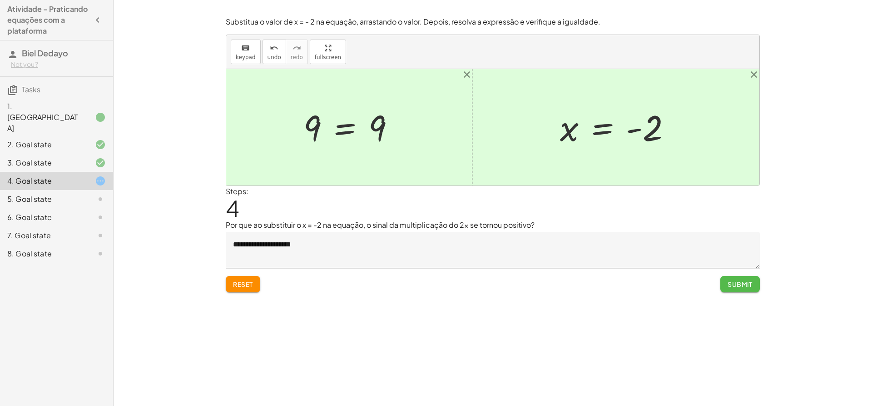
click at [738, 286] on span "Submit" at bounding box center [740, 284] width 25 height 8
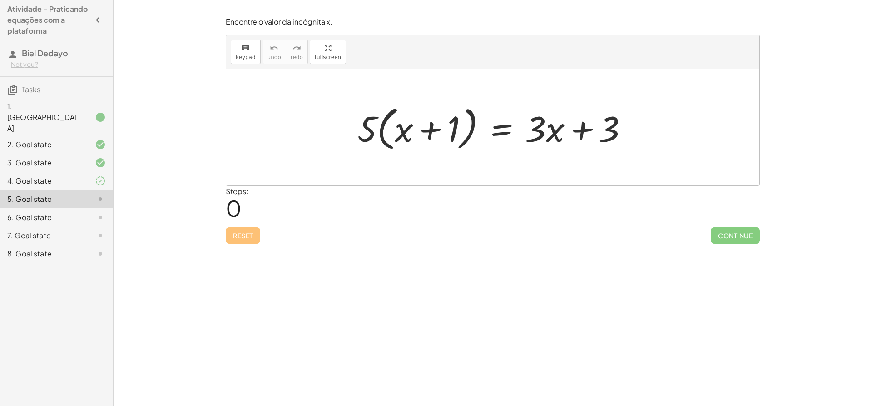
click at [90, 208] on div "4. Goal state" at bounding box center [56, 217] width 113 height 18
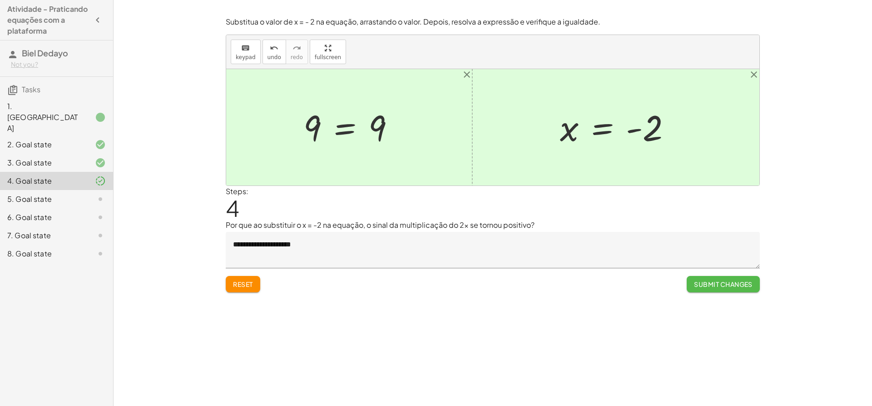
click at [728, 287] on span "Submit Changes" at bounding box center [723, 284] width 59 height 8
click at [735, 279] on button "Continue" at bounding box center [735, 284] width 49 height 16
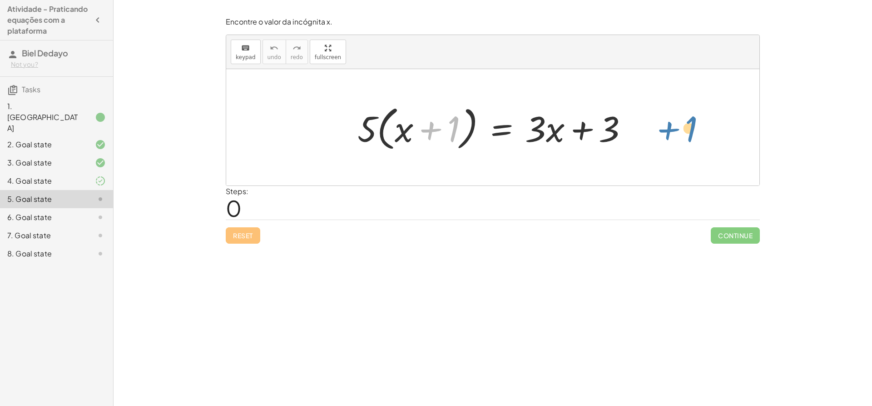
drag, startPoint x: 453, startPoint y: 122, endPoint x: 681, endPoint y: 125, distance: 227.7
click at [692, 124] on div "+ 1 · ( + x ) · 5 · ( + x + 1 ) = + · 3 · x + 3" at bounding box center [492, 127] width 533 height 116
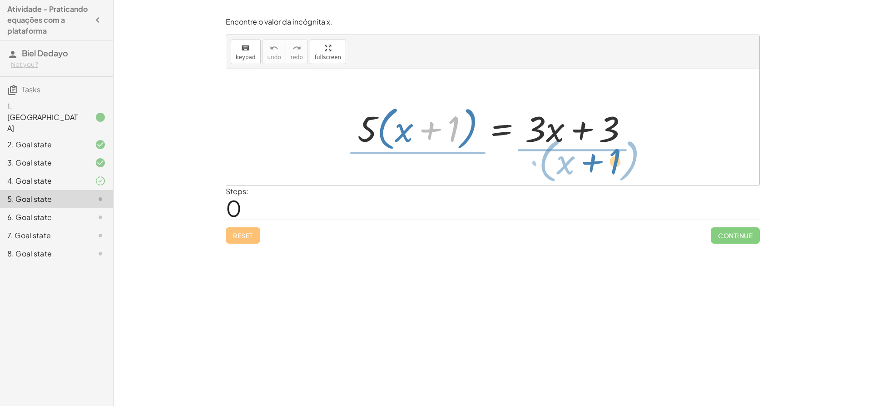
drag, startPoint x: 433, startPoint y: 111, endPoint x: 595, endPoint y: 142, distance: 164.8
click at [598, 143] on div at bounding box center [496, 127] width 287 height 52
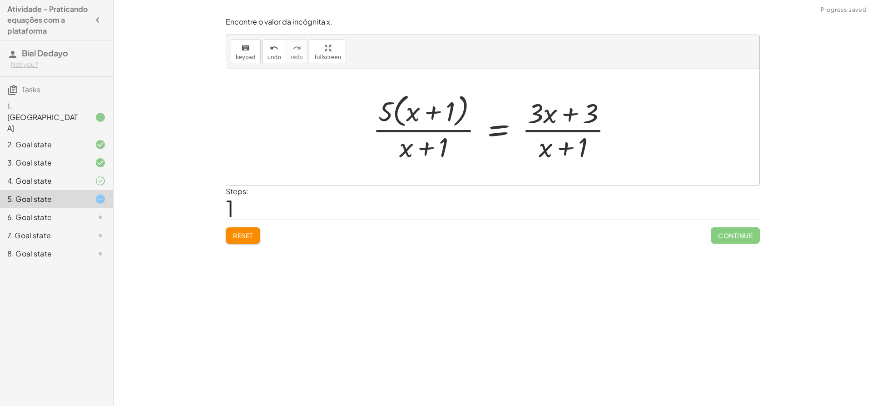
click at [564, 148] on div at bounding box center [496, 127] width 257 height 74
click at [586, 111] on div at bounding box center [496, 127] width 257 height 74
click at [573, 123] on div at bounding box center [496, 127] width 257 height 74
drag, startPoint x: 434, startPoint y: 108, endPoint x: 425, endPoint y: 111, distance: 10.1
click at [426, 112] on div at bounding box center [496, 127] width 257 height 74
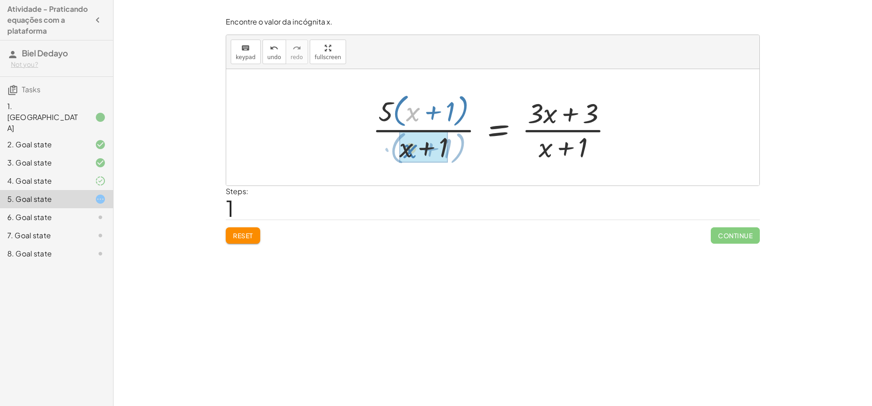
drag, startPoint x: 412, startPoint y: 110, endPoint x: 408, endPoint y: 143, distance: 33.5
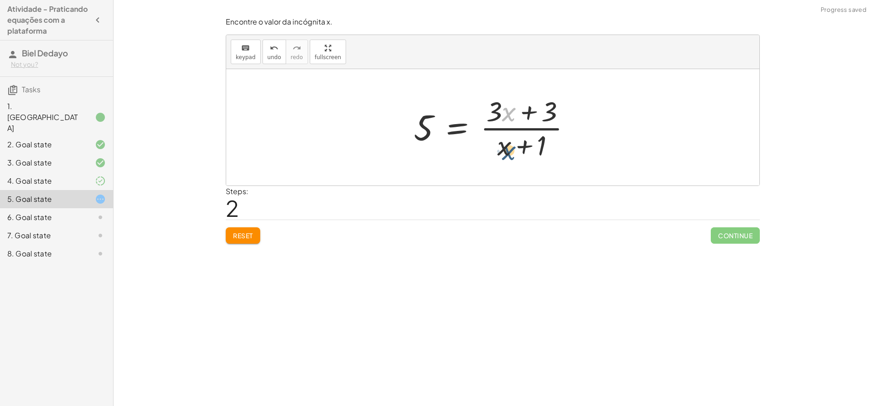
drag, startPoint x: 513, startPoint y: 110, endPoint x: 509, endPoint y: 146, distance: 36.1
click at [512, 150] on div at bounding box center [496, 127] width 174 height 70
drag, startPoint x: 495, startPoint y: 116, endPoint x: 556, endPoint y: 143, distance: 66.5
click at [565, 147] on div at bounding box center [496, 127] width 174 height 70
drag, startPoint x: 492, startPoint y: 105, endPoint x: 565, endPoint y: 113, distance: 74.0
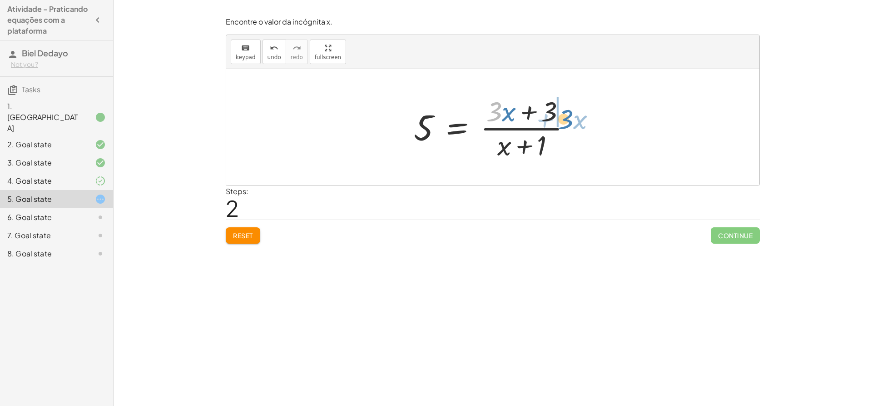
click at [565, 113] on div at bounding box center [496, 127] width 174 height 70
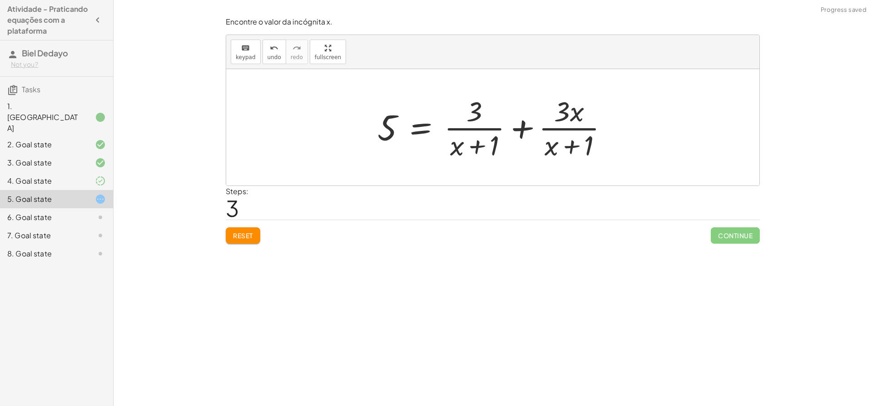
click at [573, 145] on div at bounding box center [496, 127] width 247 height 70
click at [486, 151] on div at bounding box center [496, 127] width 247 height 70
drag, startPoint x: 495, startPoint y: 144, endPoint x: 595, endPoint y: 142, distance: 100.4
click at [595, 142] on div at bounding box center [496, 127] width 247 height 70
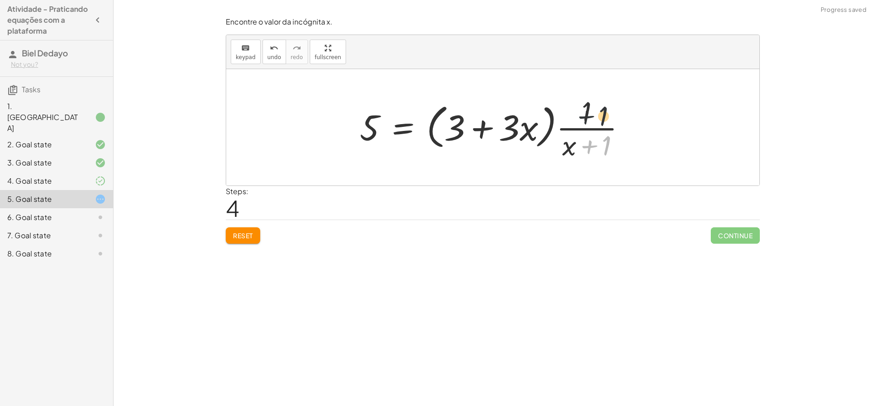
drag, startPoint x: 590, startPoint y: 147, endPoint x: 582, endPoint y: 108, distance: 40.4
click at [582, 108] on div at bounding box center [496, 127] width 283 height 70
click at [578, 107] on div at bounding box center [496, 127] width 283 height 70
drag, startPoint x: 583, startPoint y: 114, endPoint x: 601, endPoint y: 156, distance: 46.0
click at [601, 158] on div at bounding box center [496, 127] width 283 height 70
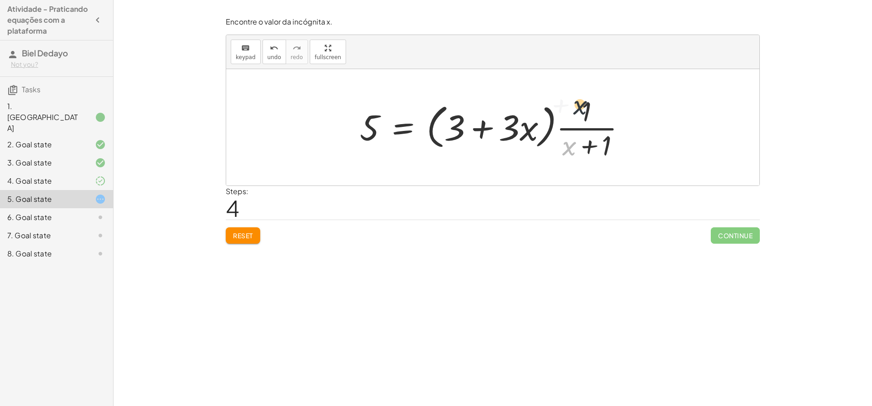
drag, startPoint x: 567, startPoint y: 145, endPoint x: 578, endPoint y: 100, distance: 46.0
click at [578, 100] on div at bounding box center [496, 127] width 283 height 70
click at [523, 127] on div at bounding box center [496, 127] width 283 height 70
click at [473, 125] on div at bounding box center [496, 127] width 283 height 70
drag, startPoint x: 533, startPoint y: 128, endPoint x: 579, endPoint y: 142, distance: 47.9
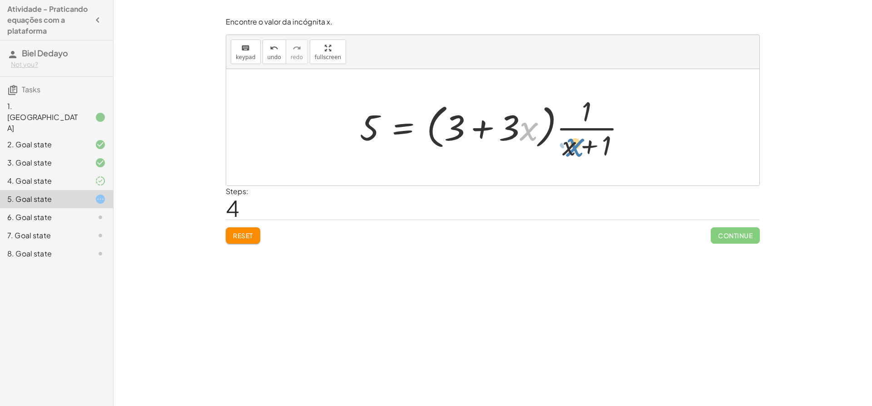
click at [579, 142] on div at bounding box center [496, 127] width 283 height 70
drag, startPoint x: 523, startPoint y: 128, endPoint x: 438, endPoint y: 125, distance: 85.9
click at [438, 125] on div at bounding box center [496, 127] width 283 height 70
drag, startPoint x: 480, startPoint y: 123, endPoint x: 378, endPoint y: 121, distance: 101.8
click at [378, 121] on div at bounding box center [496, 127] width 283 height 70
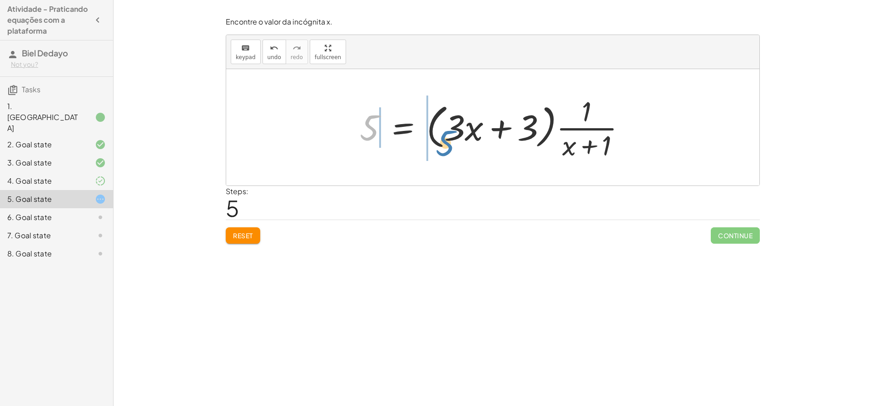
drag, startPoint x: 378, startPoint y: 121, endPoint x: 458, endPoint y: 133, distance: 81.4
click at [453, 135] on div at bounding box center [496, 127] width 283 height 70
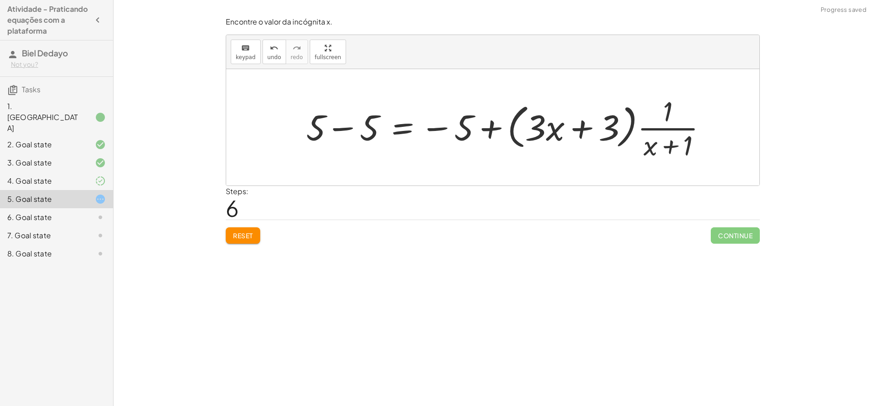
click at [491, 130] on div at bounding box center [510, 127] width 417 height 70
click at [454, 128] on div at bounding box center [510, 127] width 417 height 70
click at [430, 127] on div at bounding box center [510, 127] width 417 height 70
click at [337, 131] on div at bounding box center [510, 127] width 417 height 70
drag, startPoint x: 365, startPoint y: 126, endPoint x: 667, endPoint y: 123, distance: 302.2
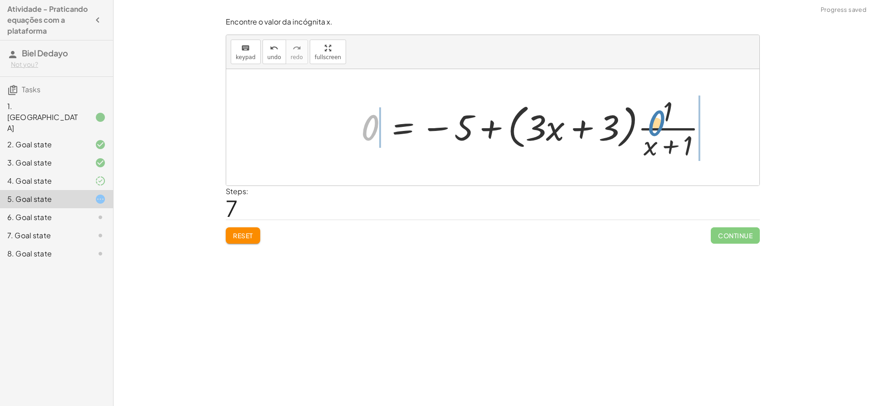
click at [671, 122] on div at bounding box center [538, 127] width 363 height 70
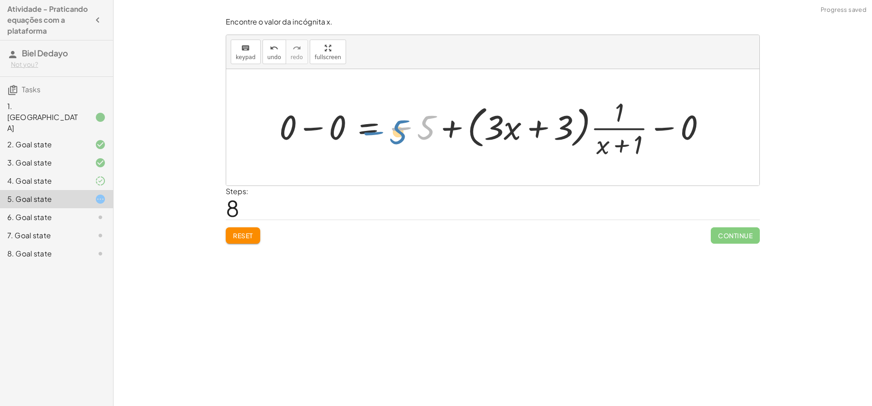
drag, startPoint x: 423, startPoint y: 120, endPoint x: 412, endPoint y: 124, distance: 11.6
click at [411, 124] on div at bounding box center [496, 127] width 443 height 67
click at [249, 232] on span "Reset" at bounding box center [243, 235] width 20 height 8
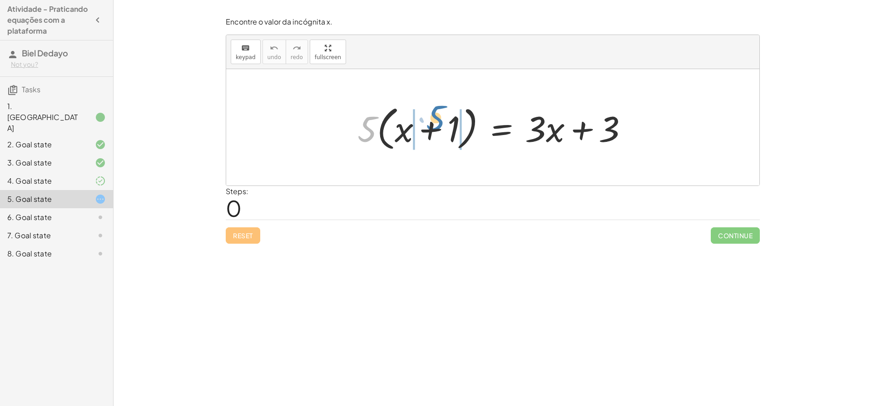
drag, startPoint x: 397, startPoint y: 102, endPoint x: 433, endPoint y: 118, distance: 39.9
click at [433, 118] on div at bounding box center [496, 127] width 287 height 52
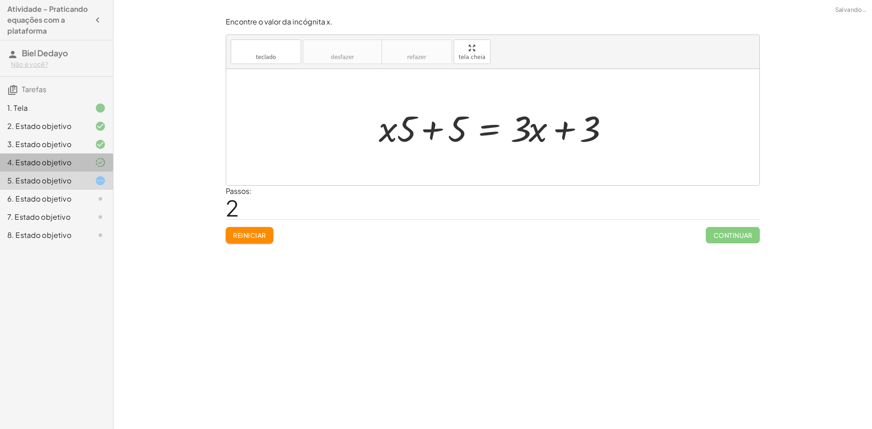
drag, startPoint x: 88, startPoint y: 159, endPoint x: 90, endPoint y: 185, distance: 26.0
click at [87, 159] on div at bounding box center [92, 162] width 25 height 11
click at [96, 226] on div "6. Estado objetivo" at bounding box center [56, 235] width 113 height 18
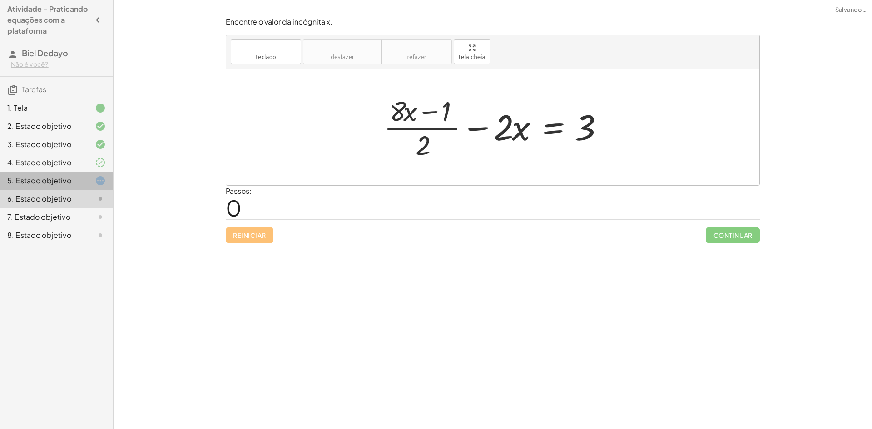
click at [105, 184] on icon at bounding box center [100, 180] width 11 height 11
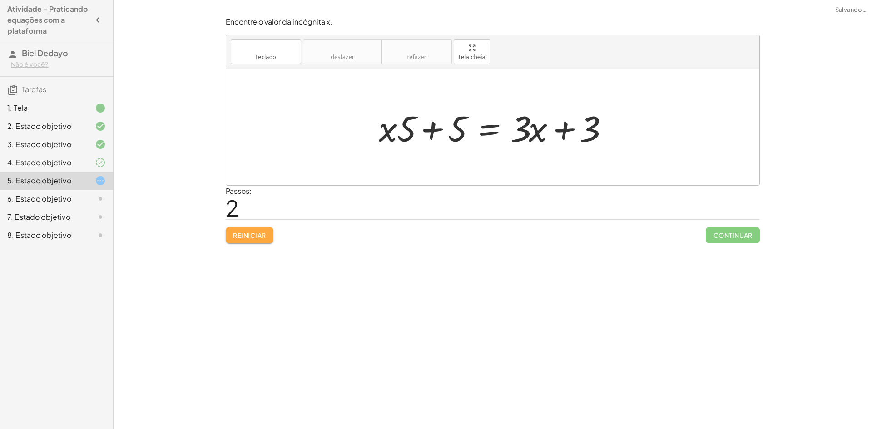
click at [227, 239] on button "Reiniciar" at bounding box center [250, 235] width 48 height 16
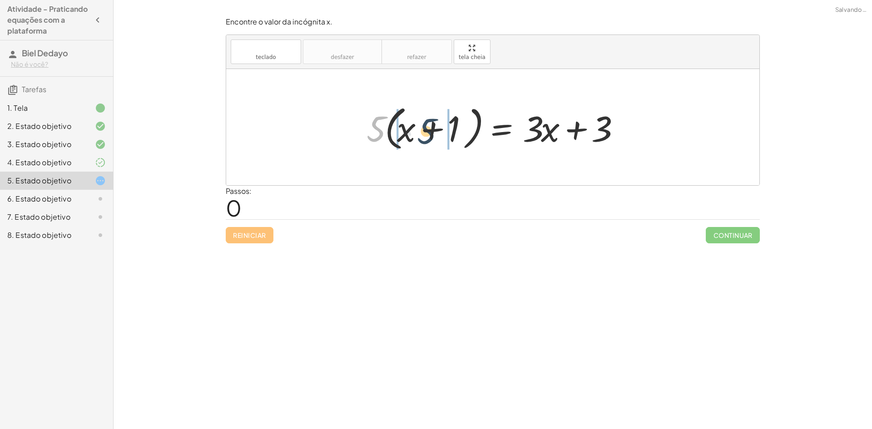
drag, startPoint x: 377, startPoint y: 123, endPoint x: 428, endPoint y: 124, distance: 50.5
click at [428, 124] on div at bounding box center [496, 127] width 268 height 52
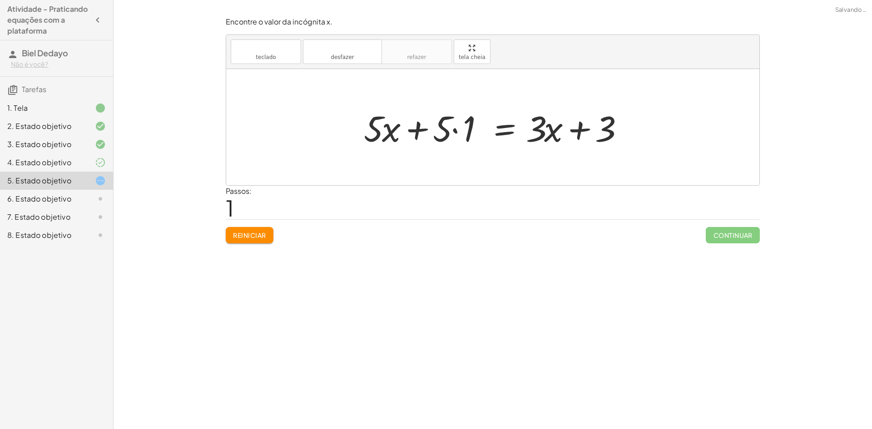
click at [463, 132] on div at bounding box center [496, 127] width 274 height 47
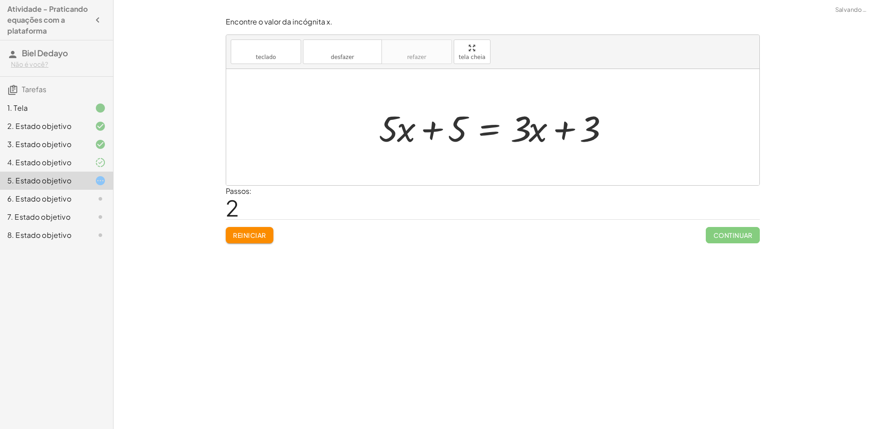
click at [433, 125] on div at bounding box center [496, 127] width 244 height 47
click at [563, 134] on div at bounding box center [496, 127] width 244 height 47
drag, startPoint x: 448, startPoint y: 134, endPoint x: 392, endPoint y: 130, distance: 56.5
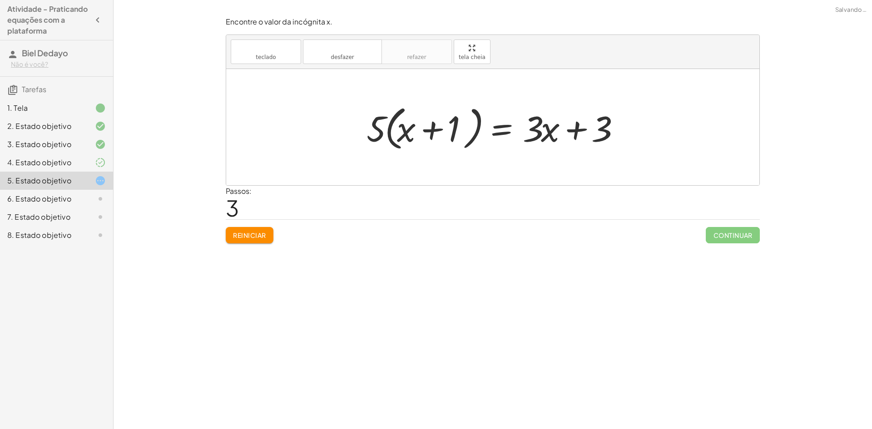
click at [434, 133] on div at bounding box center [496, 127] width 268 height 52
drag, startPoint x: 404, startPoint y: 133, endPoint x: 459, endPoint y: 129, distance: 55.1
click at [459, 129] on div at bounding box center [496, 127] width 268 height 52
click at [259, 231] on button "Reiniciar" at bounding box center [250, 235] width 48 height 16
drag, startPoint x: 265, startPoint y: 234, endPoint x: 274, endPoint y: 228, distance: 11.1
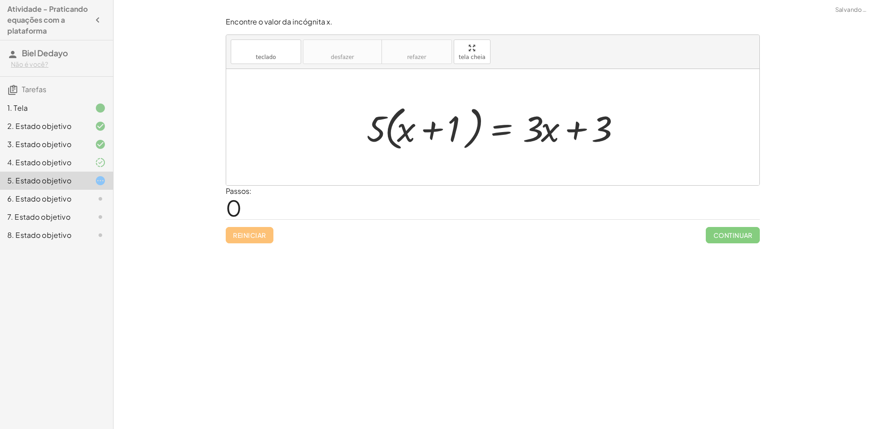
click at [267, 234] on div "Reiniciar Continuar" at bounding box center [493, 231] width 534 height 24
click at [275, 228] on div "Reiniciar Continuar" at bounding box center [493, 231] width 534 height 24
click at [378, 131] on div at bounding box center [496, 127] width 268 height 52
drag, startPoint x: 378, startPoint y: 131, endPoint x: 460, endPoint y: 147, distance: 83.9
click at [460, 147] on div at bounding box center [496, 127] width 268 height 52
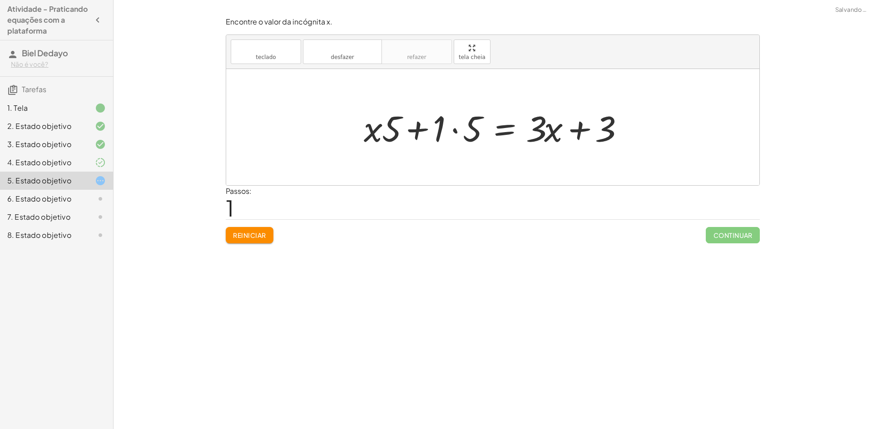
click at [444, 125] on div at bounding box center [496, 127] width 274 height 47
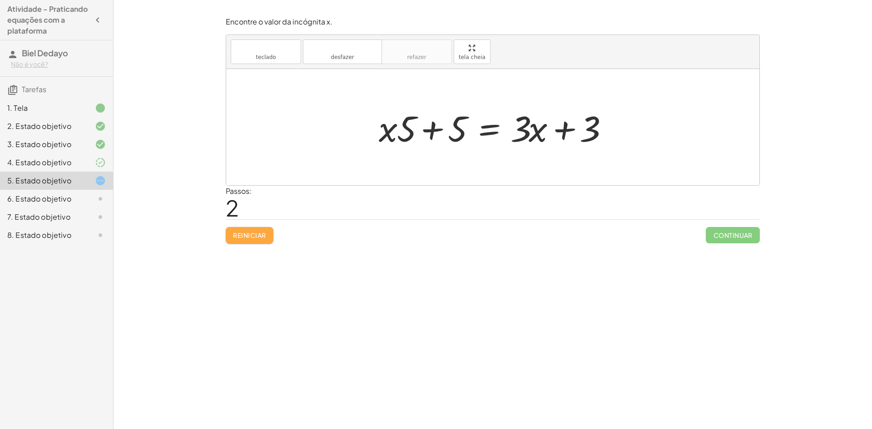
click at [248, 229] on button "Reiniciar" at bounding box center [250, 235] width 48 height 16
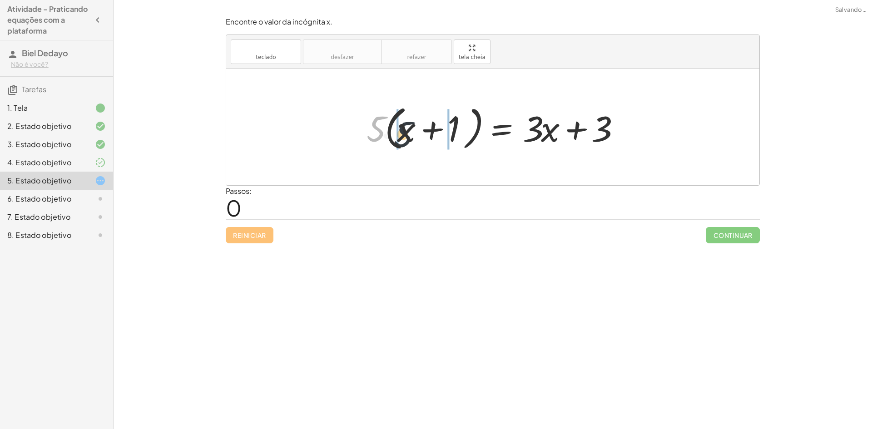
drag, startPoint x: 375, startPoint y: 129, endPoint x: 404, endPoint y: 134, distance: 29.7
click at [404, 134] on div at bounding box center [496, 127] width 268 height 52
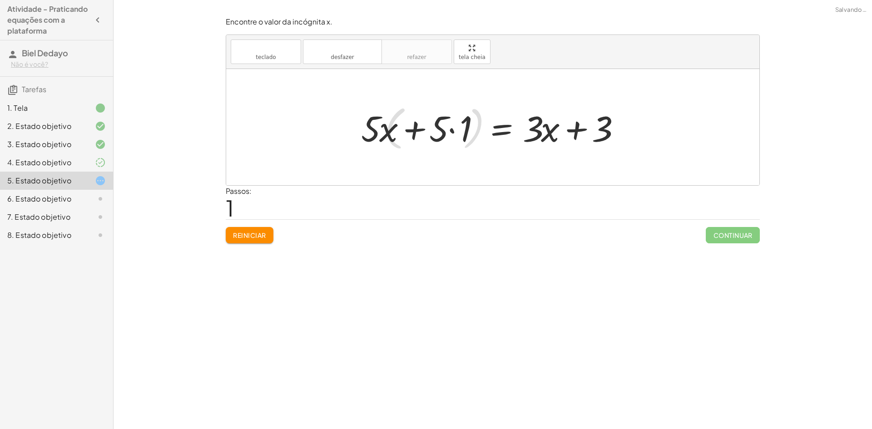
click at [408, 132] on div at bounding box center [493, 127] width 274 height 47
click at [395, 124] on div at bounding box center [493, 127] width 274 height 47
drag, startPoint x: 459, startPoint y: 143, endPoint x: 453, endPoint y: 143, distance: 6.4
click at [457, 143] on div at bounding box center [493, 127] width 274 height 47
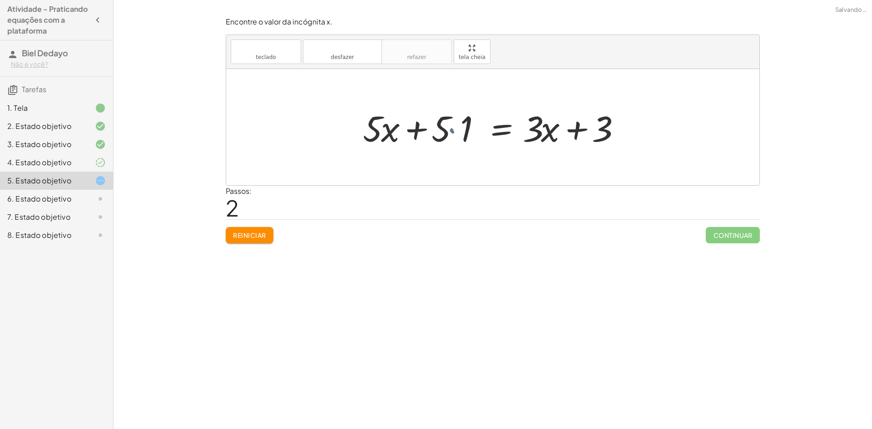
click at [451, 144] on div at bounding box center [509, 127] width 244 height 47
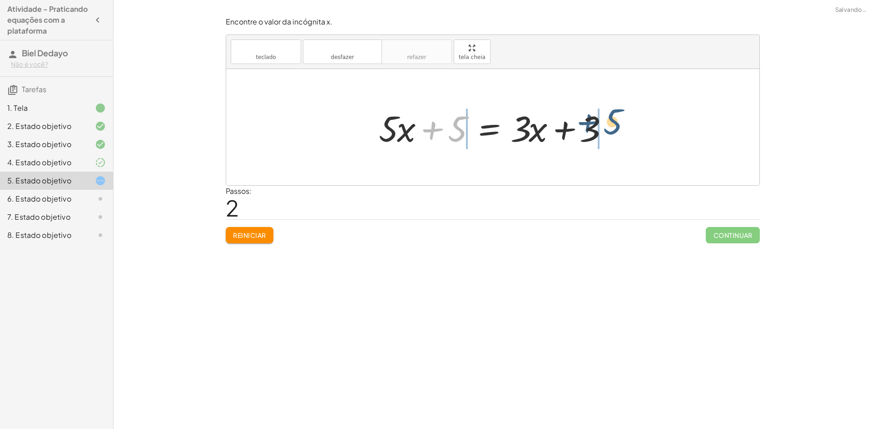
drag, startPoint x: 453, startPoint y: 132, endPoint x: 616, endPoint y: 126, distance: 162.3
click at [616, 126] on div at bounding box center [496, 127] width 244 height 47
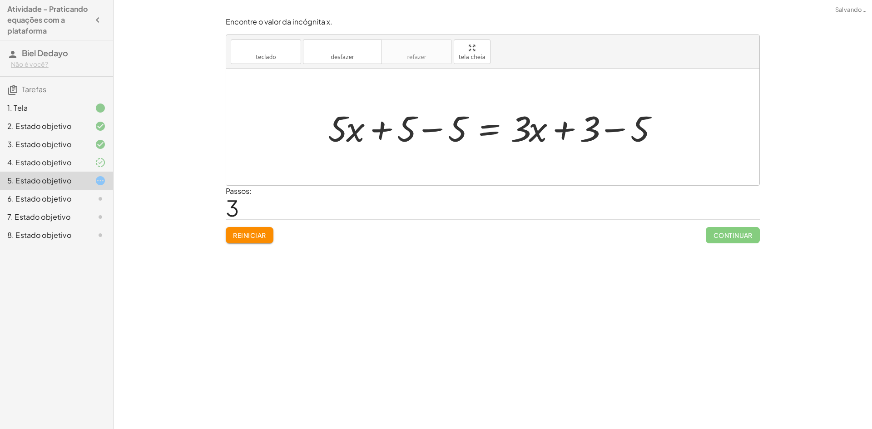
click at [598, 132] on div at bounding box center [497, 127] width 346 height 47
click at [607, 132] on div at bounding box center [497, 127] width 346 height 47
drag, startPoint x: 606, startPoint y: 132, endPoint x: 579, endPoint y: 123, distance: 27.7
click at [597, 131] on div at bounding box center [471, 127] width 295 height 47
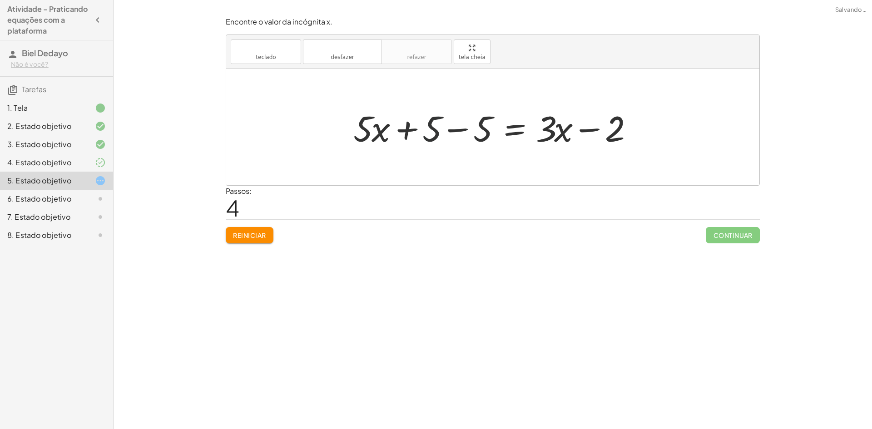
click at [433, 122] on div at bounding box center [496, 127] width 295 height 47
click at [450, 141] on div at bounding box center [496, 127] width 295 height 47
click at [456, 136] on div at bounding box center [547, 127] width 193 height 47
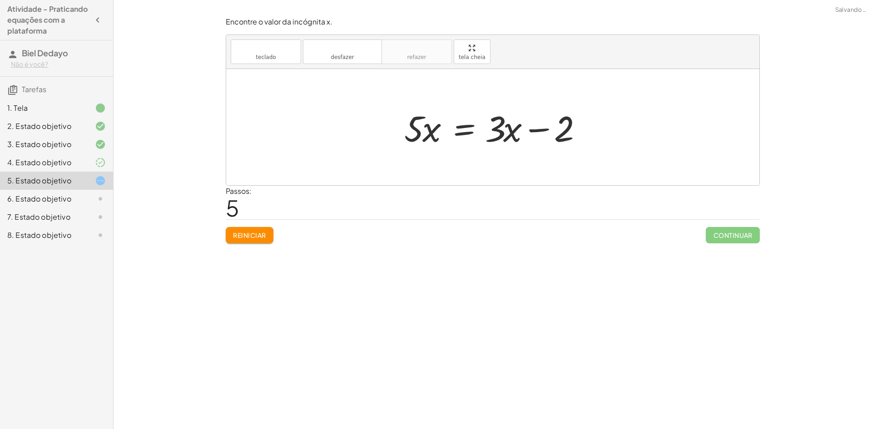
click at [530, 128] on div at bounding box center [496, 127] width 193 height 47
click at [513, 134] on div at bounding box center [496, 127] width 193 height 47
drag, startPoint x: 421, startPoint y: 134, endPoint x: 424, endPoint y: 138, distance: 5.5
click at [424, 138] on div at bounding box center [496, 127] width 193 height 47
drag, startPoint x: 503, startPoint y: 132, endPoint x: 518, endPoint y: 130, distance: 15.1
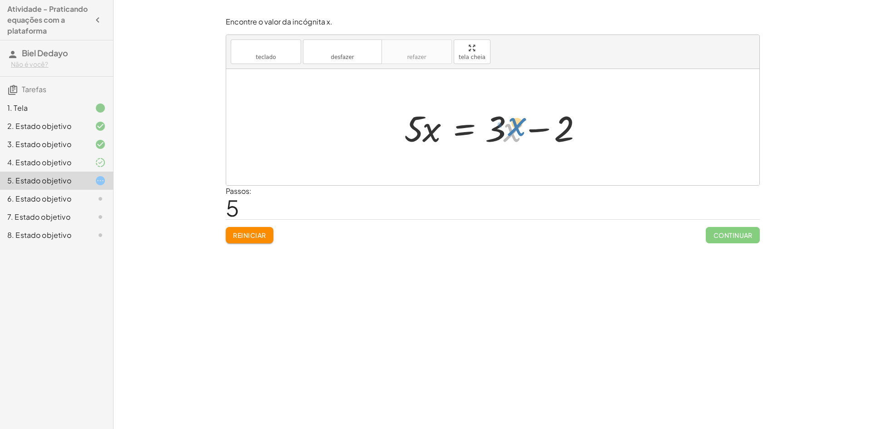
click at [518, 129] on div at bounding box center [496, 127] width 193 height 47
click at [573, 130] on div at bounding box center [496, 127] width 193 height 47
click at [490, 129] on div at bounding box center [496, 127] width 193 height 47
drag, startPoint x: 495, startPoint y: 129, endPoint x: 395, endPoint y: 121, distance: 99.8
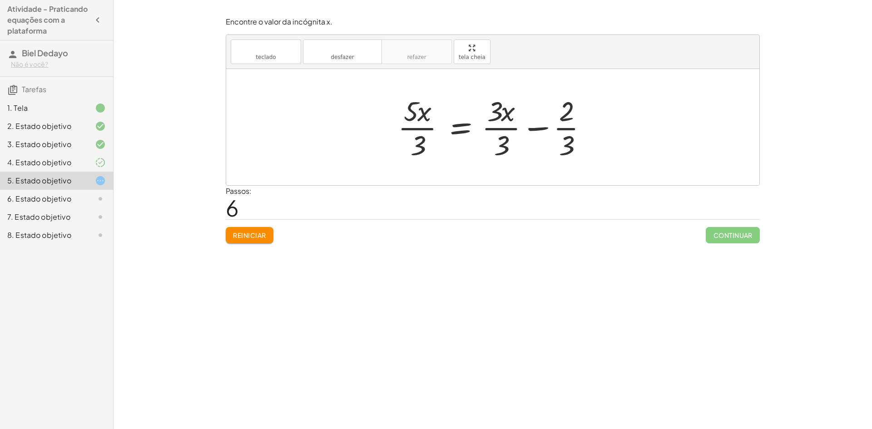
click at [264, 234] on font "Reiniciar" at bounding box center [249, 235] width 33 height 8
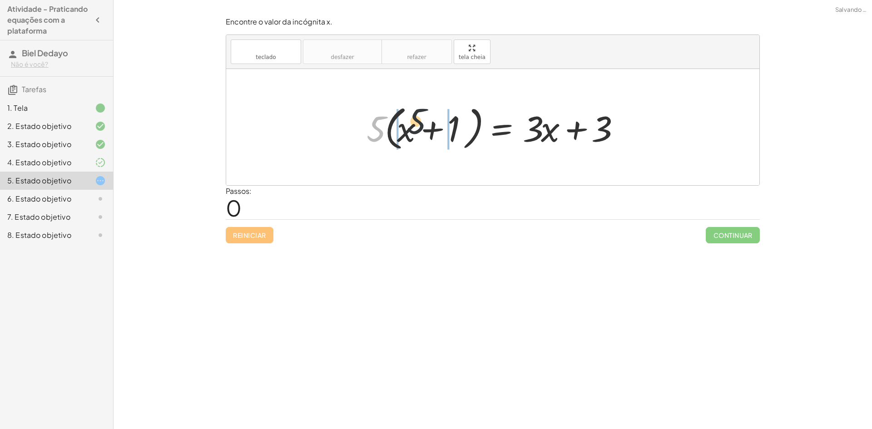
drag, startPoint x: 367, startPoint y: 122, endPoint x: 452, endPoint y: 116, distance: 84.7
click at [455, 116] on div at bounding box center [496, 127] width 268 height 52
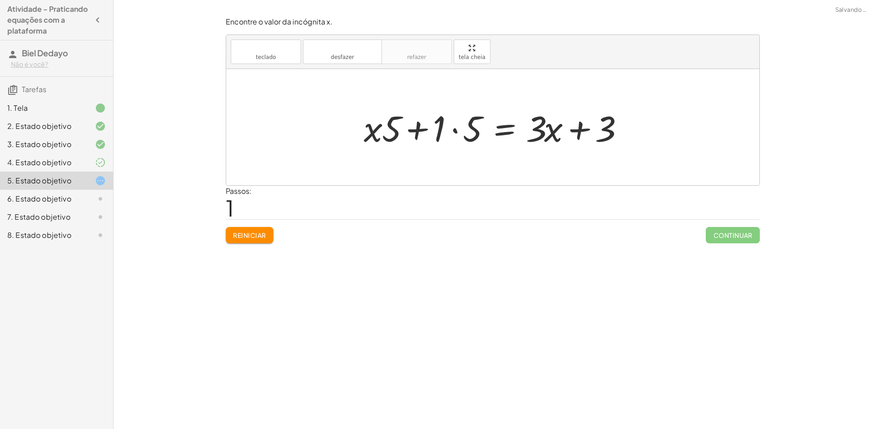
click at [451, 129] on div at bounding box center [496, 127] width 274 height 47
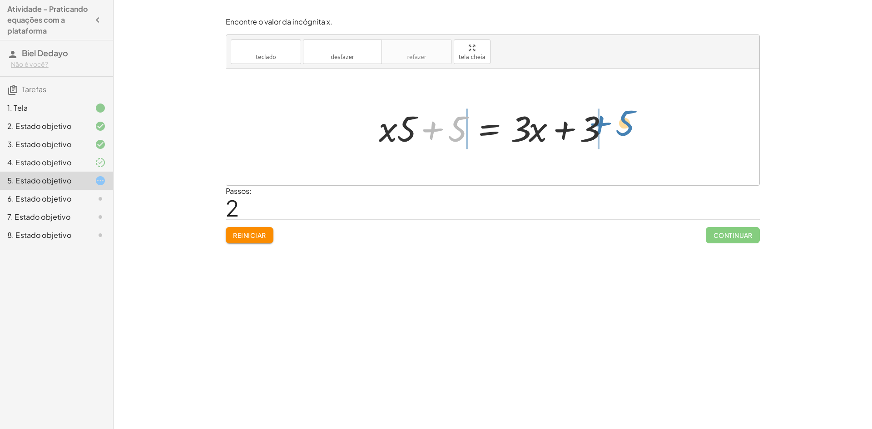
drag, startPoint x: 458, startPoint y: 130, endPoint x: 628, endPoint y: 124, distance: 170.5
click at [613, 128] on div at bounding box center [497, 127] width 346 height 47
click at [434, 128] on div at bounding box center [471, 127] width 295 height 47
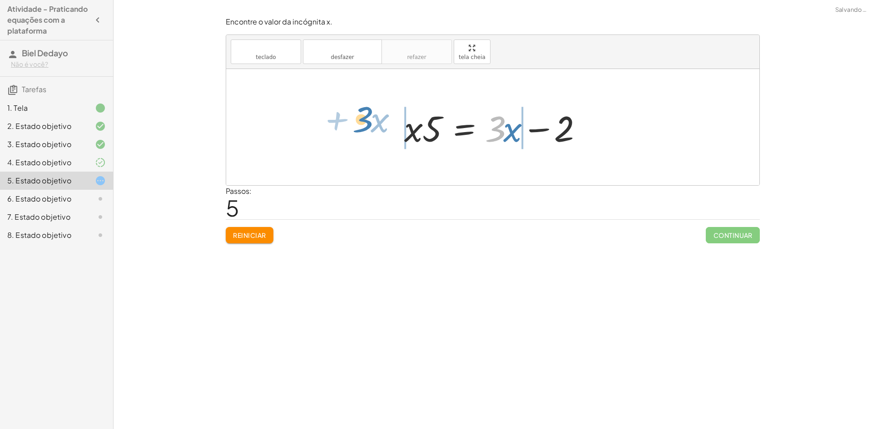
drag, startPoint x: 497, startPoint y: 129, endPoint x: 364, endPoint y: 119, distance: 133.5
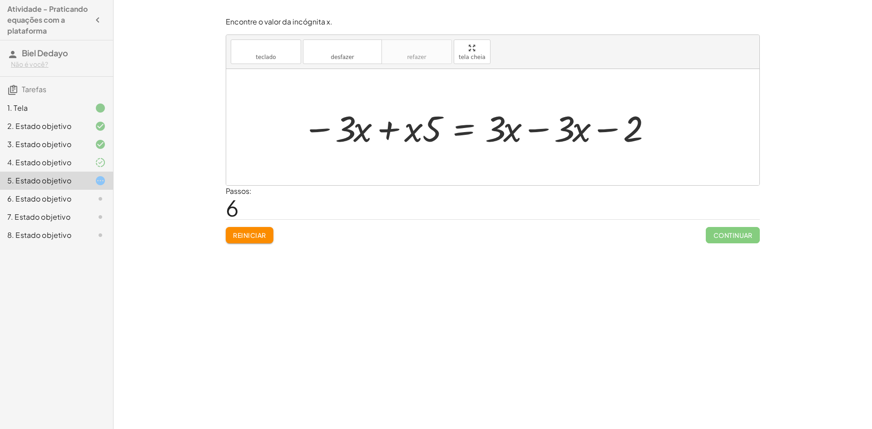
click at [388, 130] on div at bounding box center [477, 127] width 358 height 47
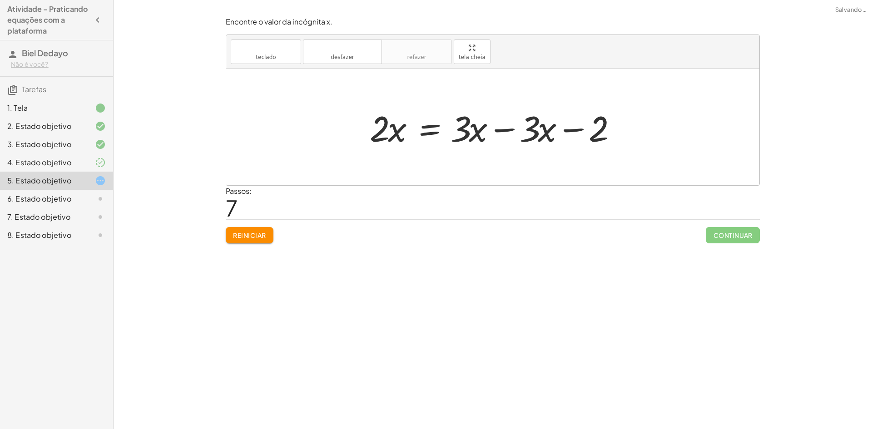
click at [498, 130] on div at bounding box center [496, 127] width 262 height 47
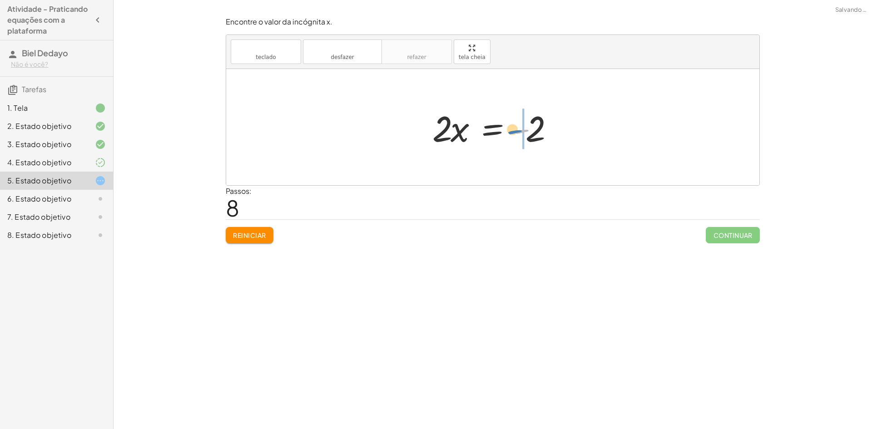
drag, startPoint x: 521, startPoint y: 131, endPoint x: 514, endPoint y: 131, distance: 6.8
click at [514, 131] on div at bounding box center [496, 127] width 136 height 47
drag, startPoint x: 541, startPoint y: 152, endPoint x: 545, endPoint y: 158, distance: 6.8
click at [544, 155] on div "· 5 · ( + x + 1 ) = + · 3 · x + 3 + · x · 5 + · 1 · 5 = + · 3 · x + 3 + · x · 5…" at bounding box center [492, 127] width 533 height 116
click at [537, 127] on div at bounding box center [496, 127] width 167 height 47
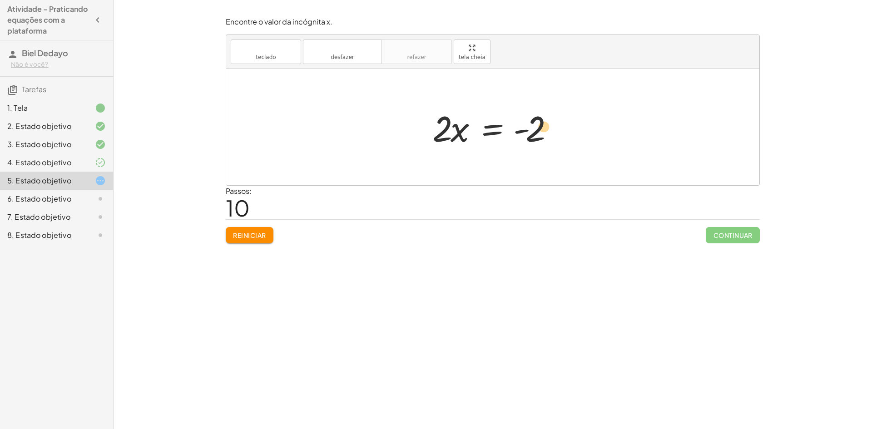
drag, startPoint x: 533, startPoint y: 136, endPoint x: 548, endPoint y: 132, distance: 15.0
click at [548, 132] on div at bounding box center [496, 127] width 136 height 47
click at [536, 137] on div at bounding box center [496, 127] width 136 height 47
drag, startPoint x: 443, startPoint y: 125, endPoint x: 530, endPoint y: 154, distance: 91.5
click at [538, 126] on div at bounding box center [496, 127] width 146 height 70
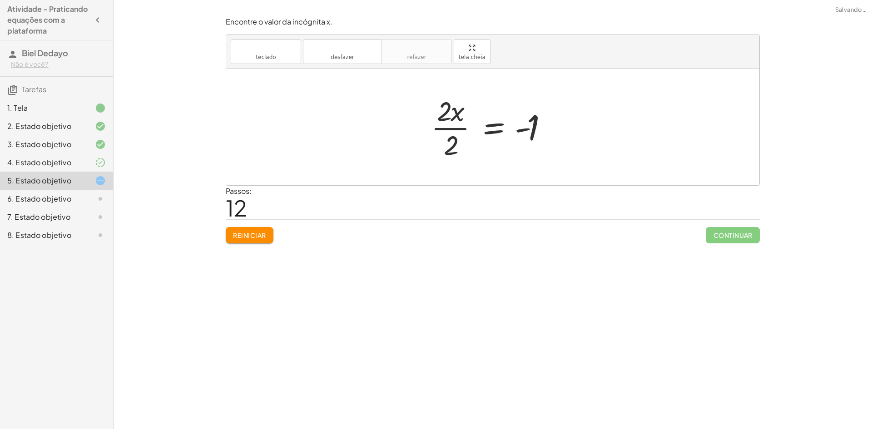
click at [447, 132] on div at bounding box center [496, 127] width 139 height 70
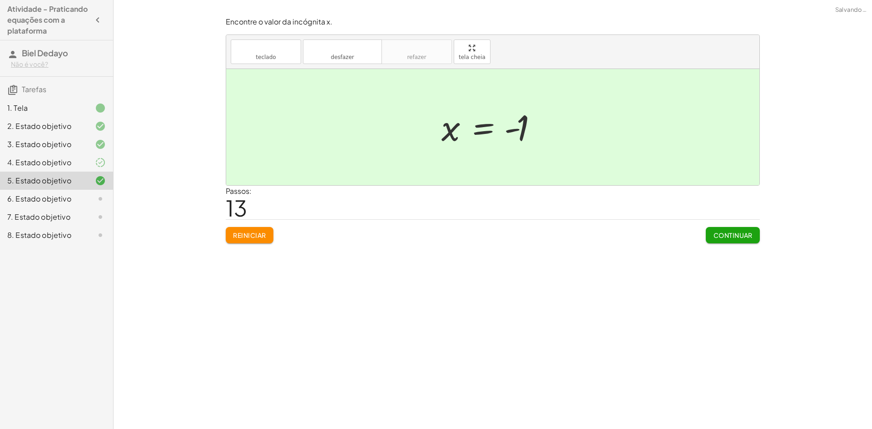
click at [732, 234] on font "Continuar" at bounding box center [733, 235] width 39 height 8
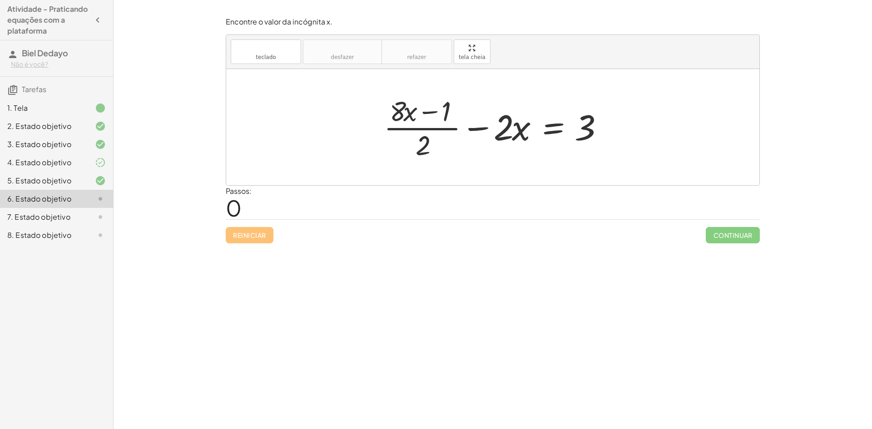
drag, startPoint x: 755, startPoint y: 317, endPoint x: 436, endPoint y: 108, distance: 381.0
click at [436, 108] on div at bounding box center [496, 127] width 234 height 70
drag, startPoint x: 588, startPoint y: 124, endPoint x: 513, endPoint y: 126, distance: 75.5
click at [513, 126] on div at bounding box center [496, 127] width 234 height 70
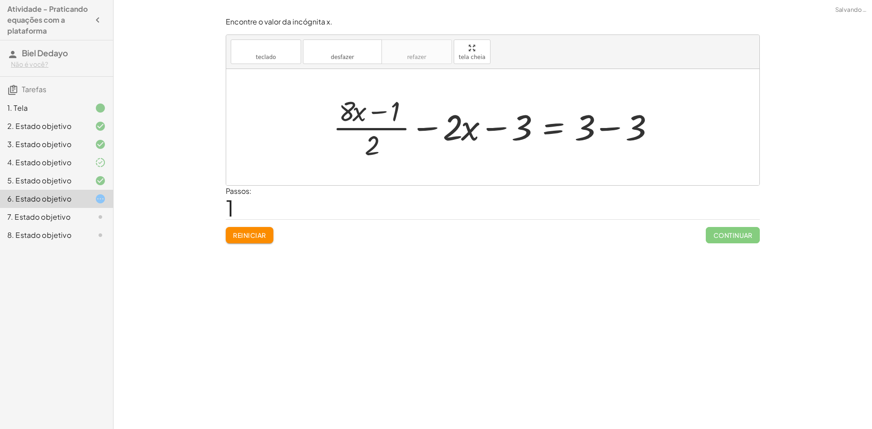
click at [625, 122] on div at bounding box center [497, 127] width 336 height 70
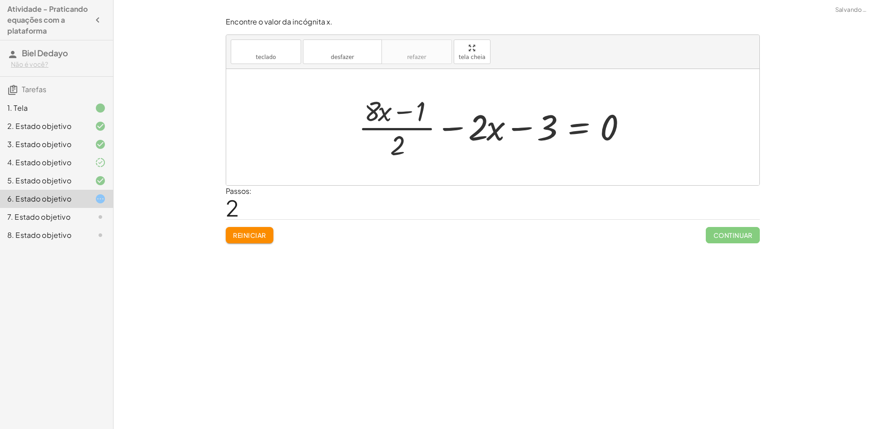
click at [532, 130] on div at bounding box center [496, 127] width 285 height 70
click at [491, 126] on div at bounding box center [496, 127] width 285 height 70
click at [395, 141] on div at bounding box center [496, 127] width 285 height 70
click at [399, 120] on div at bounding box center [496, 127] width 285 height 70
drag, startPoint x: 379, startPoint y: 111, endPoint x: 485, endPoint y: 127, distance: 107.1
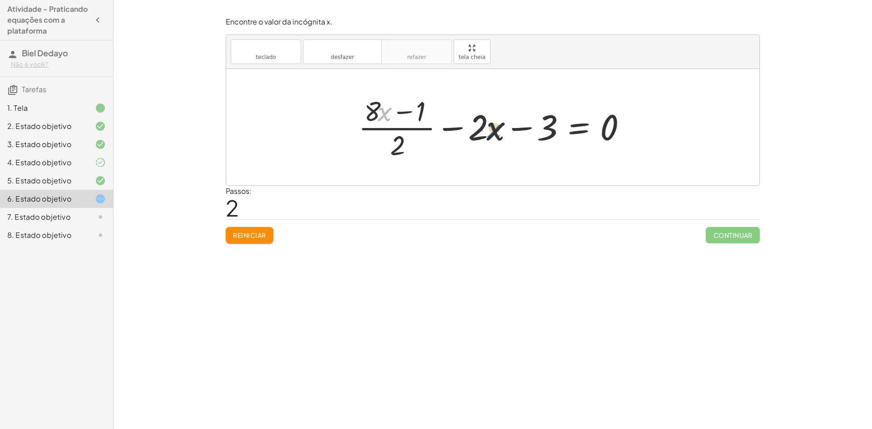
click at [485, 127] on div at bounding box center [496, 127] width 285 height 70
click at [491, 130] on div at bounding box center [496, 127] width 285 height 70
drag, startPoint x: 387, startPoint y: 112, endPoint x: 448, endPoint y: 136, distance: 65.6
click at [415, 136] on div at bounding box center [466, 127] width 331 height 70
click at [353, 132] on div at bounding box center [468, 127] width 329 height 70
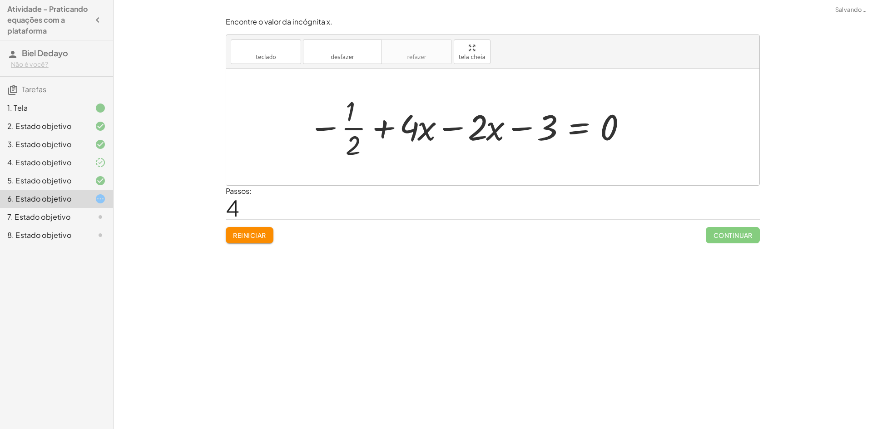
click at [361, 129] on div at bounding box center [468, 127] width 329 height 70
click at [329, 125] on div at bounding box center [468, 127] width 329 height 70
click at [377, 126] on div at bounding box center [468, 127] width 329 height 70
drag, startPoint x: 516, startPoint y: 125, endPoint x: 521, endPoint y: 124, distance: 5.0
click at [517, 125] on div at bounding box center [468, 127] width 329 height 70
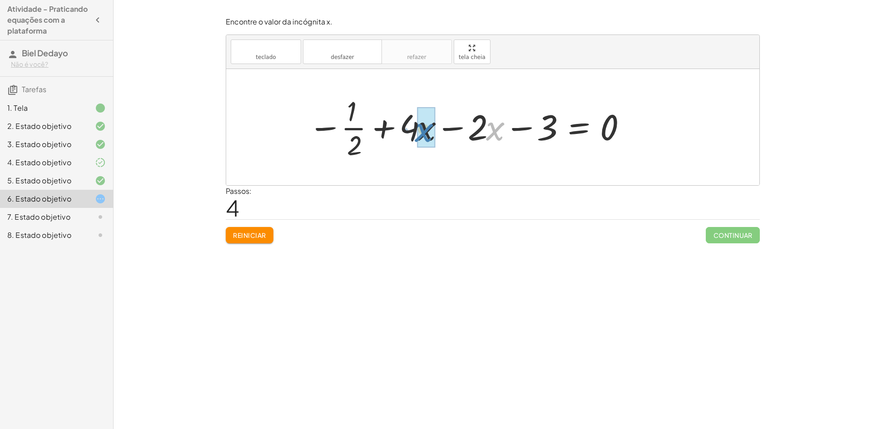
drag, startPoint x: 495, startPoint y: 130, endPoint x: 424, endPoint y: 132, distance: 70.9
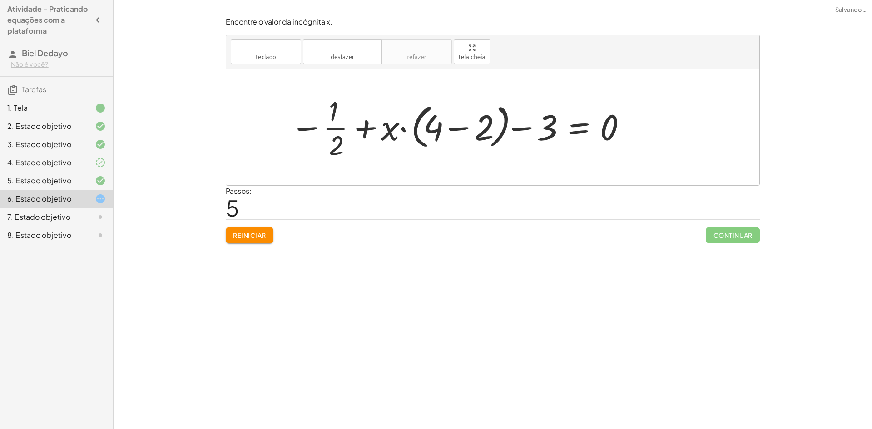
click at [396, 129] on div at bounding box center [459, 127] width 347 height 70
click at [365, 127] on div at bounding box center [459, 127] width 347 height 70
click at [453, 126] on div at bounding box center [459, 127] width 347 height 70
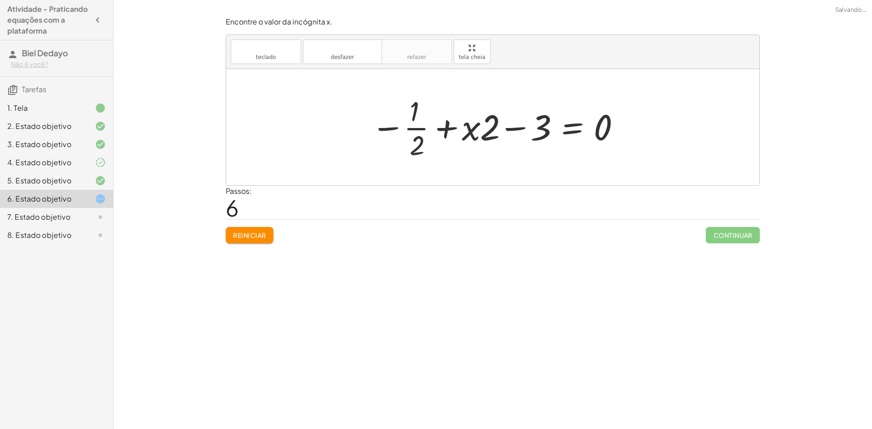
click at [518, 130] on div at bounding box center [497, 127] width 260 height 70
drag, startPoint x: 390, startPoint y: 123, endPoint x: 480, endPoint y: 122, distance: 90.4
click at [480, 122] on div at bounding box center [497, 127] width 260 height 70
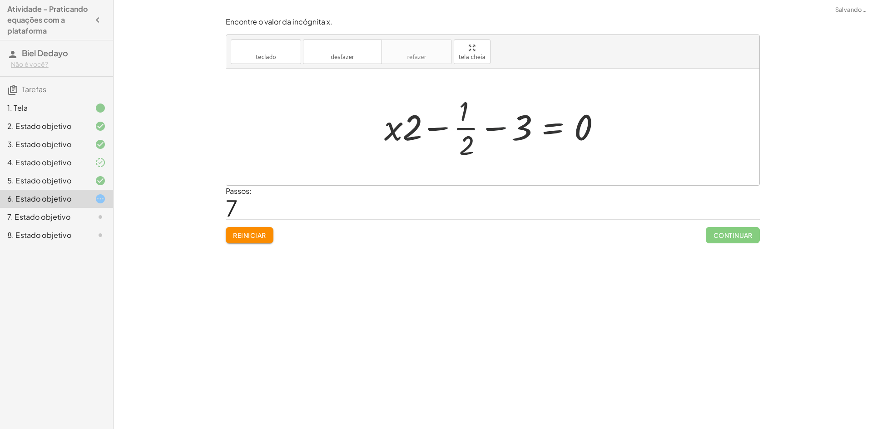
click at [492, 128] on div at bounding box center [496, 127] width 233 height 70
drag, startPoint x: 468, startPoint y: 130, endPoint x: 468, endPoint y: 118, distance: 12.3
click at [468, 118] on div at bounding box center [496, 127] width 233 height 70
drag, startPoint x: 473, startPoint y: 105, endPoint x: 476, endPoint y: 114, distance: 9.2
click at [468, 113] on div at bounding box center [496, 127] width 233 height 70
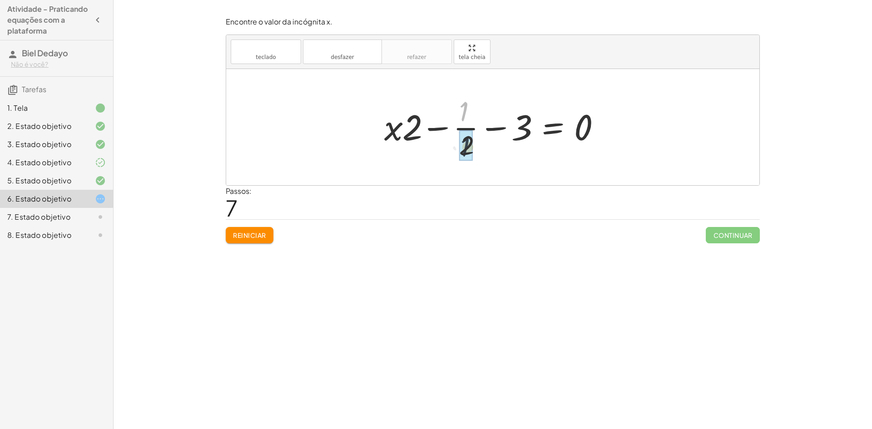
drag, startPoint x: 468, startPoint y: 114, endPoint x: 470, endPoint y: 150, distance: 36.4
drag, startPoint x: 461, startPoint y: 140, endPoint x: 465, endPoint y: 107, distance: 33.5
click at [465, 107] on div at bounding box center [496, 127] width 233 height 70
drag, startPoint x: 512, startPoint y: 132, endPoint x: 423, endPoint y: 140, distance: 89.0
click at [423, 140] on div at bounding box center [496, 127] width 233 height 70
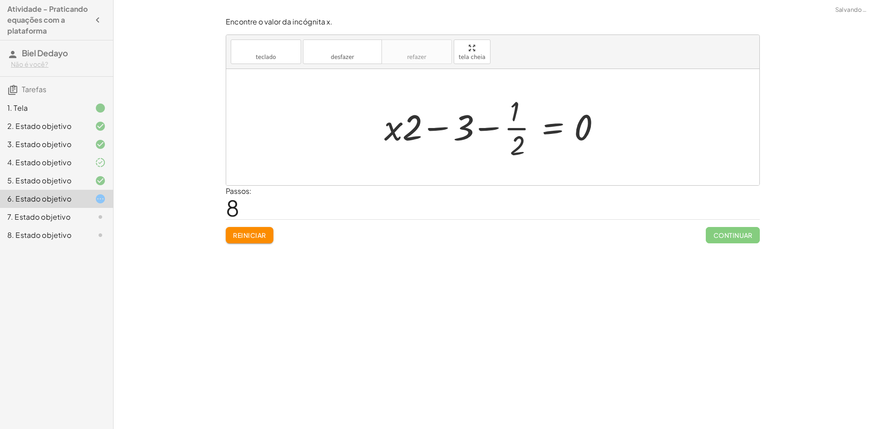
click at [493, 127] on div at bounding box center [496, 127] width 233 height 70
drag, startPoint x: 415, startPoint y: 129, endPoint x: 417, endPoint y: 134, distance: 6.3
click at [417, 134] on div at bounding box center [496, 127] width 233 height 70
drag, startPoint x: 394, startPoint y: 129, endPoint x: 615, endPoint y: 127, distance: 220.4
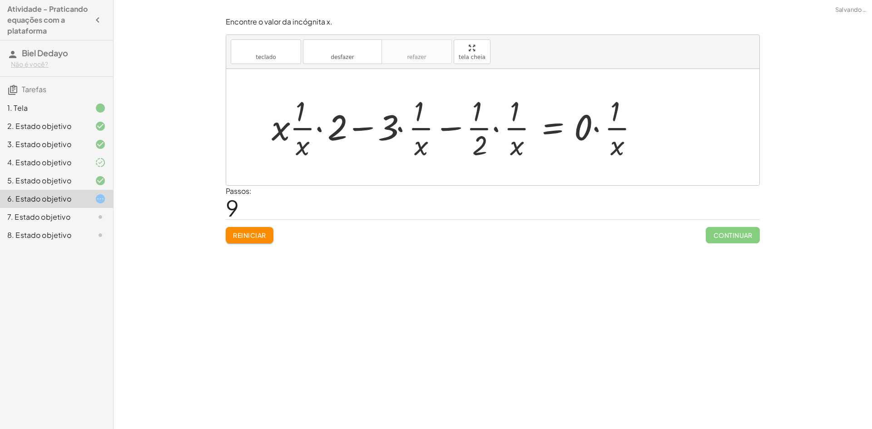
click at [618, 144] on div at bounding box center [459, 127] width 384 height 70
click at [608, 130] on div at bounding box center [459, 127] width 384 height 70
click at [615, 126] on div at bounding box center [459, 127] width 384 height 70
click at [598, 130] on div at bounding box center [459, 127] width 384 height 70
click at [490, 128] on div at bounding box center [440, 127] width 346 height 70
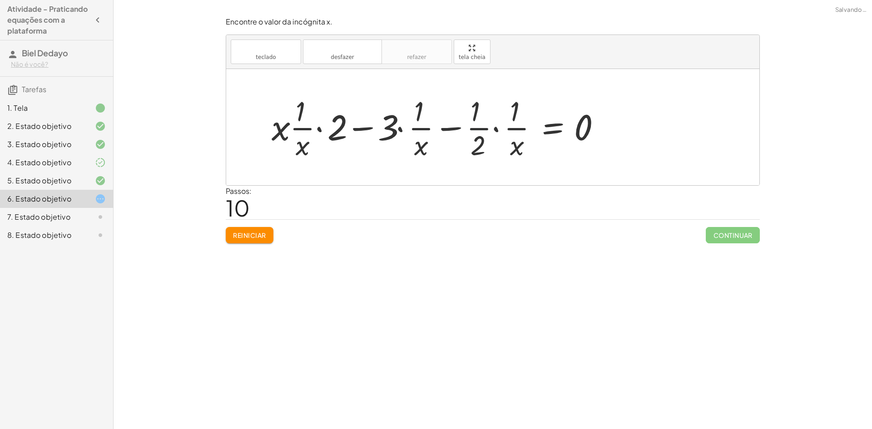
click at [498, 125] on div at bounding box center [440, 127] width 346 height 70
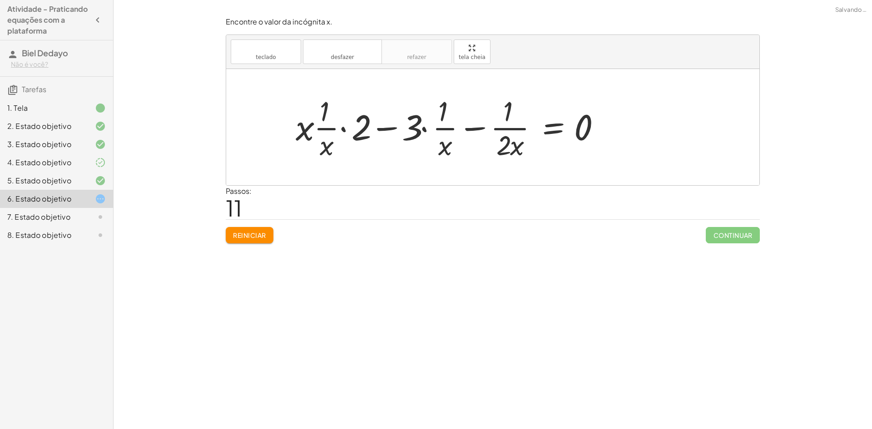
click at [475, 130] on div at bounding box center [452, 127] width 322 height 70
click at [472, 126] on div at bounding box center [452, 127] width 322 height 70
drag, startPoint x: 447, startPoint y: 115, endPoint x: 513, endPoint y: 115, distance: 65.9
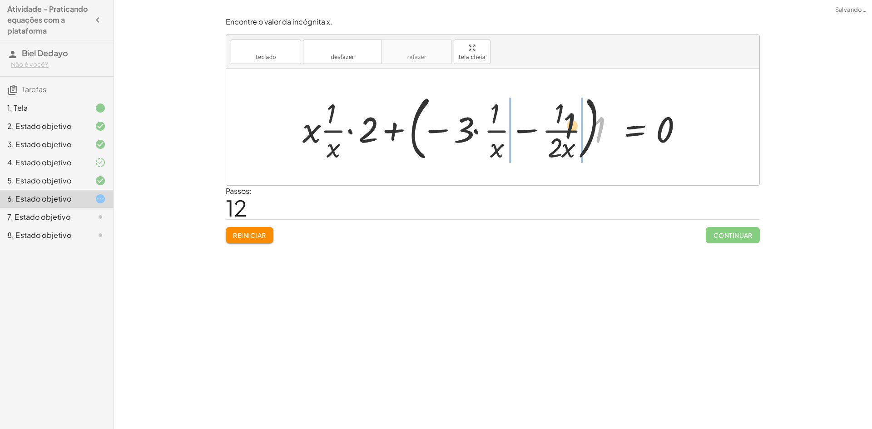
drag, startPoint x: 598, startPoint y: 132, endPoint x: 557, endPoint y: 126, distance: 42.2
click at [557, 126] on div at bounding box center [496, 127] width 397 height 75
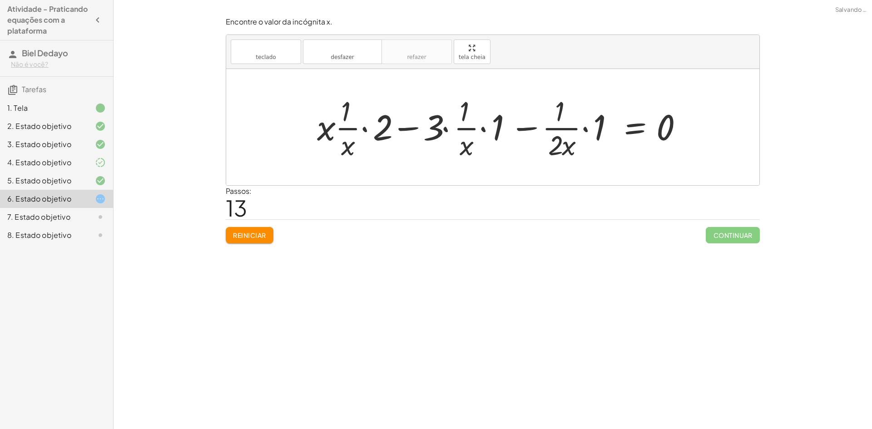
click at [588, 127] on div at bounding box center [504, 127] width 383 height 70
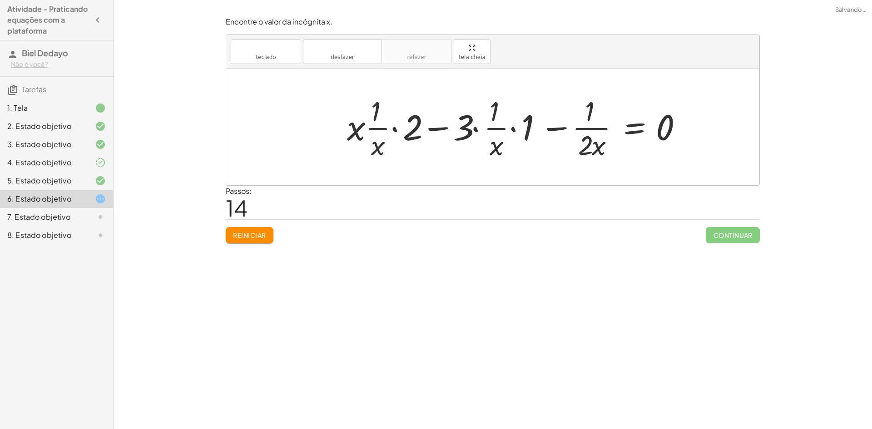
click at [514, 126] on div at bounding box center [519, 127] width 352 height 70
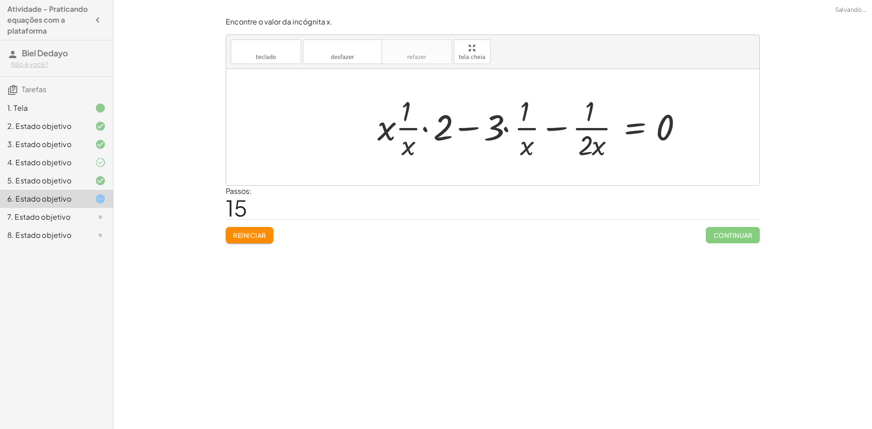
click at [511, 128] on div at bounding box center [534, 127] width 322 height 70
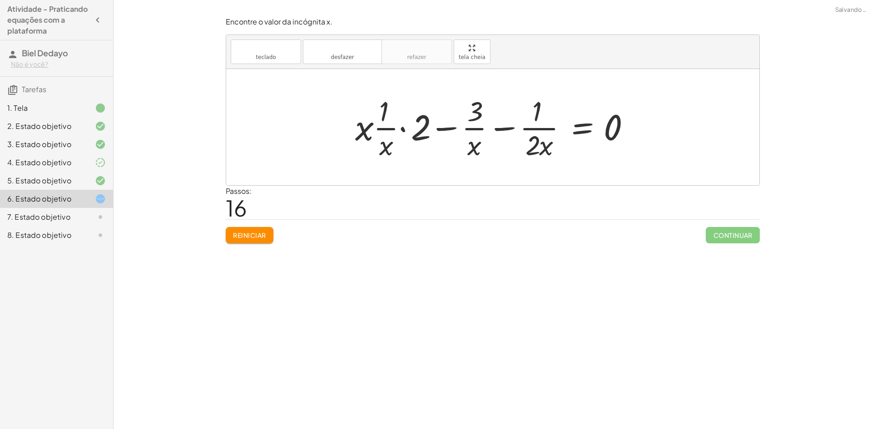
click at [440, 128] on div at bounding box center [497, 127] width 292 height 70
click at [404, 129] on div at bounding box center [497, 127] width 292 height 70
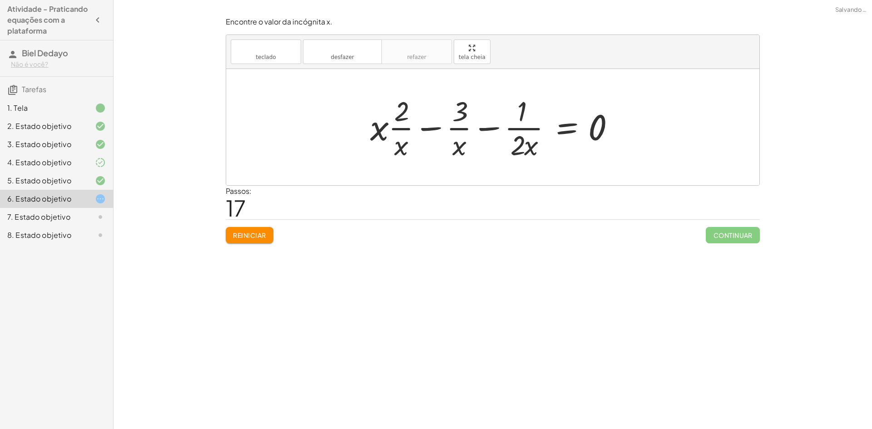
click at [396, 117] on div at bounding box center [496, 127] width 261 height 70
click at [453, 149] on div at bounding box center [496, 127] width 261 height 70
drag, startPoint x: 392, startPoint y: 144, endPoint x: 448, endPoint y: 146, distance: 56.4
click at [448, 146] on div at bounding box center [496, 127] width 261 height 70
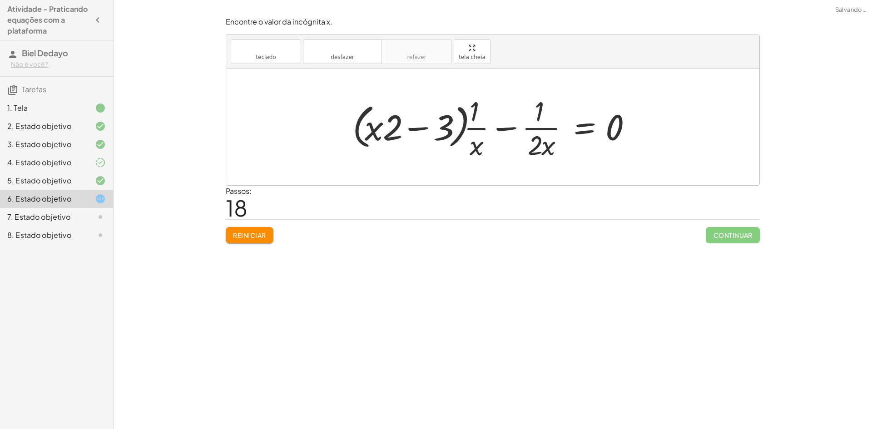
click at [369, 133] on div at bounding box center [496, 127] width 296 height 70
click at [417, 131] on div at bounding box center [496, 127] width 296 height 70
click at [481, 114] on div at bounding box center [496, 127] width 296 height 70
click at [484, 144] on div at bounding box center [496, 127] width 296 height 70
click at [550, 146] on div at bounding box center [496, 127] width 296 height 70
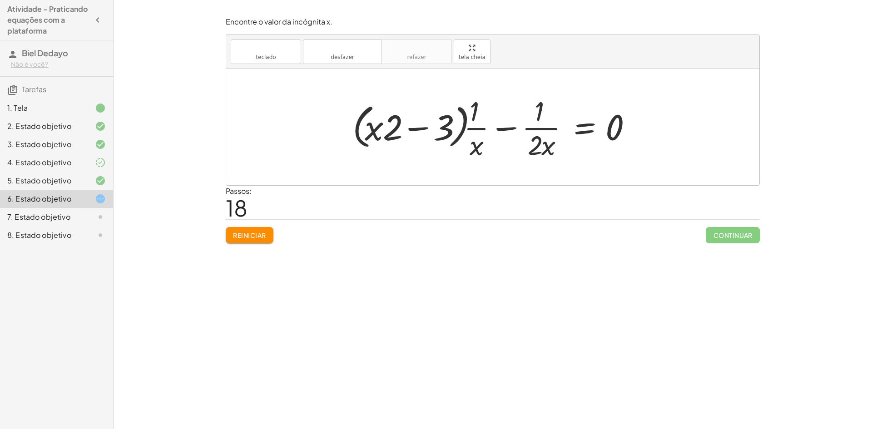
click at [513, 130] on div at bounding box center [496, 127] width 296 height 70
drag, startPoint x: 535, startPoint y: 110, endPoint x: 468, endPoint y: 119, distance: 67.3
click at [462, 118] on div at bounding box center [496, 127] width 296 height 70
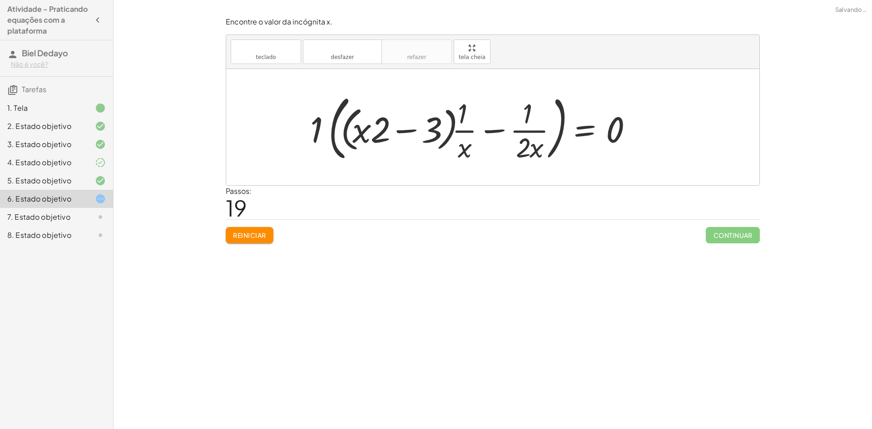
click at [518, 115] on div at bounding box center [475, 127] width 339 height 75
click at [311, 122] on div at bounding box center [475, 127] width 339 height 75
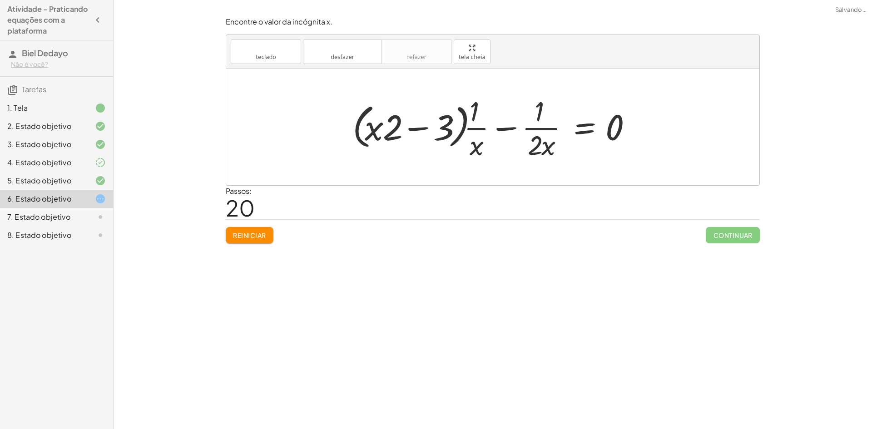
click at [385, 126] on div at bounding box center [496, 127] width 296 height 70
click at [377, 129] on div at bounding box center [496, 127] width 296 height 70
click at [492, 126] on div at bounding box center [496, 127] width 296 height 70
click at [470, 117] on div at bounding box center [496, 127] width 296 height 70
drag, startPoint x: 471, startPoint y: 133, endPoint x: 485, endPoint y: 135, distance: 14.3
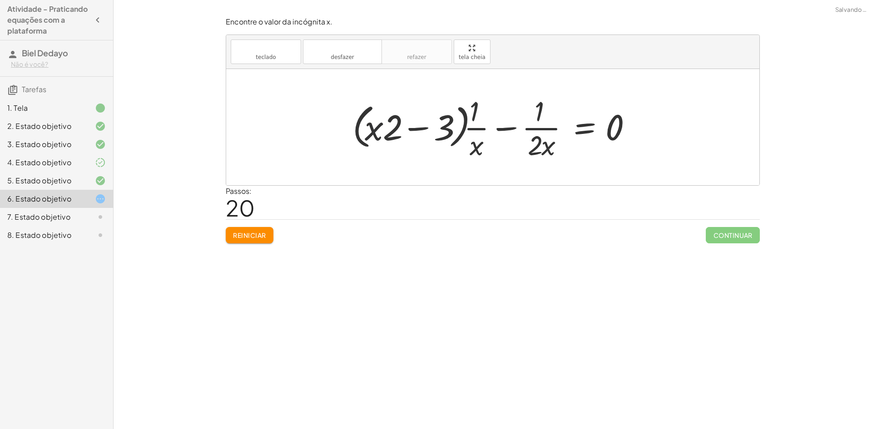
click at [472, 133] on div at bounding box center [496, 127] width 296 height 70
click at [493, 137] on div at bounding box center [496, 127] width 296 height 70
drag, startPoint x: 430, startPoint y: 130, endPoint x: 402, endPoint y: 129, distance: 28.2
click at [402, 129] on div at bounding box center [496, 127] width 296 height 70
drag, startPoint x: 417, startPoint y: 127, endPoint x: 421, endPoint y: 130, distance: 5.1
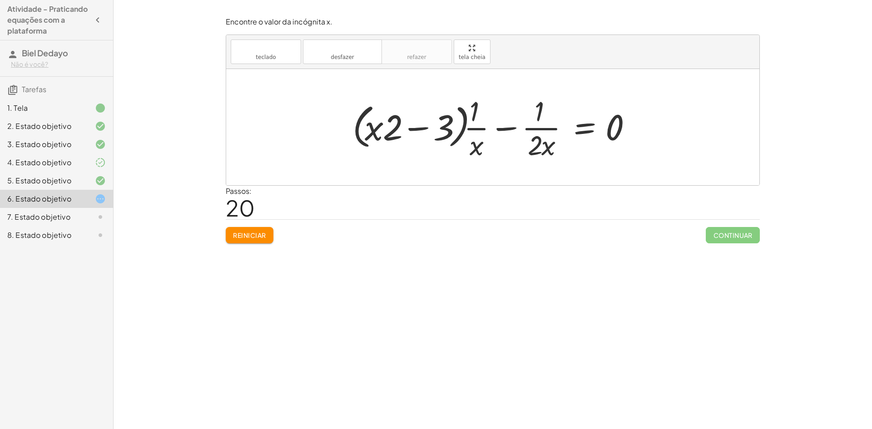
click at [418, 128] on div at bounding box center [496, 127] width 296 height 70
click at [247, 231] on button "Reiniciar" at bounding box center [250, 235] width 48 height 16
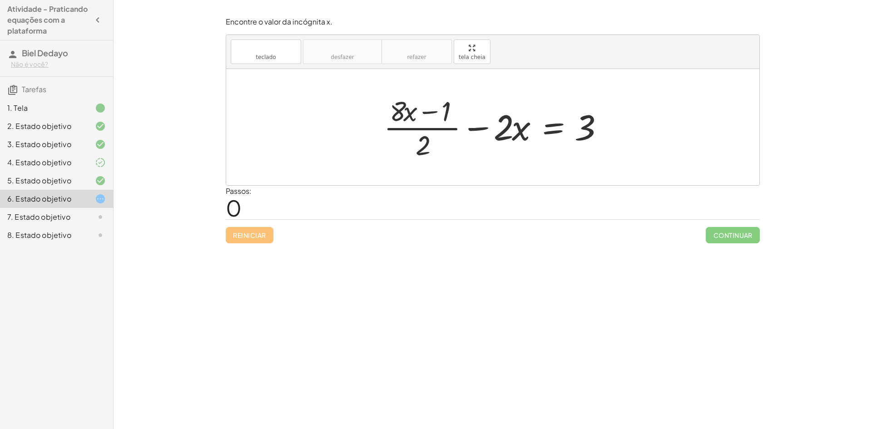
drag, startPoint x: 86, startPoint y: 170, endPoint x: 95, endPoint y: 167, distance: 9.2
click at [86, 190] on div "4. Estado objetivo" at bounding box center [56, 199] width 113 height 18
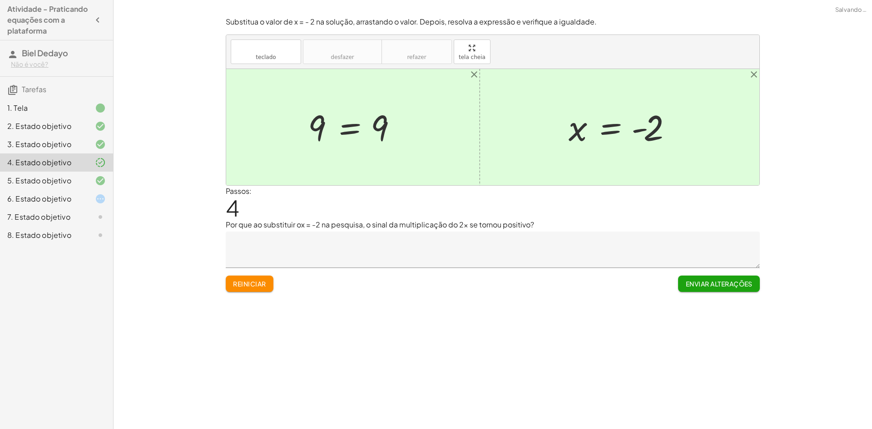
click at [96, 171] on div "4. Estado objetivo" at bounding box center [56, 163] width 113 height 18
click at [103, 177] on icon at bounding box center [100, 180] width 11 height 11
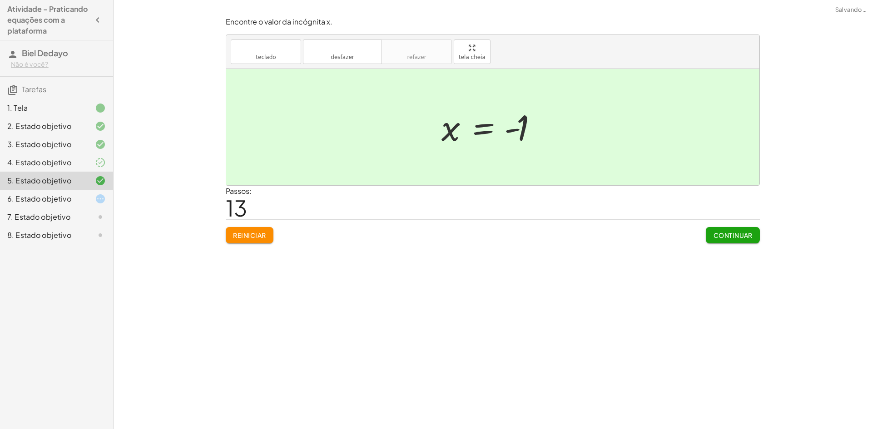
click at [94, 226] on div "6. Estado objetivo" at bounding box center [56, 235] width 113 height 18
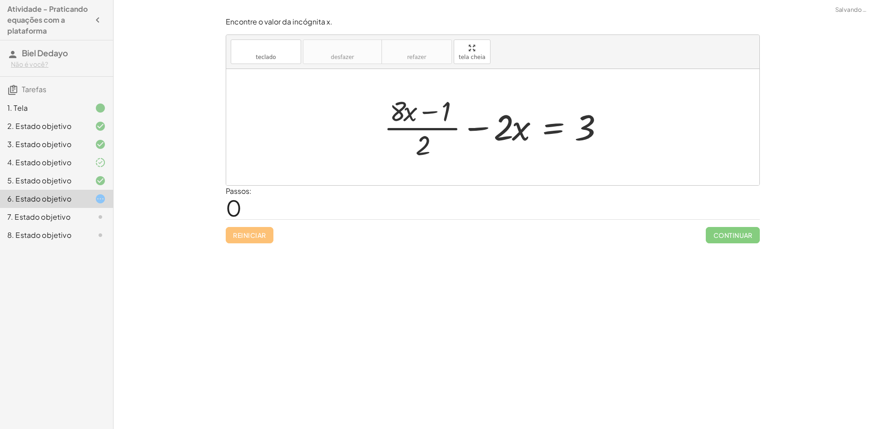
drag, startPoint x: 84, startPoint y: 159, endPoint x: 60, endPoint y: 174, distance: 28.0
click at [82, 160] on div at bounding box center [92, 162] width 25 height 11
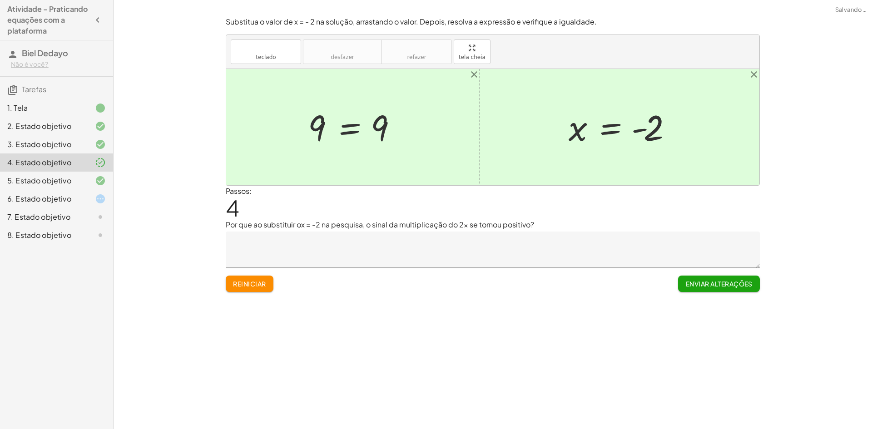
click at [79, 226] on div "6. Estado objetivo" at bounding box center [56, 235] width 113 height 18
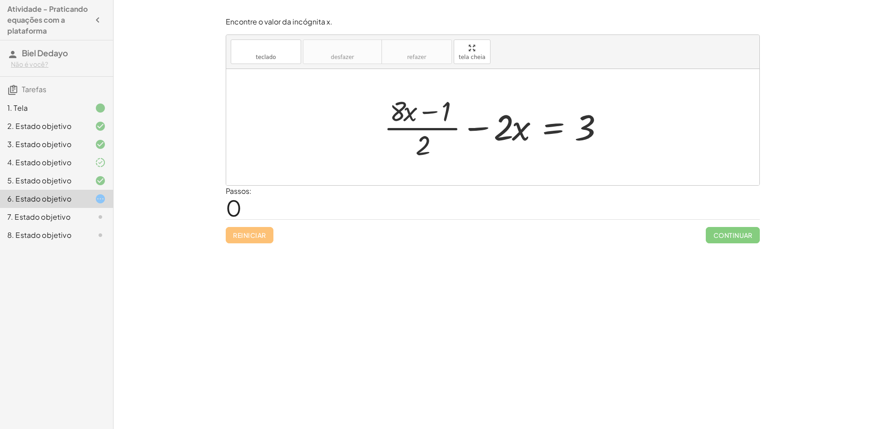
drag, startPoint x: 872, startPoint y: 1, endPoint x: 487, endPoint y: 277, distance: 474.1
click at [487, 277] on div "Encontre o valor da incógnita x manipulando a descoberta. inserir selecione uma…" at bounding box center [493, 214] width 759 height 429
drag, startPoint x: 499, startPoint y: 134, endPoint x: 626, endPoint y: 132, distance: 126.8
click at [626, 132] on div "· 2 − · x + · ( + · 8 · x − 1 ) · 2 − · 2 · x = 3" at bounding box center [492, 127] width 533 height 116
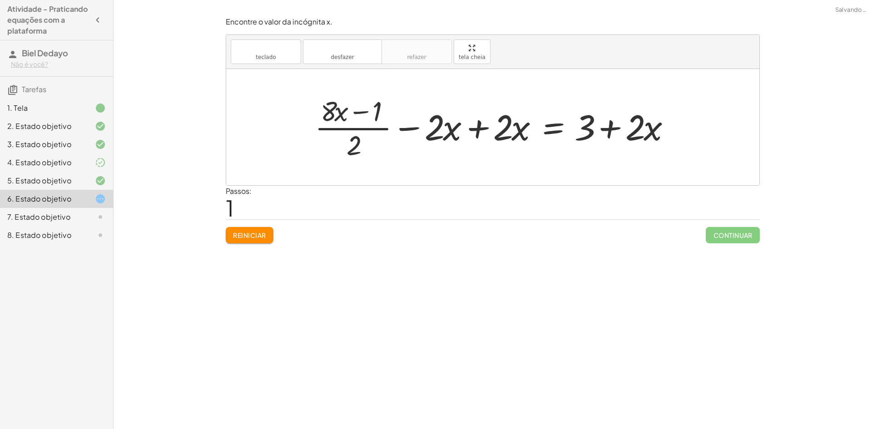
click at [481, 132] on div at bounding box center [496, 127] width 372 height 70
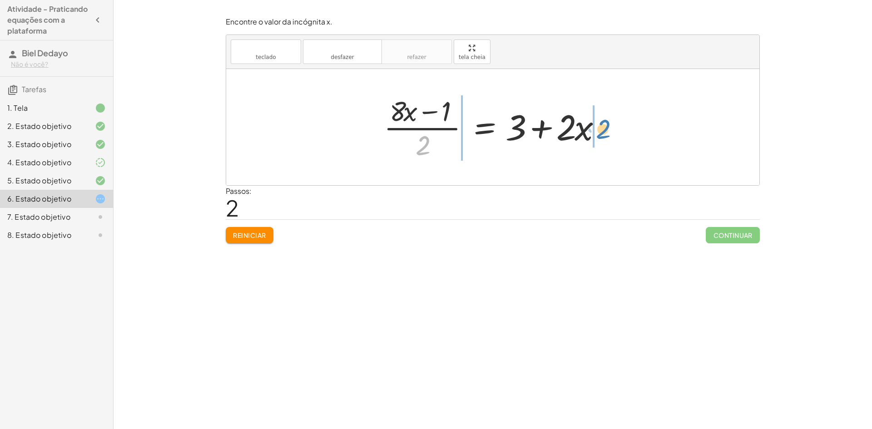
drag, startPoint x: 419, startPoint y: 143, endPoint x: 600, endPoint y: 126, distance: 181.1
click at [600, 126] on div at bounding box center [496, 127] width 234 height 70
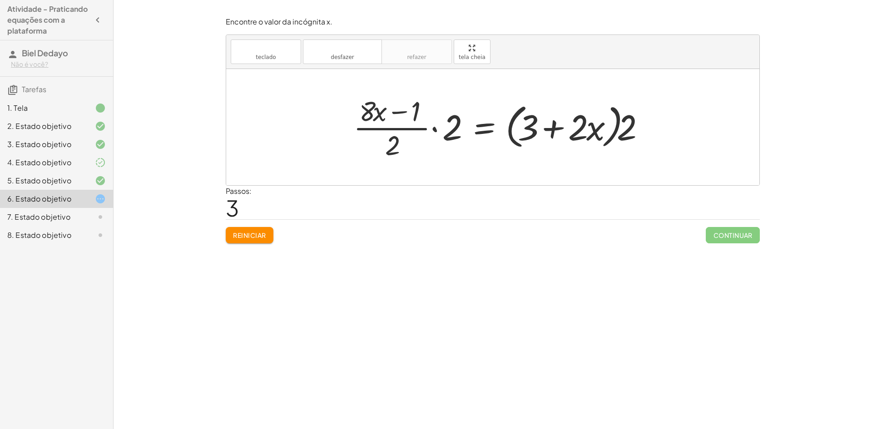
click at [435, 134] on div at bounding box center [502, 127] width 307 height 70
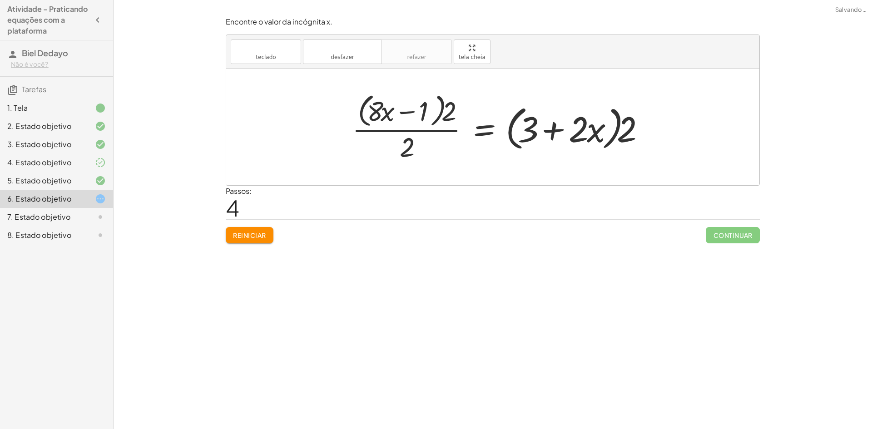
click at [244, 234] on font "Reiniciar" at bounding box center [249, 235] width 33 height 8
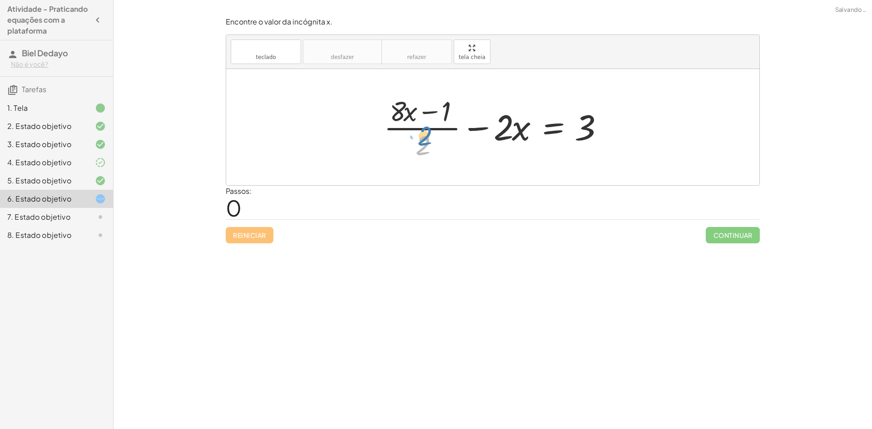
click at [414, 145] on div at bounding box center [496, 127] width 234 height 70
drag, startPoint x: 494, startPoint y: 130, endPoint x: 613, endPoint y: 128, distance: 118.1
click at [613, 128] on div at bounding box center [496, 127] width 234 height 70
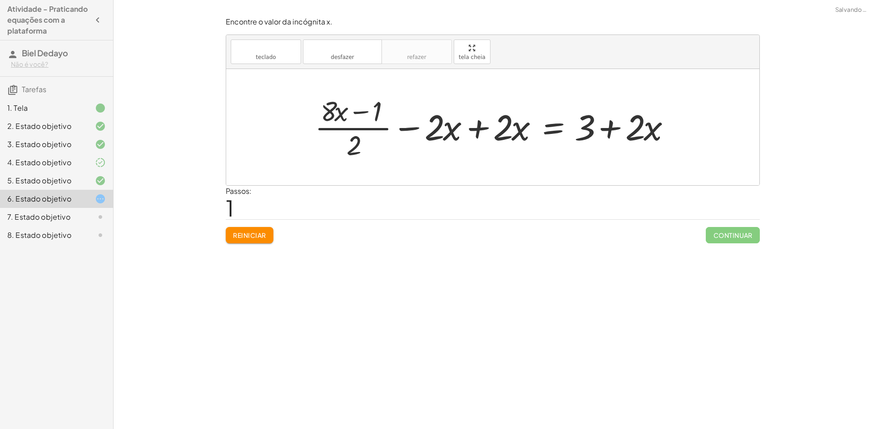
click at [476, 132] on div at bounding box center [496, 127] width 372 height 70
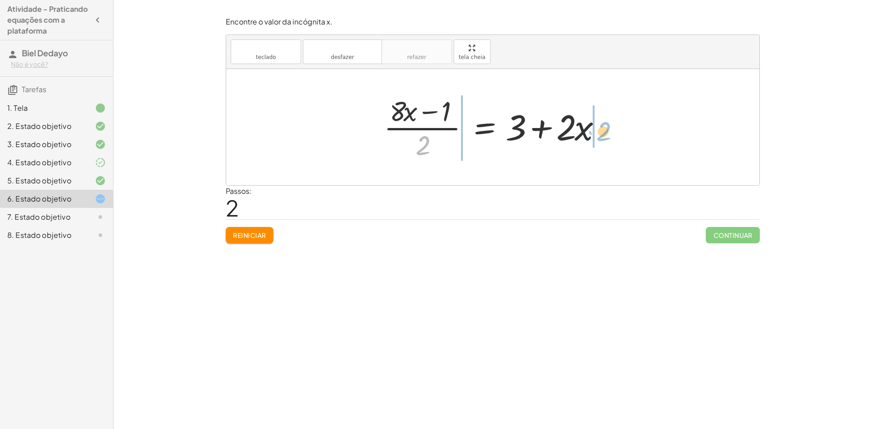
drag, startPoint x: 426, startPoint y: 149, endPoint x: 607, endPoint y: 134, distance: 181.4
click at [607, 134] on div at bounding box center [496, 127] width 234 height 70
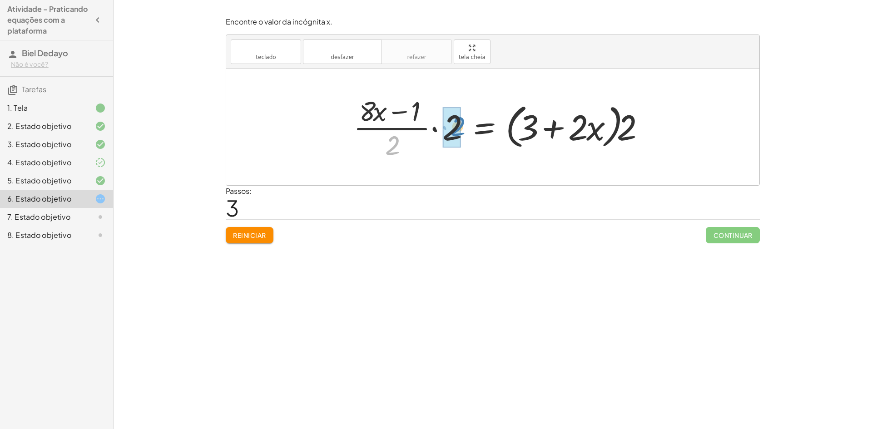
drag, startPoint x: 395, startPoint y: 148, endPoint x: 458, endPoint y: 129, distance: 65.4
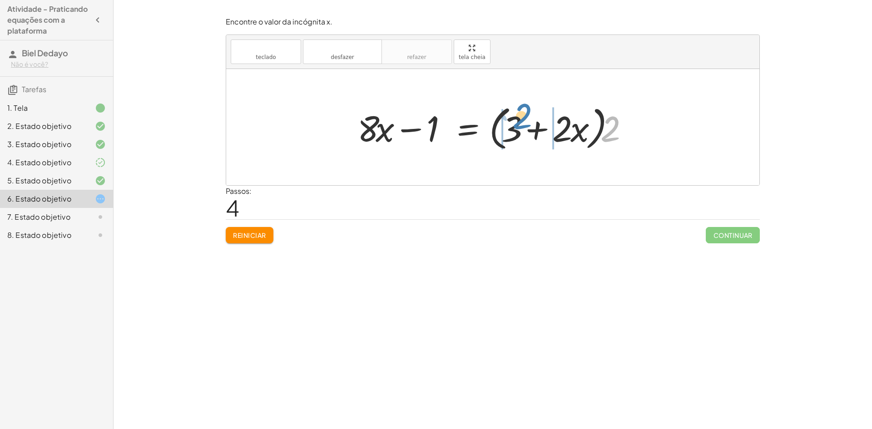
drag, startPoint x: 613, startPoint y: 126, endPoint x: 525, endPoint y: 114, distance: 88.6
click at [525, 114] on div at bounding box center [496, 127] width 286 height 52
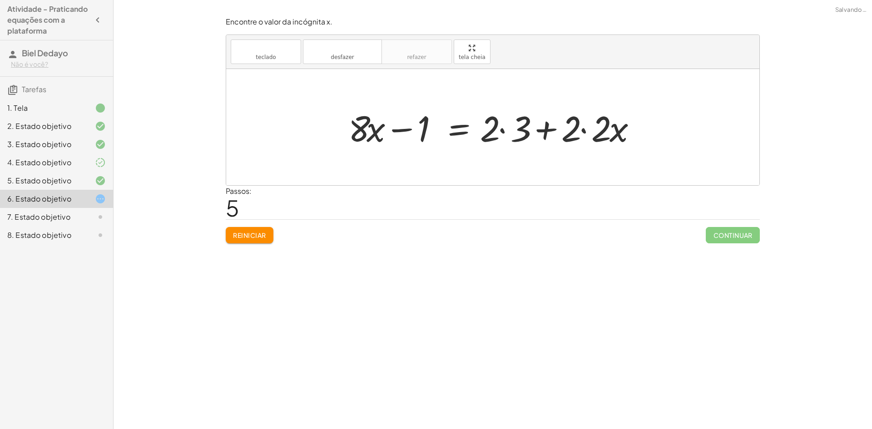
click at [586, 130] on div at bounding box center [496, 127] width 304 height 47
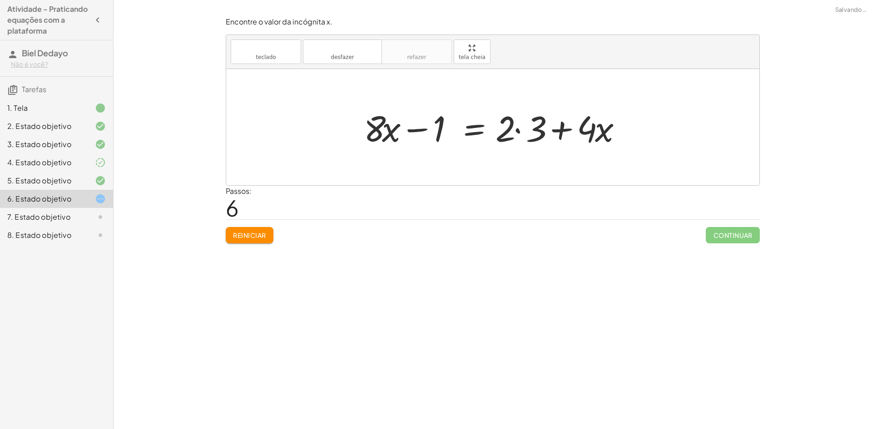
click at [518, 129] on div at bounding box center [496, 127] width 274 height 47
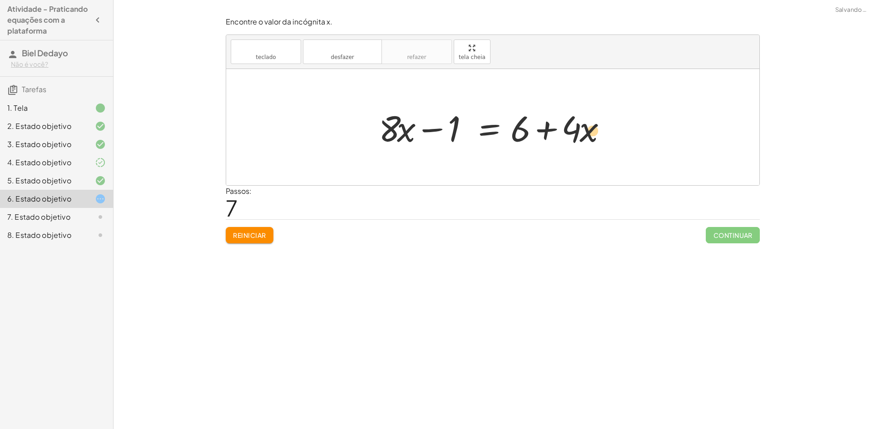
drag, startPoint x: 585, startPoint y: 130, endPoint x: 583, endPoint y: 135, distance: 5.3
click at [587, 135] on div at bounding box center [496, 127] width 244 height 47
drag, startPoint x: 575, startPoint y: 130, endPoint x: 583, endPoint y: 131, distance: 7.4
click at [583, 131] on div at bounding box center [496, 127] width 244 height 47
click at [549, 130] on div at bounding box center [496, 127] width 244 height 47
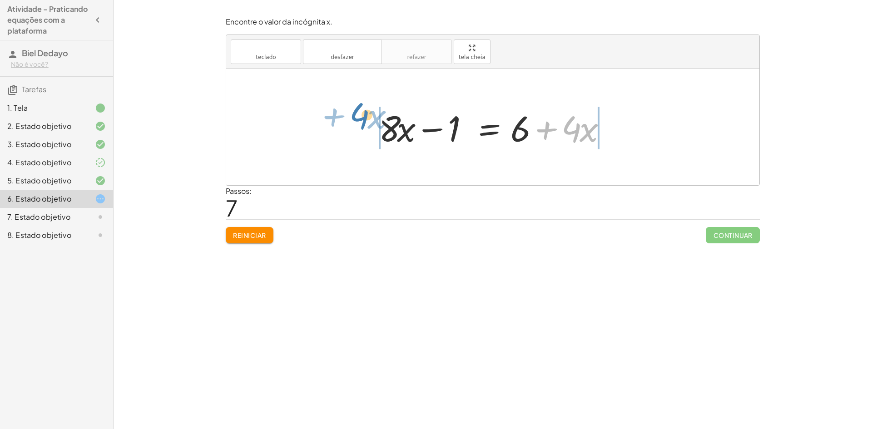
drag, startPoint x: 549, startPoint y: 130, endPoint x: 336, endPoint y: 120, distance: 213.8
click at [336, 120] on div "+ · ( + · 8 · x − 1 ) · 2 − · 2 · x = 3 + · ( + · 8 · x − 1 ) · 2 − · 2 · x + ·…" at bounding box center [492, 127] width 533 height 116
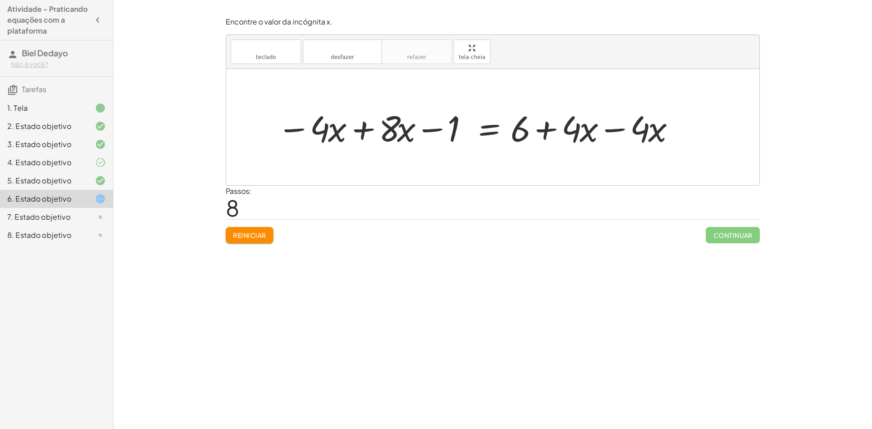
click at [611, 132] on div at bounding box center [477, 127] width 408 height 47
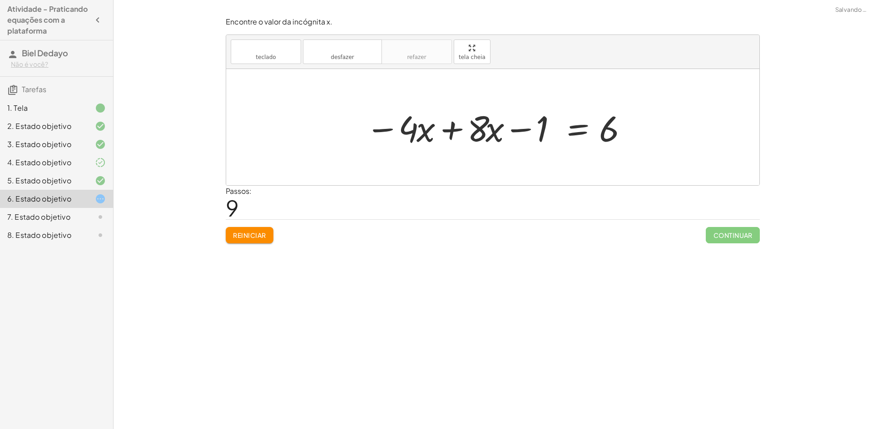
click at [458, 128] on div at bounding box center [496, 127] width 271 height 47
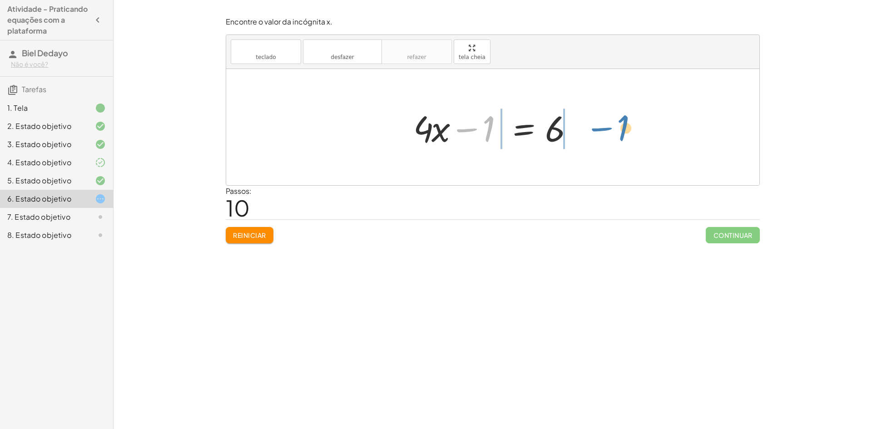
drag, startPoint x: 479, startPoint y: 126, endPoint x: 614, endPoint y: 127, distance: 134.5
click at [614, 127] on div "+ · ( + · 8 · x − 1 ) · 2 − · 2 · x = 3 + · ( + · 8 · x − 1 ) · 2 − · 2 · x + ·…" at bounding box center [492, 127] width 533 height 116
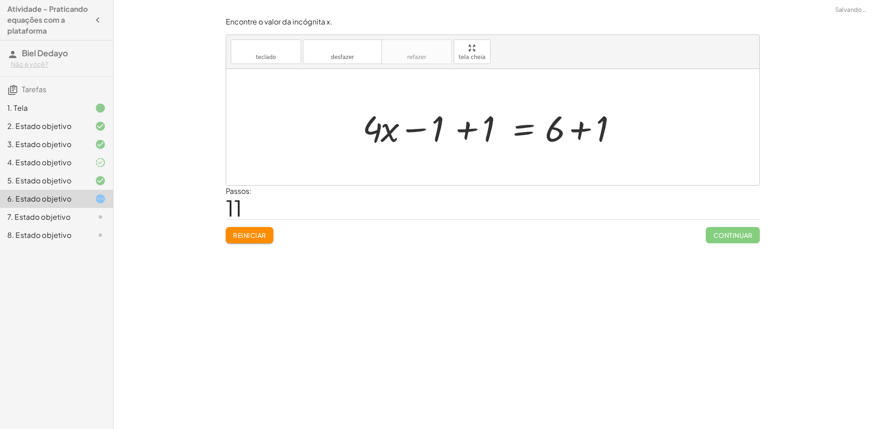
click at [468, 128] on div at bounding box center [496, 127] width 277 height 47
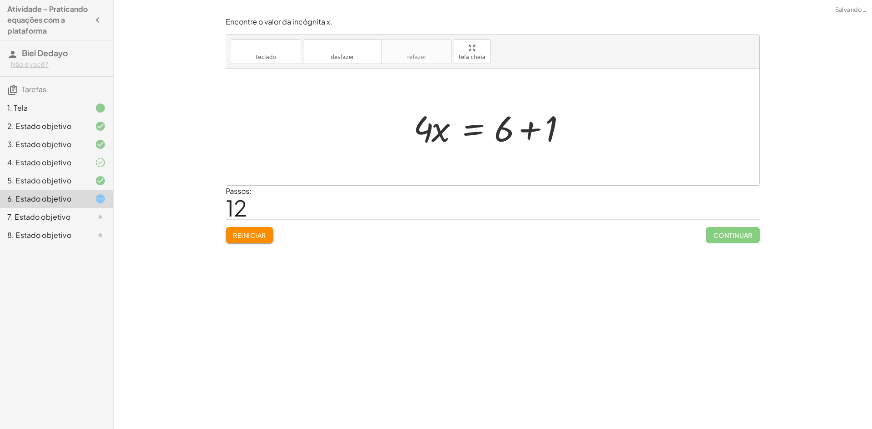
click at [537, 131] on div at bounding box center [496, 127] width 175 height 47
drag, startPoint x: 449, startPoint y: 104, endPoint x: 540, endPoint y: 160, distance: 106.7
click at [459, 130] on div at bounding box center [496, 127] width 134 height 70
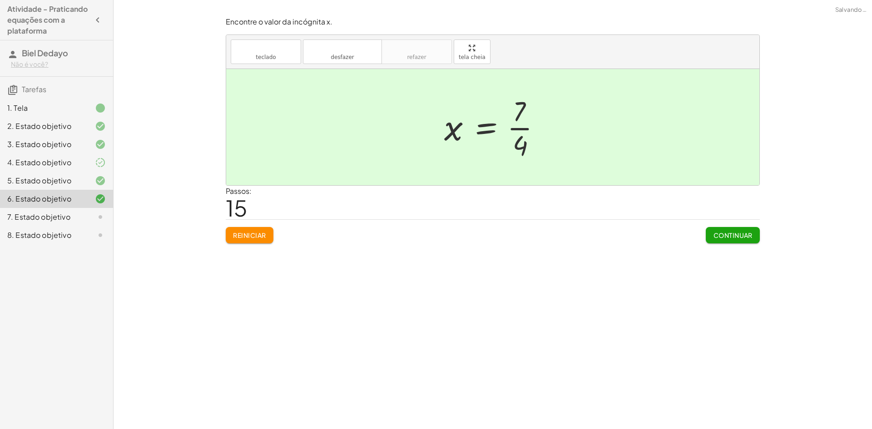
click at [523, 125] on div at bounding box center [496, 127] width 113 height 70
drag, startPoint x: 733, startPoint y: 231, endPoint x: 734, endPoint y: 213, distance: 18.7
click at [733, 228] on button "Continuar" at bounding box center [733, 235] width 54 height 16
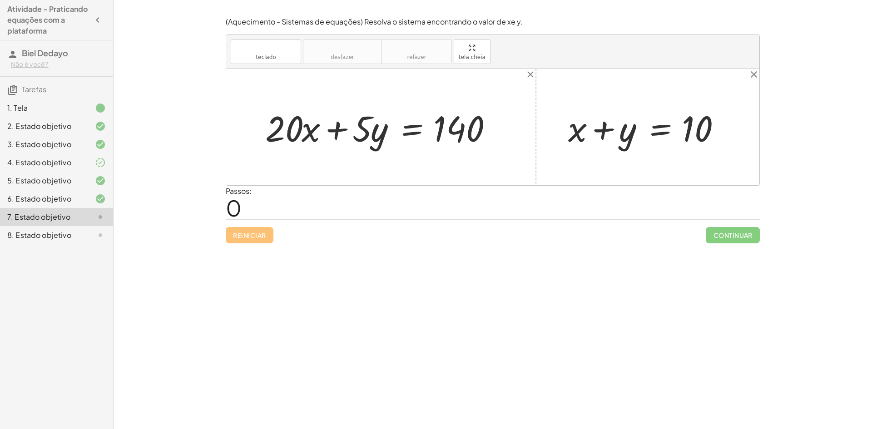
click at [91, 238] on div at bounding box center [92, 235] width 25 height 11
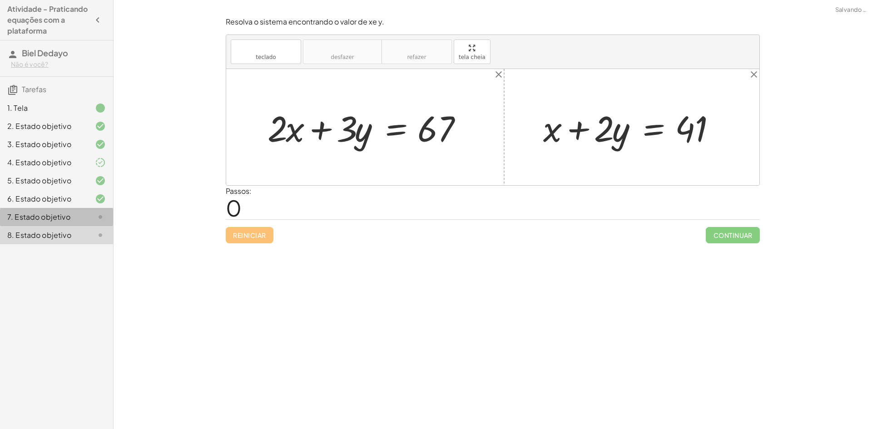
click at [93, 223] on div "7. Estado objetivo" at bounding box center [56, 217] width 113 height 18
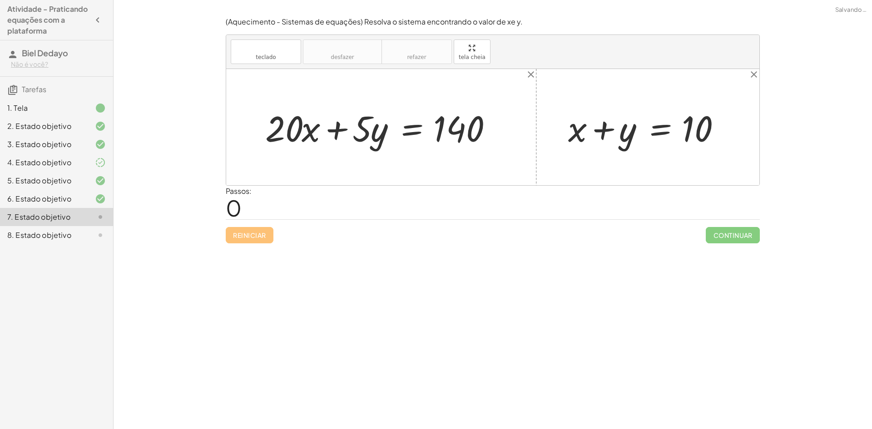
click at [97, 240] on icon at bounding box center [100, 235] width 11 height 11
